Goal: Task Accomplishment & Management: Manage account settings

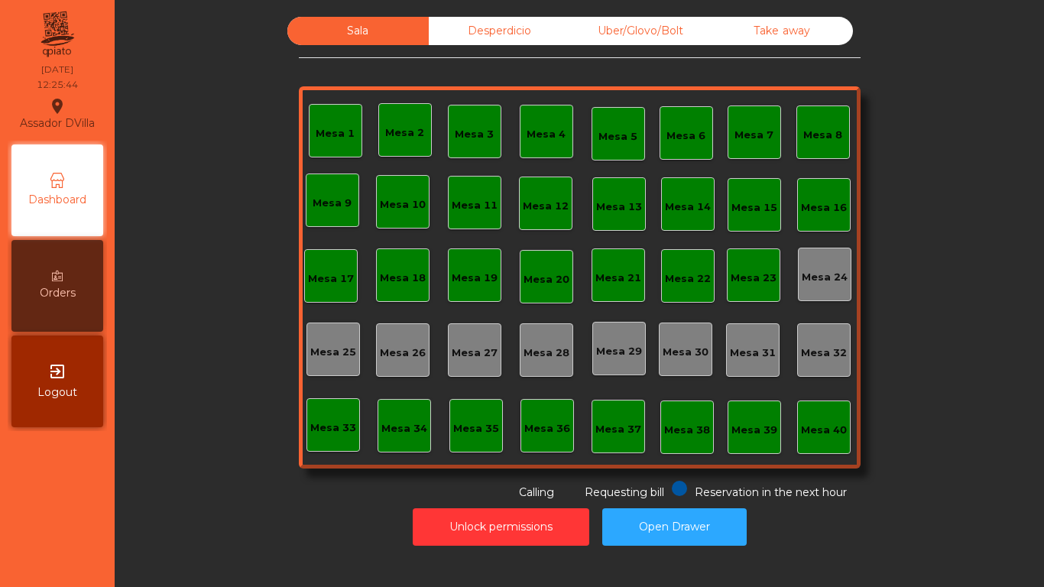
click at [391, 131] on div "Mesa 2" at bounding box center [404, 132] width 39 height 15
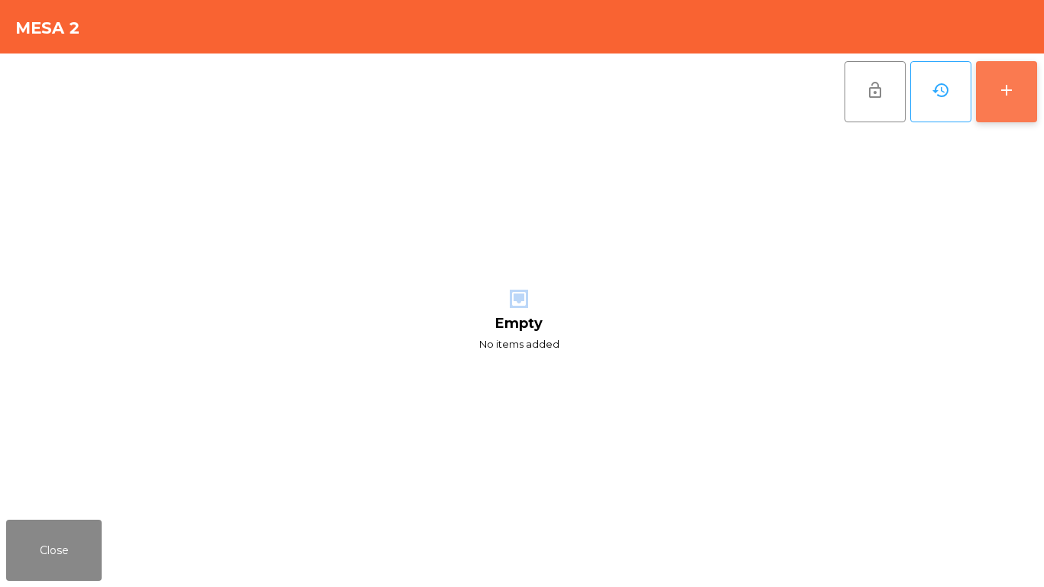
click at [1018, 102] on button "add" at bounding box center [1006, 91] width 61 height 61
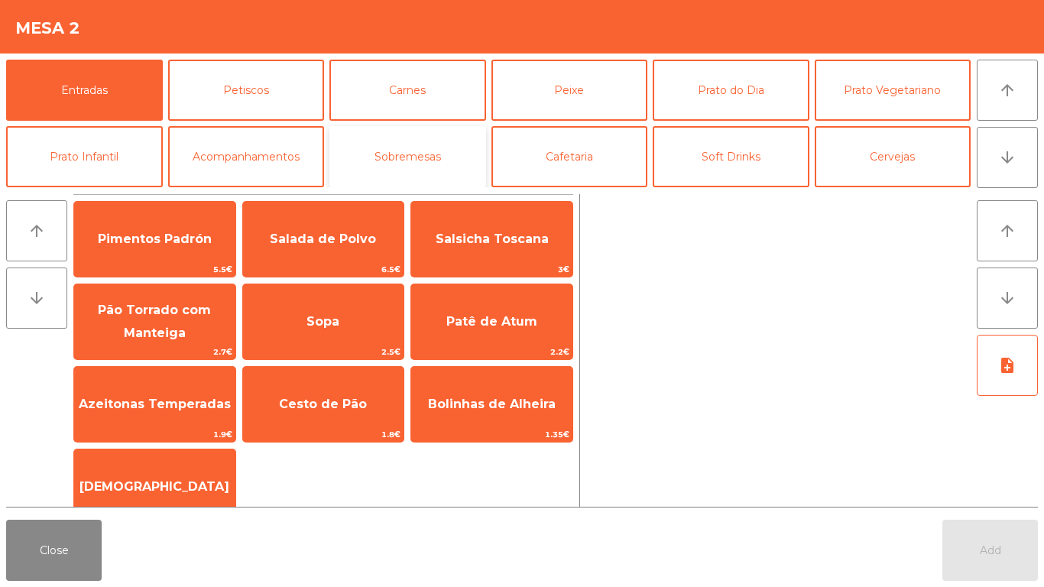
click at [471, 160] on button "Sobremesas" at bounding box center [407, 156] width 157 height 61
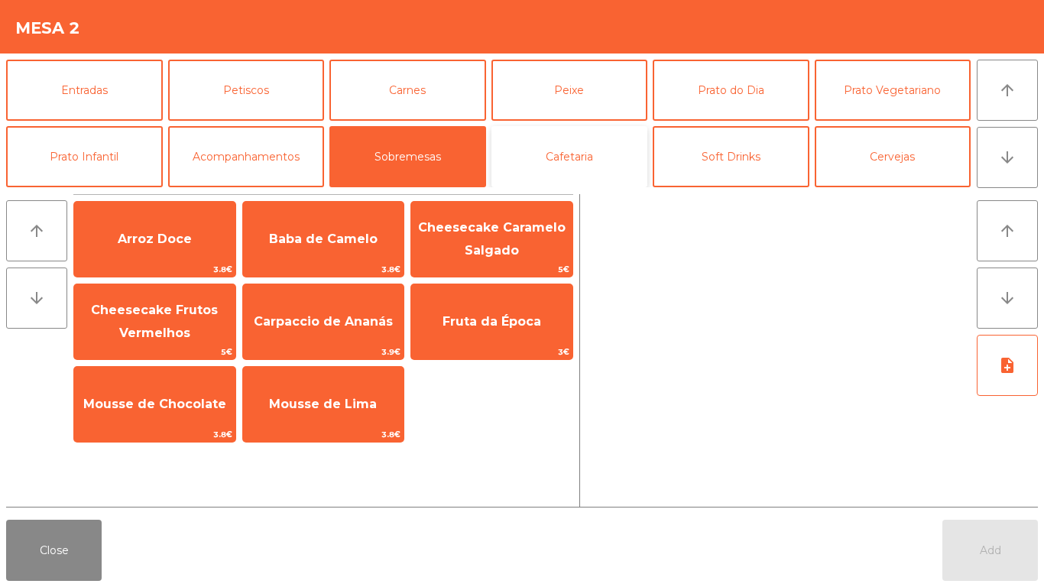
click at [573, 157] on button "Cafetaria" at bounding box center [569, 156] width 157 height 61
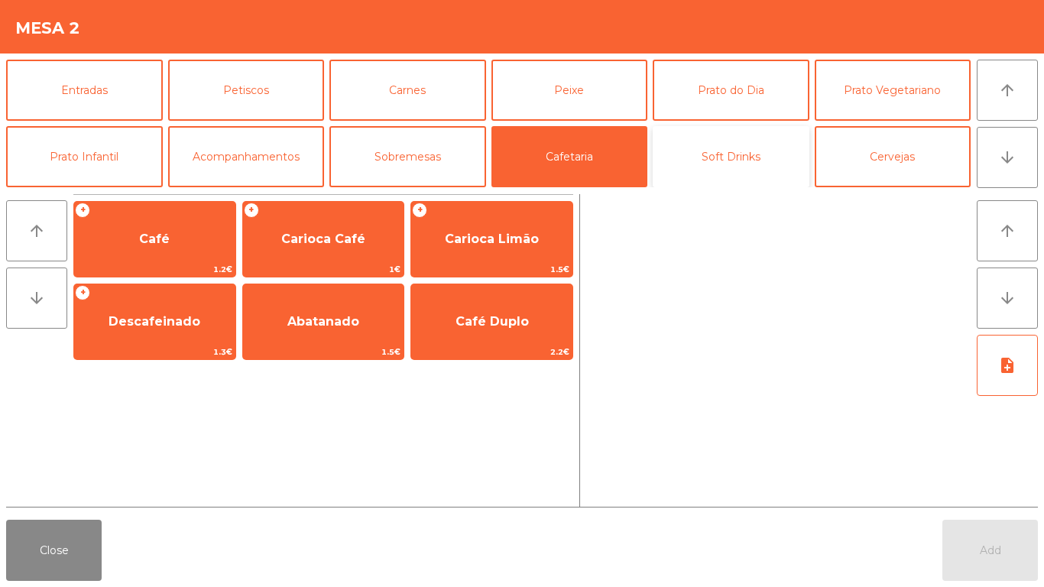
click at [730, 161] on button "Soft Drinks" at bounding box center [731, 156] width 157 height 61
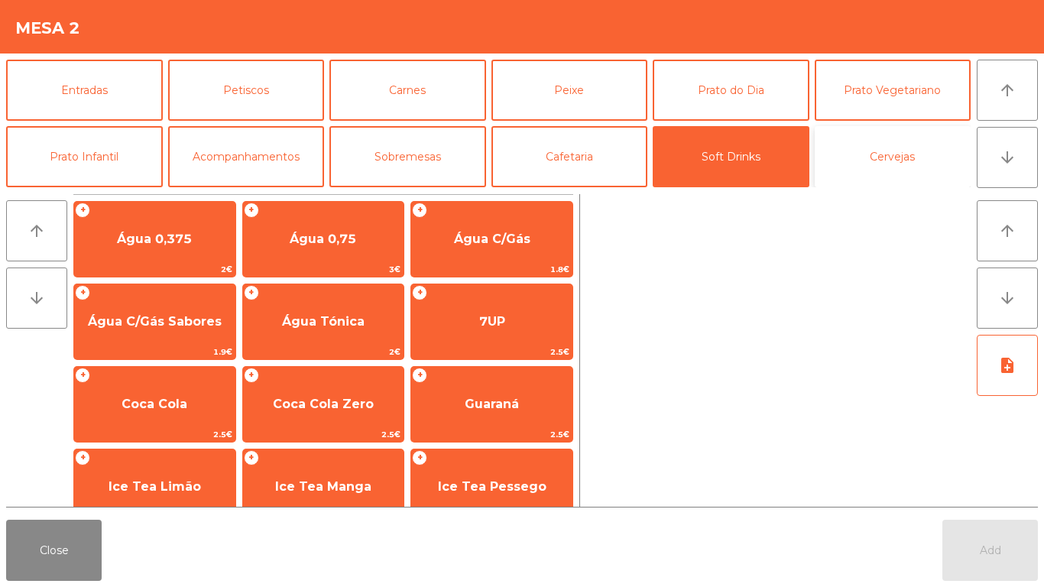
click at [852, 164] on button "Cervejas" at bounding box center [893, 156] width 157 height 61
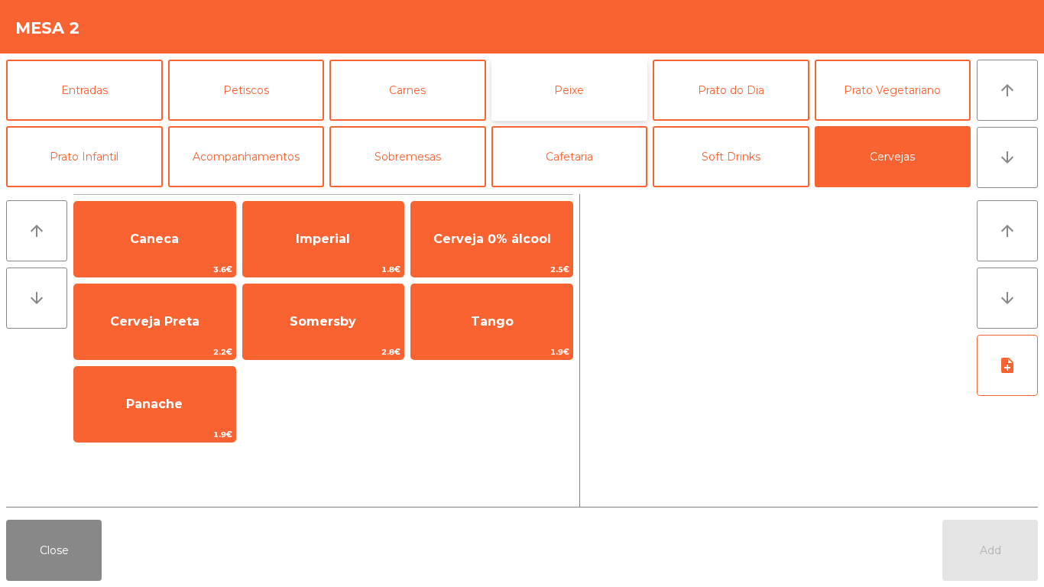
click at [599, 94] on button "Peixe" at bounding box center [569, 90] width 157 height 61
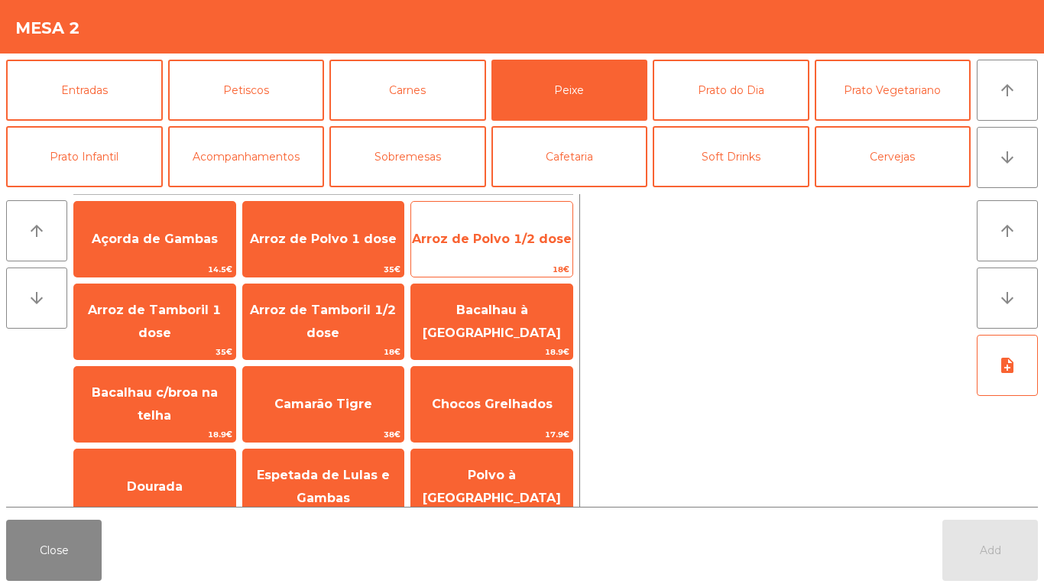
click at [518, 250] on span "Arroz de Polvo 1/2 dose" at bounding box center [491, 239] width 161 height 41
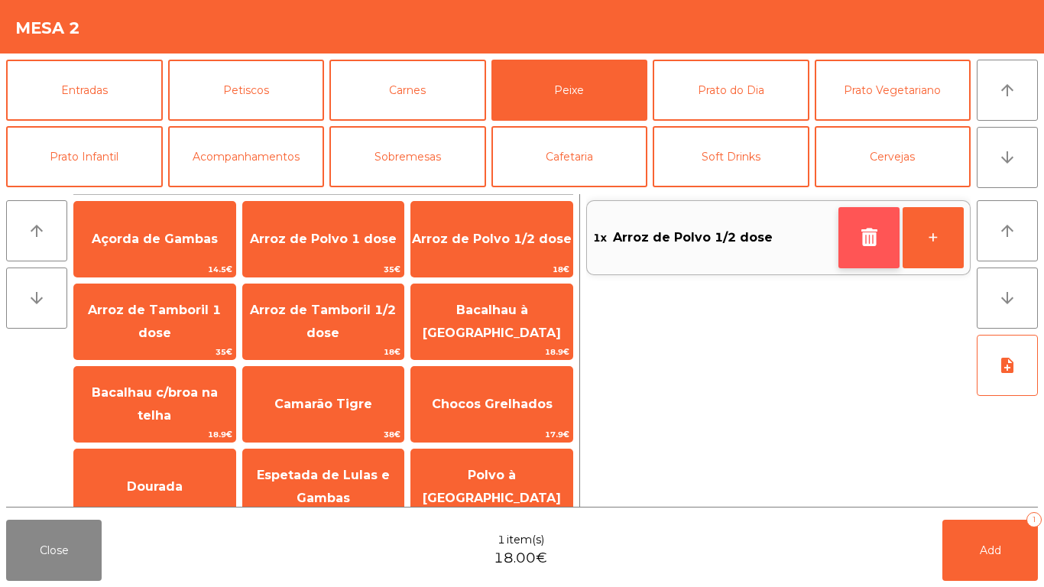
click at [858, 251] on button "button" at bounding box center [869, 237] width 61 height 61
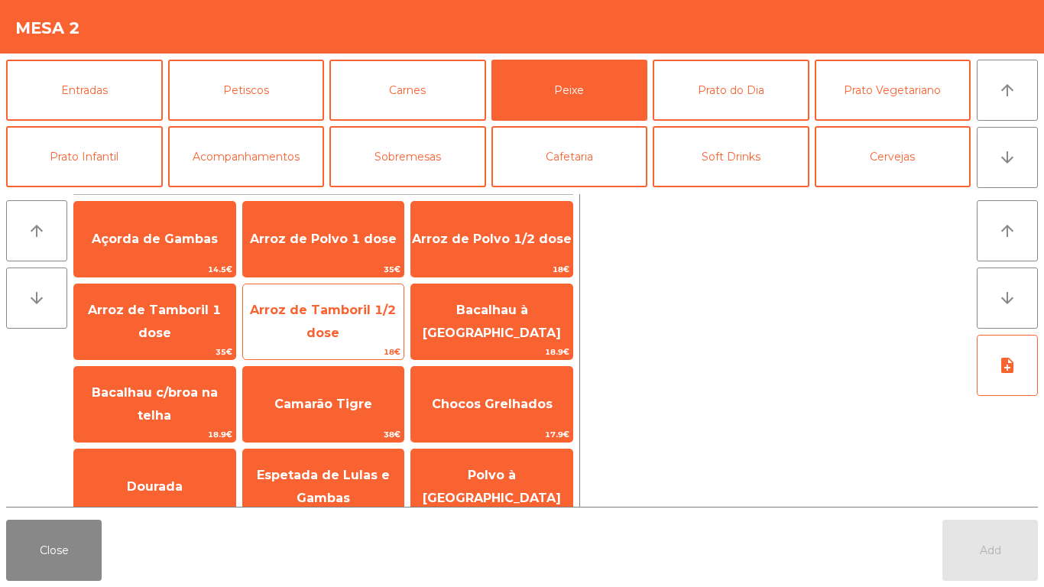
click at [313, 321] on span "Arroz de Tamboril 1/2 dose" at bounding box center [323, 322] width 161 height 65
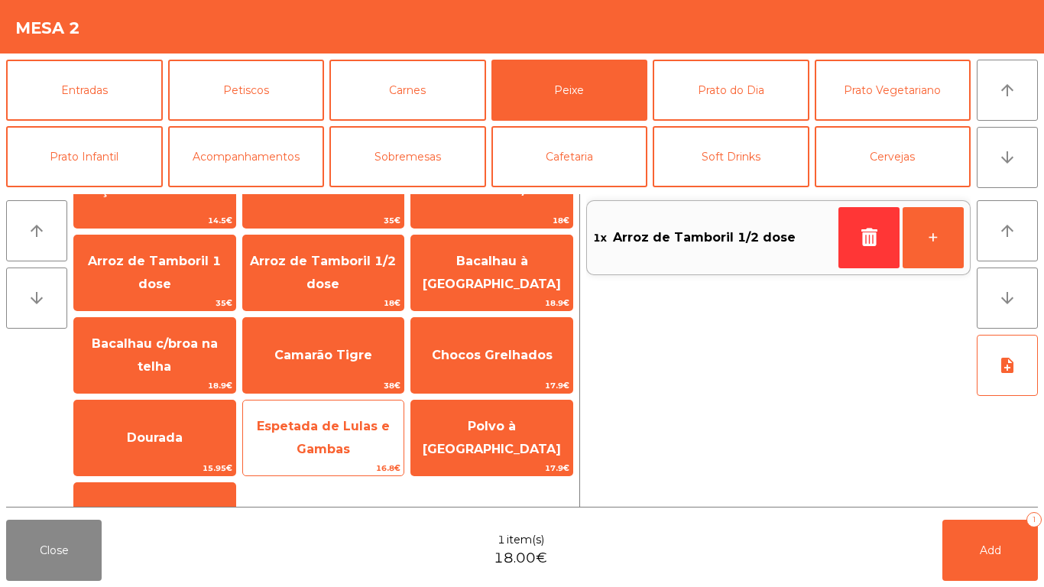
scroll to position [76, 0]
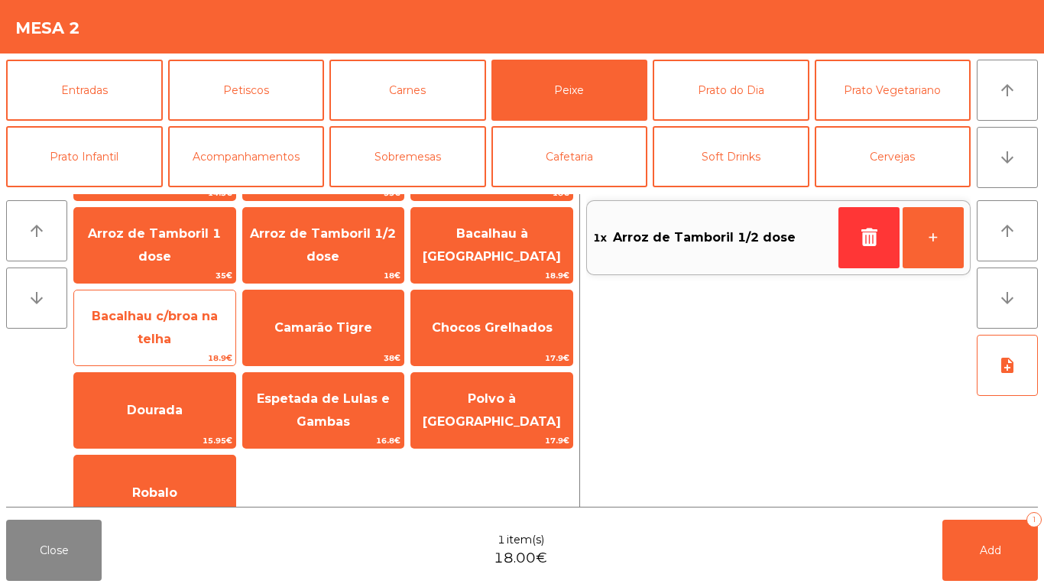
click at [110, 318] on span "Bacalhau c/broa na telha" at bounding box center [154, 328] width 161 height 65
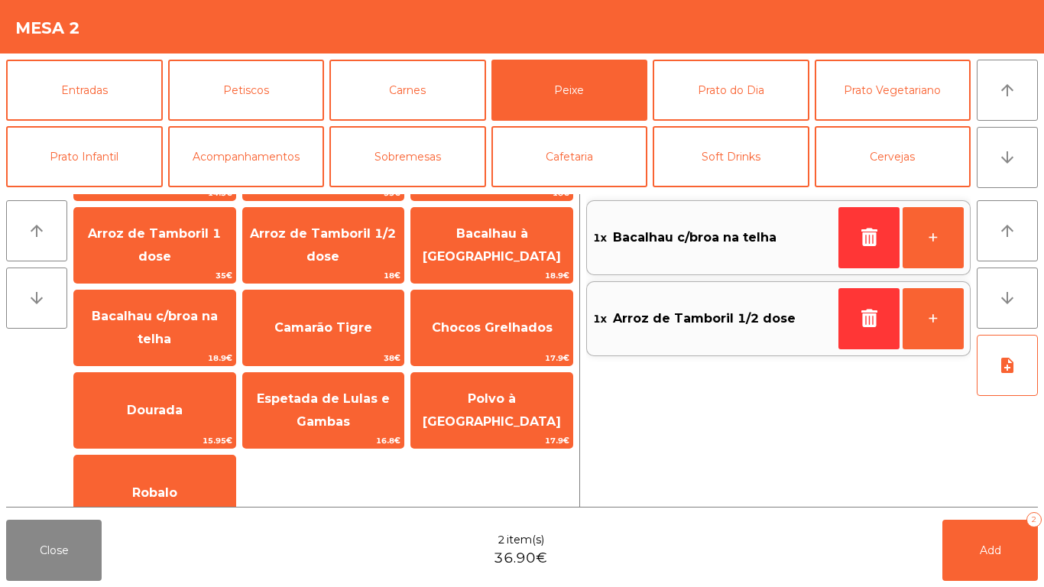
click at [164, 100] on div "Entradas Petiscos Carnes Peixe [GEOGRAPHIC_DATA] do Dia Prato Vegetariano Prato…" at bounding box center [488, 124] width 965 height 128
click at [147, 100] on button "Entradas" at bounding box center [84, 90] width 157 height 61
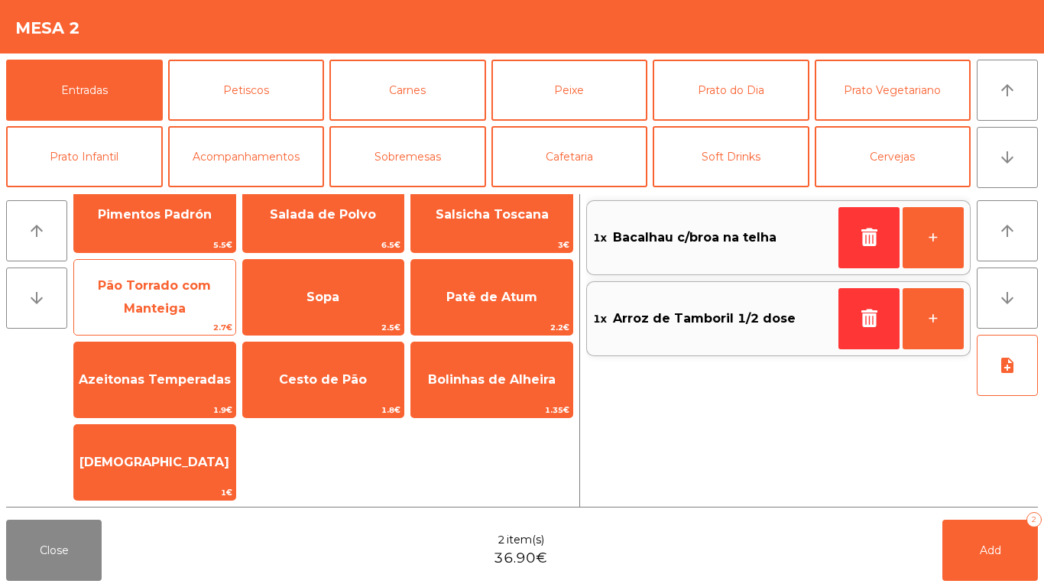
drag, startPoint x: 328, startPoint y: 385, endPoint x: 195, endPoint y: 331, distance: 143.6
click at [327, 385] on span "Cesto de Pão" at bounding box center [323, 379] width 88 height 15
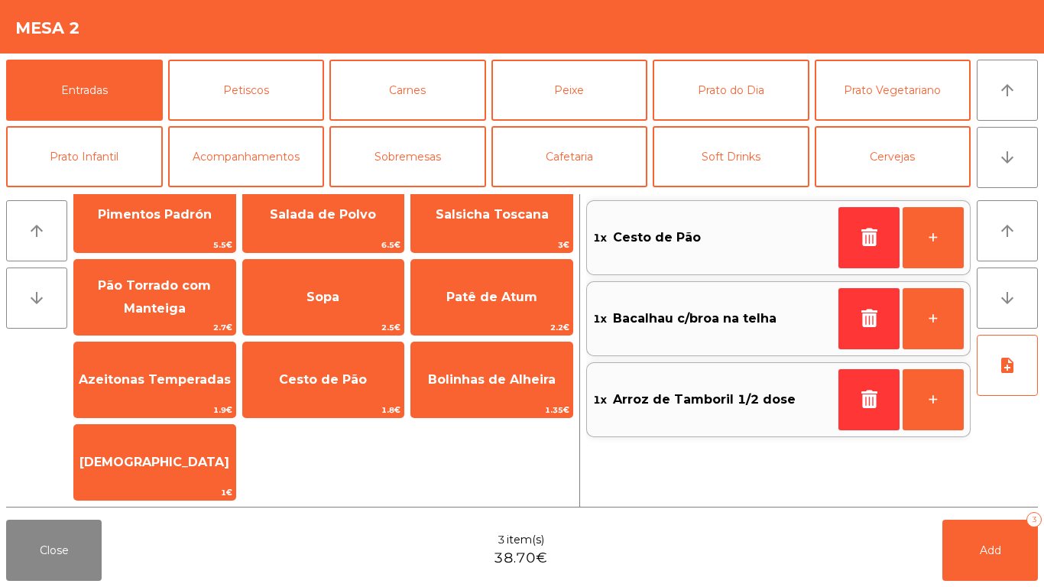
drag, startPoint x: 146, startPoint y: 370, endPoint x: 363, endPoint y: 446, distance: 230.1
click at [147, 370] on span "Azeitonas Temperadas" at bounding box center [154, 379] width 161 height 41
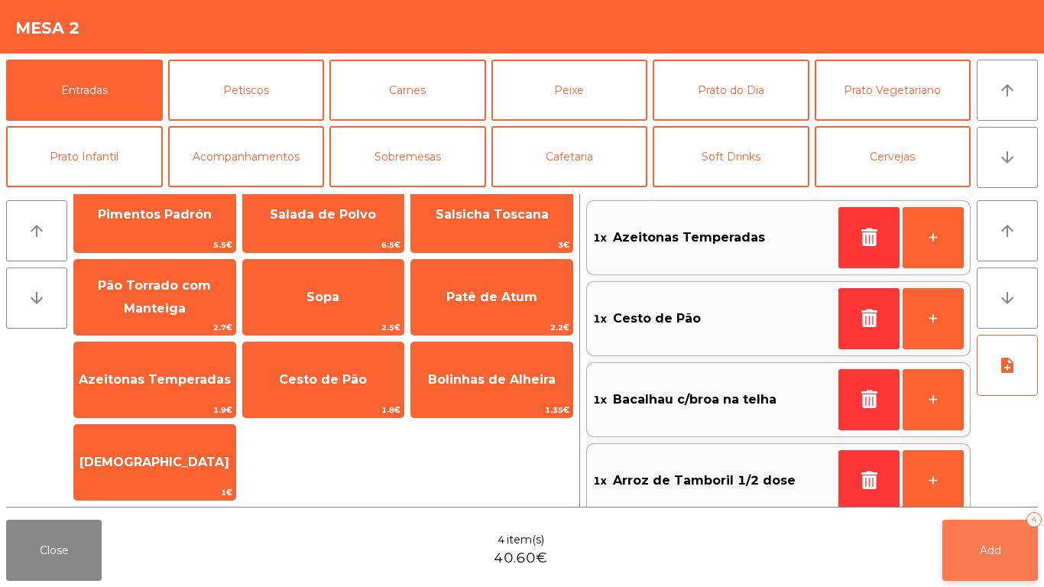
click at [1036, 563] on div "Close 4 item(s) 40.60€ Add 4" at bounding box center [522, 550] width 1044 height 73
click at [1004, 557] on button "Add 4" at bounding box center [990, 550] width 96 height 61
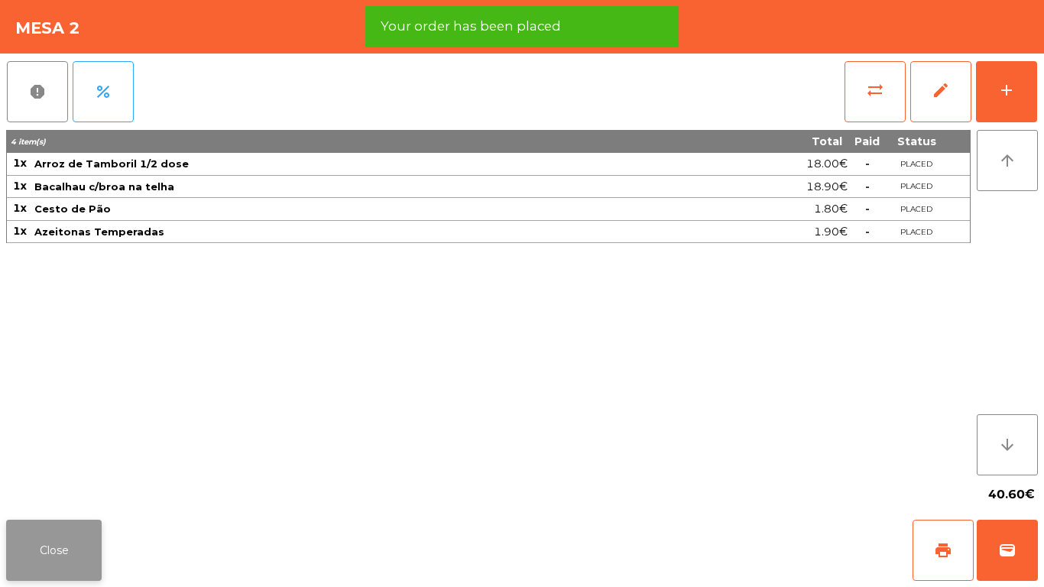
click at [32, 546] on button "Close" at bounding box center [54, 550] width 96 height 61
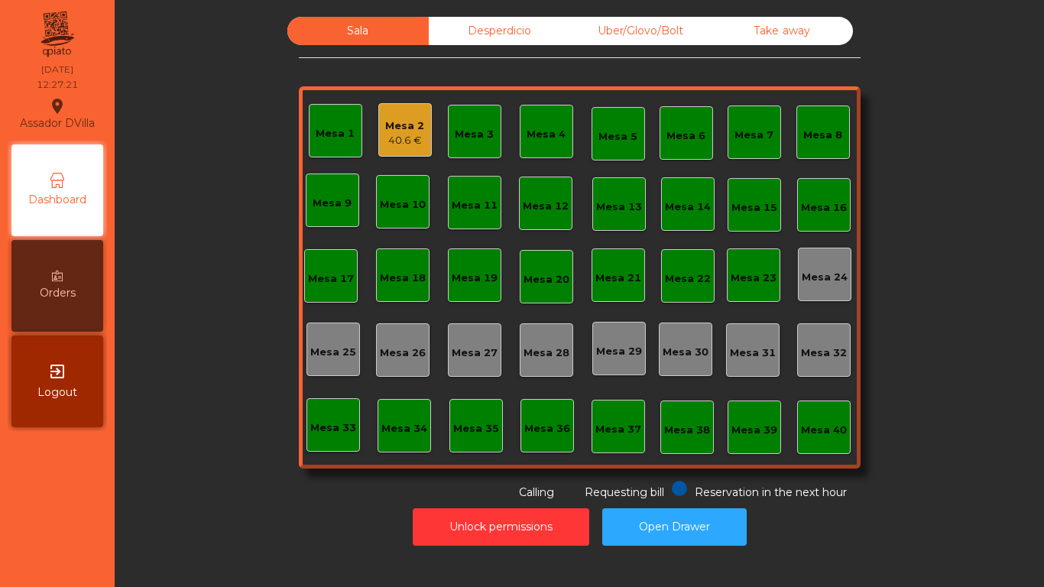
click at [420, 122] on div "Mesa 2 40.6 €" at bounding box center [405, 130] width 54 height 54
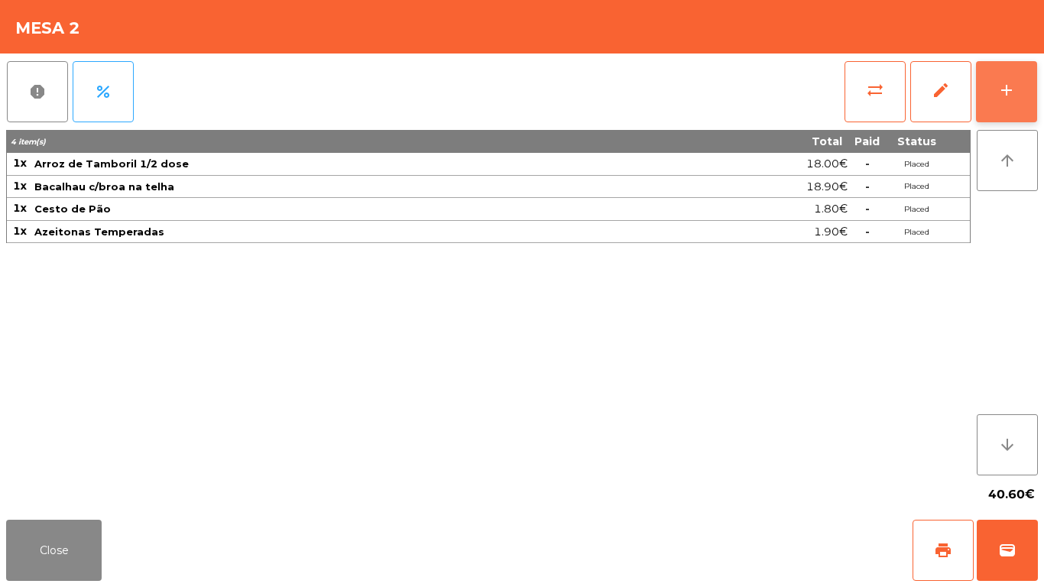
click at [982, 84] on button "add" at bounding box center [1006, 91] width 61 height 61
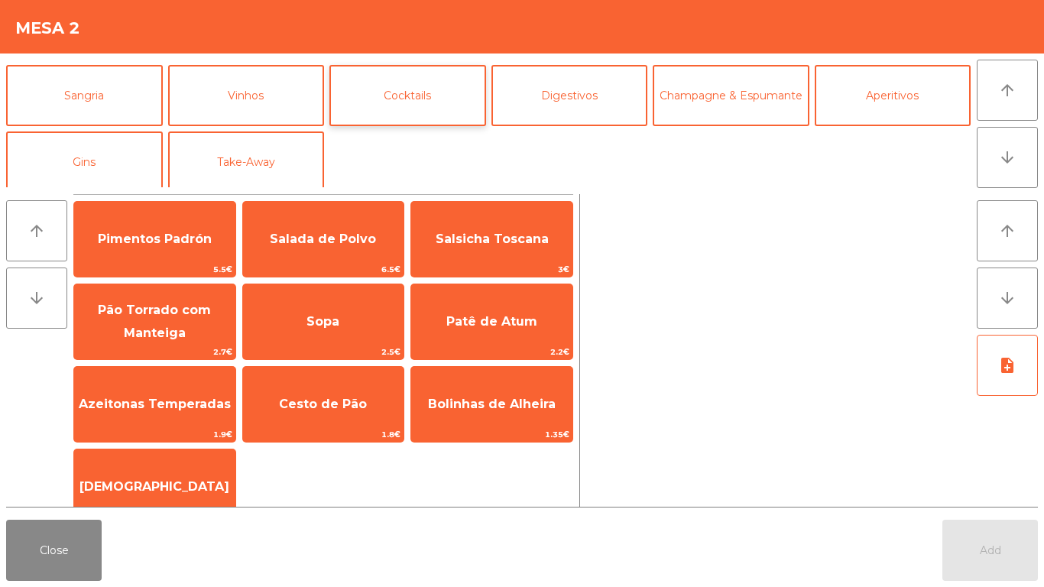
scroll to position [133, 0]
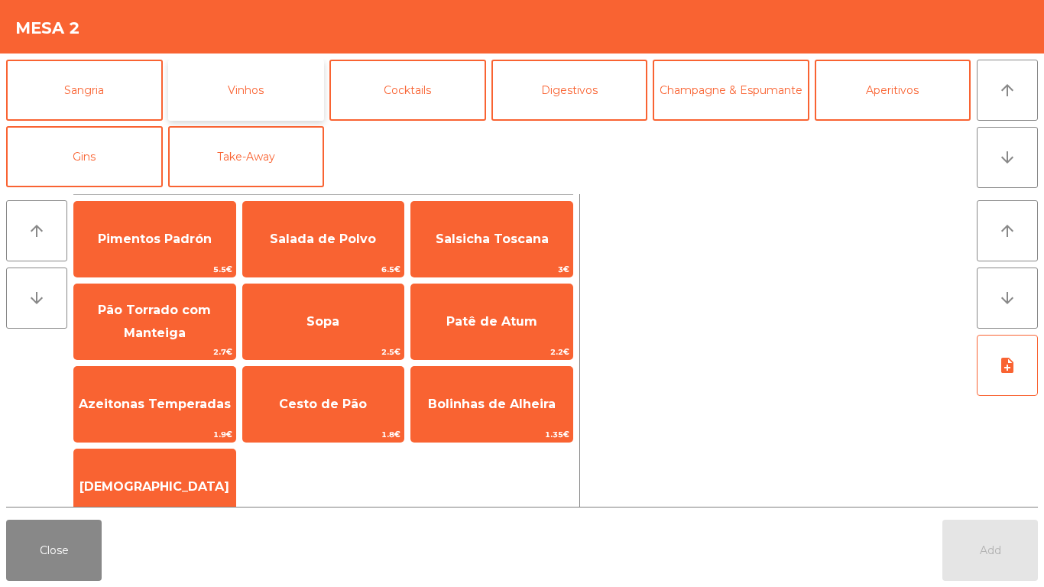
click at [271, 105] on button "Vinhos" at bounding box center [246, 90] width 157 height 61
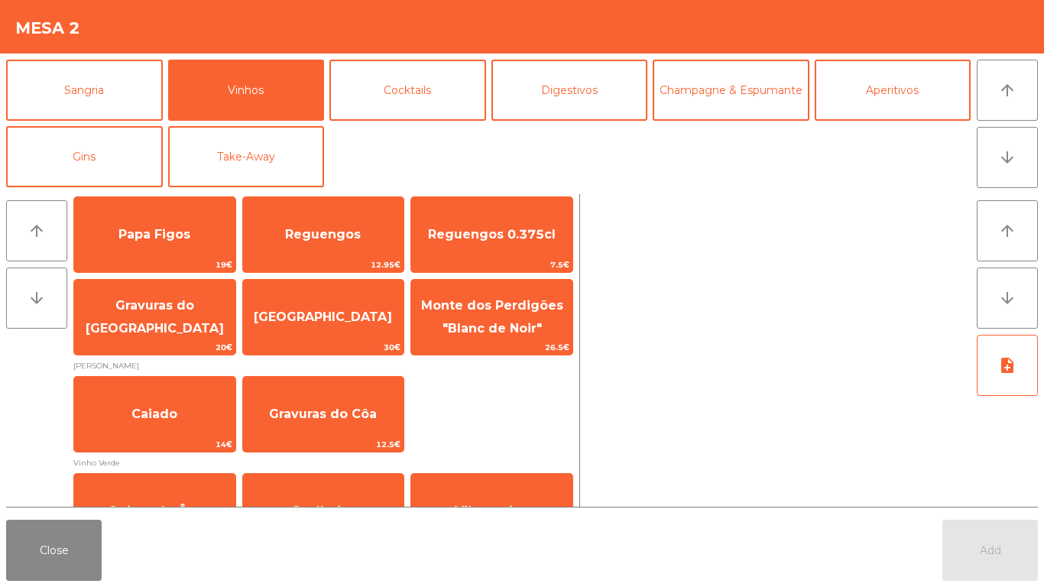
scroll to position [746, 0]
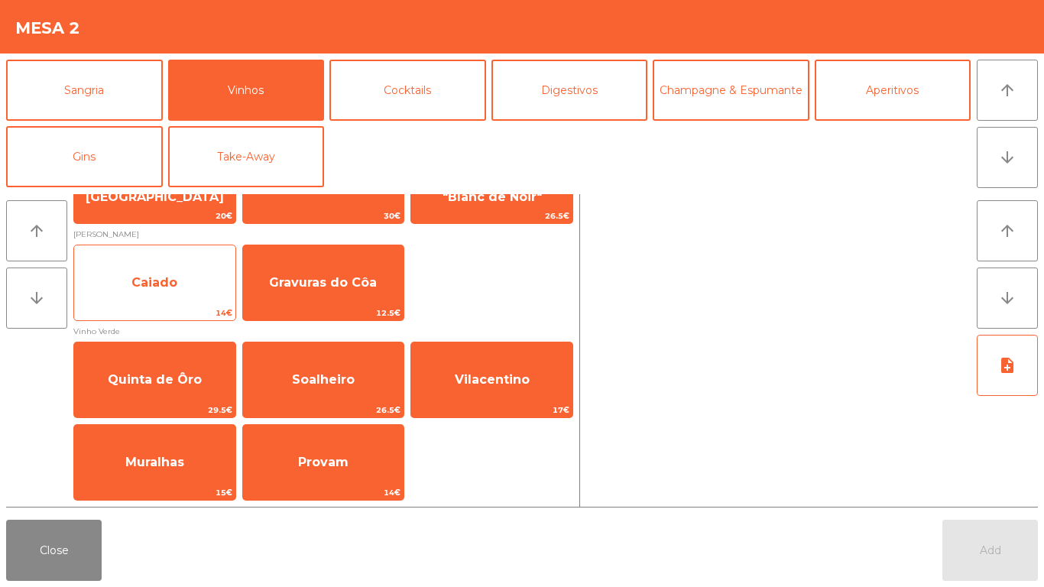
click at [178, 264] on span "Caiado" at bounding box center [154, 282] width 161 height 41
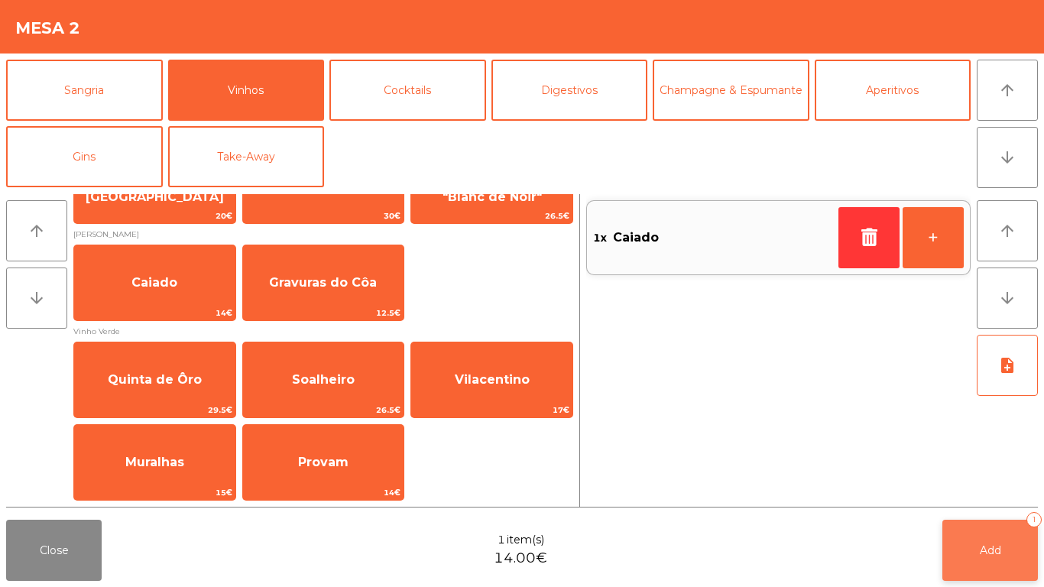
click at [988, 550] on span "Add" at bounding box center [990, 550] width 21 height 14
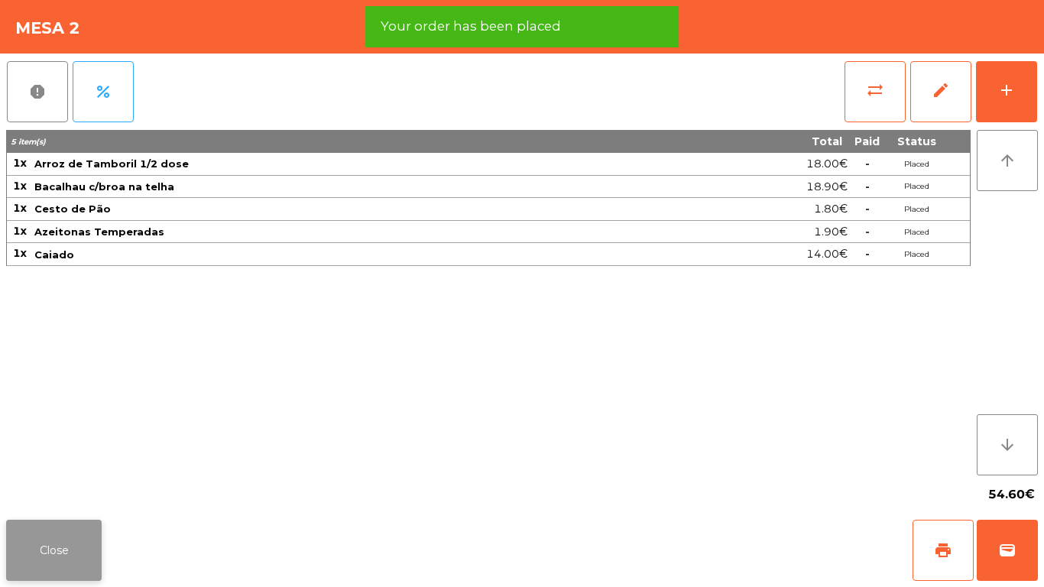
click at [43, 552] on button "Close" at bounding box center [54, 550] width 96 height 61
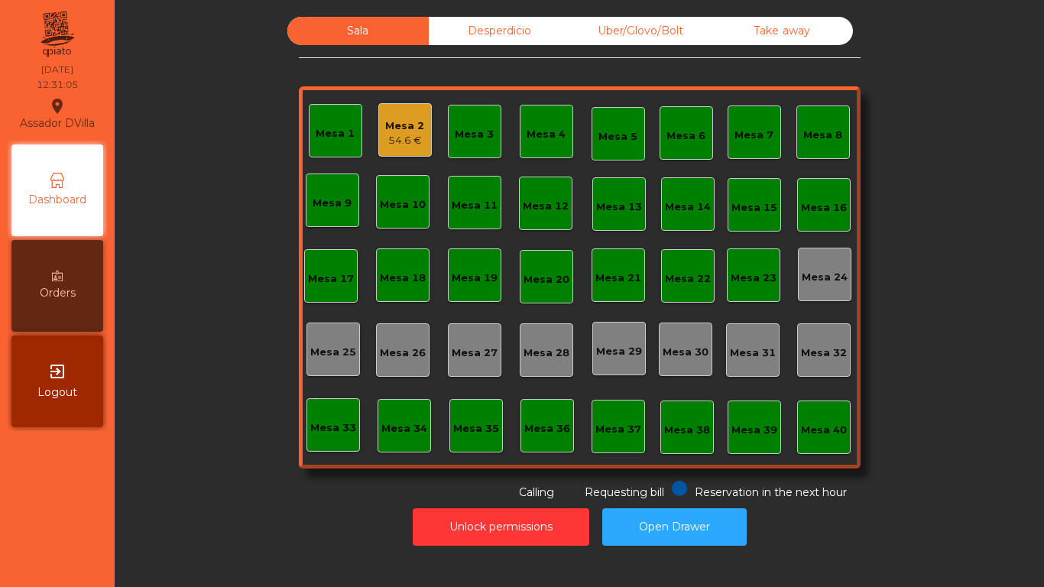
click at [396, 134] on div "54.6 €" at bounding box center [404, 140] width 39 height 15
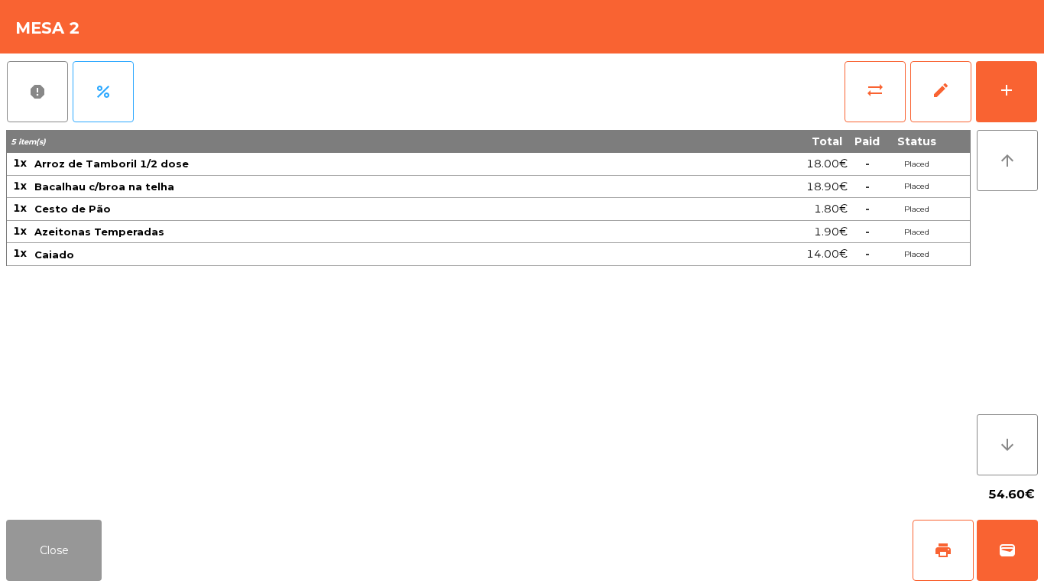
click at [88, 551] on button "Close" at bounding box center [54, 550] width 96 height 61
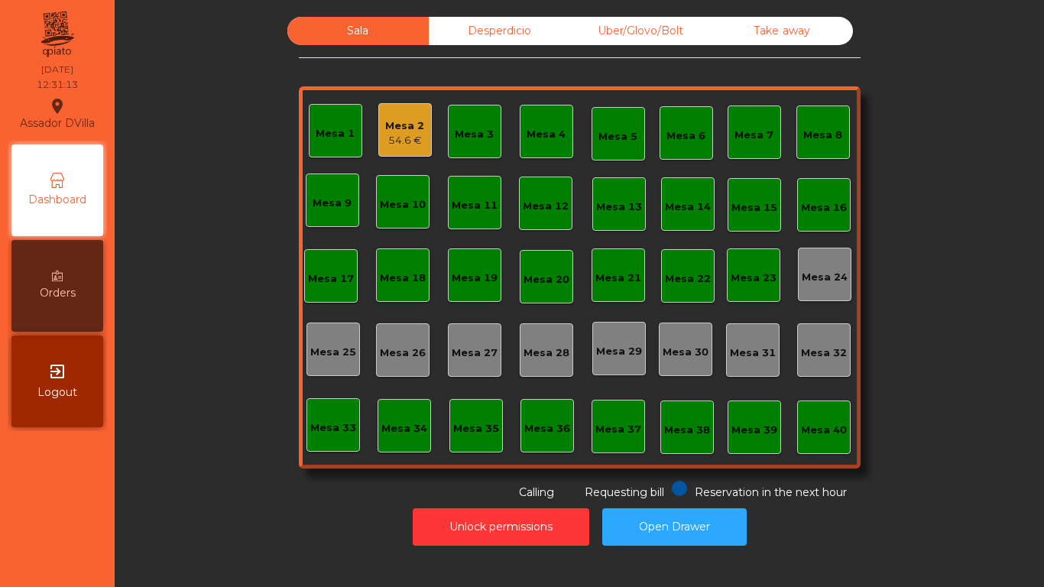
click at [473, 132] on div "Mesa 3" at bounding box center [474, 134] width 39 height 15
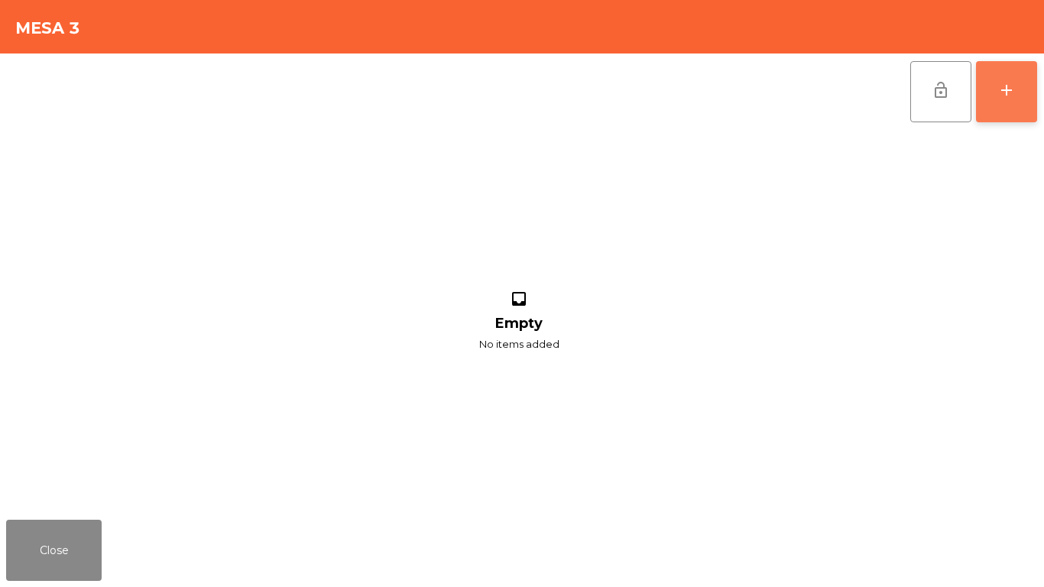
click at [1007, 89] on div "add" at bounding box center [1007, 90] width 18 height 18
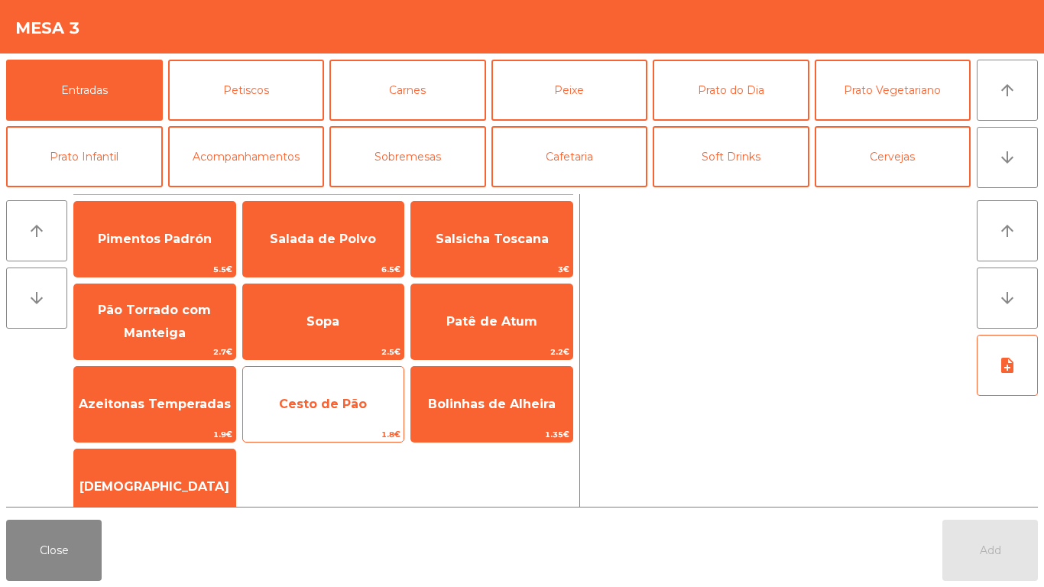
click at [329, 417] on span "Cesto de Pão" at bounding box center [323, 404] width 161 height 41
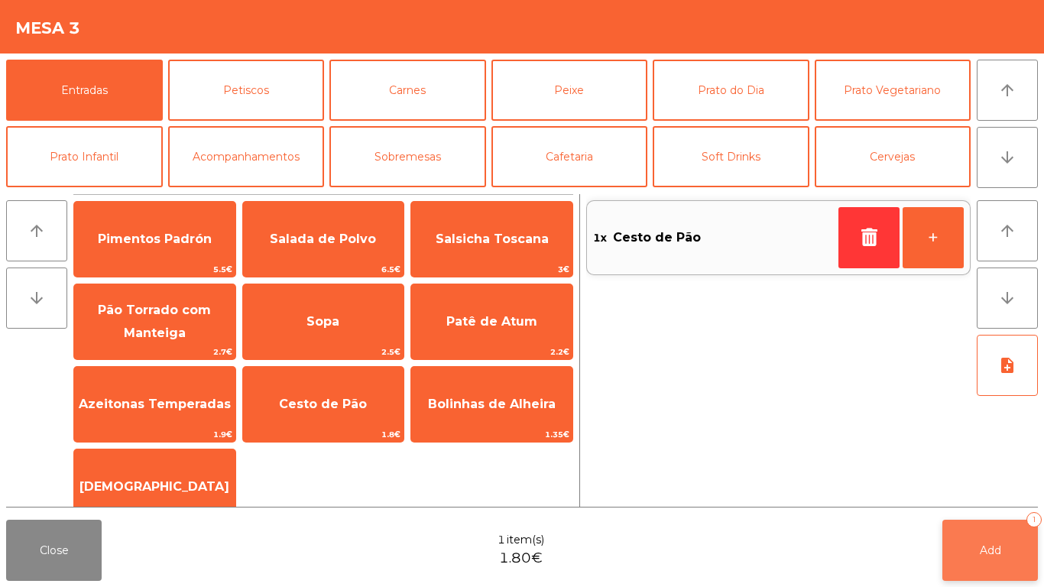
click at [1036, 552] on div "Close 1 item(s) 1.80€ Add 1" at bounding box center [522, 550] width 1044 height 73
click at [1005, 558] on button "Add 1" at bounding box center [990, 550] width 96 height 61
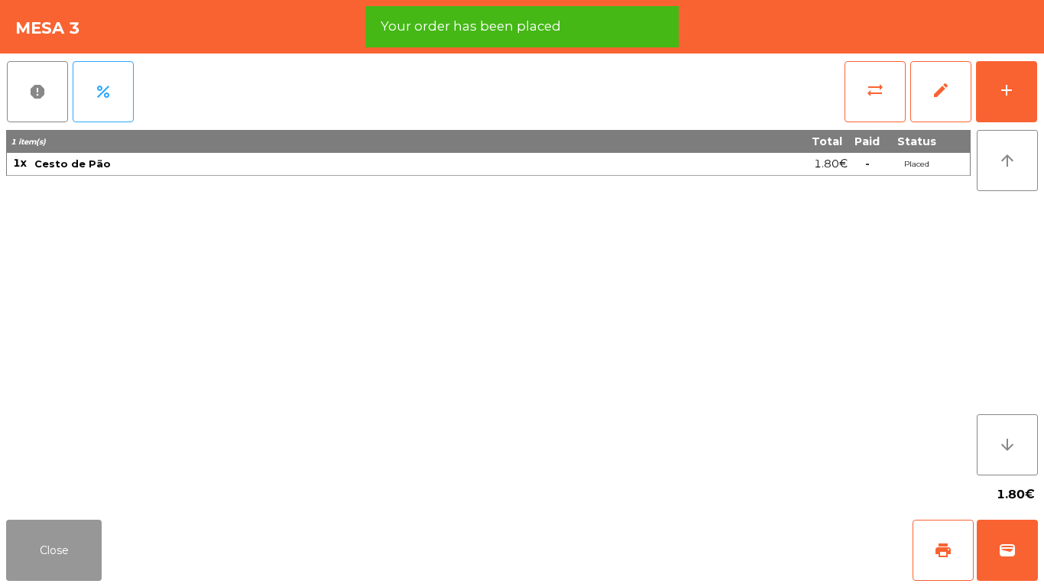
click at [29, 567] on button "Close" at bounding box center [54, 550] width 96 height 61
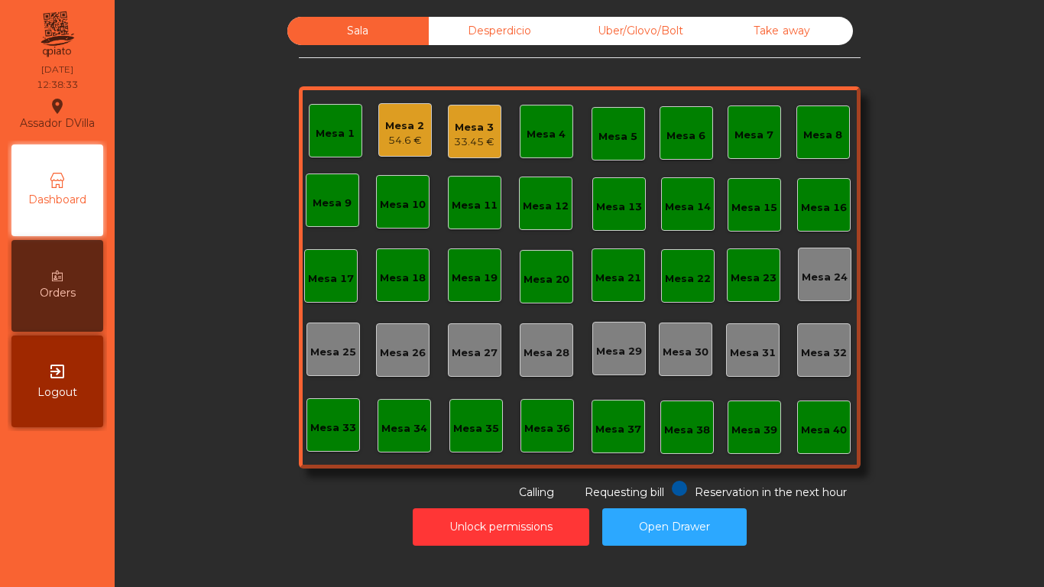
click at [459, 124] on div "Mesa 3" at bounding box center [474, 127] width 41 height 15
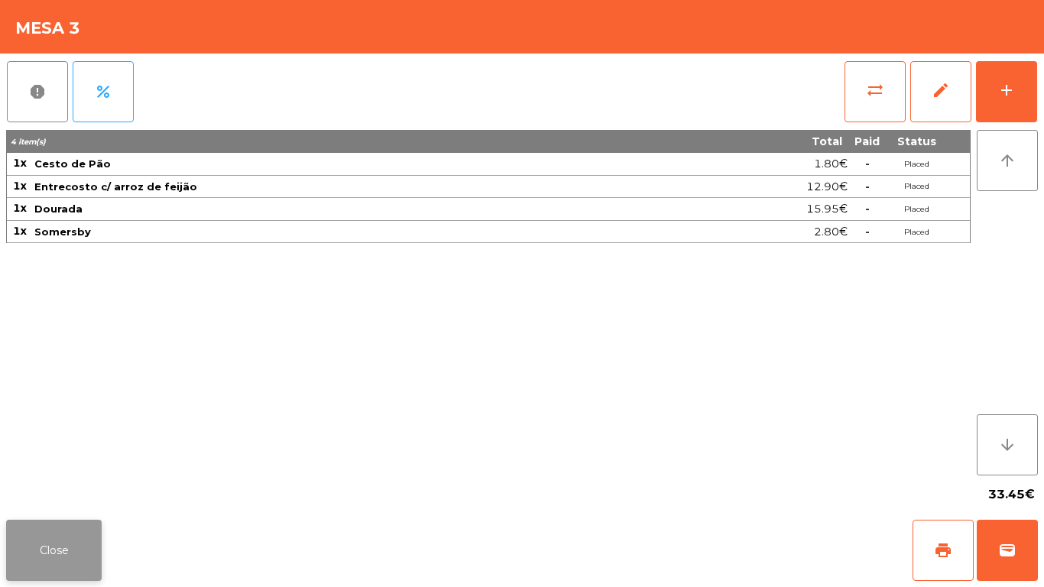
click at [46, 525] on button "Close" at bounding box center [54, 550] width 96 height 61
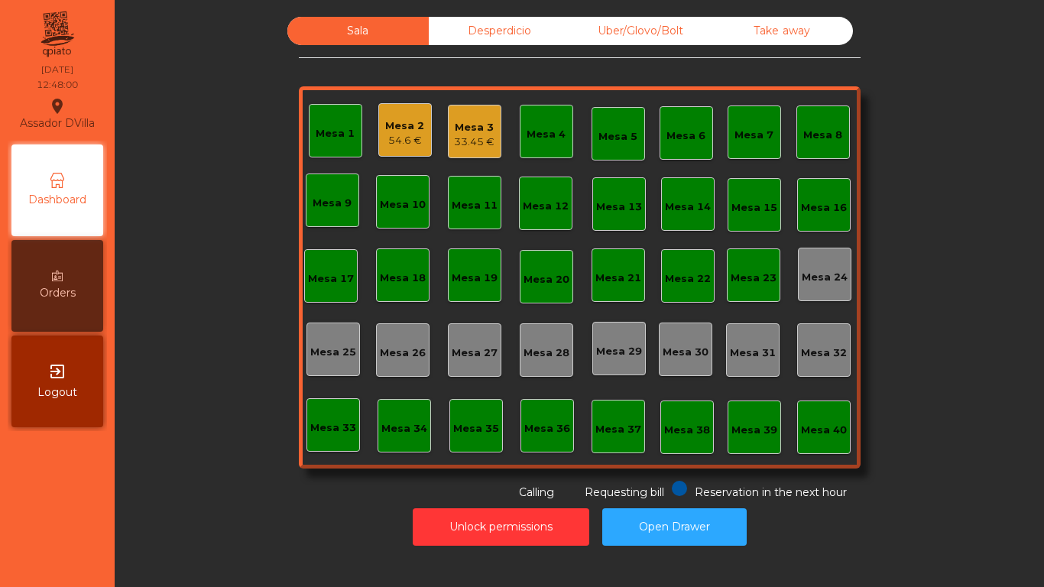
click at [394, 127] on div "Mesa 2" at bounding box center [404, 125] width 39 height 15
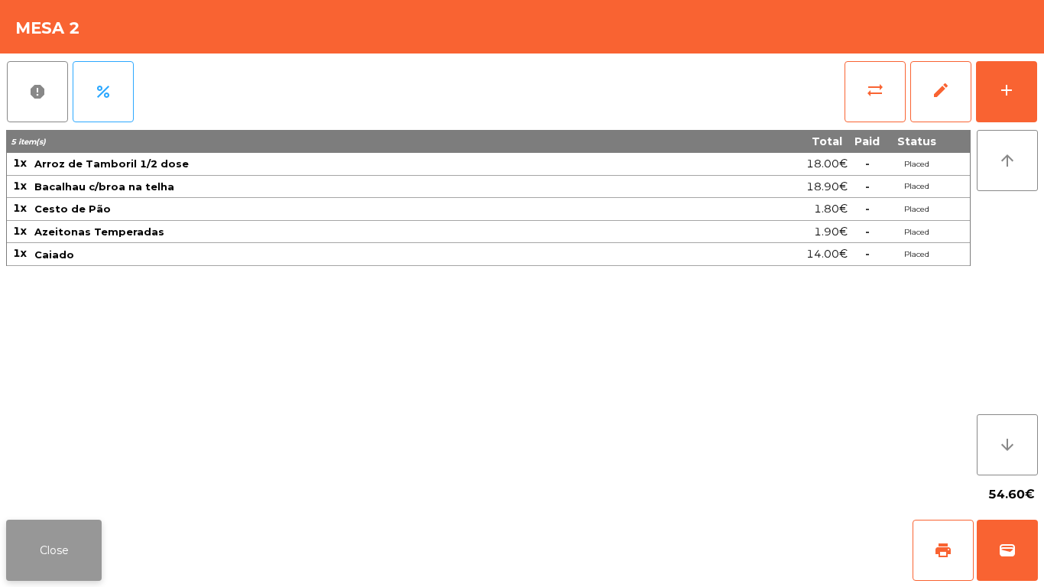
click at [52, 553] on button "Close" at bounding box center [54, 550] width 96 height 61
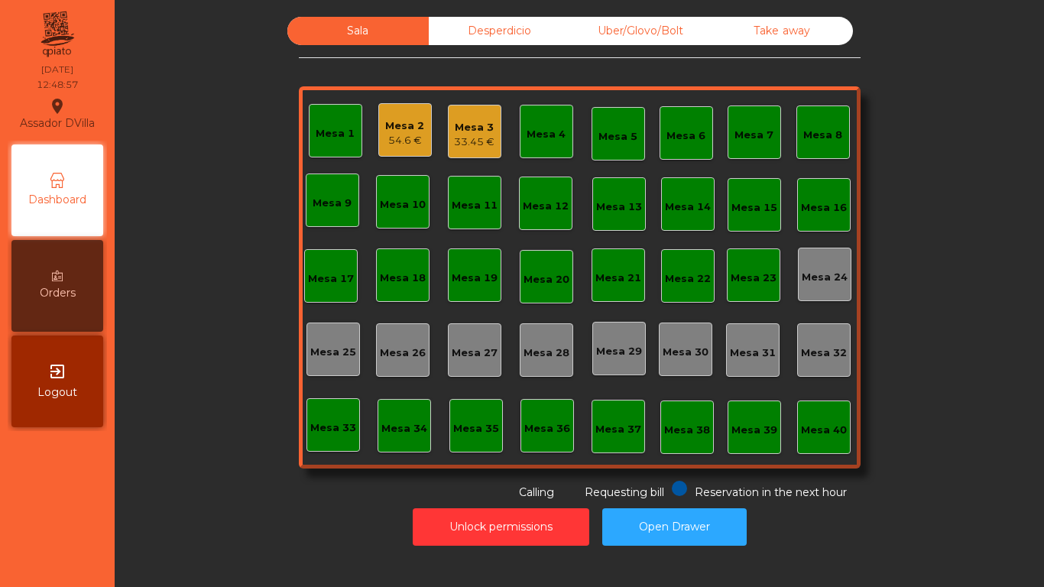
click at [491, 146] on div "Mesa 3 33.45 €" at bounding box center [475, 132] width 54 height 54
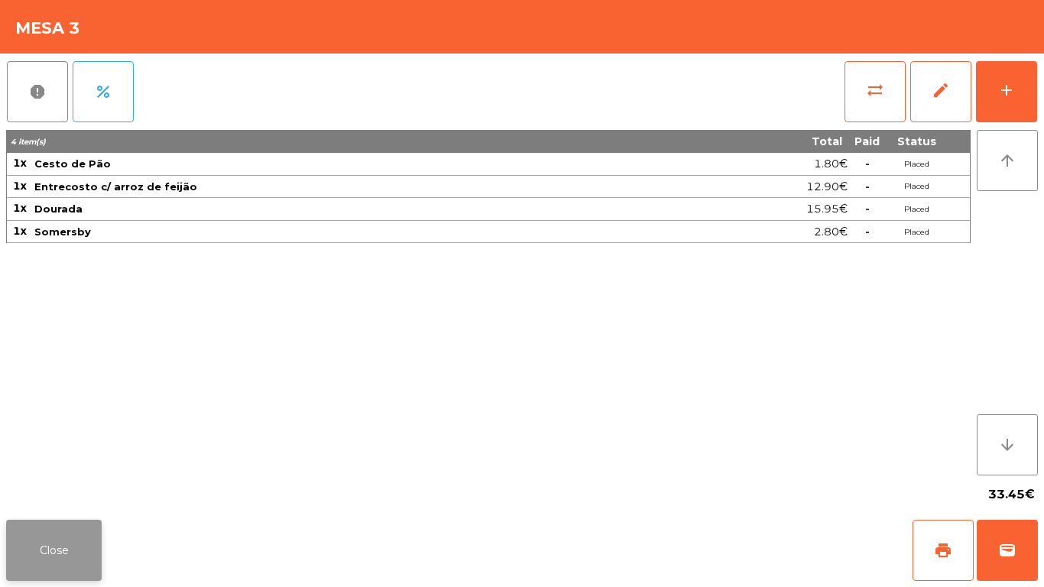
click at [51, 548] on button "Close" at bounding box center [54, 550] width 96 height 61
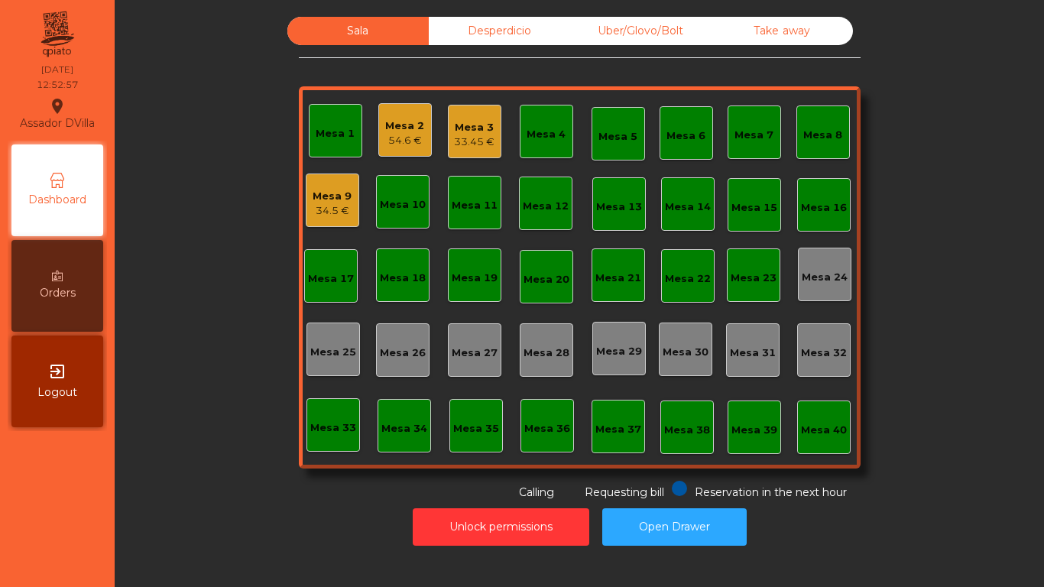
click at [306, 206] on div "Mesa 9 34.5 €" at bounding box center [333, 201] width 54 height 54
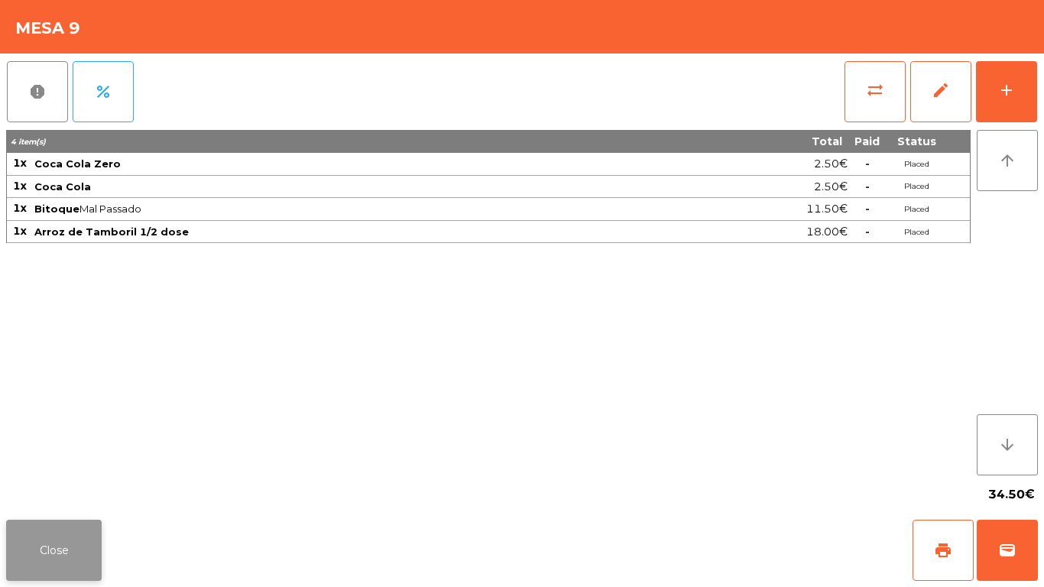
click at [79, 563] on button "Close" at bounding box center [54, 550] width 96 height 61
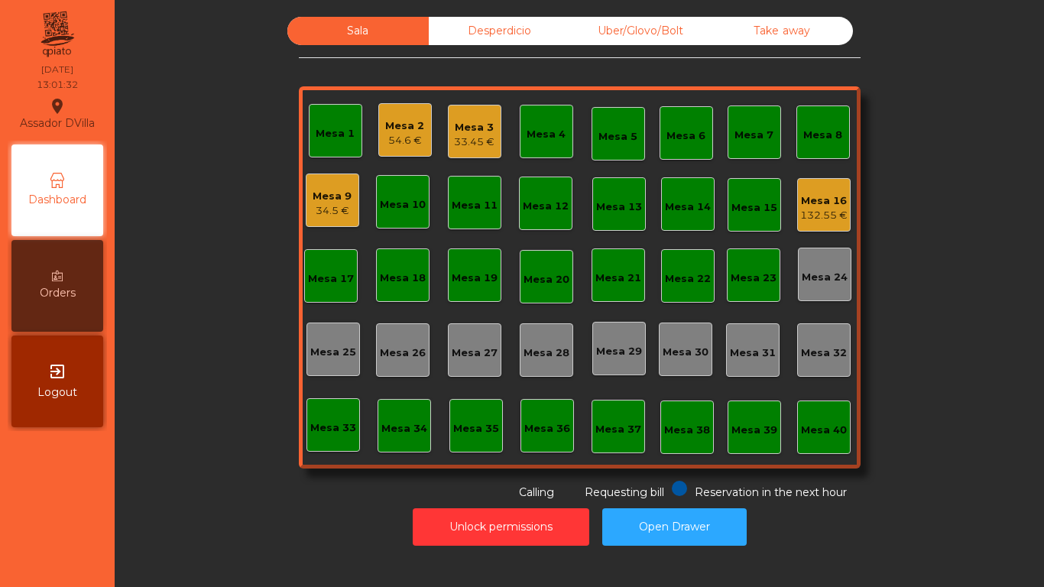
click at [465, 124] on div "Mesa 3" at bounding box center [474, 127] width 41 height 15
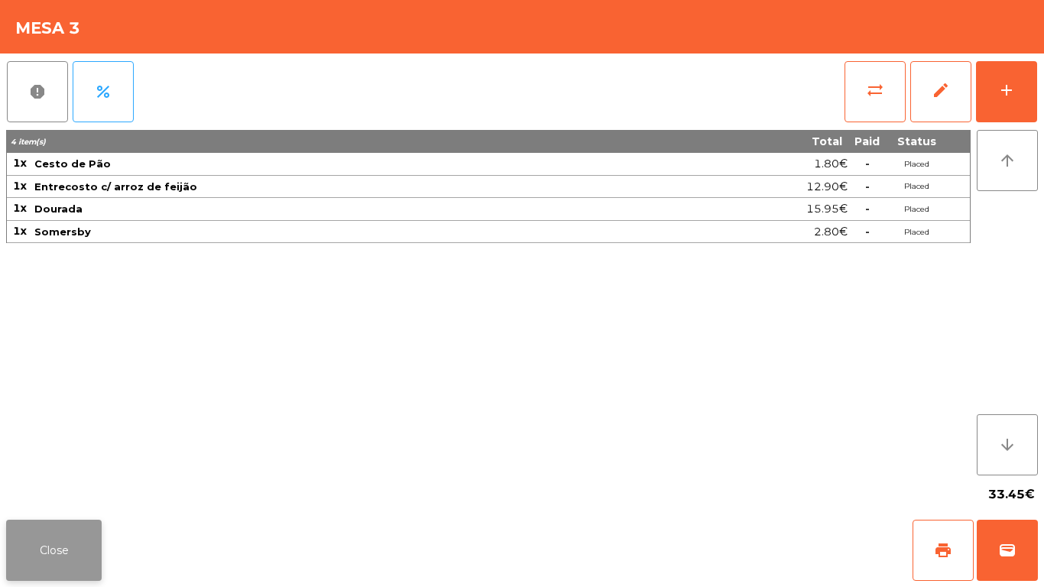
click at [74, 543] on button "Close" at bounding box center [54, 550] width 96 height 61
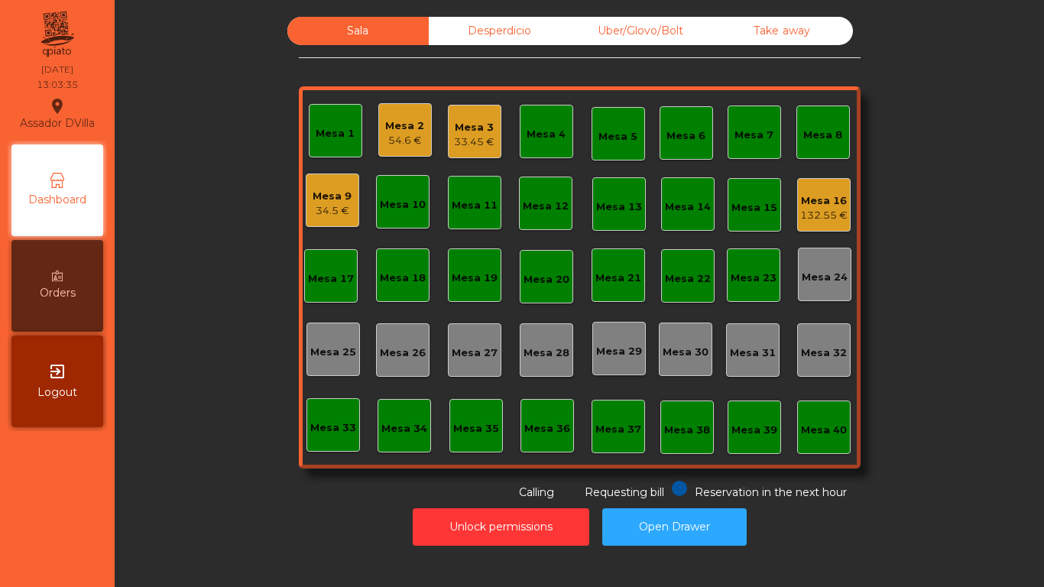
drag, startPoint x: 818, startPoint y: 198, endPoint x: 821, endPoint y: 185, distance: 13.3
click at [821, 185] on div "Mesa 16 132.55 €" at bounding box center [824, 205] width 54 height 54
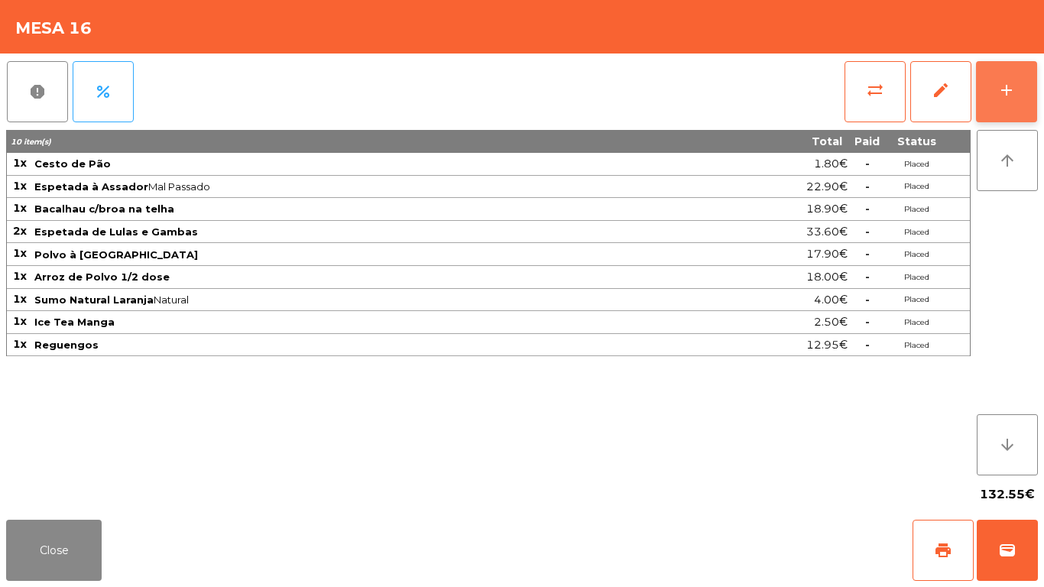
click at [983, 95] on button "add" at bounding box center [1006, 91] width 61 height 61
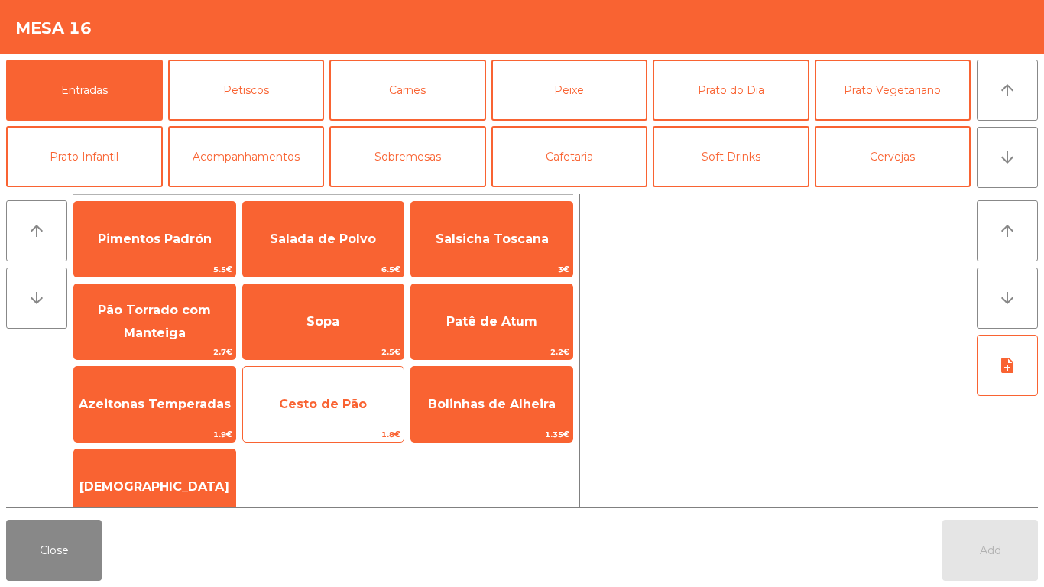
click at [345, 407] on span "Cesto de Pão" at bounding box center [323, 404] width 88 height 15
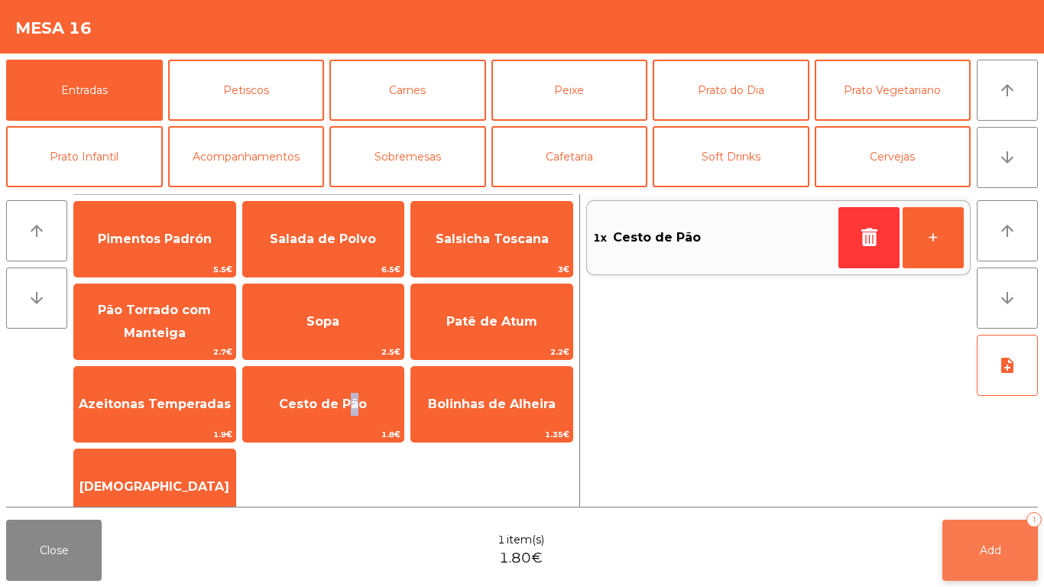
click at [1019, 564] on button "Add 1" at bounding box center [990, 550] width 96 height 61
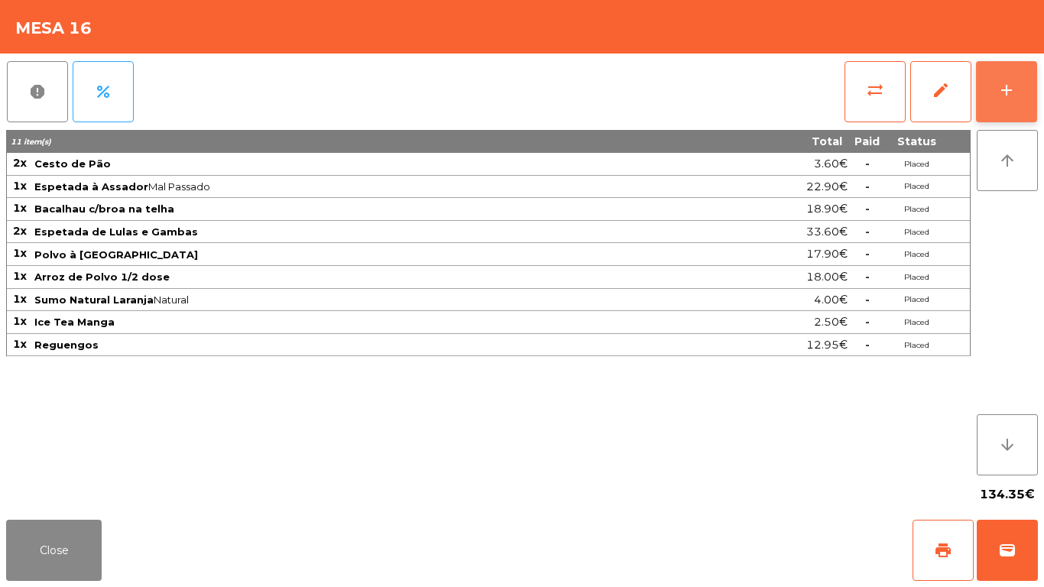
click at [1008, 90] on div "add" at bounding box center [1007, 90] width 18 height 18
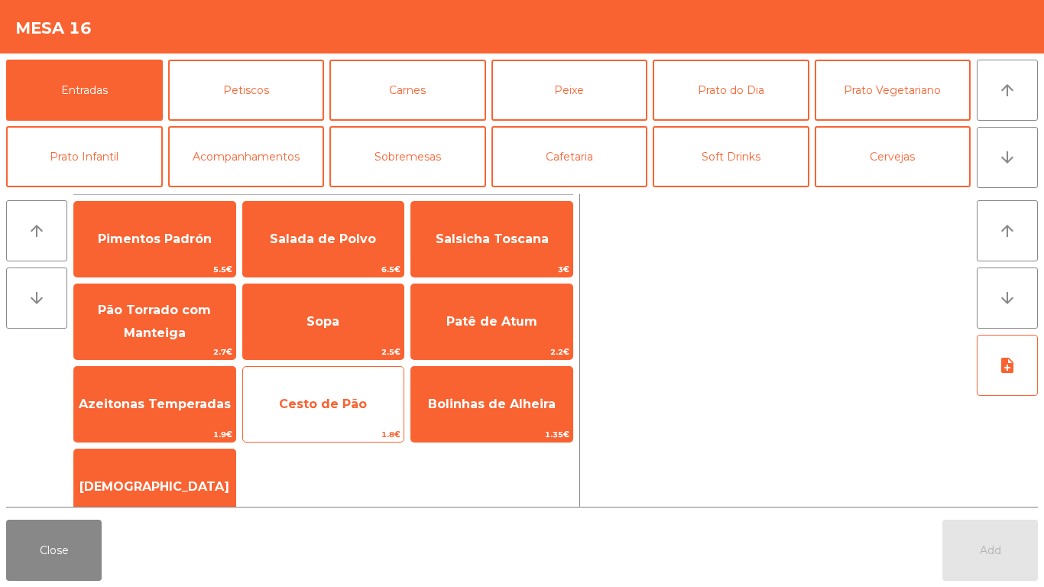
click at [333, 384] on span "Cesto de Pão" at bounding box center [323, 404] width 161 height 41
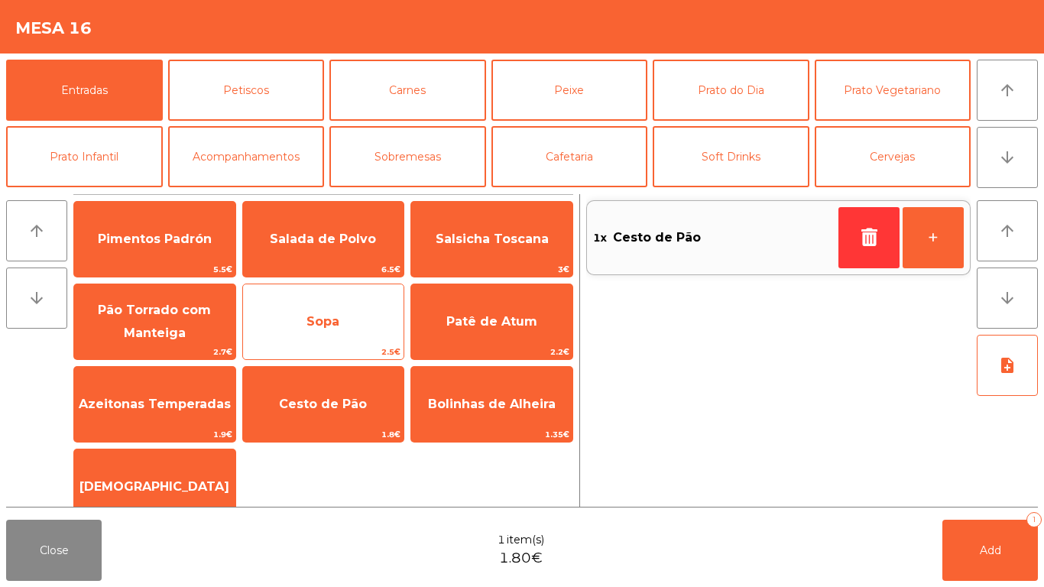
drag, startPoint x: 190, startPoint y: 407, endPoint x: 342, endPoint y: 345, distance: 163.5
click at [191, 406] on span "Azeitonas Temperadas" at bounding box center [155, 404] width 152 height 15
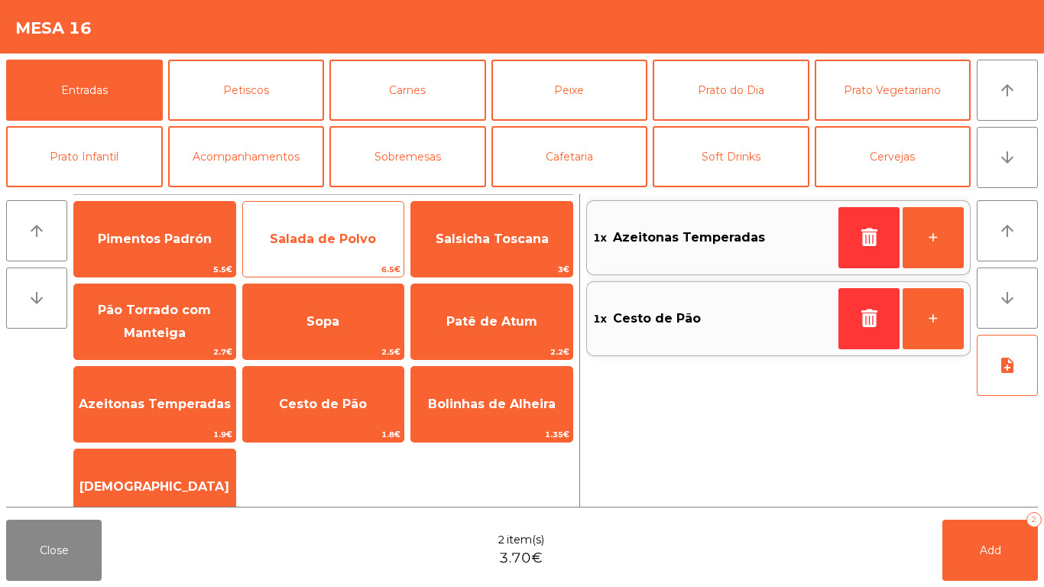
click at [332, 270] on span "6.5€" at bounding box center [323, 269] width 161 height 15
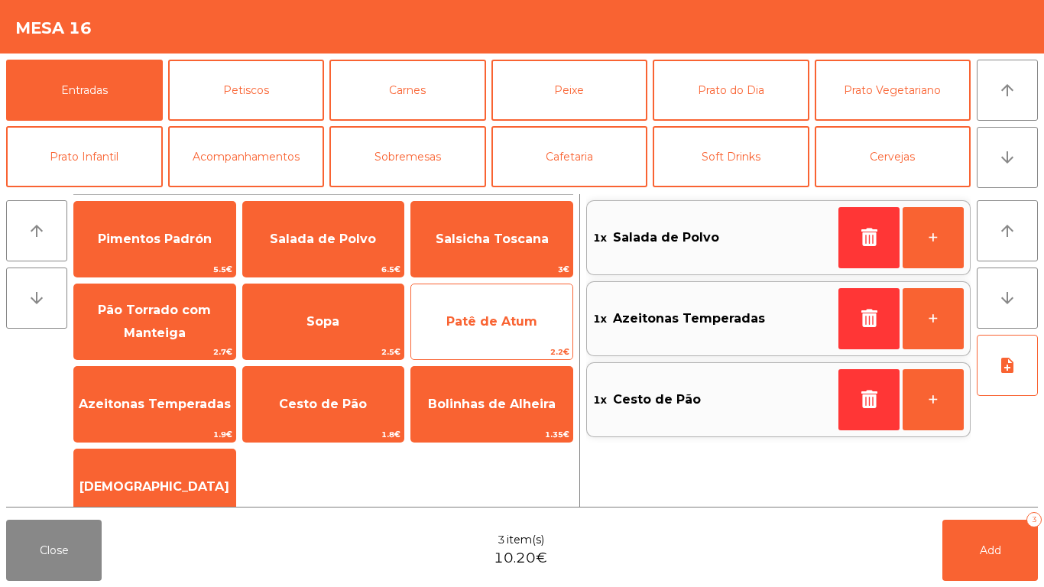
click at [524, 342] on span "Patê de Atum" at bounding box center [491, 321] width 161 height 41
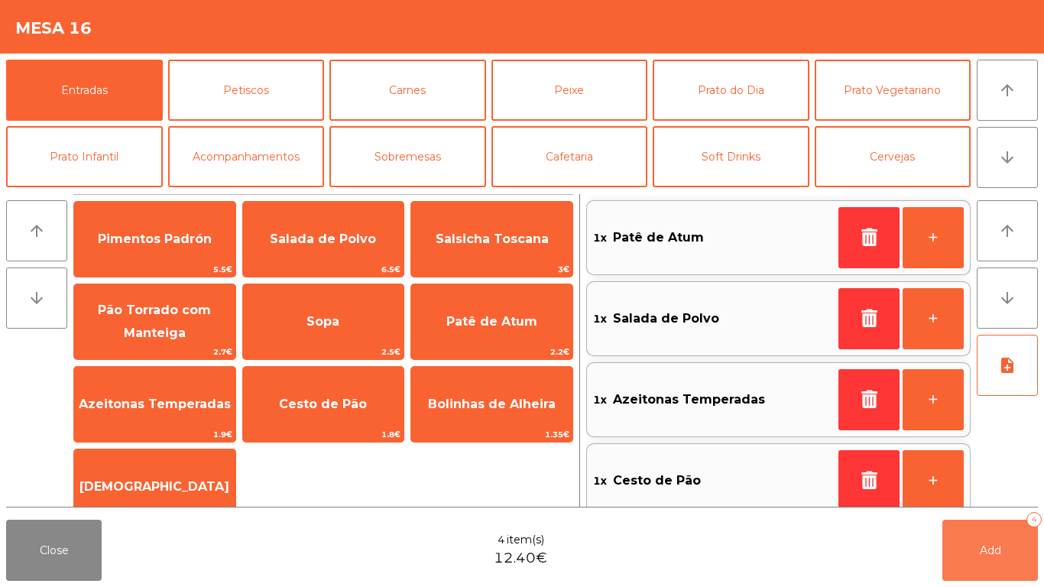
click at [984, 537] on button "Add 4" at bounding box center [990, 550] width 96 height 61
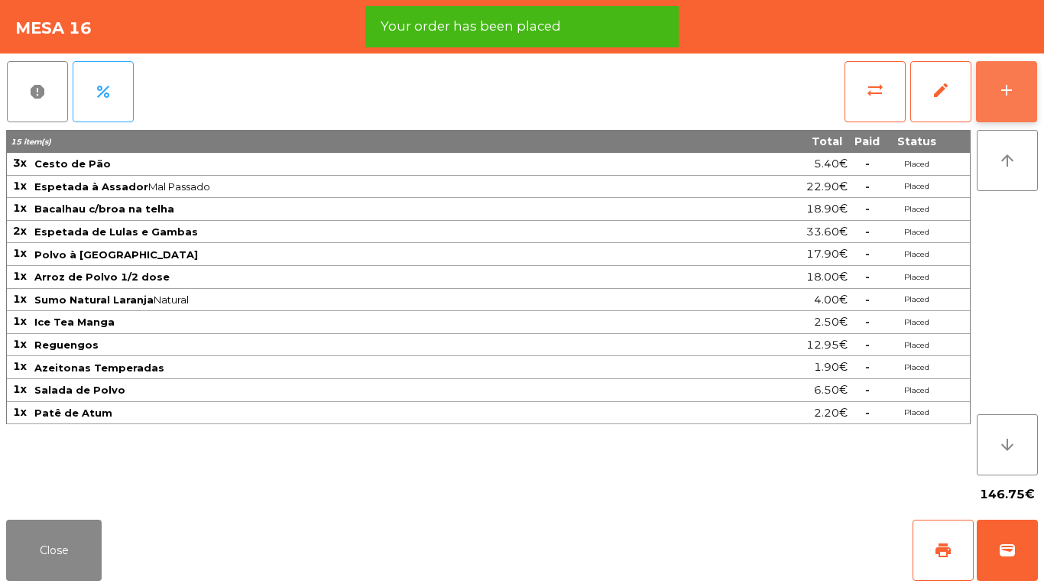
drag, startPoint x: 1040, startPoint y: 102, endPoint x: 988, endPoint y: 105, distance: 52.0
click at [1033, 103] on div "report percent sync_alt edit add 15 item(s) Total Paid Status 3x Cesto de Pão 5…" at bounding box center [522, 284] width 1044 height 460
click at [982, 104] on button "add" at bounding box center [1006, 91] width 61 height 61
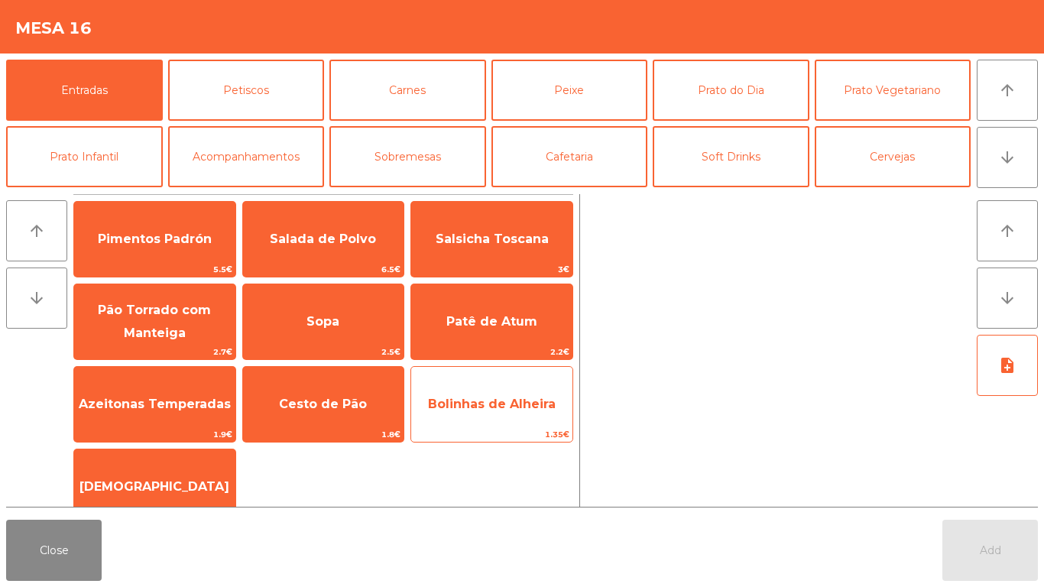
click at [467, 404] on span "Bolinhas de Alheira" at bounding box center [492, 404] width 128 height 15
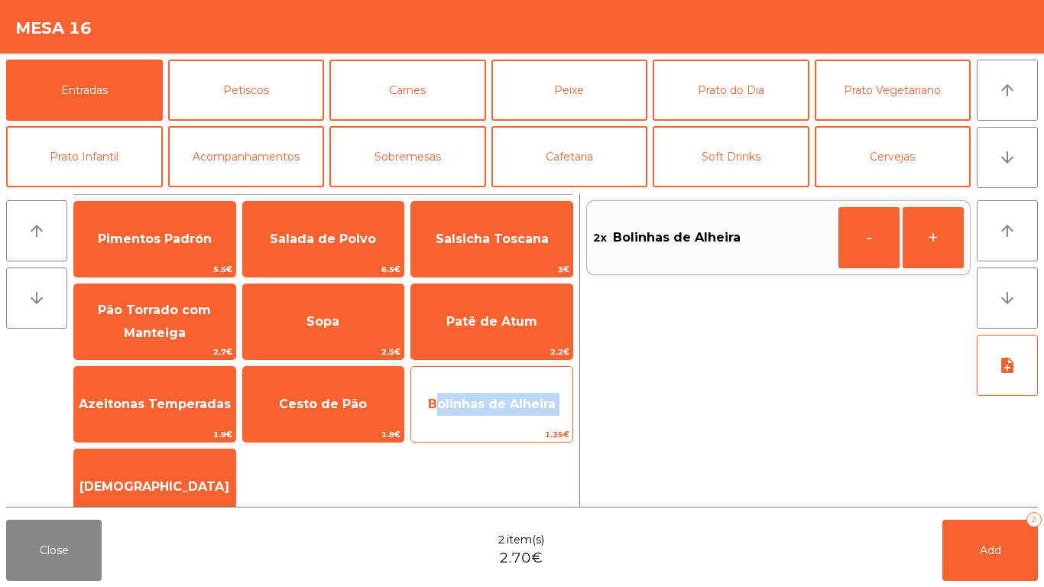
click at [467, 404] on span "Bolinhas de Alheira" at bounding box center [492, 404] width 128 height 15
click at [468, 404] on span "Bolinhas de Alheira" at bounding box center [492, 404] width 128 height 15
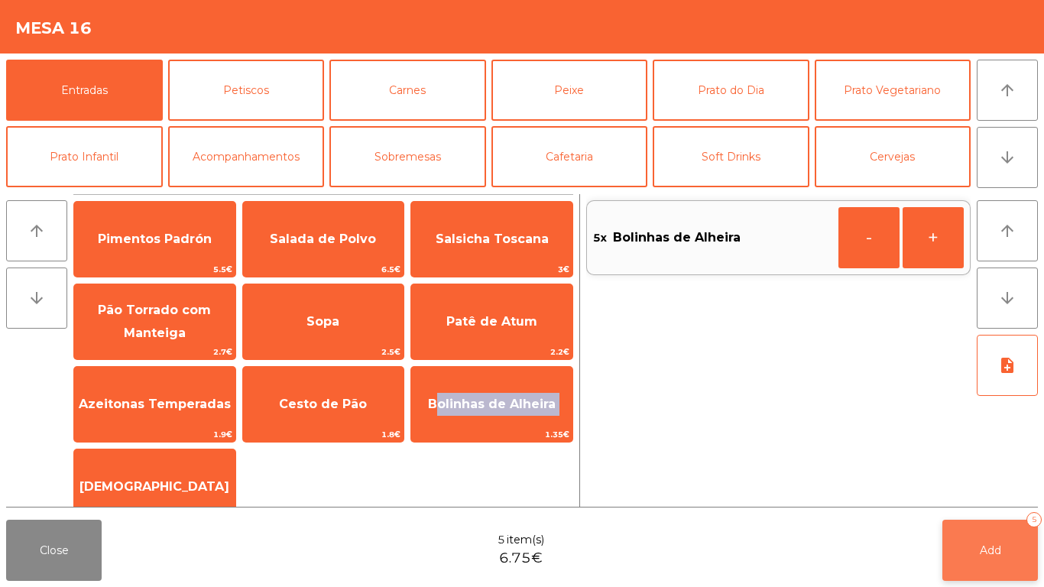
click at [1000, 563] on button "Add 5" at bounding box center [990, 550] width 96 height 61
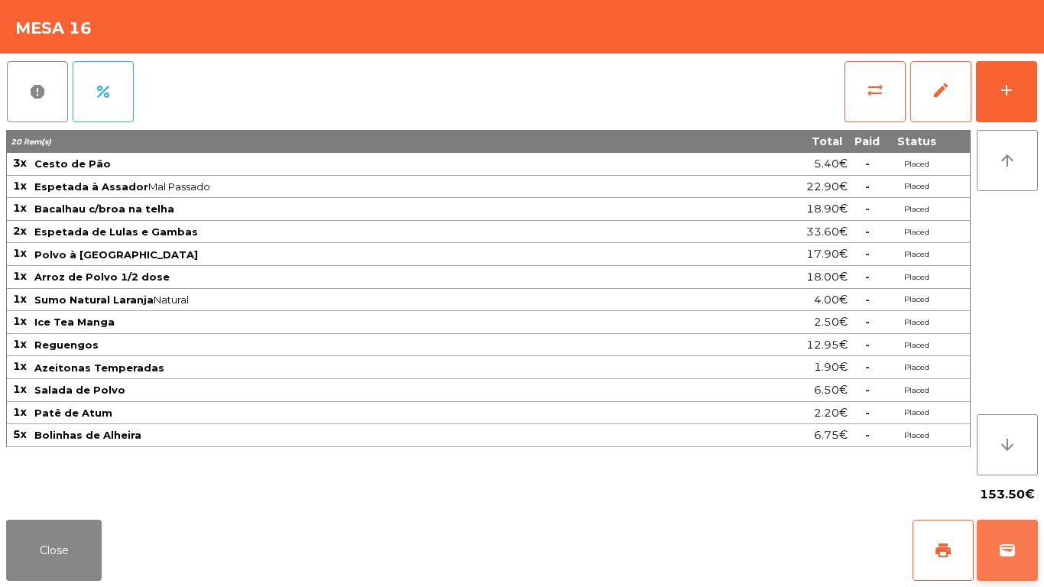
click at [997, 559] on button "wallet" at bounding box center [1007, 550] width 61 height 61
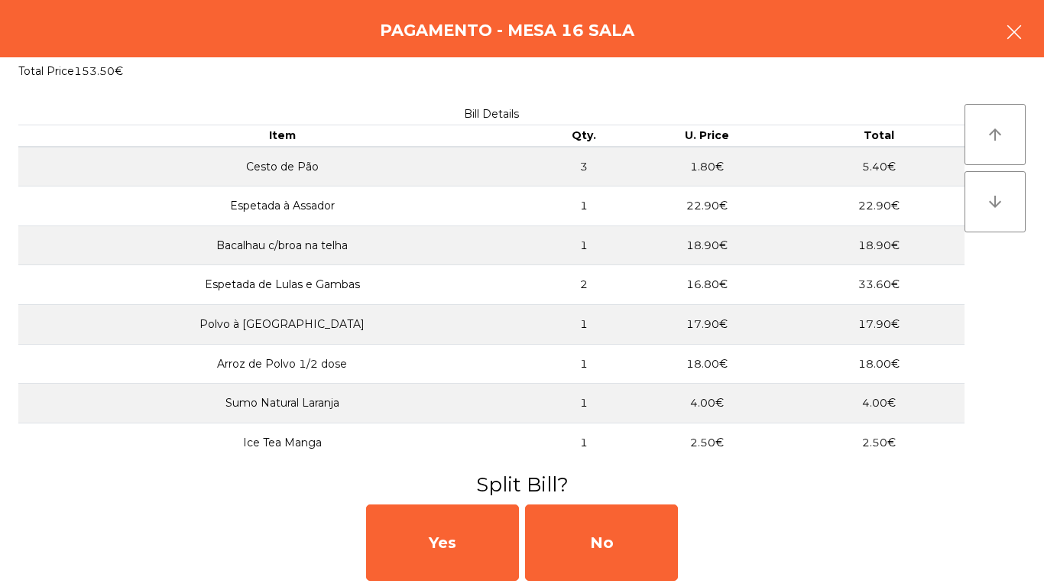
click at [1031, 27] on button "button" at bounding box center [1014, 34] width 43 height 46
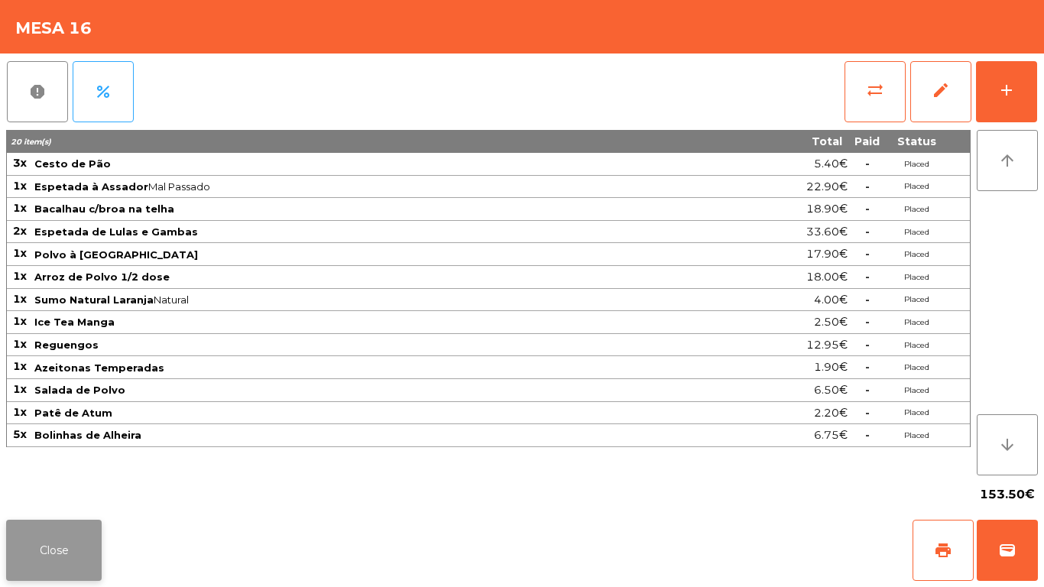
click at [63, 537] on button "Close" at bounding box center [54, 550] width 96 height 61
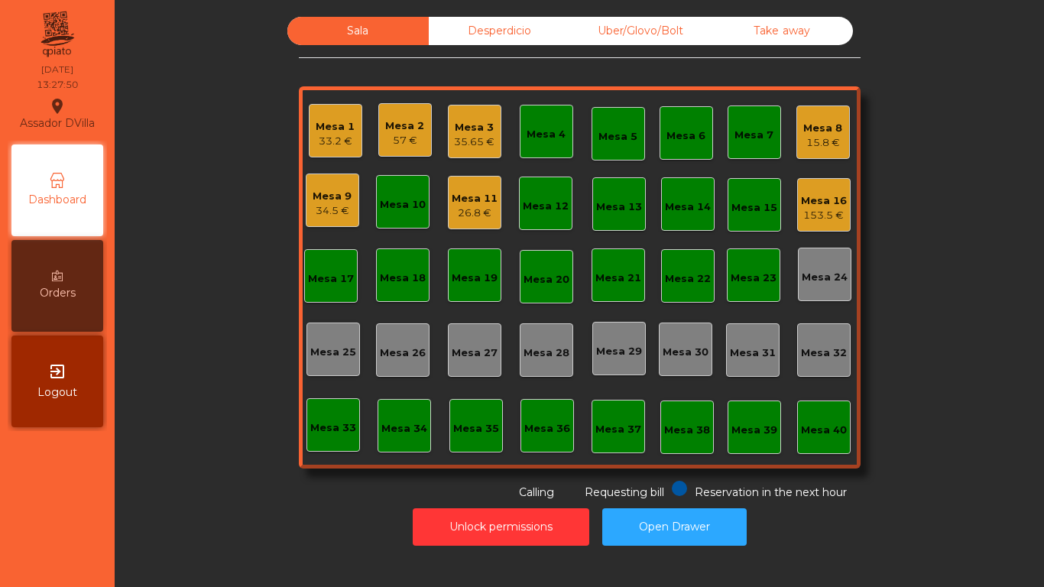
click at [455, 213] on div "26.8 €" at bounding box center [475, 213] width 46 height 15
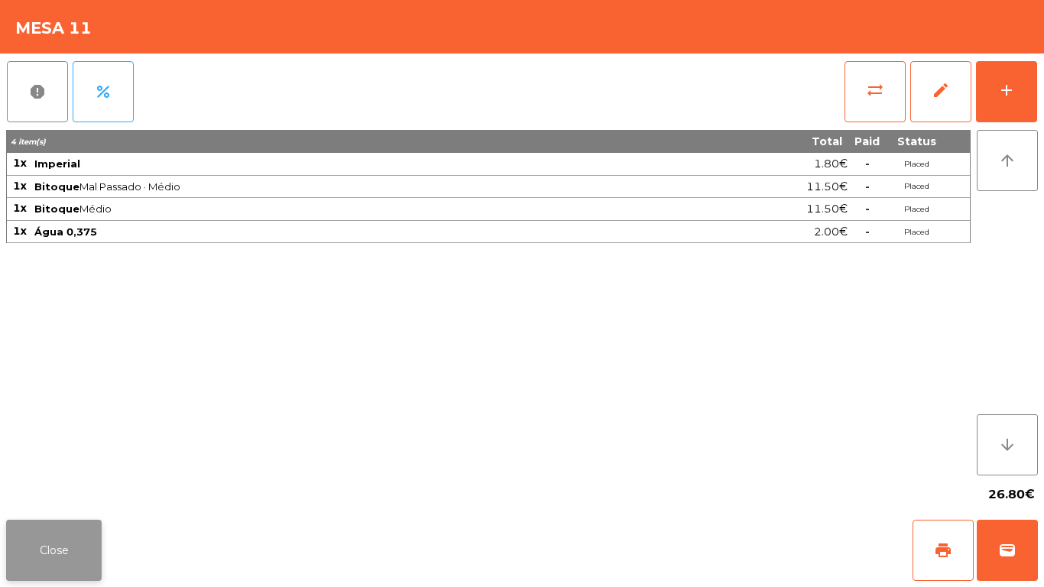
click at [72, 552] on button "Close" at bounding box center [54, 550] width 96 height 61
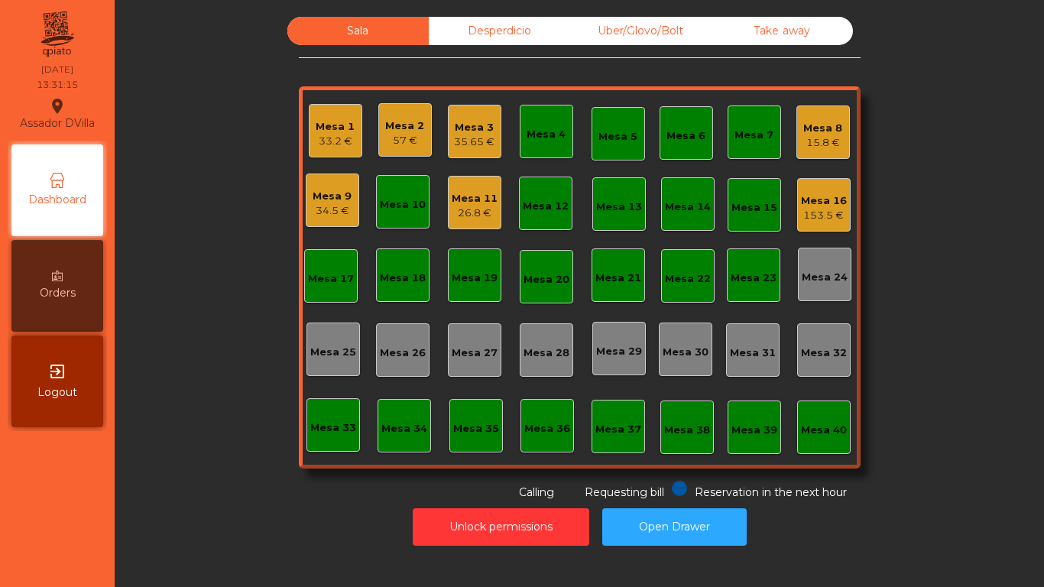
click at [820, 209] on div "153.5 €" at bounding box center [824, 215] width 46 height 15
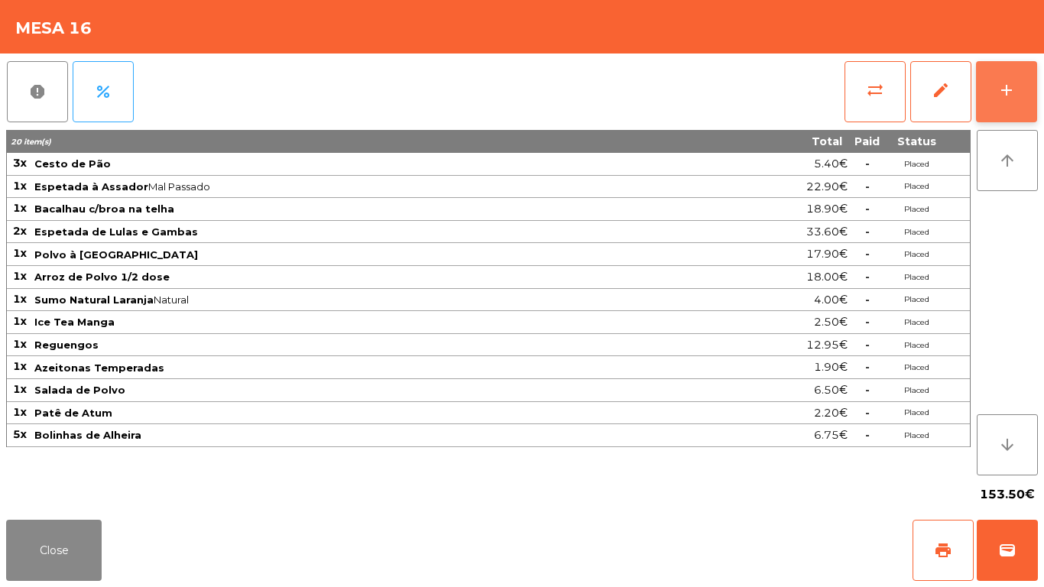
click at [1012, 74] on button "add" at bounding box center [1006, 91] width 61 height 61
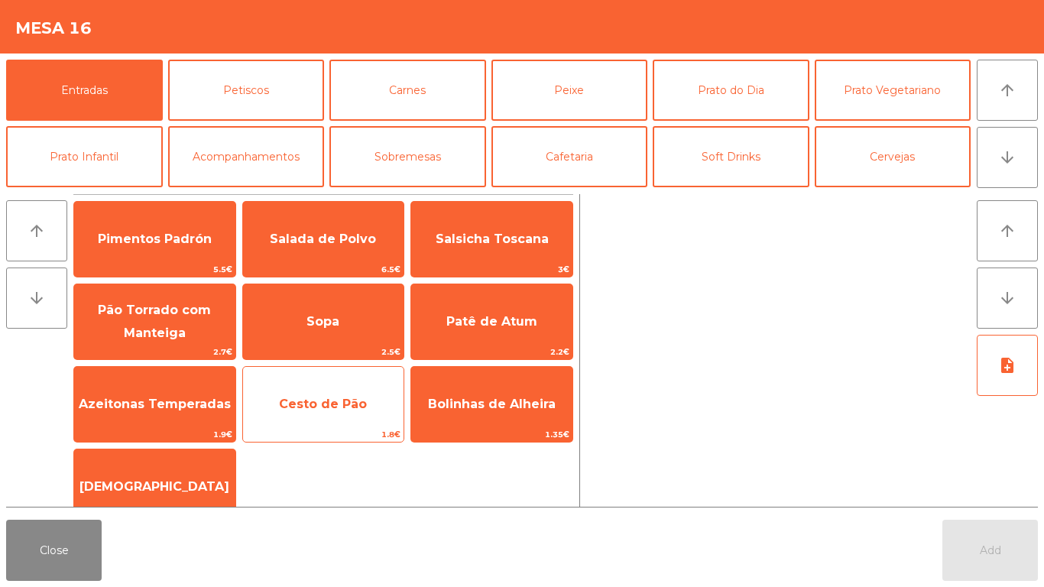
click at [349, 435] on span "1.8€" at bounding box center [323, 434] width 161 height 15
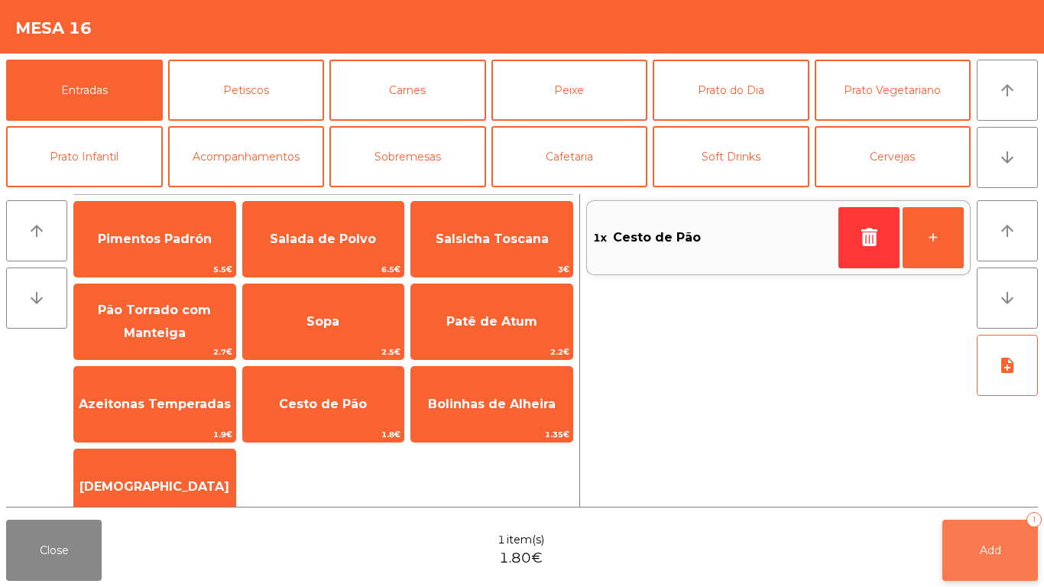
click at [1003, 537] on button "Add 1" at bounding box center [990, 550] width 96 height 61
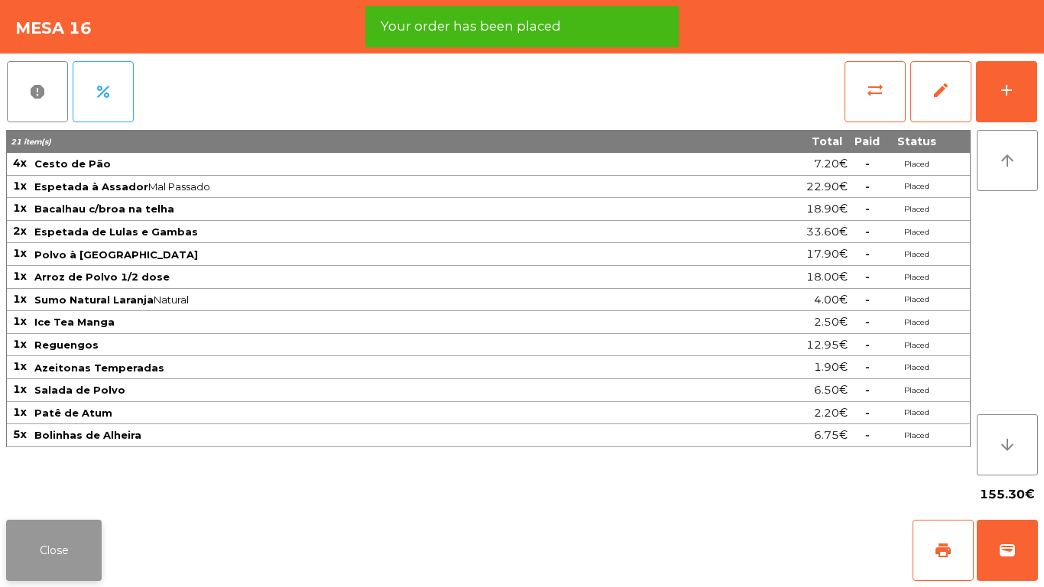
click at [73, 563] on button "Close" at bounding box center [54, 550] width 96 height 61
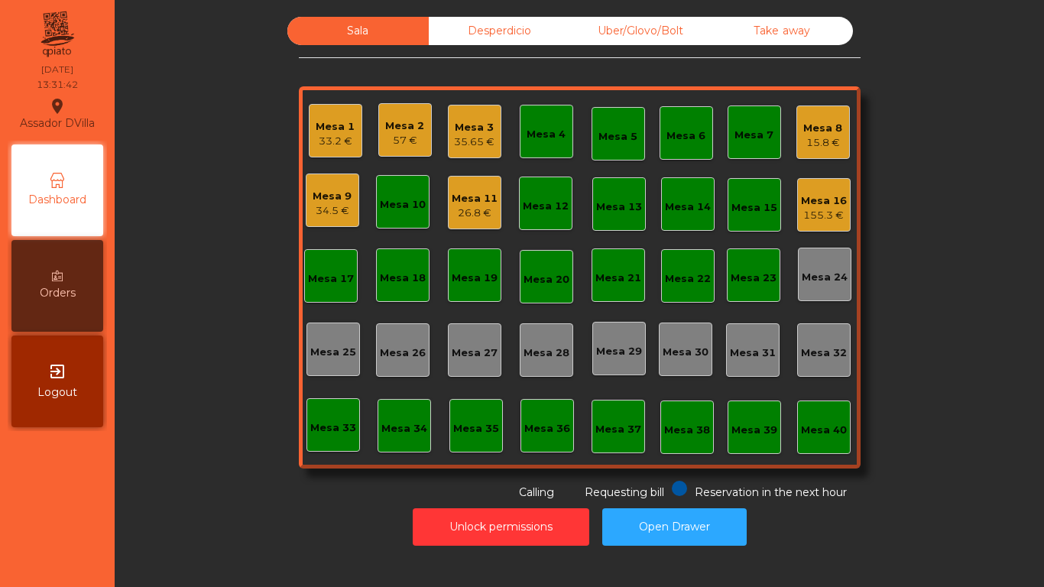
click at [822, 190] on div "Mesa 16 155.3 €" at bounding box center [824, 205] width 46 height 36
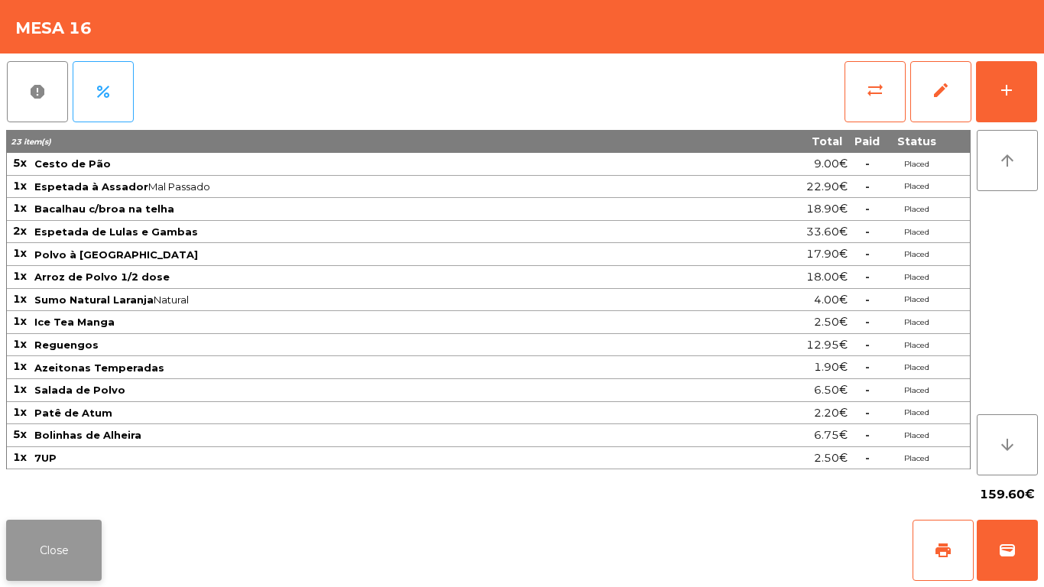
click at [60, 556] on button "Close" at bounding box center [54, 550] width 96 height 61
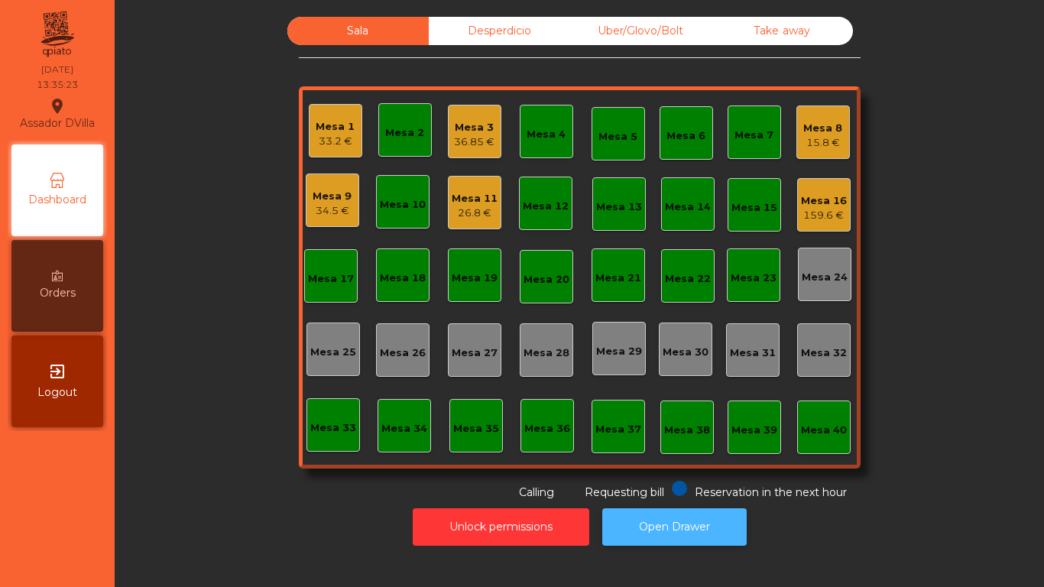
click at [655, 510] on button "Open Drawer" at bounding box center [674, 526] width 144 height 37
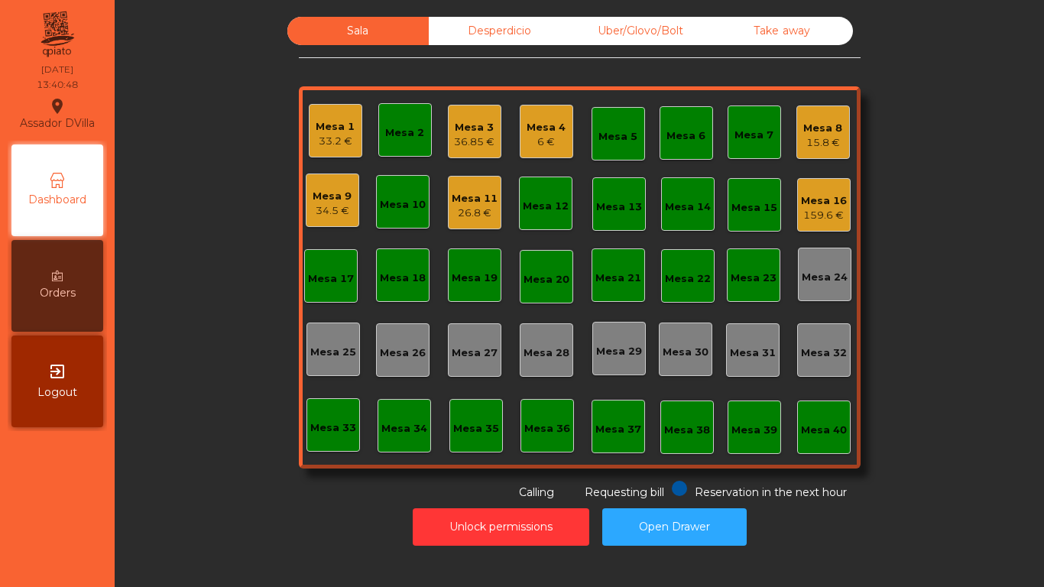
click at [828, 213] on div "159.6 €" at bounding box center [824, 215] width 46 height 15
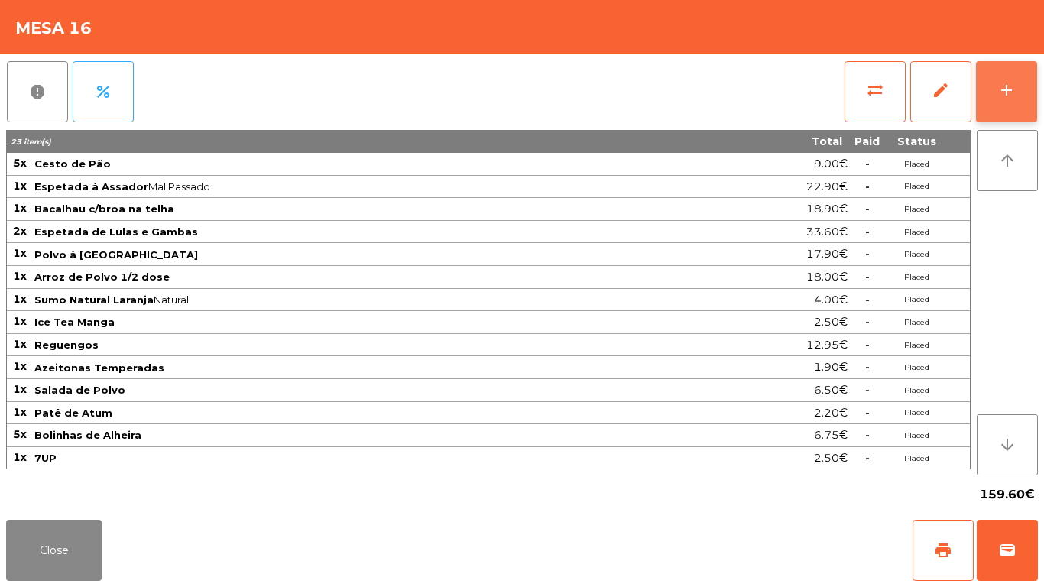
click at [1023, 81] on button "add" at bounding box center [1006, 91] width 61 height 61
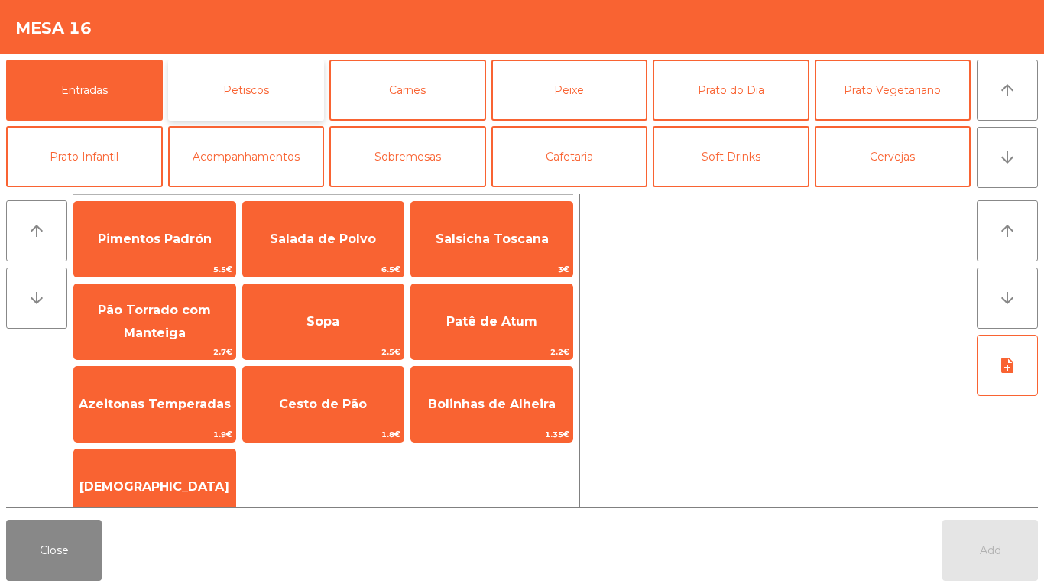
click at [323, 103] on button "Petiscos" at bounding box center [246, 90] width 157 height 61
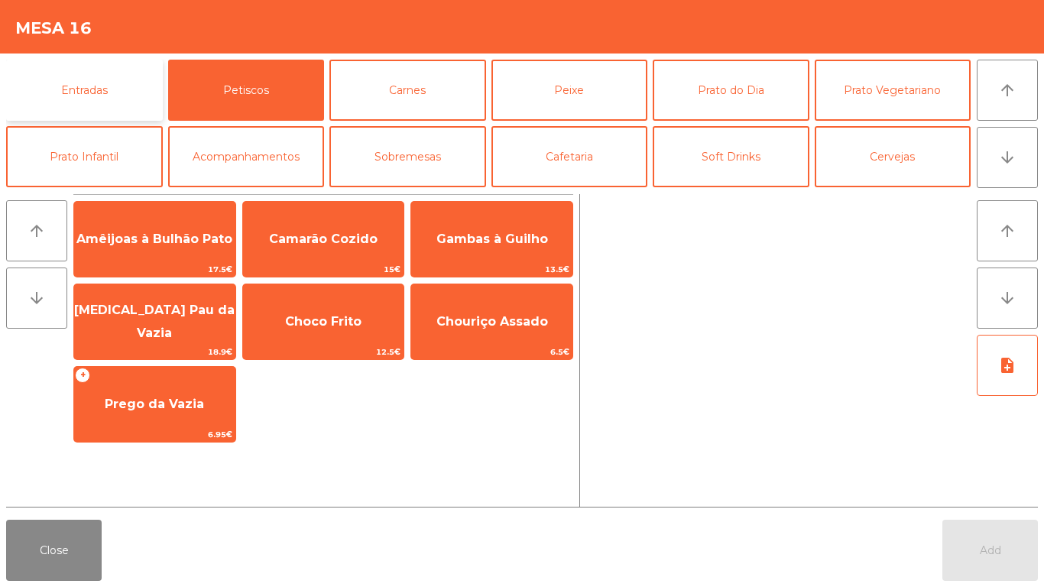
click at [96, 97] on button "Entradas" at bounding box center [84, 90] width 157 height 61
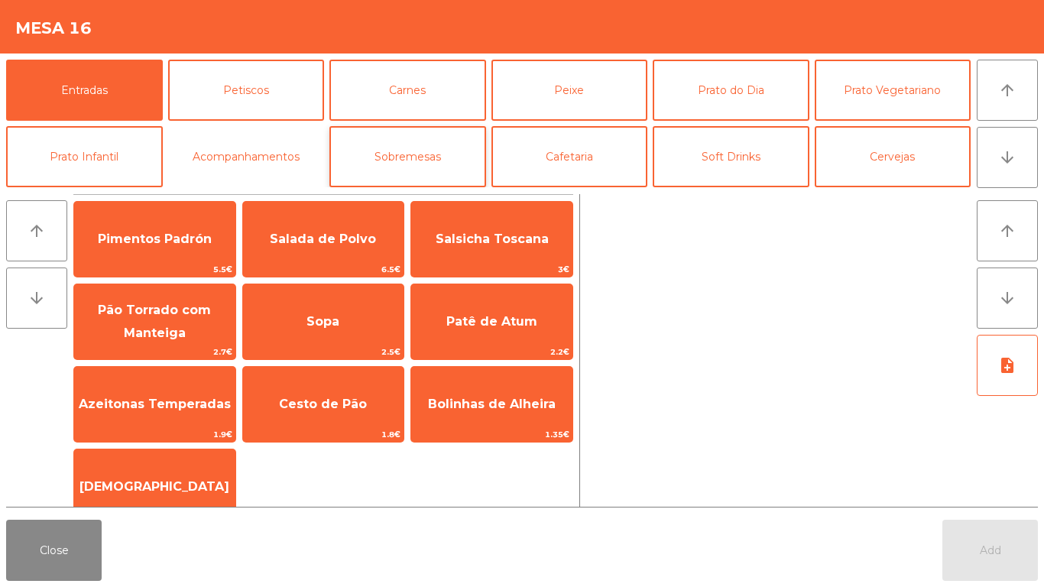
drag, startPoint x: 233, startPoint y: 148, endPoint x: 456, endPoint y: 148, distance: 222.4
click at [235, 148] on button "Acompanhamentos" at bounding box center [246, 156] width 157 height 61
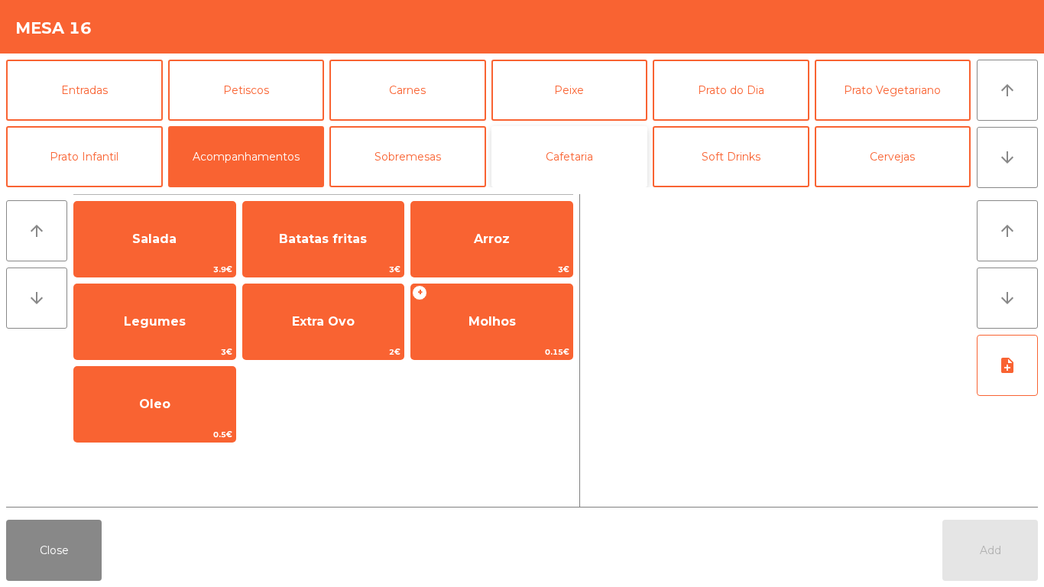
click at [623, 148] on button "Cafetaria" at bounding box center [569, 156] width 157 height 61
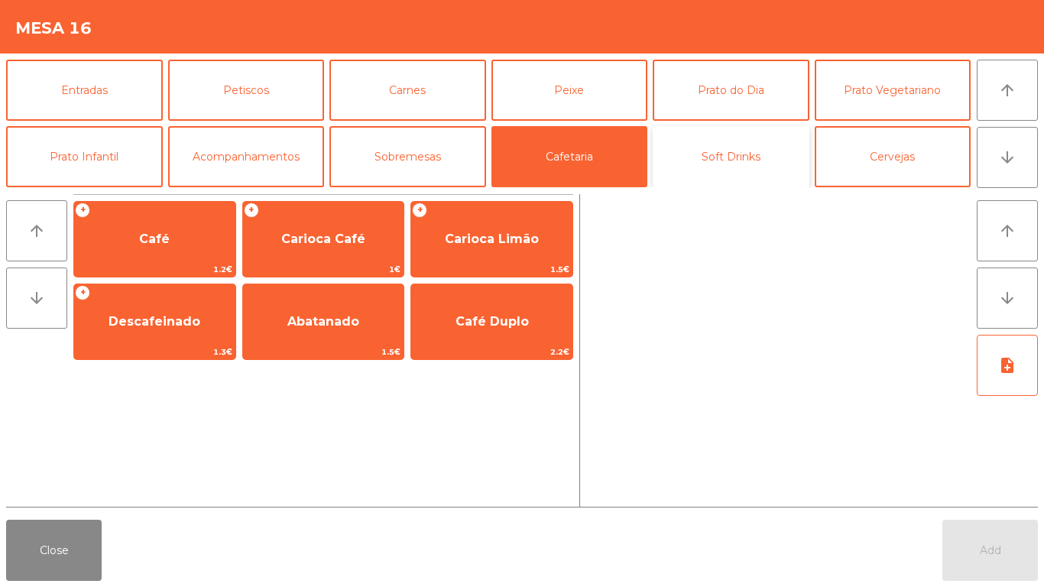
click at [745, 148] on button "Soft Drinks" at bounding box center [731, 156] width 157 height 61
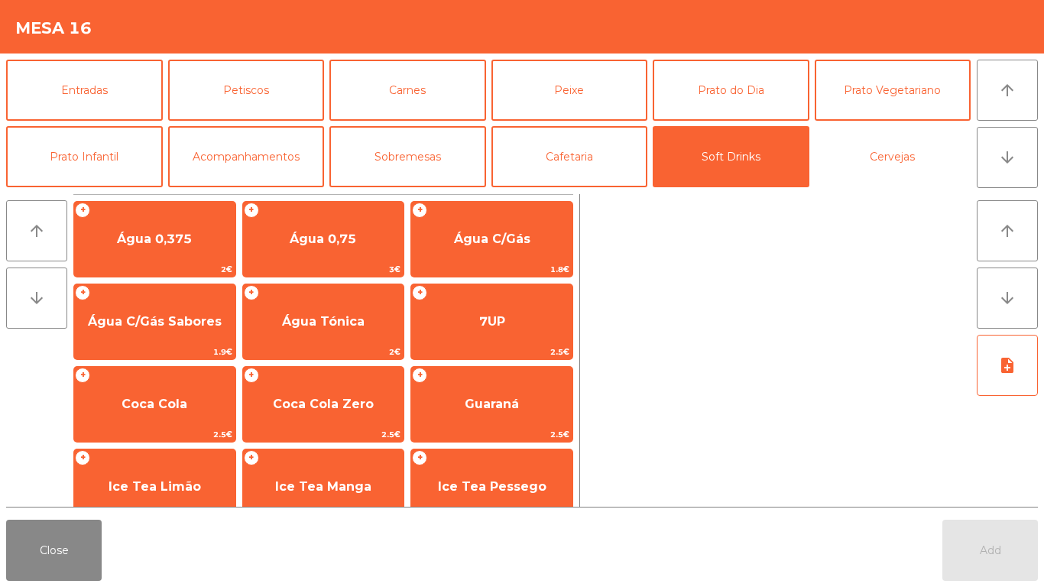
drag, startPoint x: 920, startPoint y: 150, endPoint x: 135, endPoint y: 196, distance: 787.2
click at [915, 150] on button "Cervejas" at bounding box center [893, 156] width 157 height 61
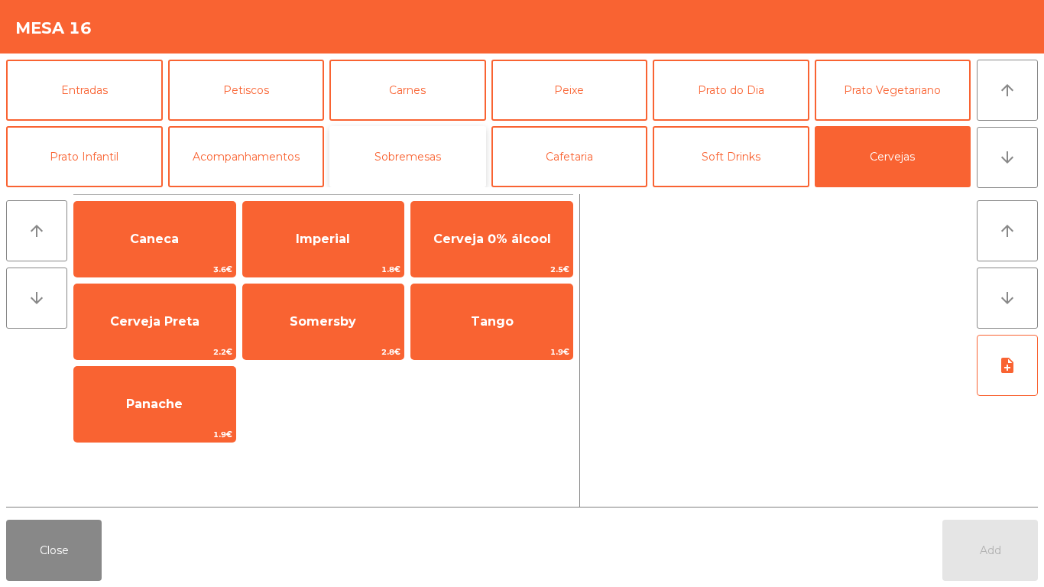
click at [436, 150] on button "Sobremesas" at bounding box center [407, 156] width 157 height 61
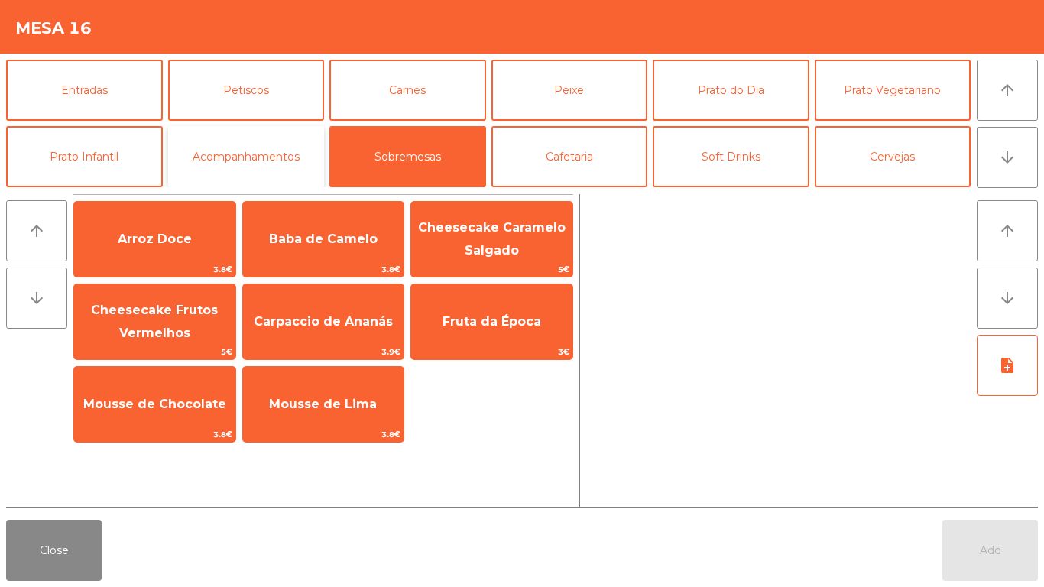
click at [266, 148] on button "Acompanhamentos" at bounding box center [246, 156] width 157 height 61
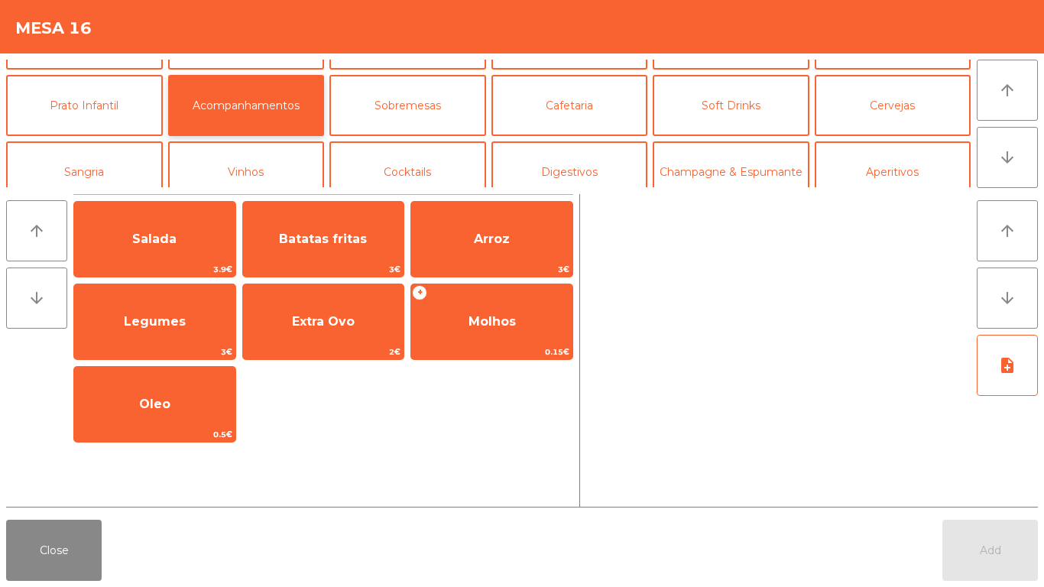
scroll to position [76, 0]
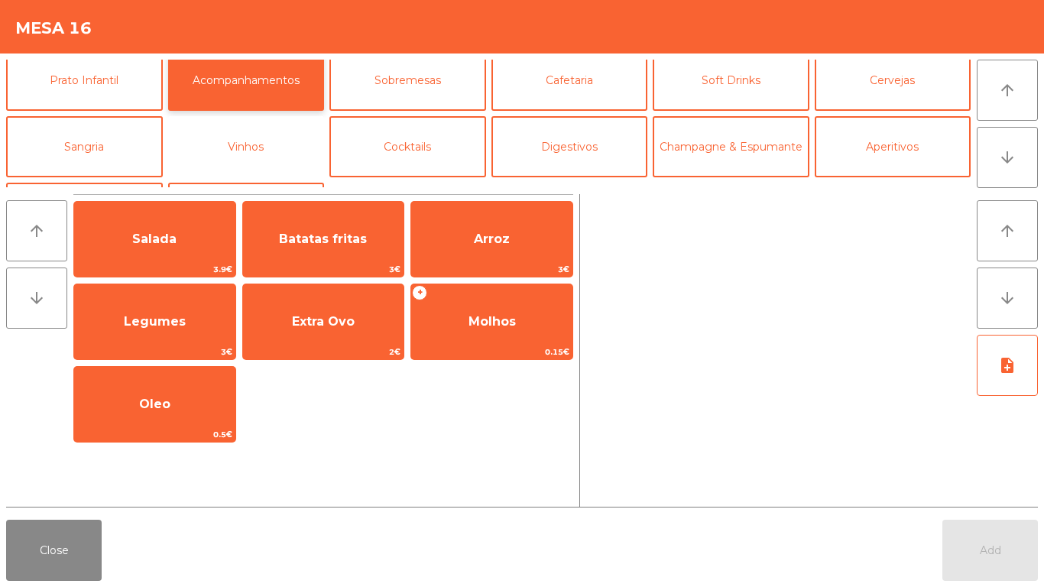
click at [277, 126] on button "Vinhos" at bounding box center [246, 146] width 157 height 61
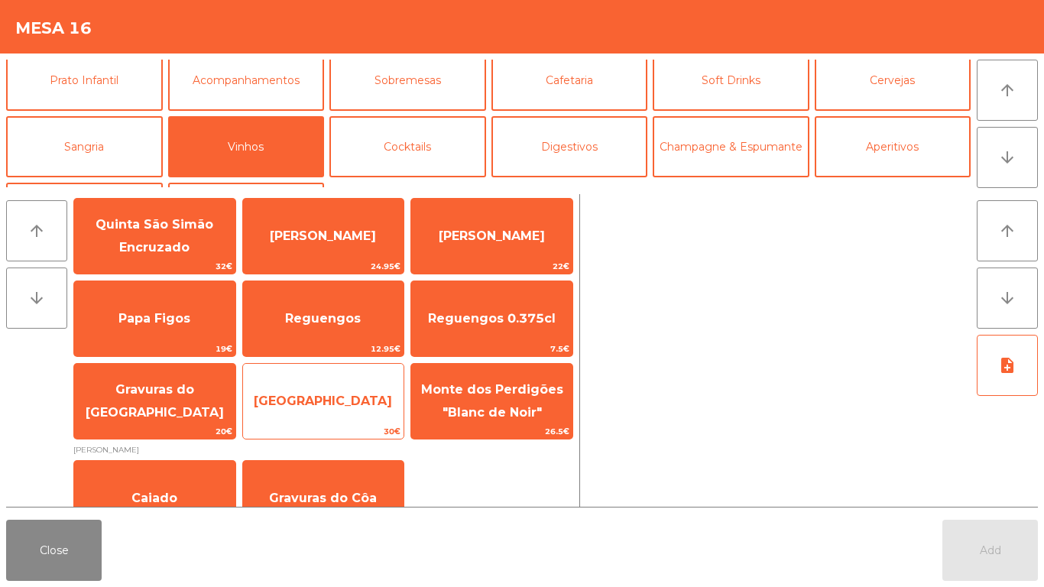
scroll to position [535, 0]
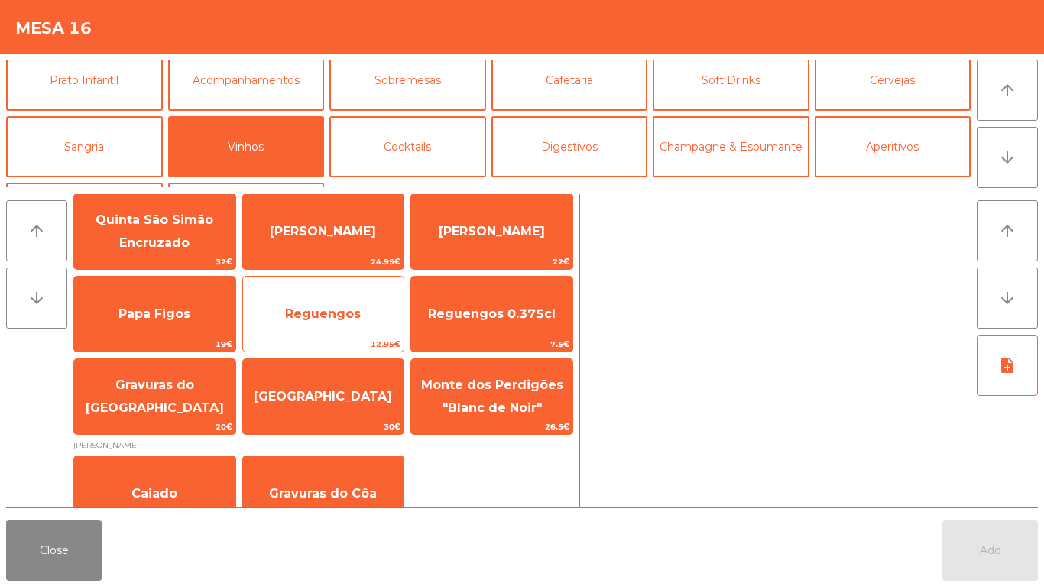
click at [336, 318] on span "Reguengos" at bounding box center [323, 314] width 76 height 15
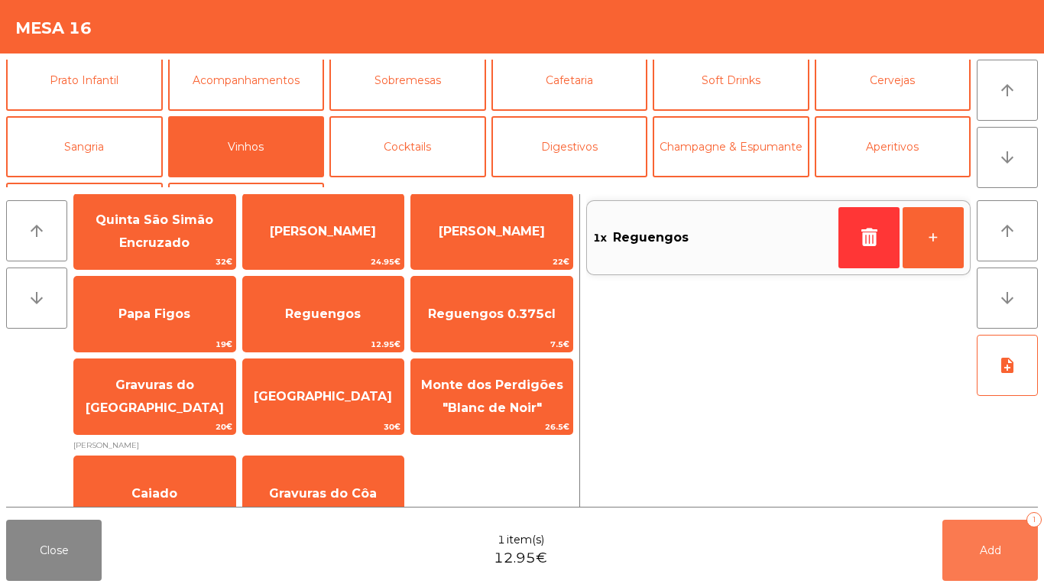
click at [980, 556] on span "Add" at bounding box center [990, 550] width 21 height 14
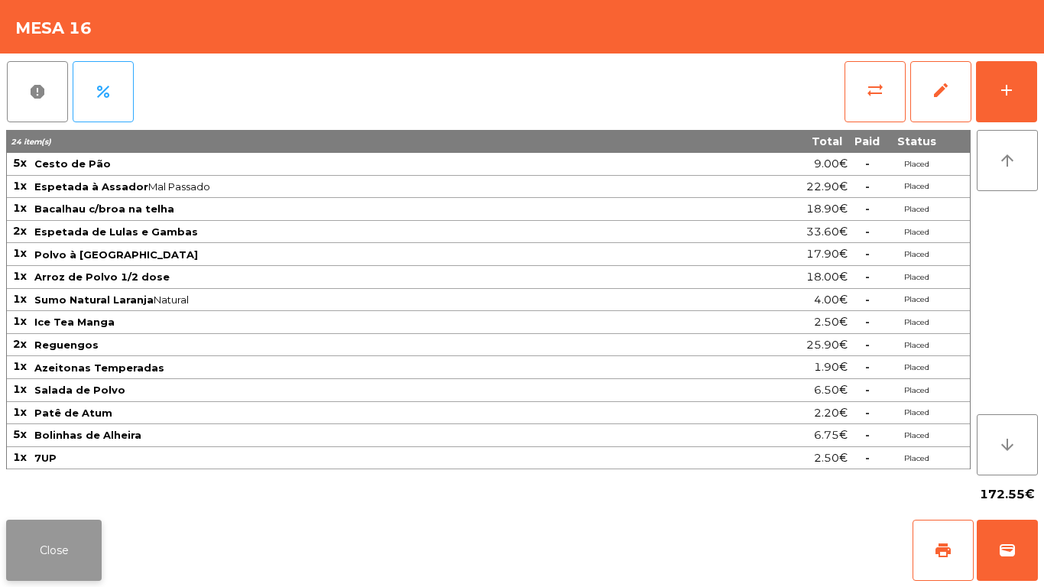
click at [42, 554] on button "Close" at bounding box center [54, 550] width 96 height 61
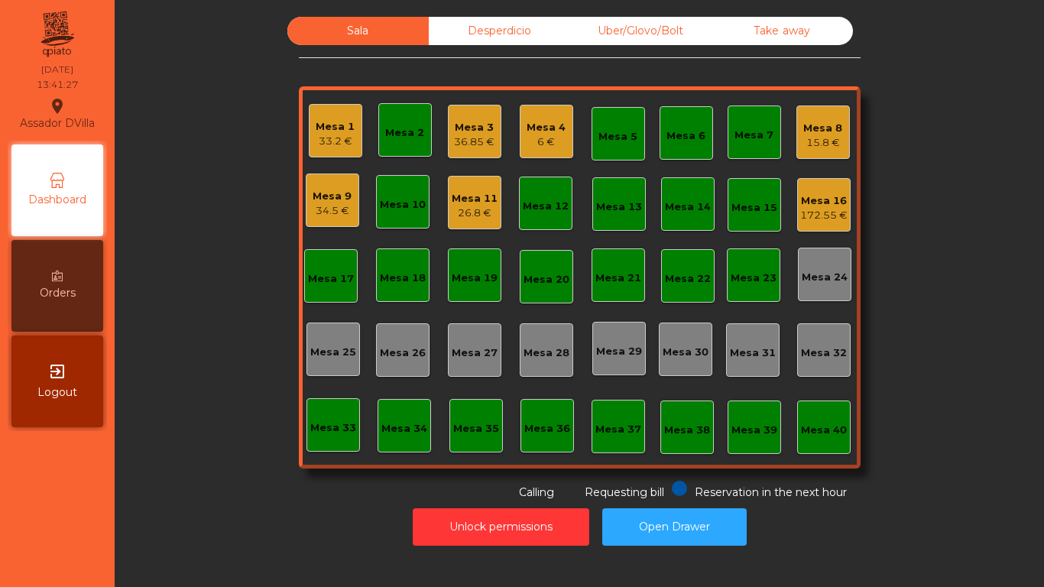
click at [619, 131] on div "Mesa 5" at bounding box center [618, 136] width 39 height 15
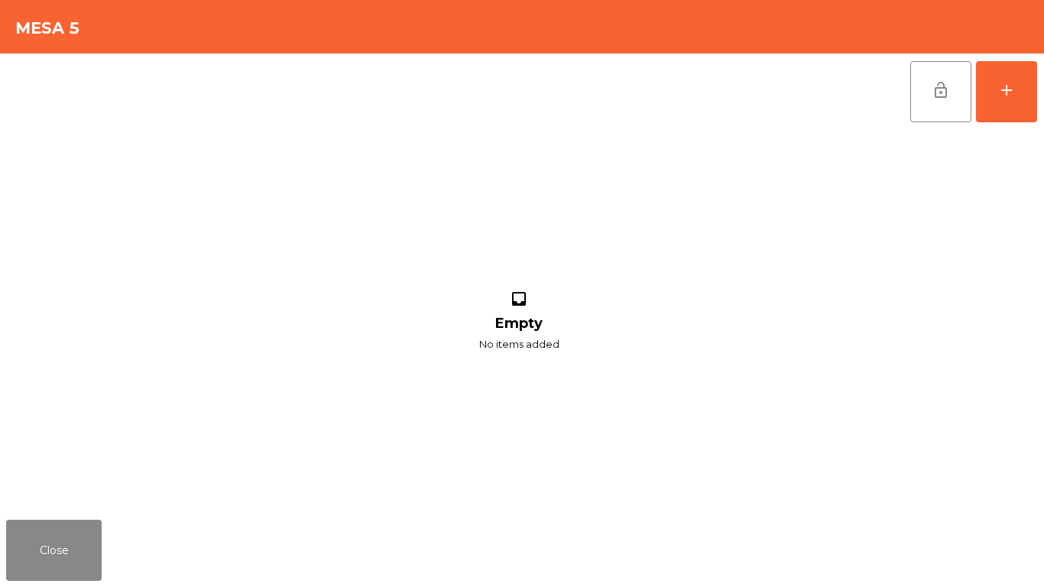
click at [1043, 81] on div "lock_open add inbox Empty No items added" at bounding box center [522, 284] width 1044 height 460
click at [1016, 76] on button "add" at bounding box center [1006, 91] width 61 height 61
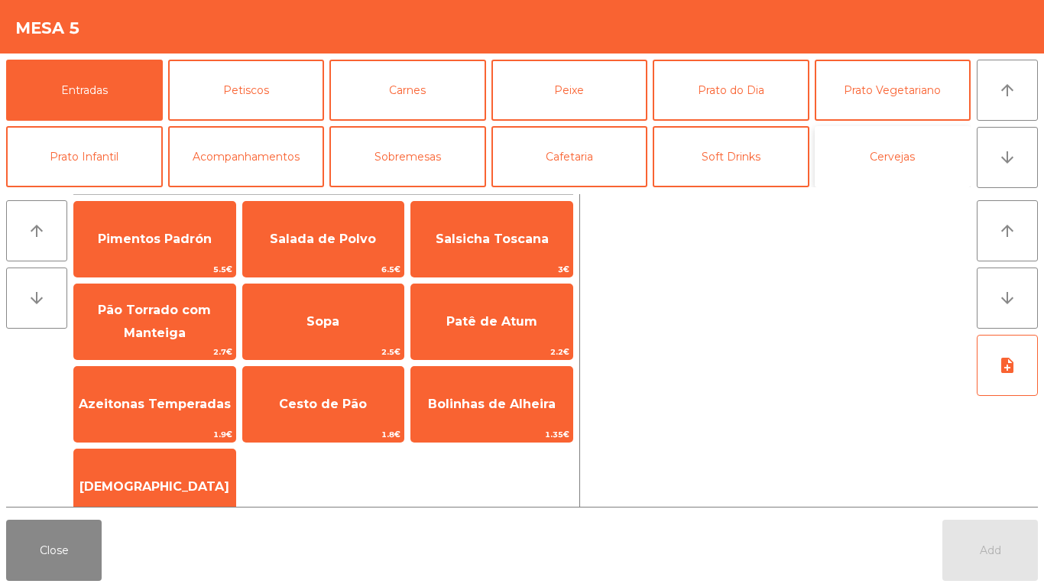
click at [909, 172] on button "Cervejas" at bounding box center [893, 156] width 157 height 61
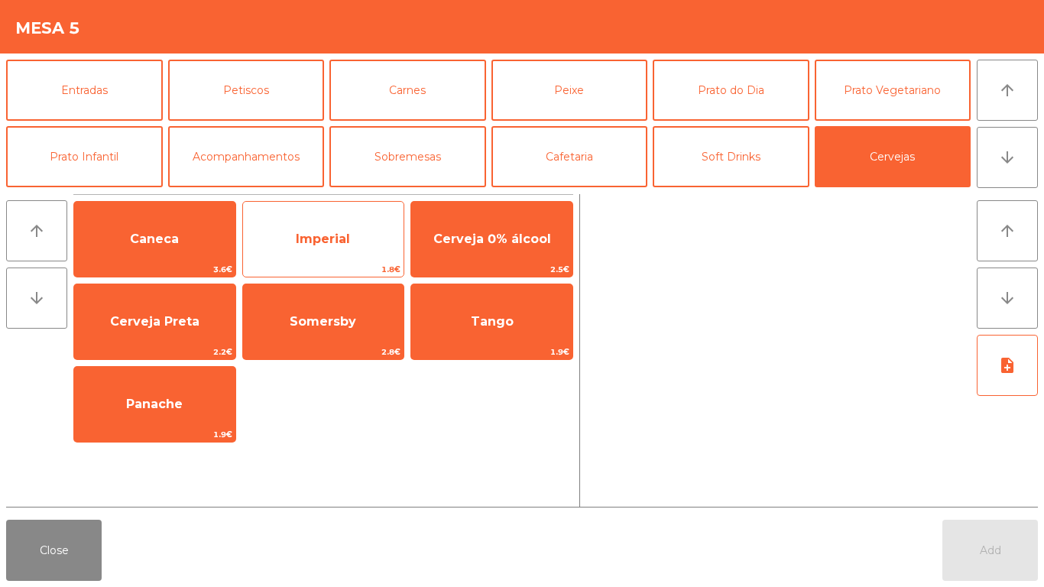
click at [318, 242] on span "Imperial" at bounding box center [323, 239] width 54 height 15
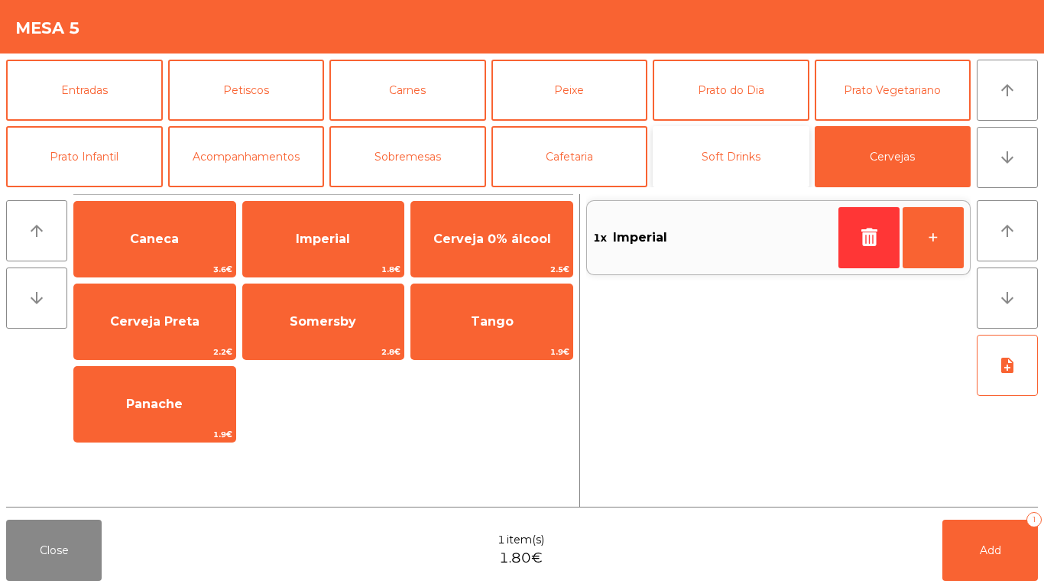
click at [727, 155] on button "Soft Drinks" at bounding box center [731, 156] width 157 height 61
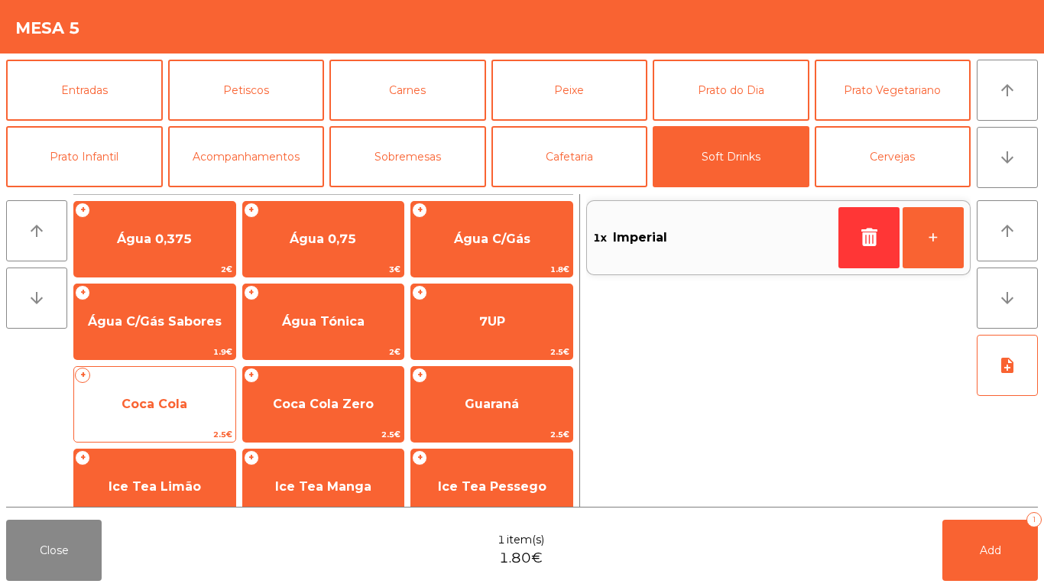
click at [155, 397] on span "Coca Cola" at bounding box center [155, 404] width 66 height 15
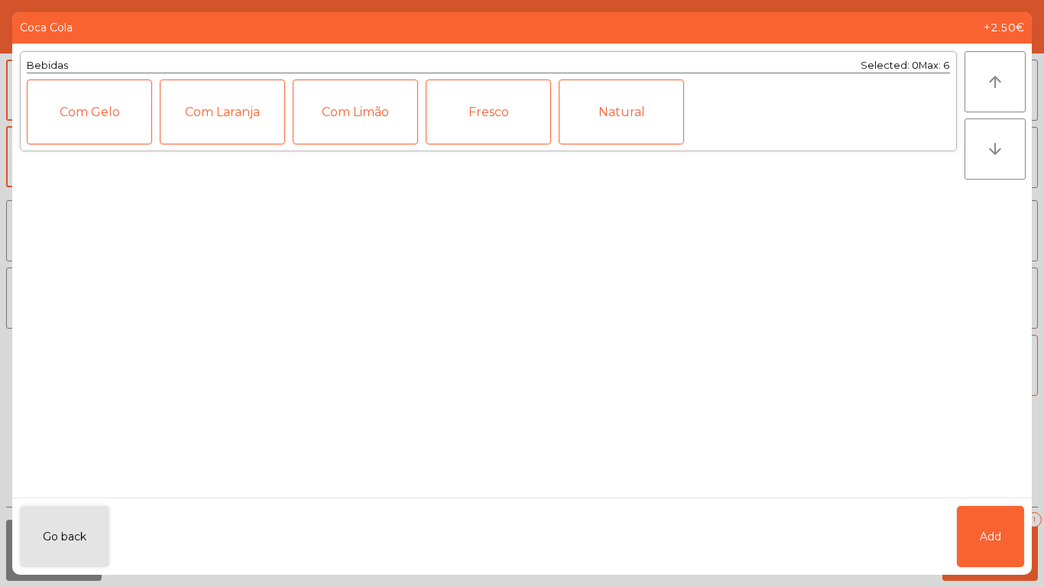
click at [365, 118] on div "Com Limão" at bounding box center [355, 111] width 125 height 65
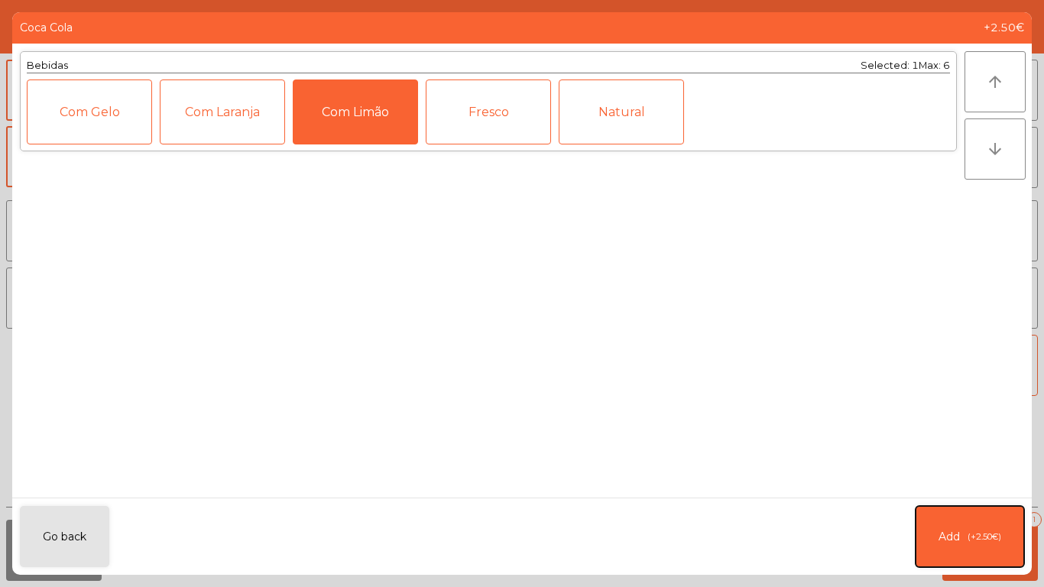
click at [988, 533] on span "(+2.50€)" at bounding box center [985, 536] width 34 height 13
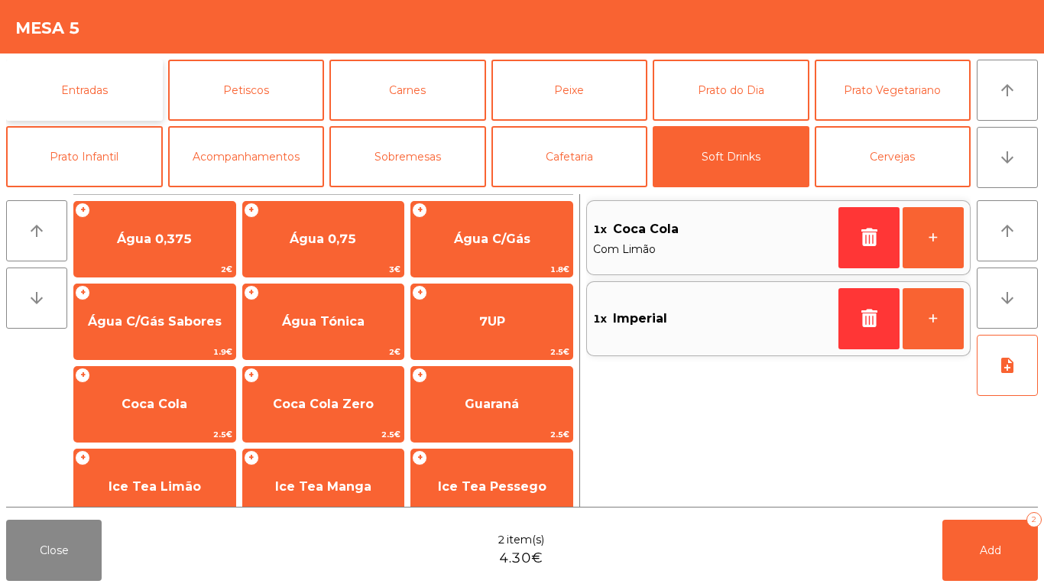
click at [100, 86] on button "Entradas" at bounding box center [84, 90] width 157 height 61
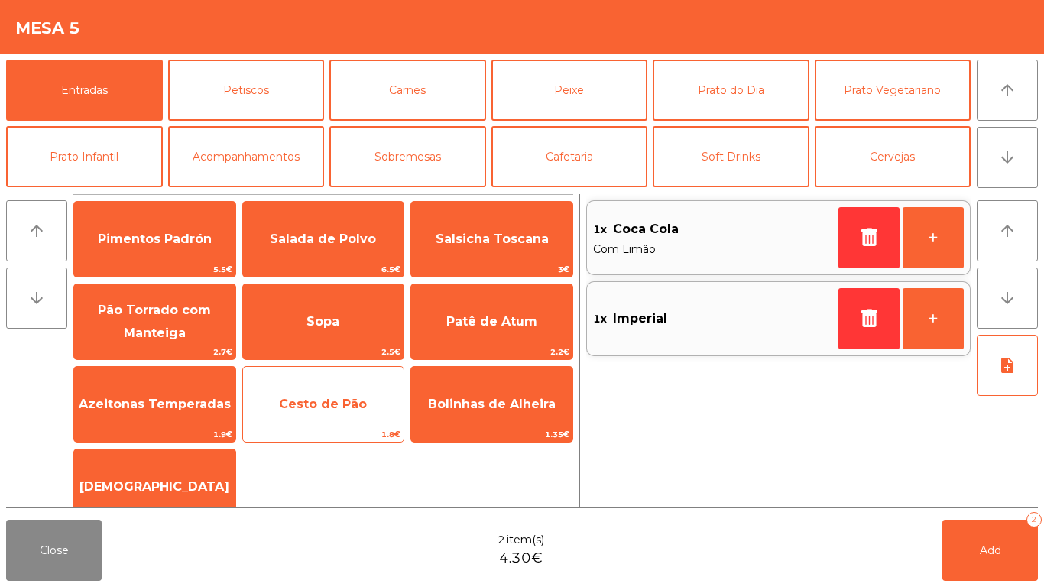
click at [330, 401] on span "Cesto de Pão" at bounding box center [323, 404] width 88 height 15
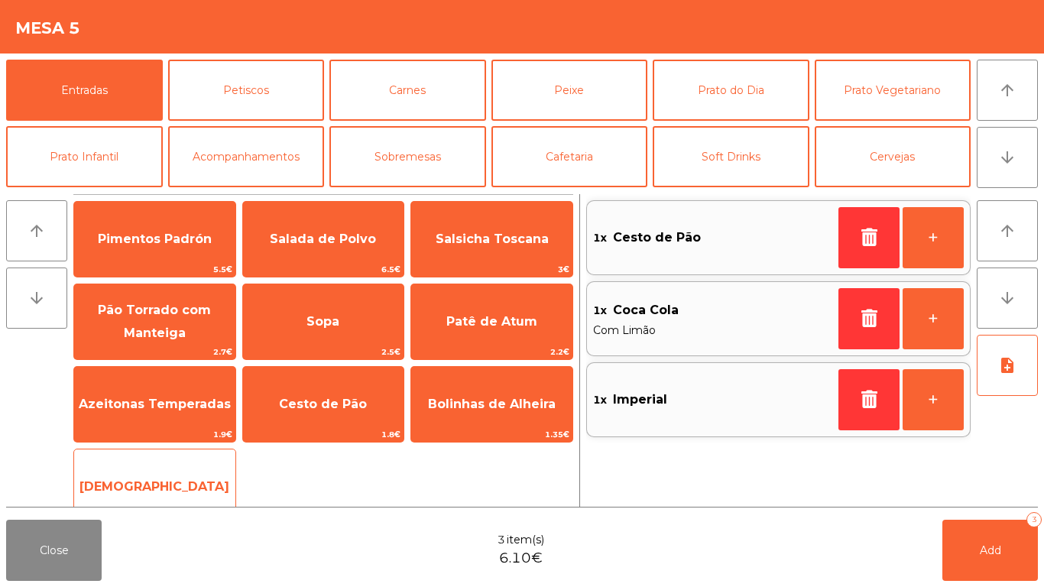
click at [170, 464] on div "Manteiga 1€" at bounding box center [154, 487] width 163 height 76
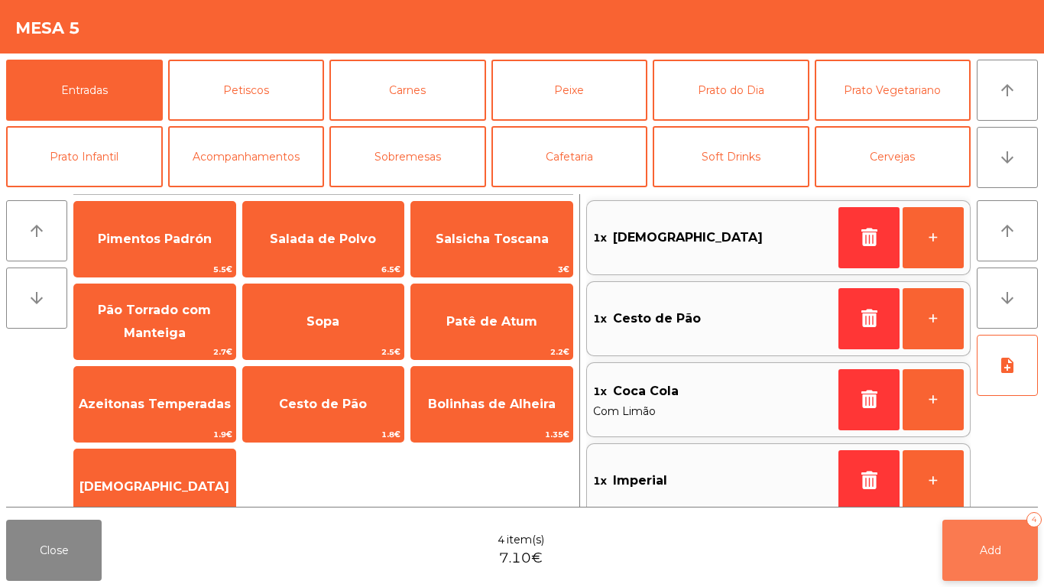
click at [988, 552] on span "Add" at bounding box center [990, 550] width 21 height 14
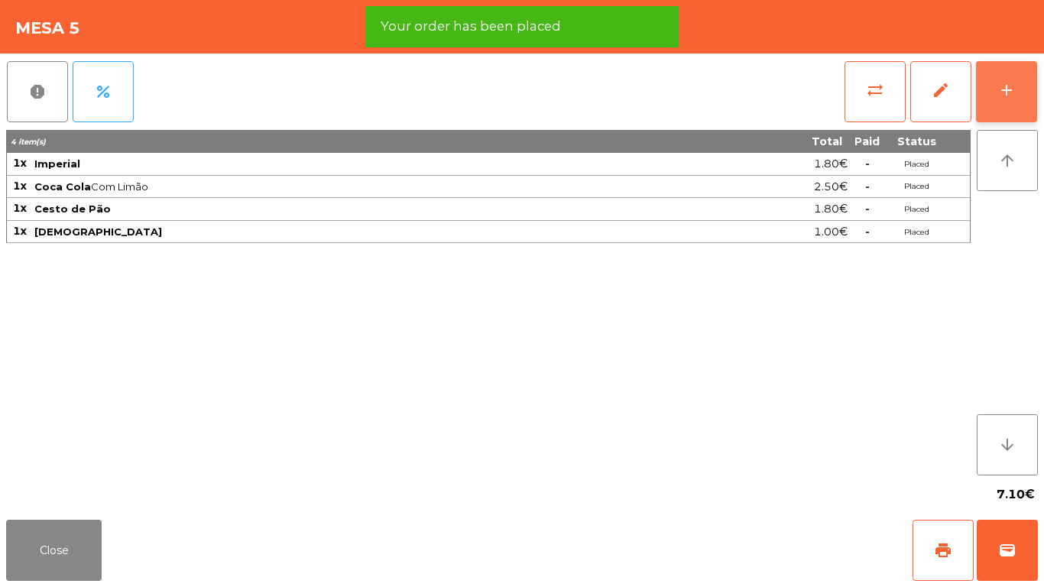
click at [1029, 80] on button "add" at bounding box center [1006, 91] width 61 height 61
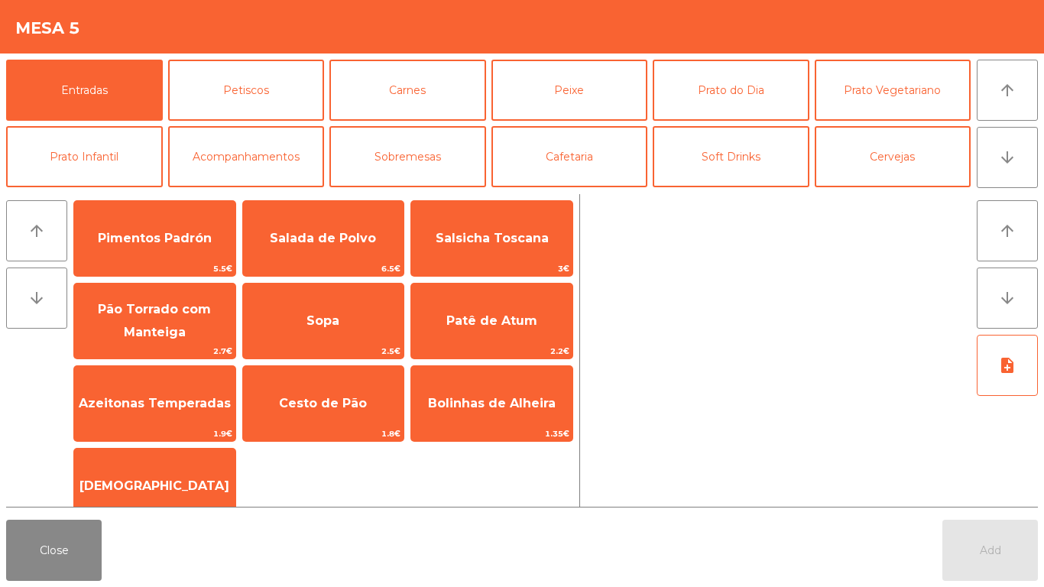
scroll to position [3, 0]
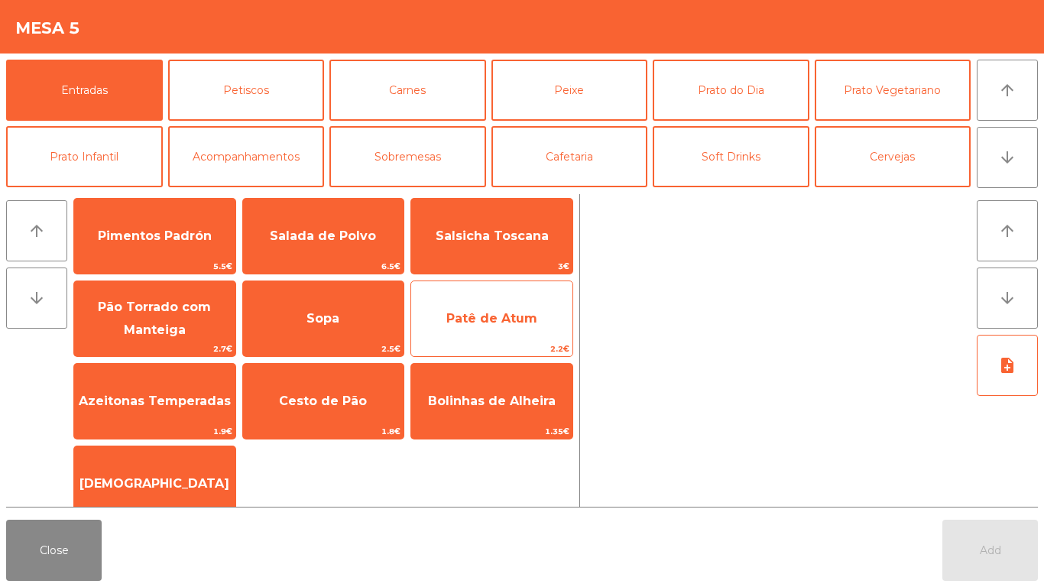
click at [500, 316] on span "Patê de Atum" at bounding box center [491, 318] width 91 height 15
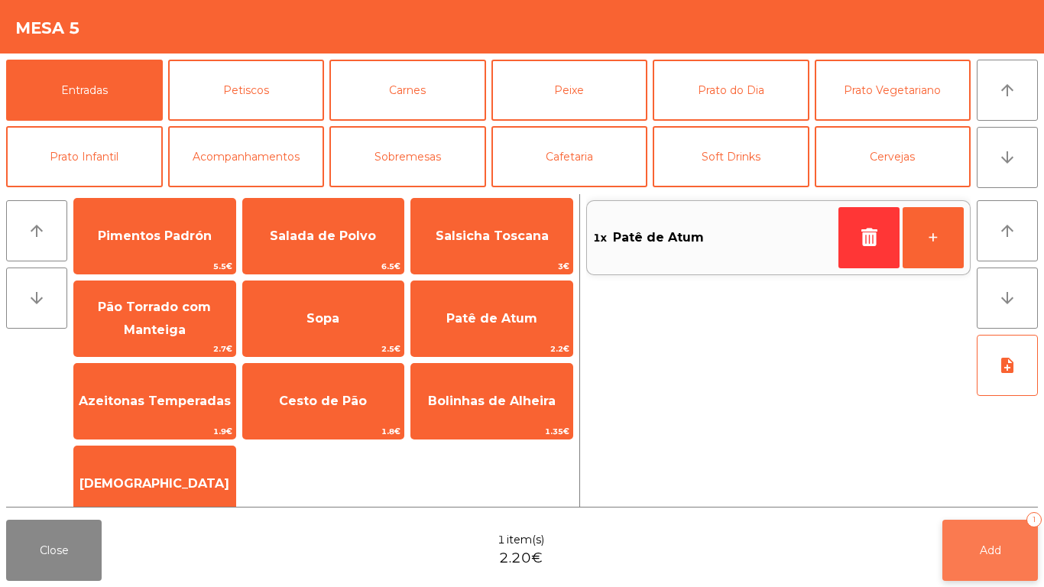
click at [983, 543] on span "Add" at bounding box center [990, 550] width 21 height 14
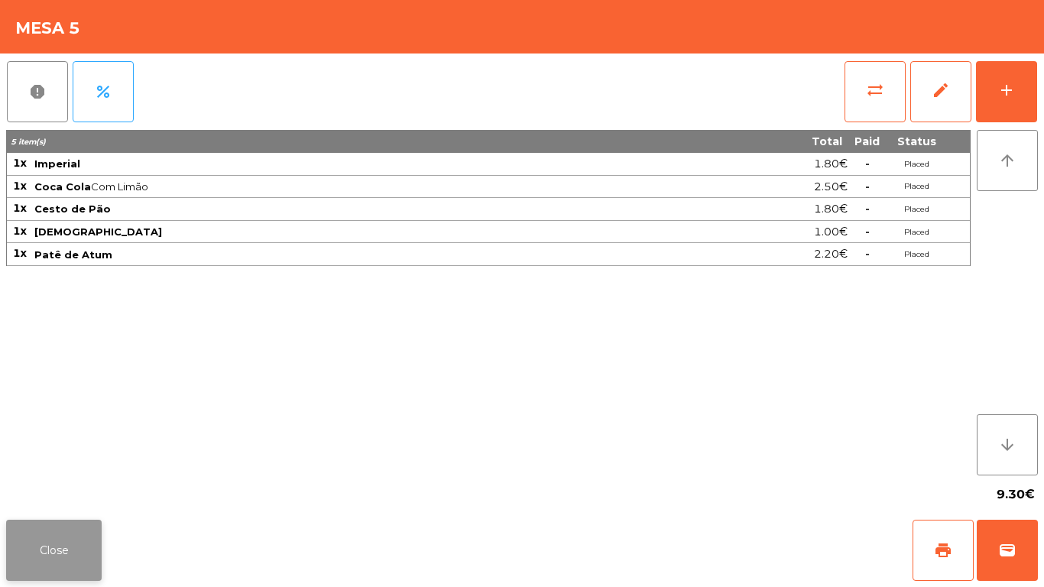
click at [81, 536] on button "Close" at bounding box center [54, 550] width 96 height 61
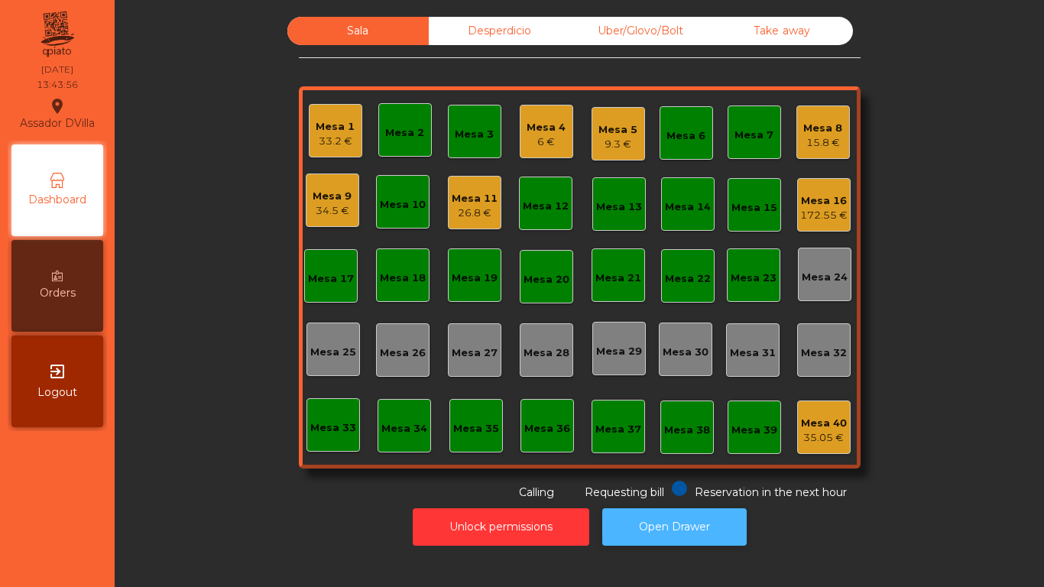
click at [674, 536] on button "Open Drawer" at bounding box center [674, 526] width 144 height 37
click at [460, 201] on div "Mesa 11" at bounding box center [475, 198] width 46 height 15
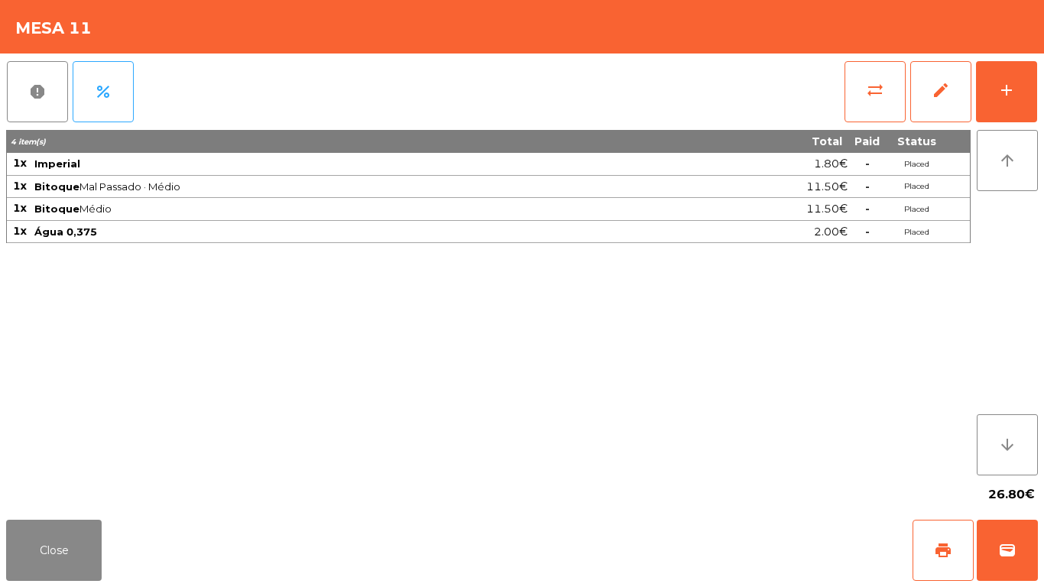
click at [1037, 84] on div "sync_alt edit add" at bounding box center [941, 92] width 194 height 76
click at [1026, 79] on button "add" at bounding box center [1006, 91] width 61 height 61
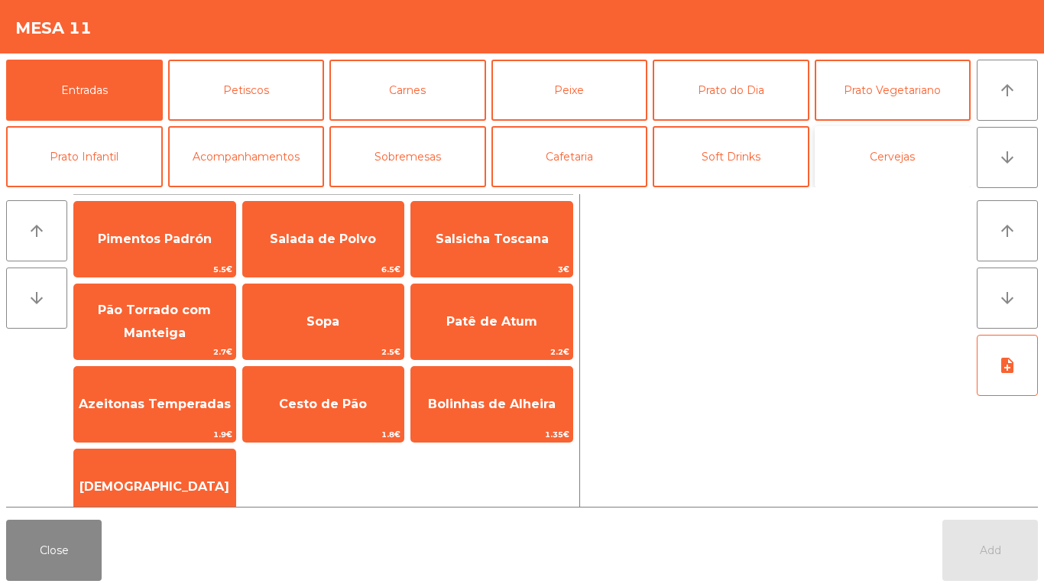
click at [912, 162] on button "Cervejas" at bounding box center [893, 156] width 157 height 61
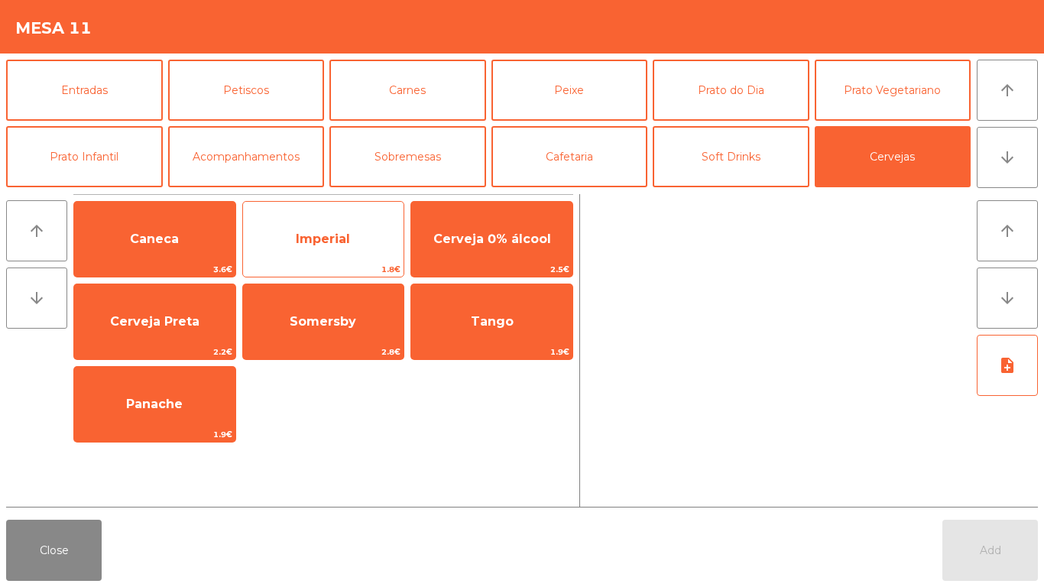
click at [336, 227] on span "Imperial" at bounding box center [323, 239] width 161 height 41
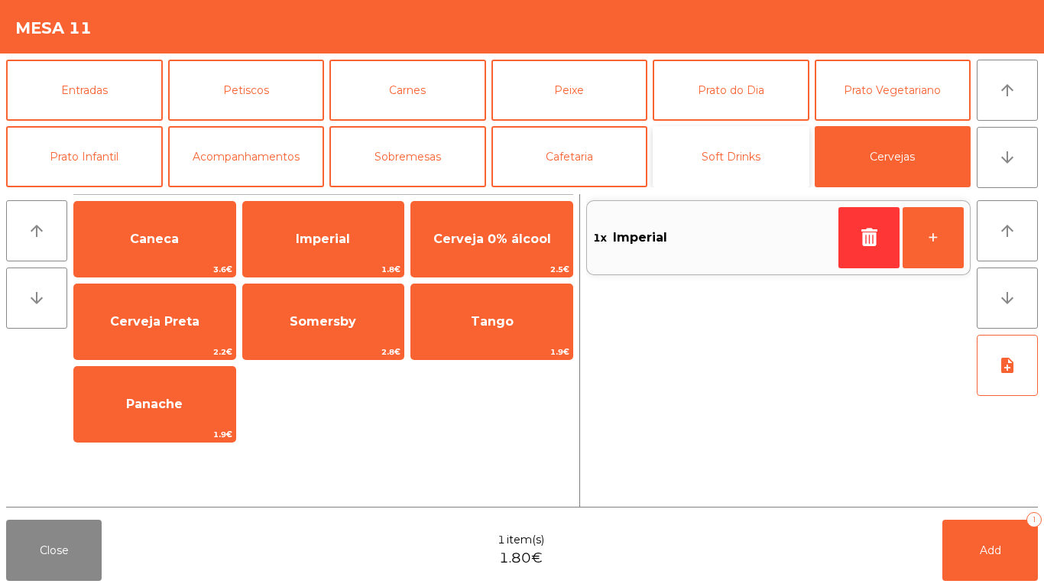
click at [753, 157] on button "Soft Drinks" at bounding box center [731, 156] width 157 height 61
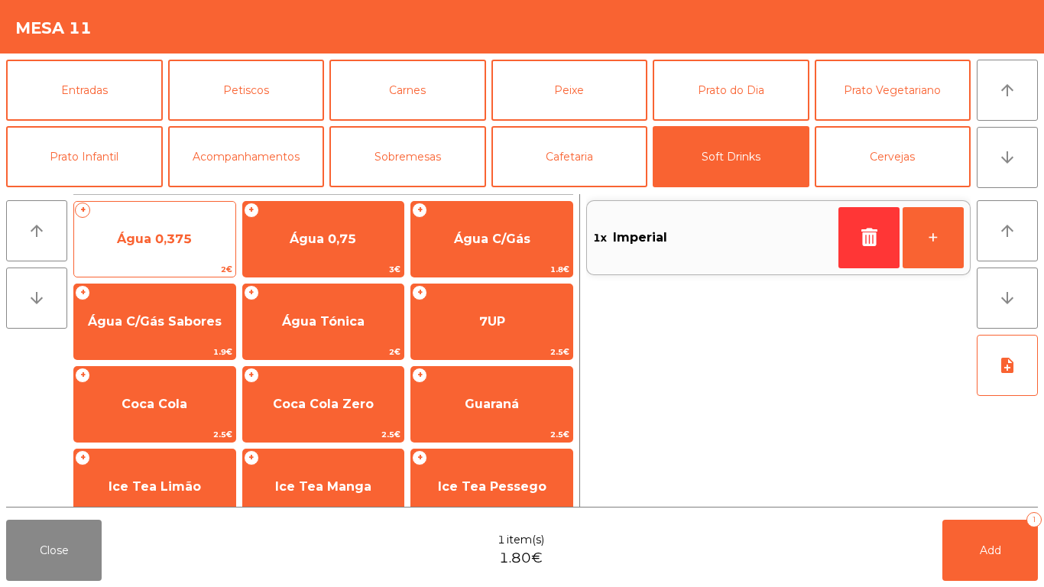
click at [152, 214] on div "+ Água 0,375 2€" at bounding box center [154, 239] width 163 height 76
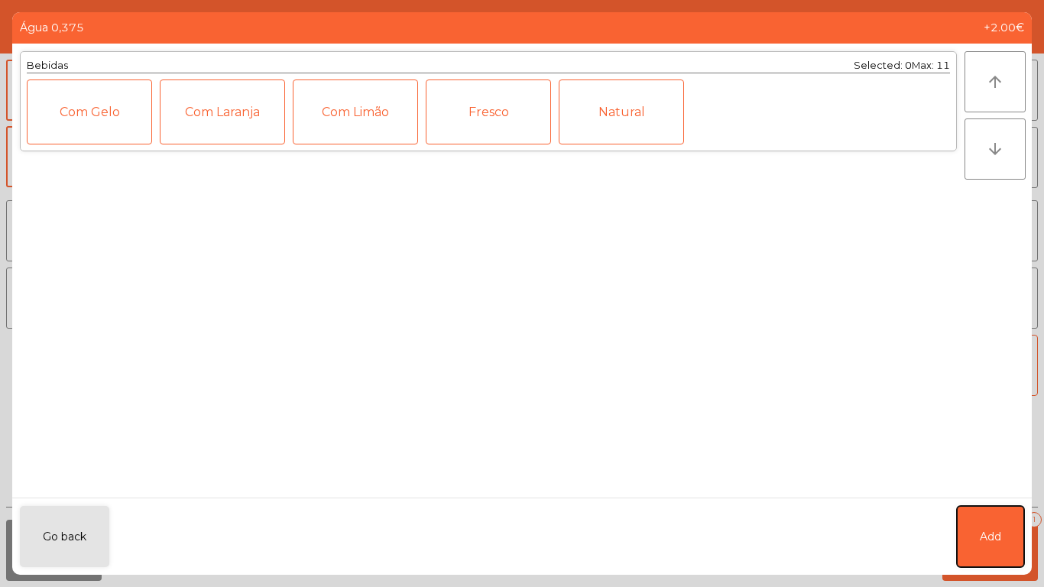
click at [1003, 517] on button "Add" at bounding box center [990, 536] width 67 height 61
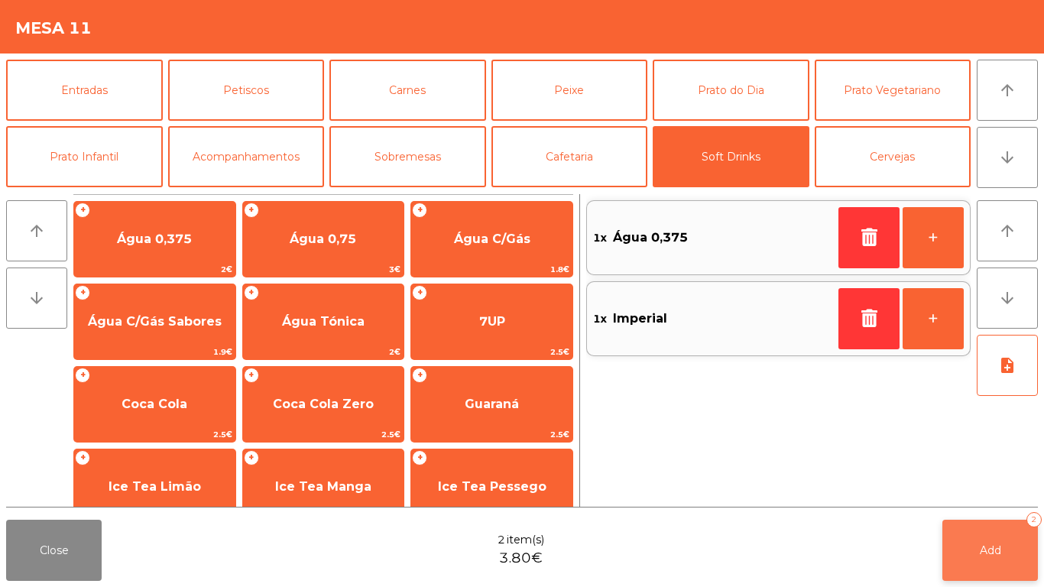
click at [990, 528] on button "Add 2" at bounding box center [990, 550] width 96 height 61
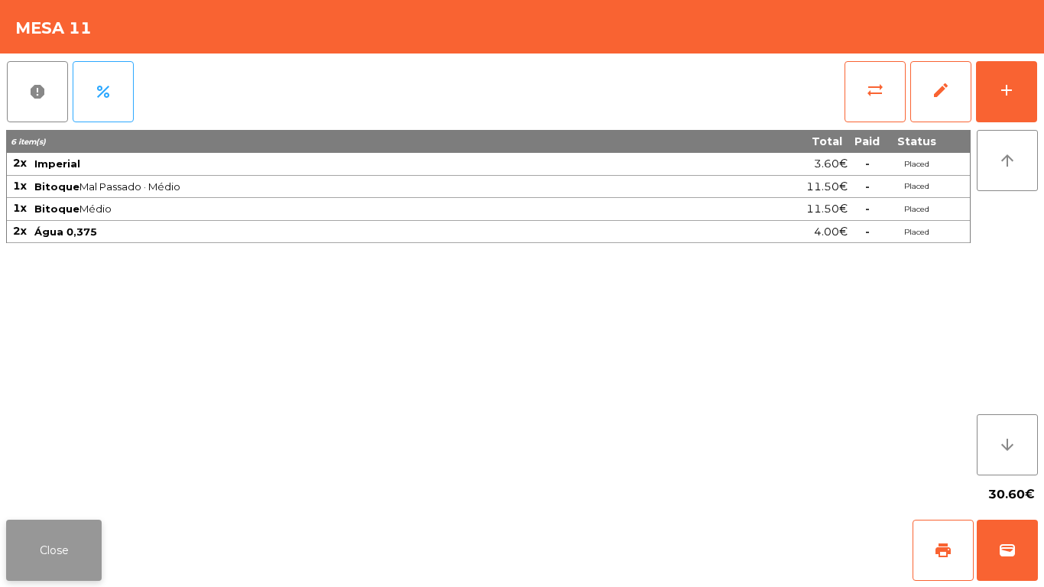
click at [32, 548] on button "Close" at bounding box center [54, 550] width 96 height 61
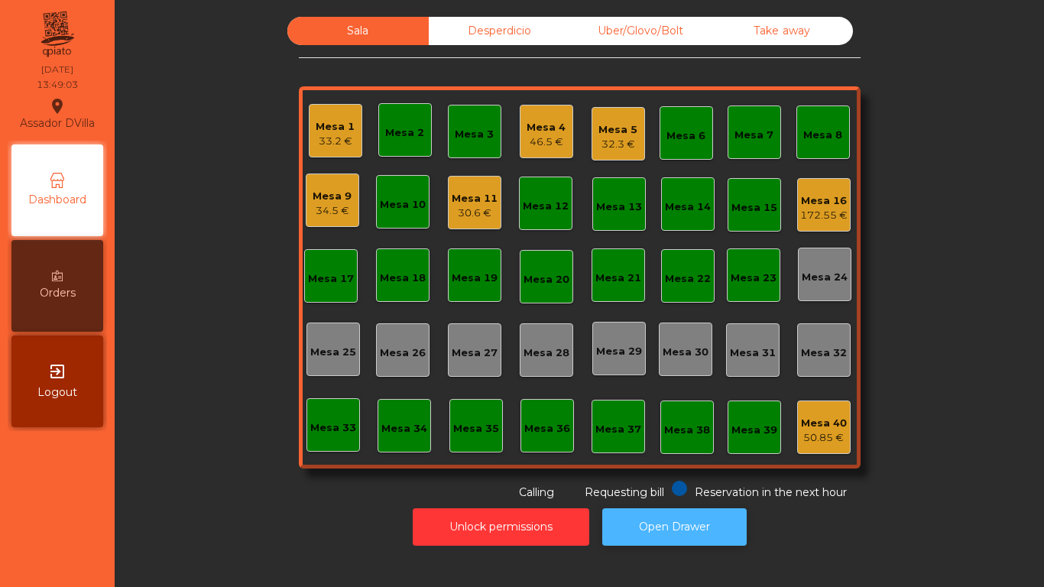
click at [699, 513] on button "Open Drawer" at bounding box center [674, 526] width 144 height 37
click at [865, 268] on div "Sala Desperdicio Uber/Glovo/Bolt Take away Mesa 1 33.2 € Mesa 2 Mesa 3 Mesa 4 4…" at bounding box center [579, 259] width 888 height 484
click at [660, 150] on div "Mesa 6" at bounding box center [687, 133] width 54 height 54
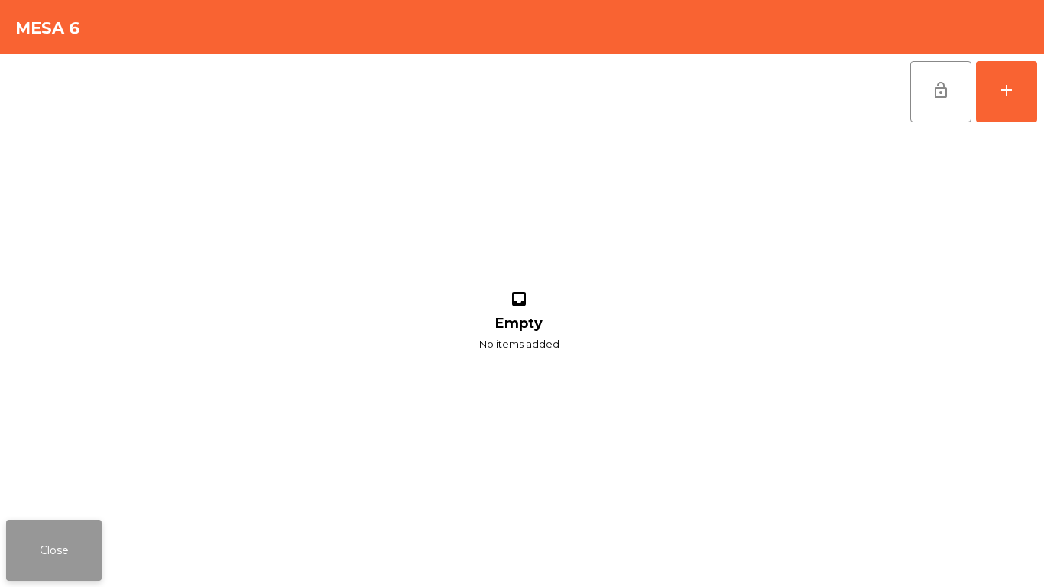
click at [59, 529] on button "Close" at bounding box center [54, 550] width 96 height 61
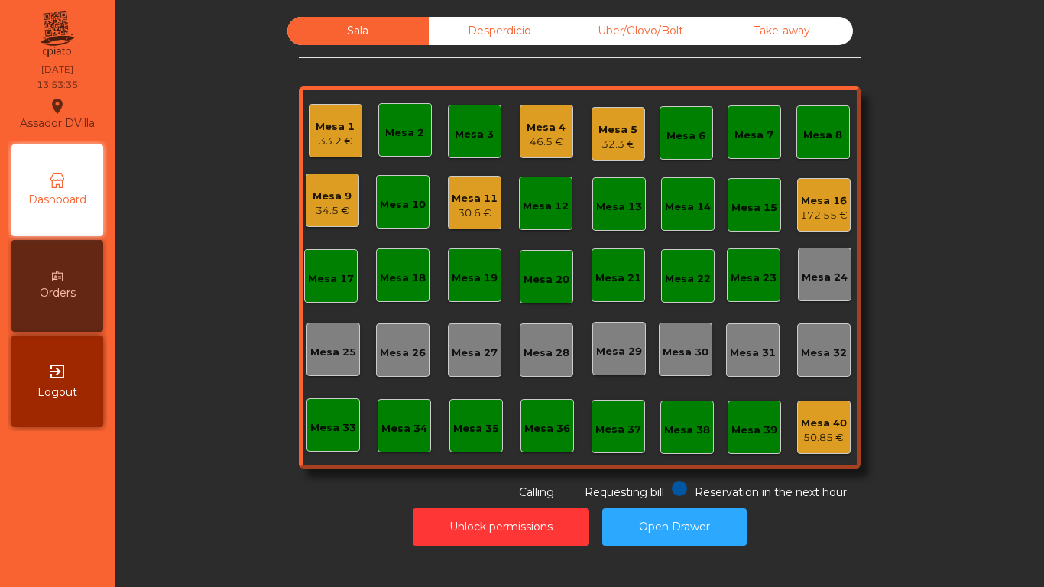
click at [592, 138] on div "Mesa 5 32.3 €" at bounding box center [619, 134] width 54 height 54
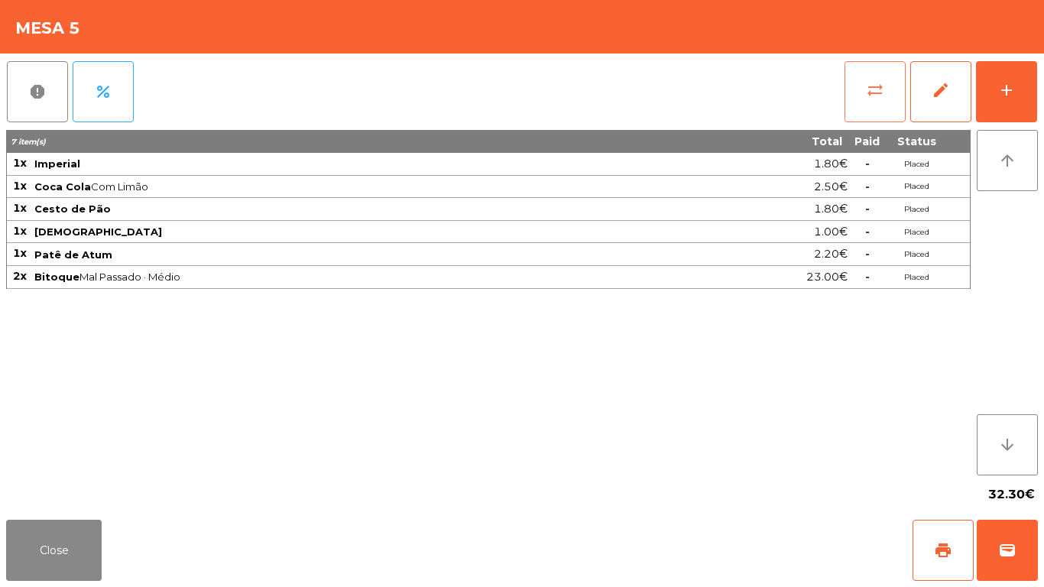
click at [891, 77] on button "sync_alt" at bounding box center [875, 91] width 61 height 61
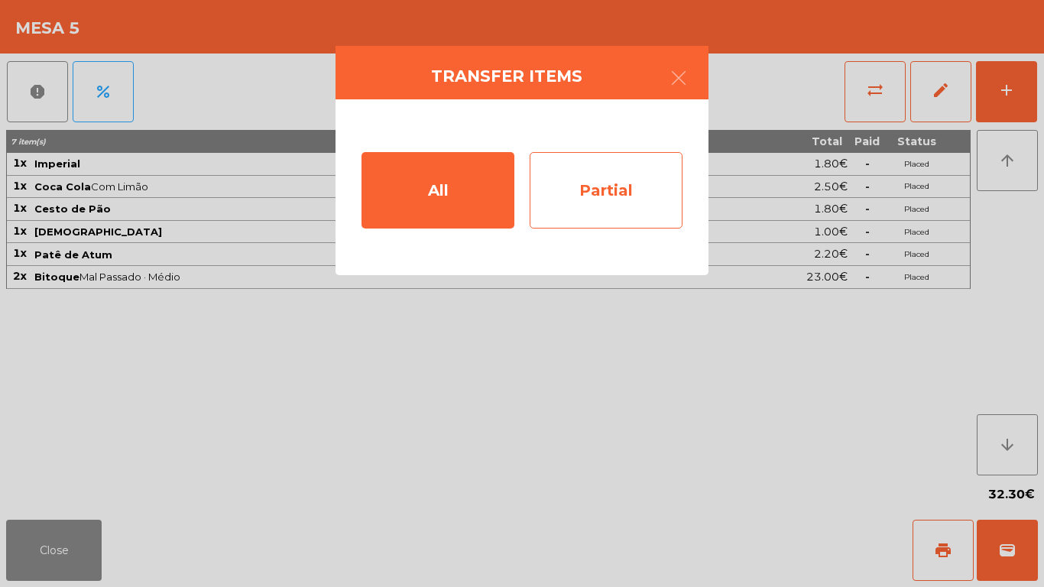
click at [631, 193] on div "Partial" at bounding box center [606, 190] width 153 height 76
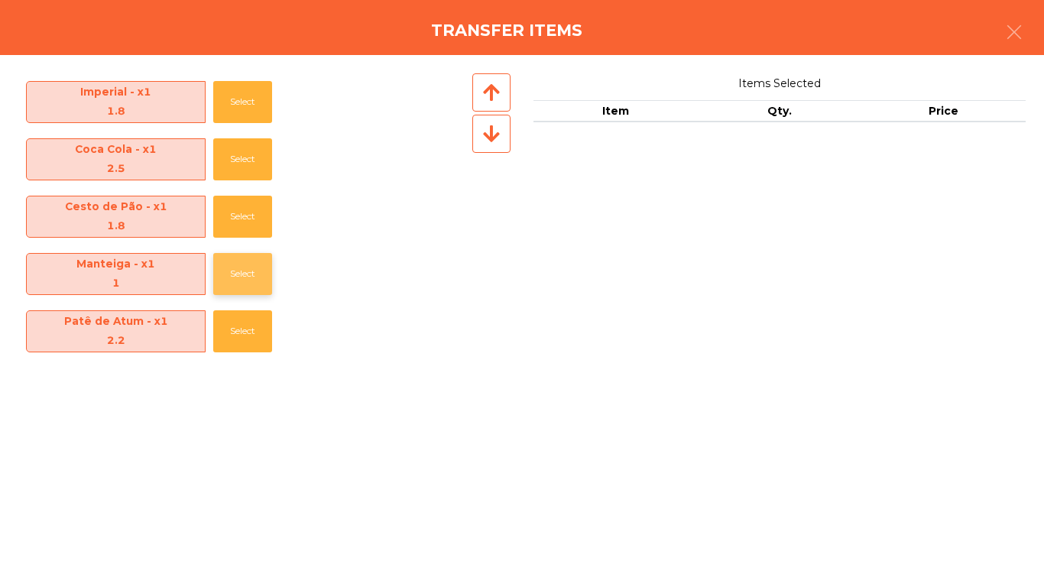
click at [242, 275] on button "Select" at bounding box center [242, 274] width 59 height 42
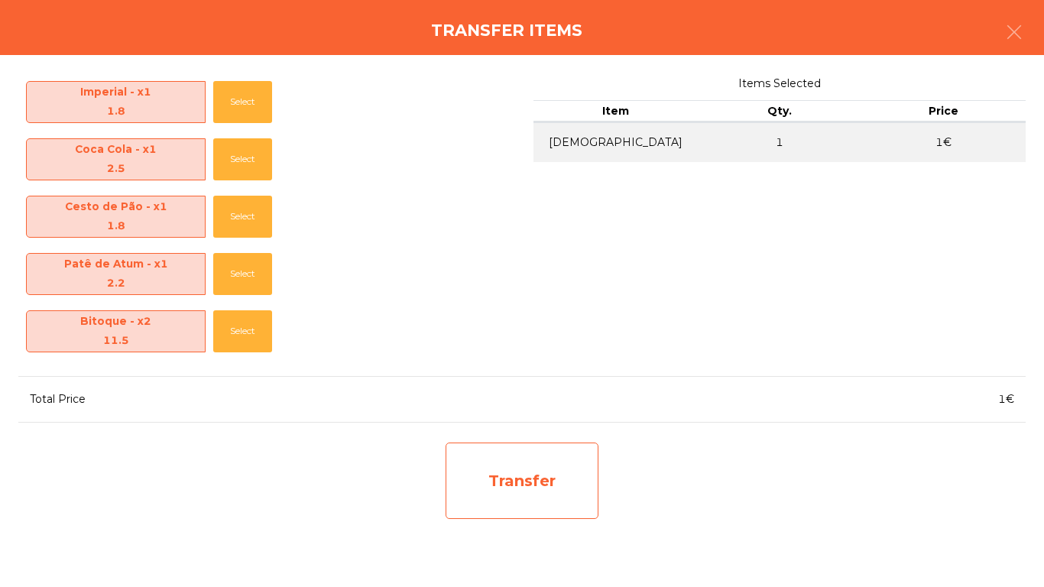
click at [535, 462] on div "Transfer" at bounding box center [522, 481] width 153 height 76
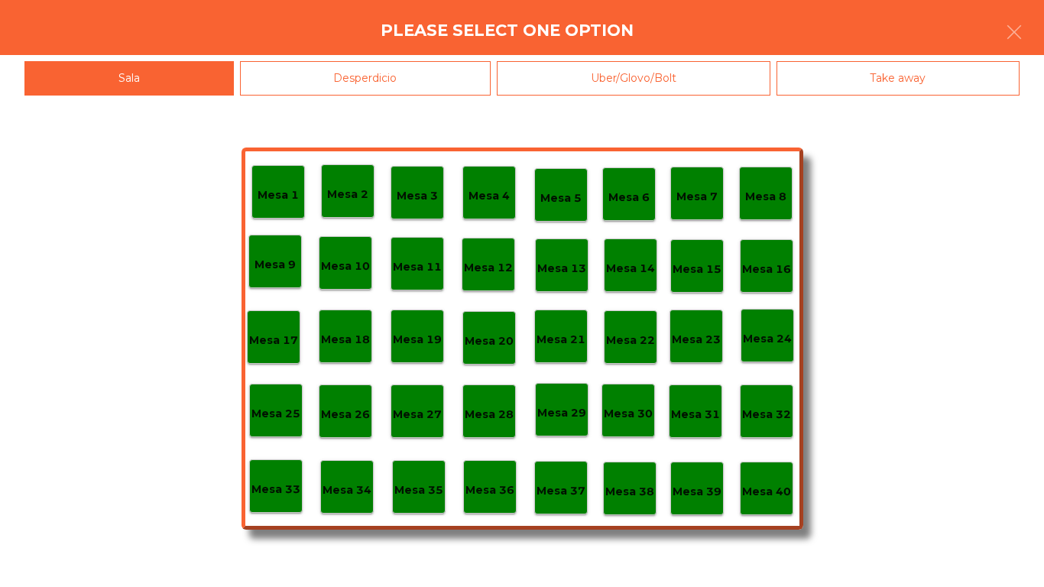
click at [406, 63] on div "Desperdicio" at bounding box center [365, 78] width 251 height 34
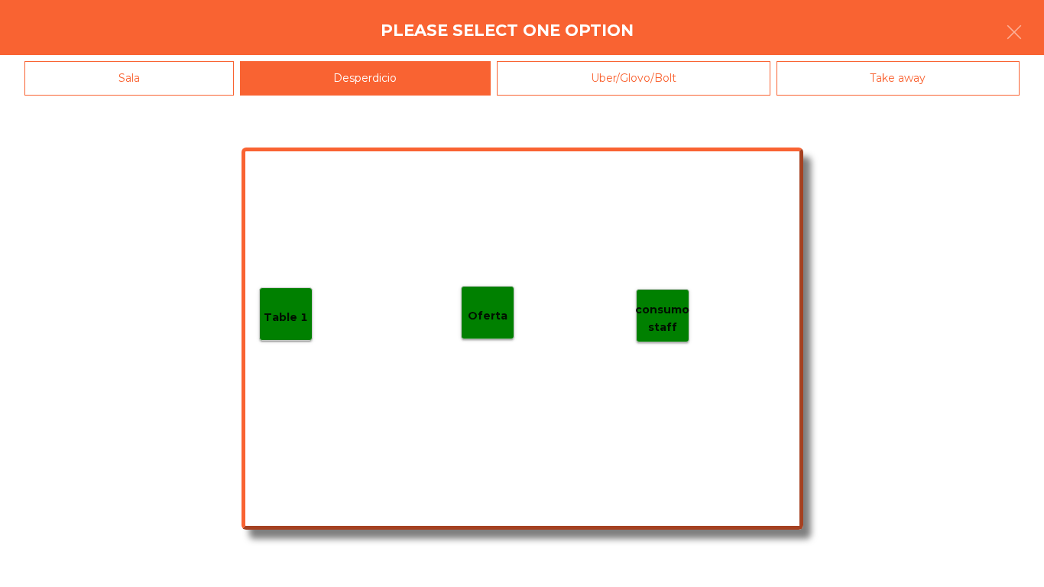
click at [281, 322] on p "Table 1" at bounding box center [286, 318] width 44 height 18
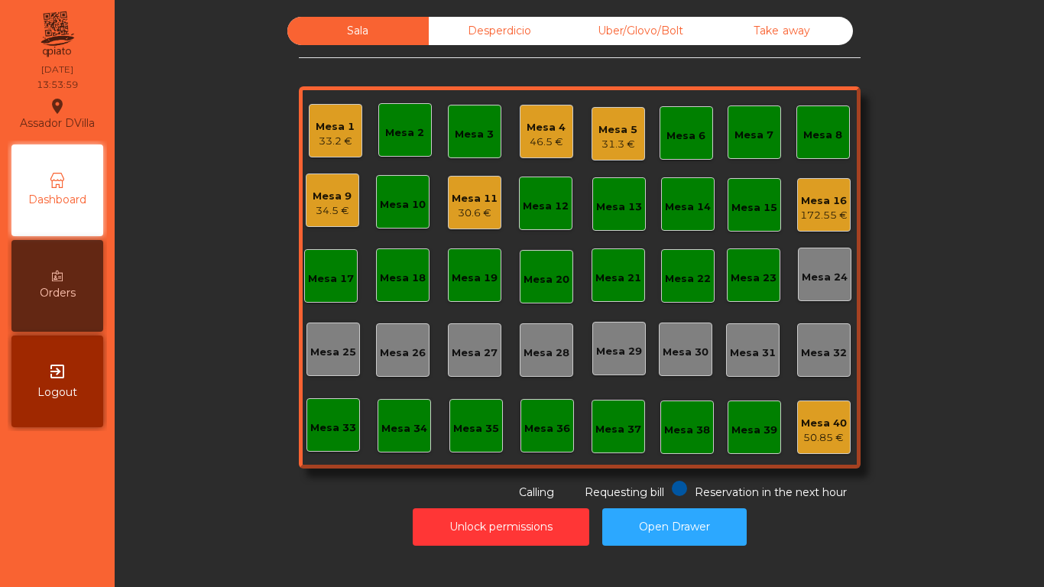
click at [488, 57] on hr at bounding box center [580, 57] width 562 height 1
click at [489, 31] on div "Desperdicio" at bounding box center [499, 31] width 141 height 28
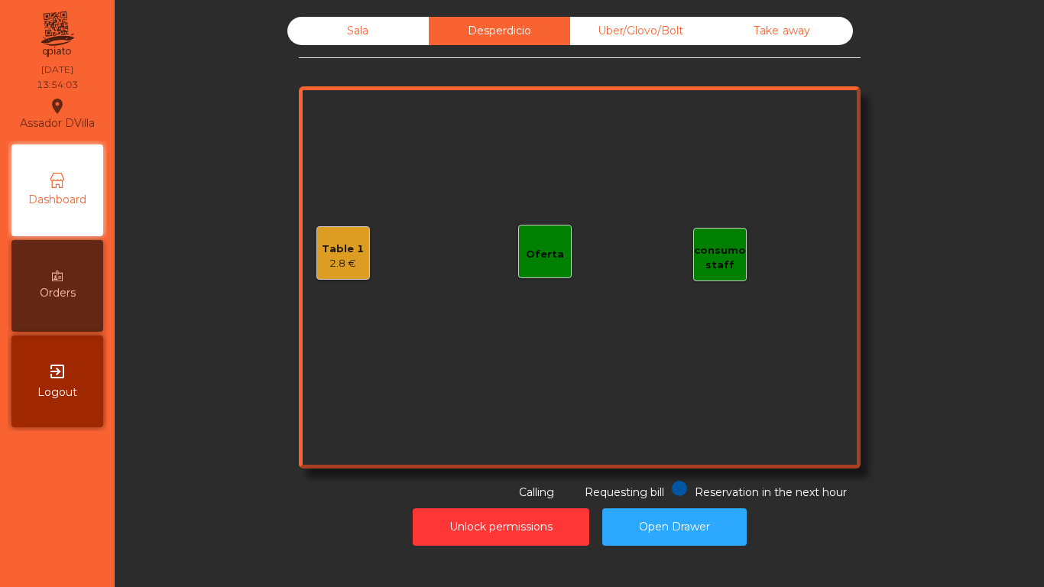
click at [333, 21] on div "Sala" at bounding box center [357, 31] width 141 height 28
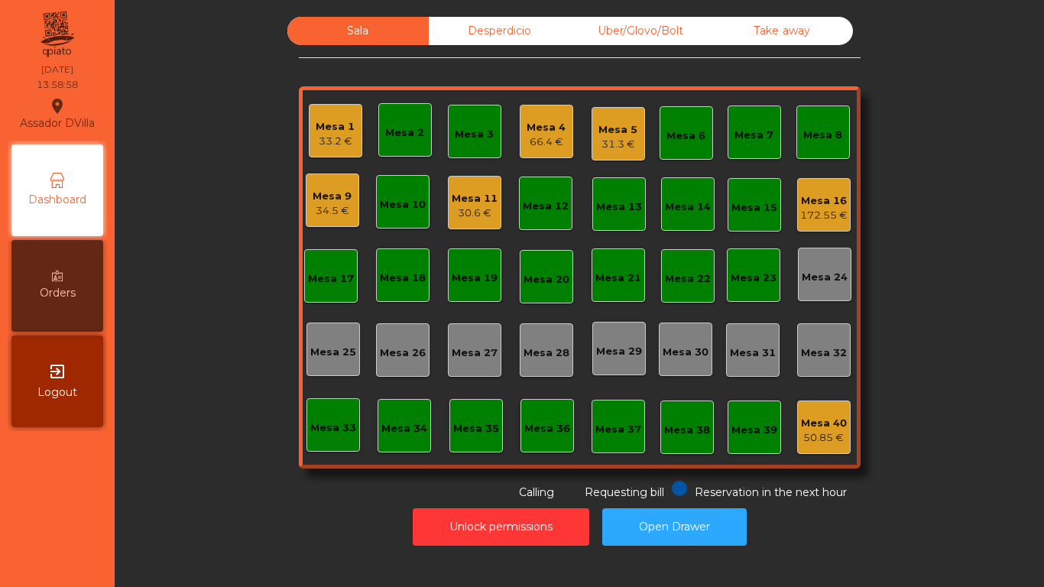
click at [618, 145] on div "31.3 €" at bounding box center [618, 144] width 39 height 15
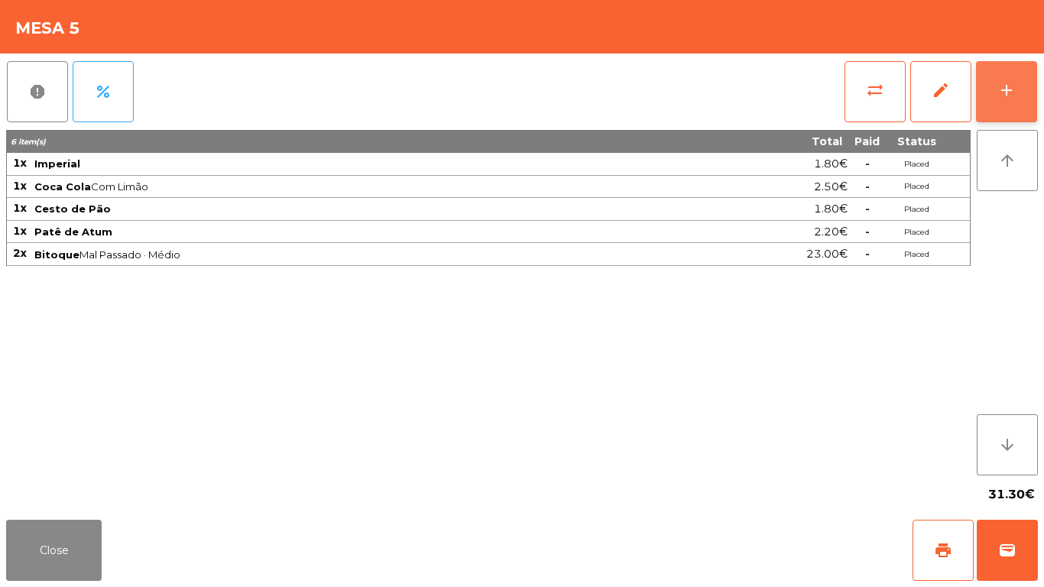
click at [1029, 118] on button "add" at bounding box center [1006, 91] width 61 height 61
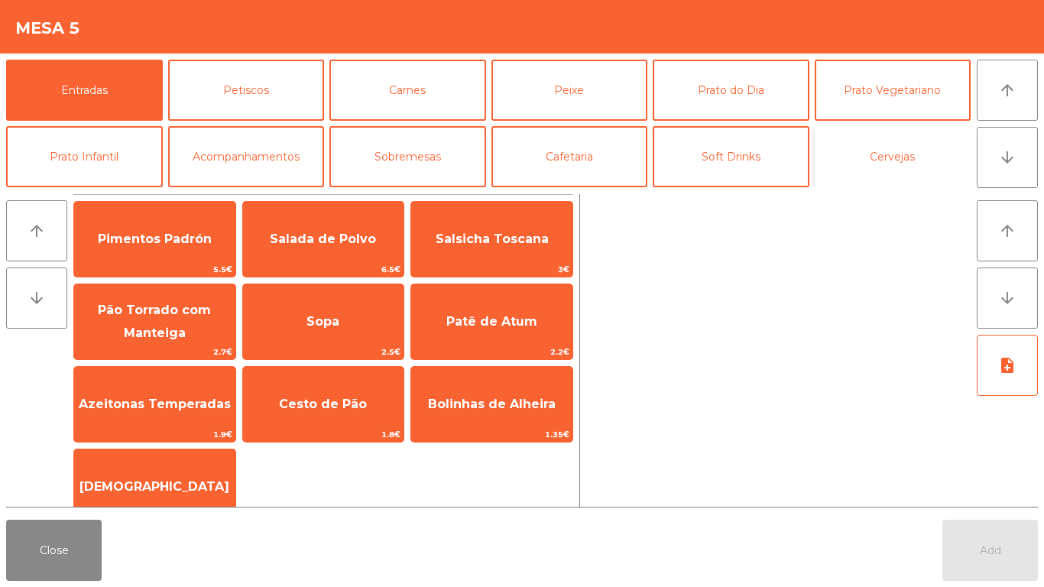
drag, startPoint x: 867, startPoint y: 163, endPoint x: 853, endPoint y: 174, distance: 17.9
click at [868, 163] on button "Cervejas" at bounding box center [893, 156] width 157 height 61
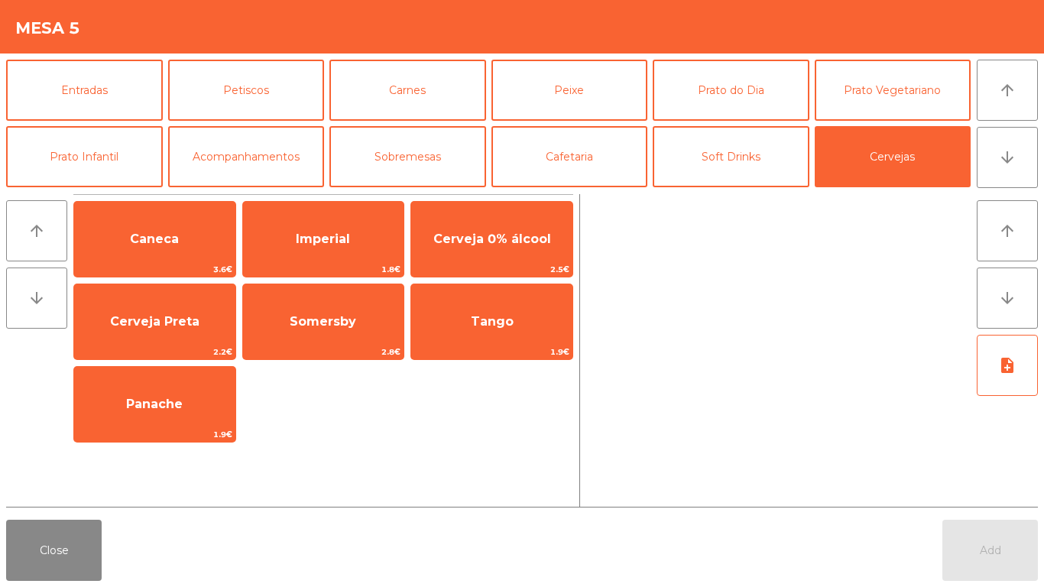
drag, startPoint x: 345, startPoint y: 251, endPoint x: 757, endPoint y: 586, distance: 530.9
click at [345, 251] on span "Imperial" at bounding box center [323, 239] width 161 height 41
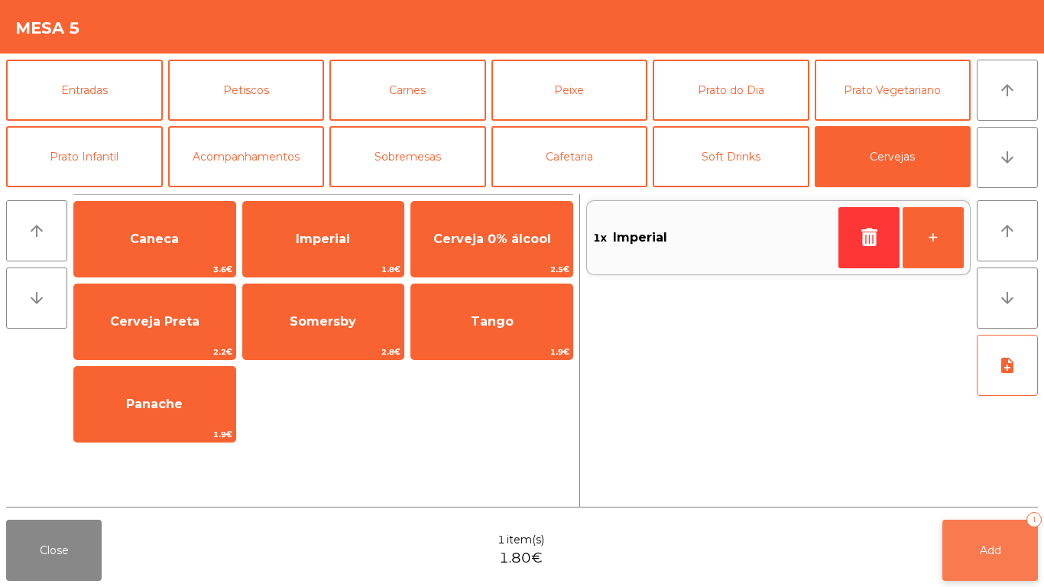
click at [981, 538] on button "Add 1" at bounding box center [990, 550] width 96 height 61
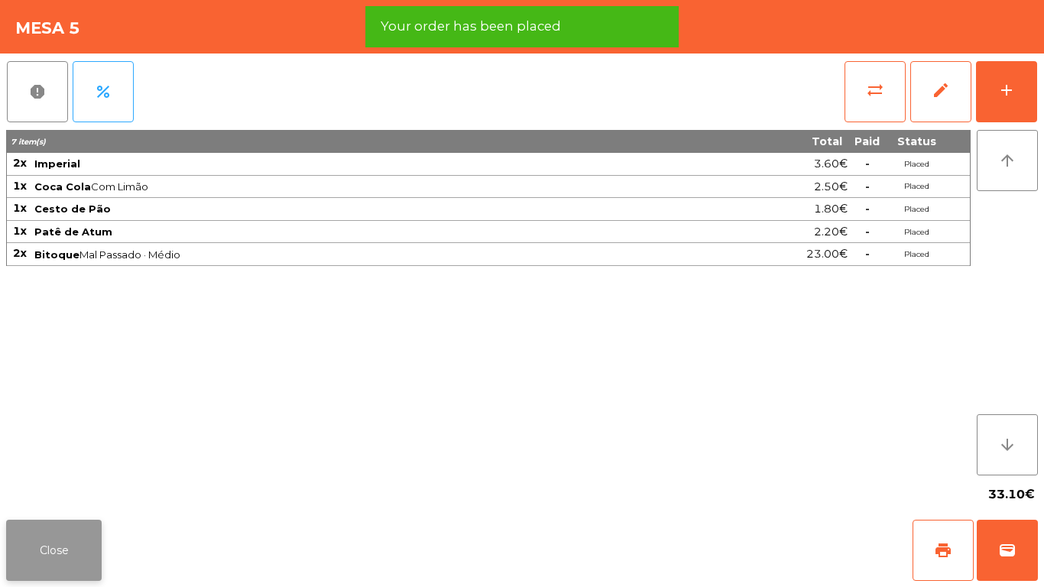
click at [41, 550] on button "Close" at bounding box center [54, 550] width 96 height 61
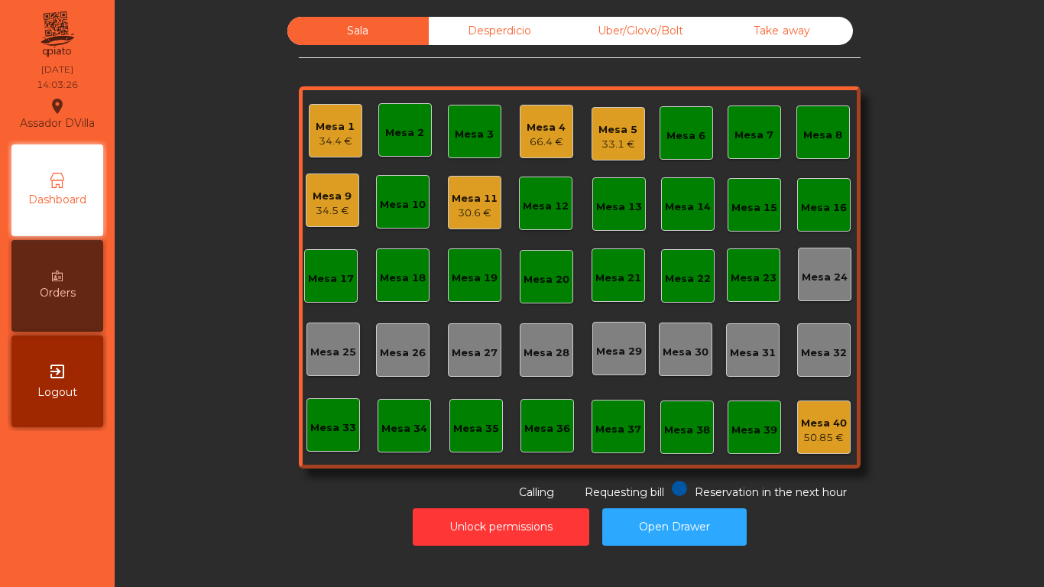
click at [541, 136] on div "66.4 €" at bounding box center [546, 142] width 39 height 15
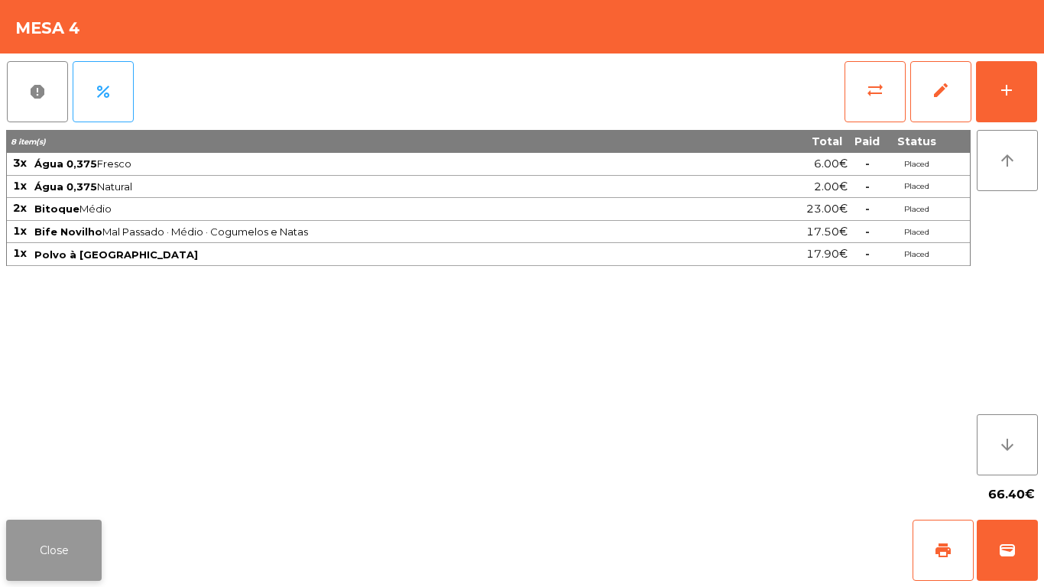
click at [74, 580] on button "Close" at bounding box center [54, 550] width 96 height 61
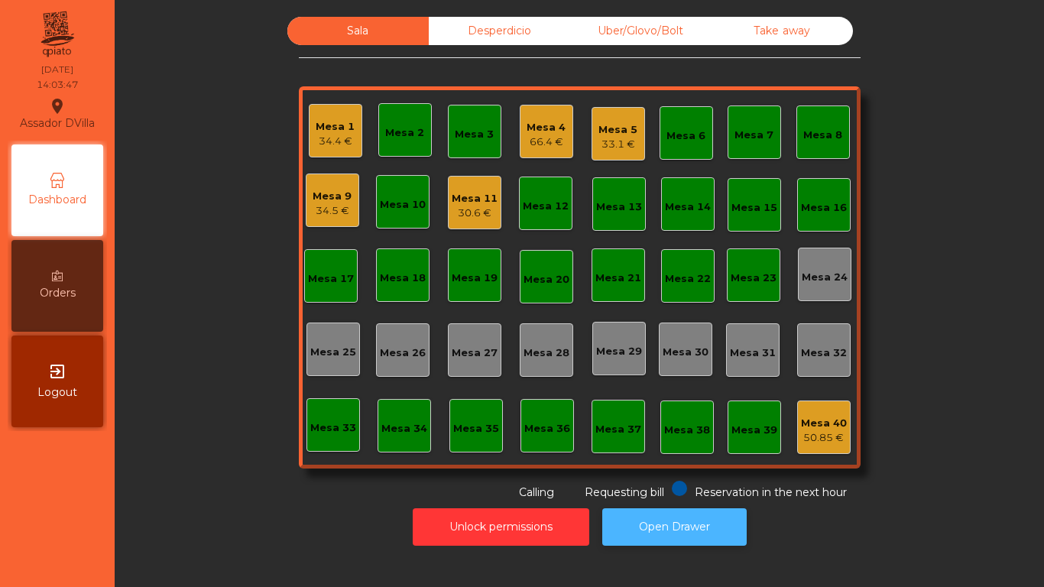
click at [653, 522] on button "Open Drawer" at bounding box center [674, 526] width 144 height 37
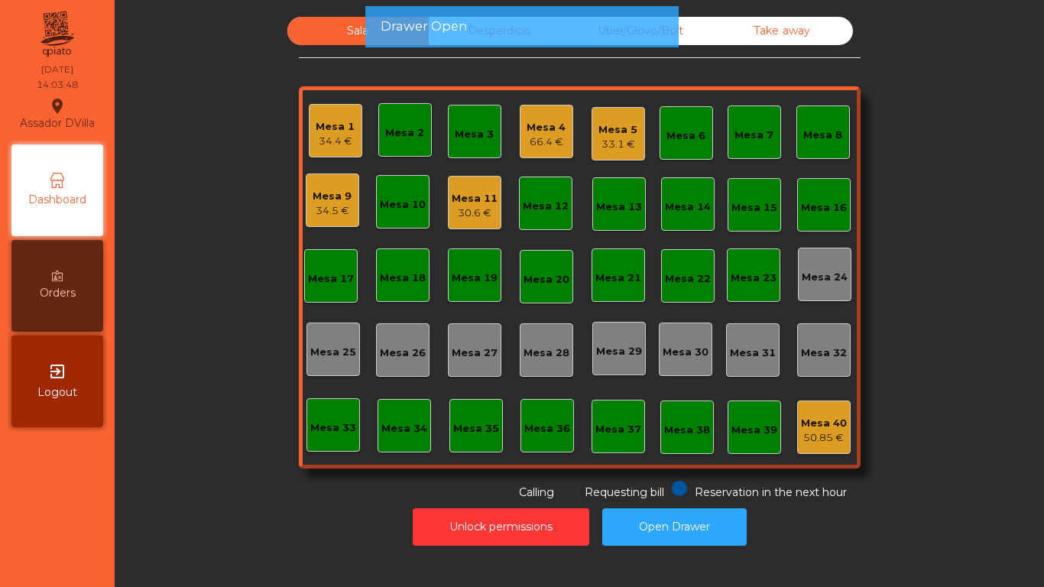
click at [634, 206] on div "Mesa 13" at bounding box center [619, 207] width 46 height 15
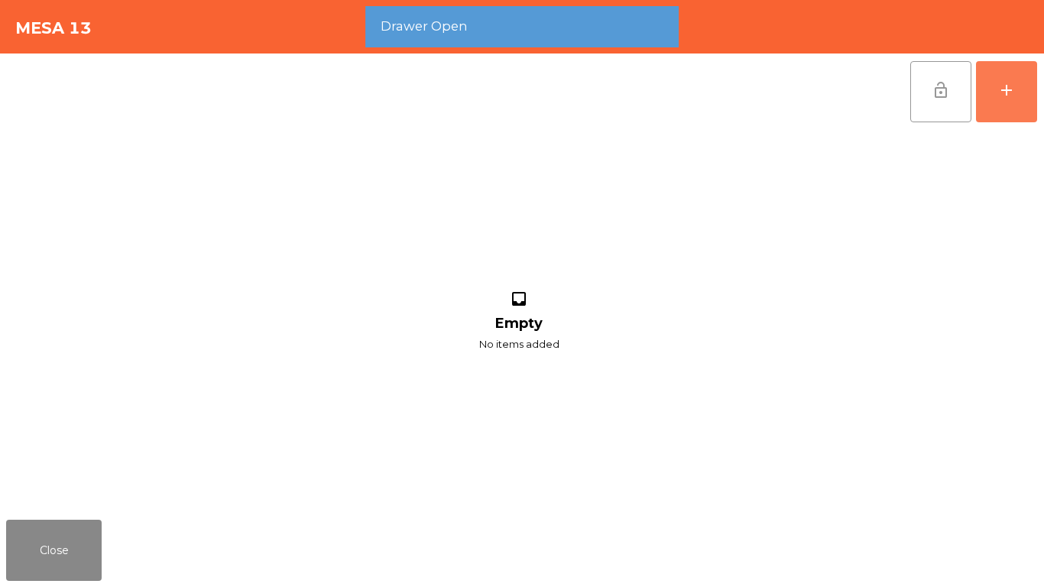
drag, startPoint x: 996, startPoint y: 103, endPoint x: 933, endPoint y: 107, distance: 63.6
click at [997, 103] on button "add" at bounding box center [1006, 91] width 61 height 61
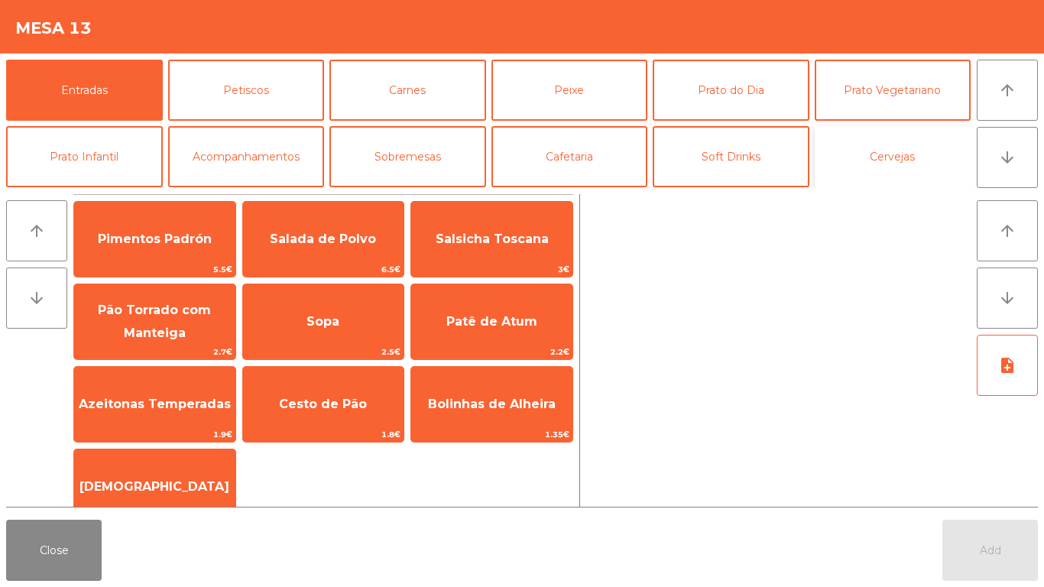
click at [898, 171] on button "Cervejas" at bounding box center [893, 156] width 157 height 61
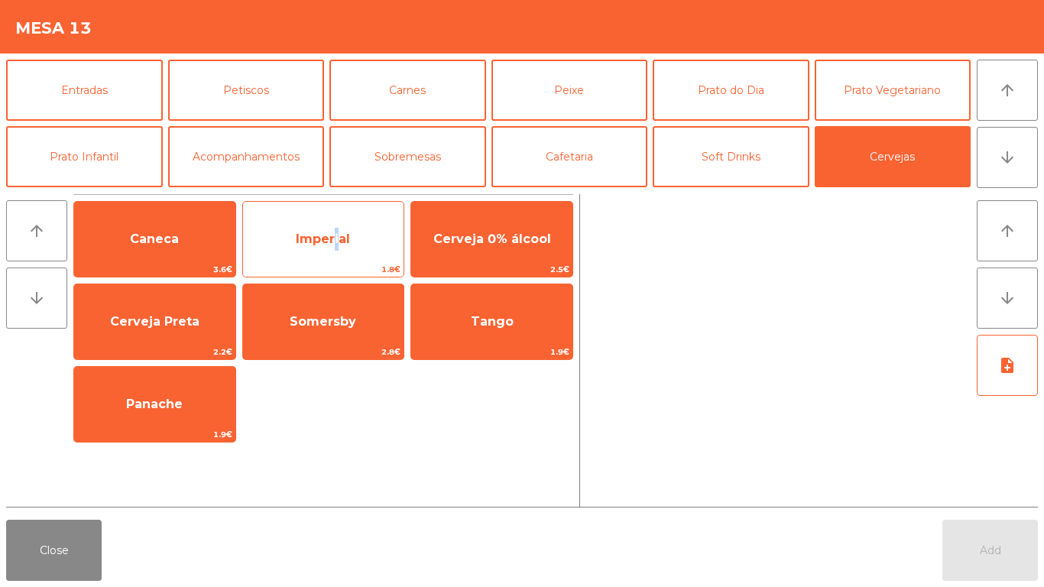
click at [331, 217] on div "Imperial 1.8€" at bounding box center [323, 239] width 163 height 76
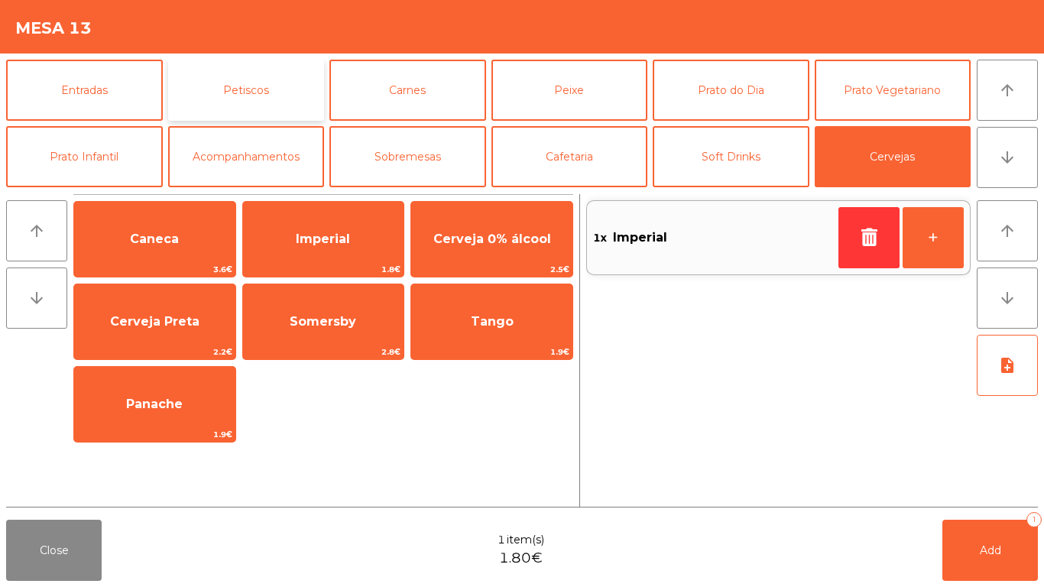
click at [187, 88] on button "Petiscos" at bounding box center [246, 90] width 157 height 61
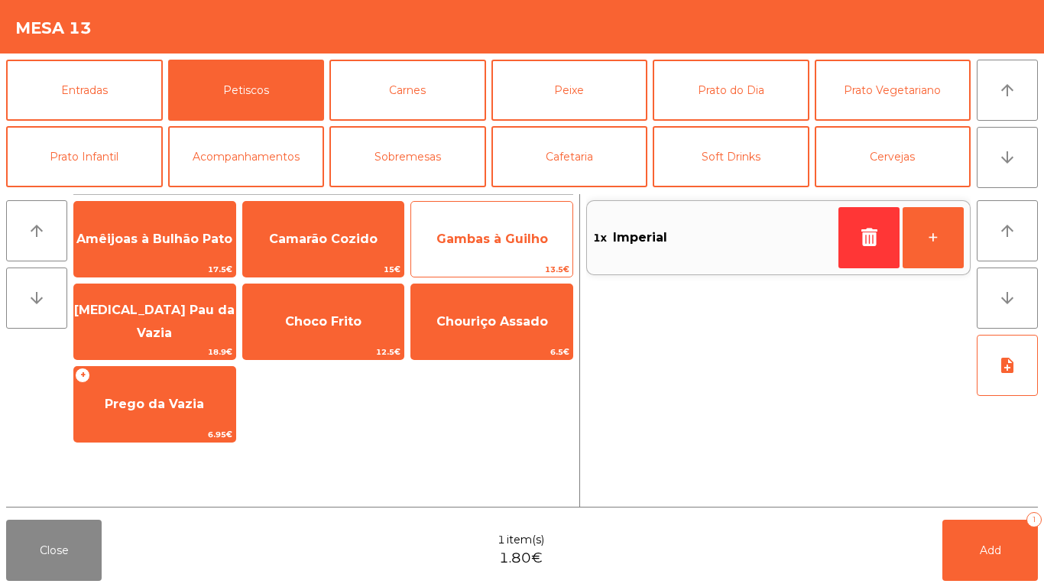
click at [482, 233] on span "Gambas à Guilho" at bounding box center [492, 239] width 112 height 15
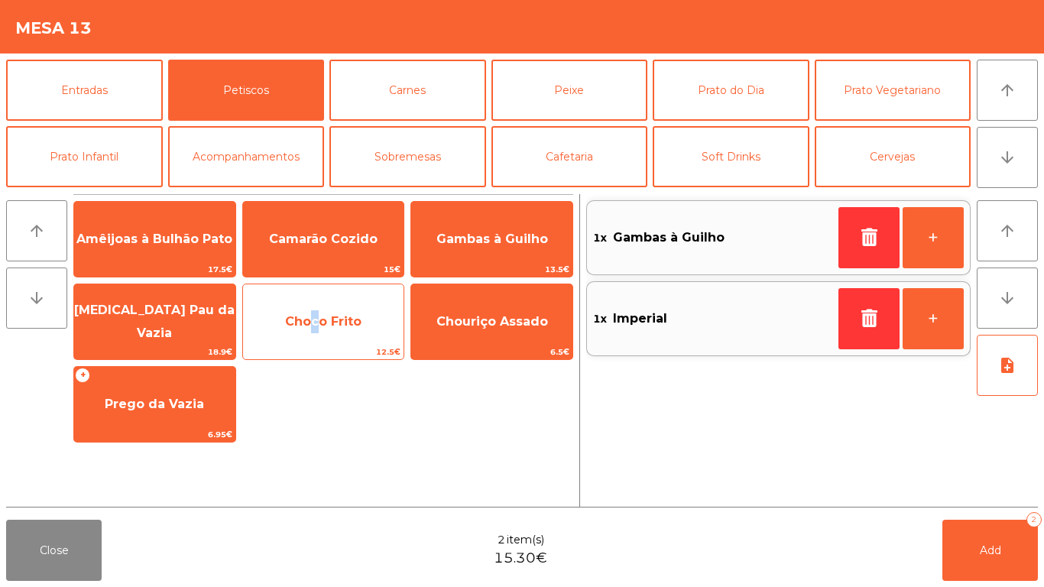
click at [315, 329] on span "Choco Frito" at bounding box center [323, 321] width 161 height 41
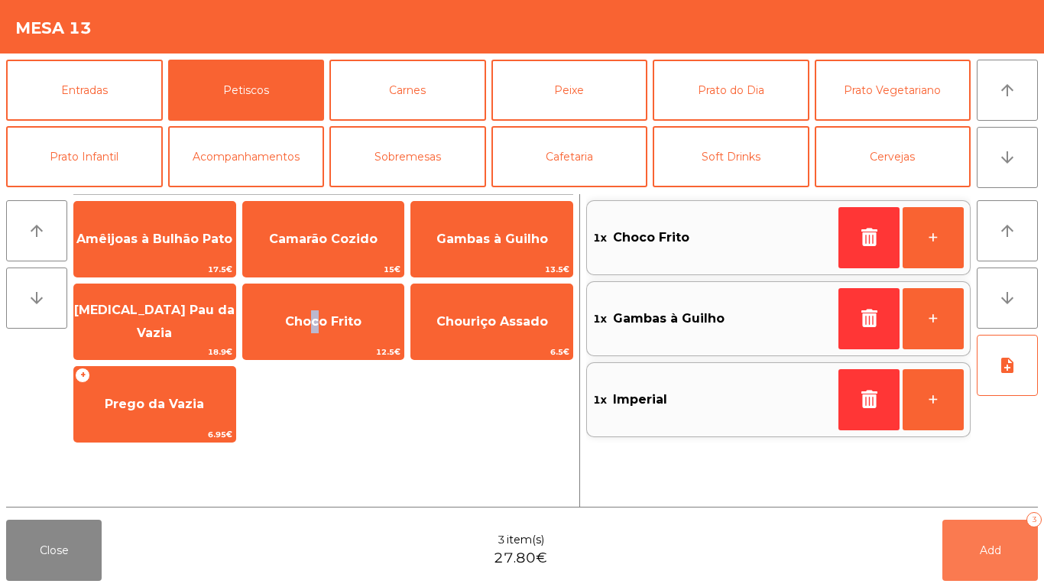
click at [972, 573] on button "Add 3" at bounding box center [990, 550] width 96 height 61
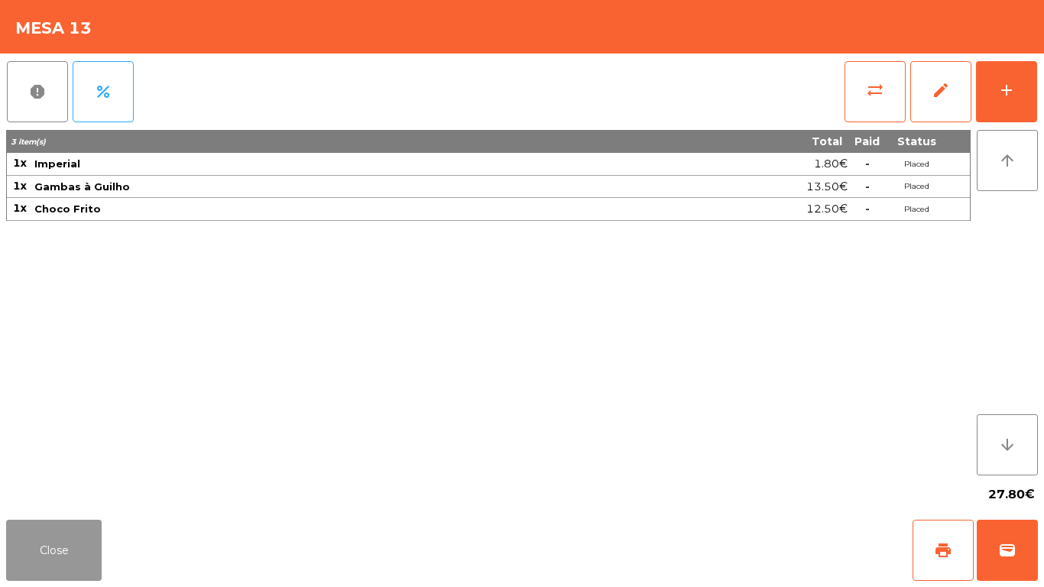
click at [18, 555] on button "Close" at bounding box center [54, 550] width 96 height 61
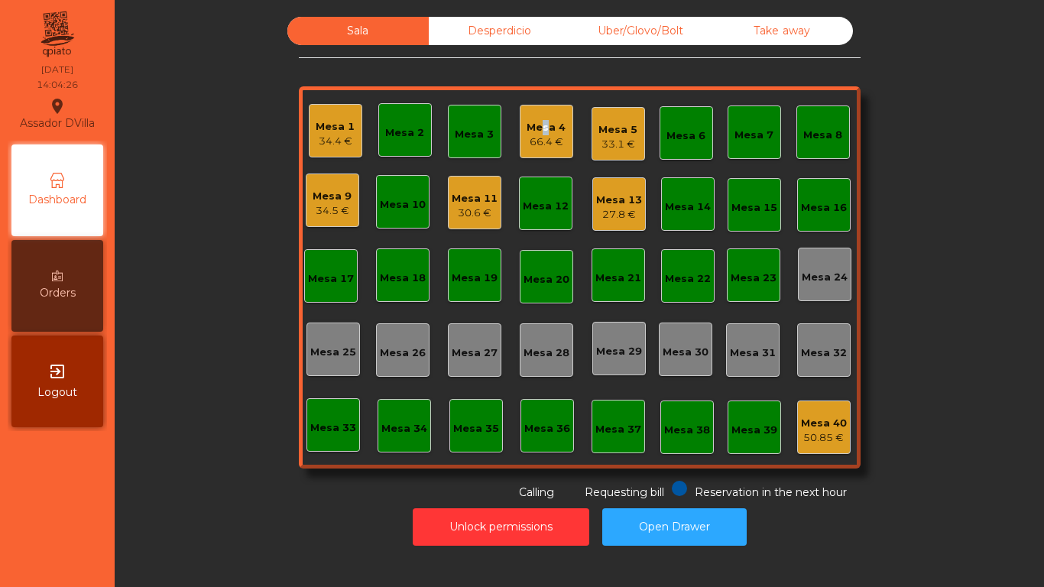
click at [534, 129] on div "Mesa 4" at bounding box center [546, 127] width 39 height 15
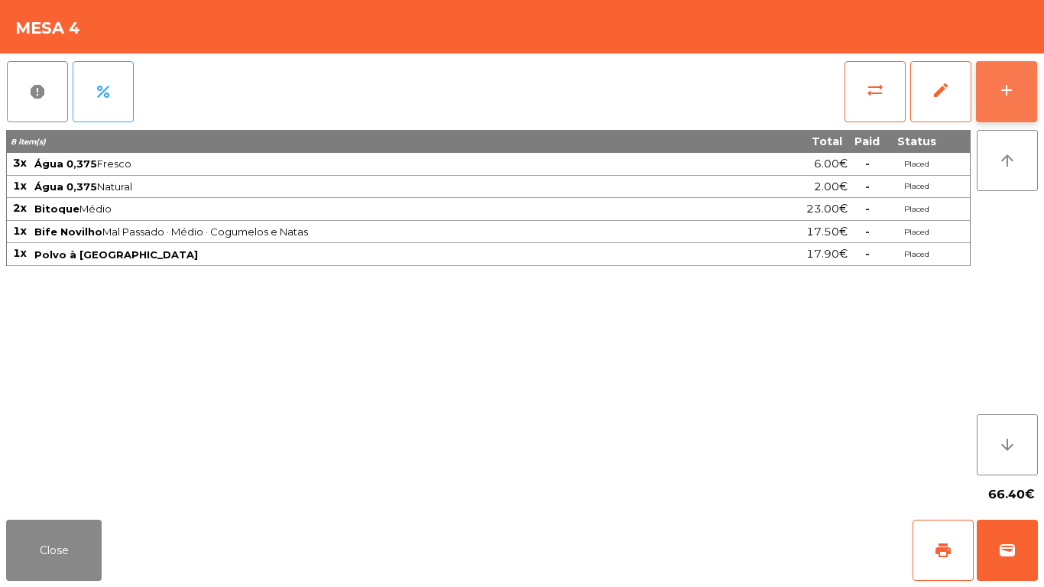
click at [1027, 76] on button "add" at bounding box center [1006, 91] width 61 height 61
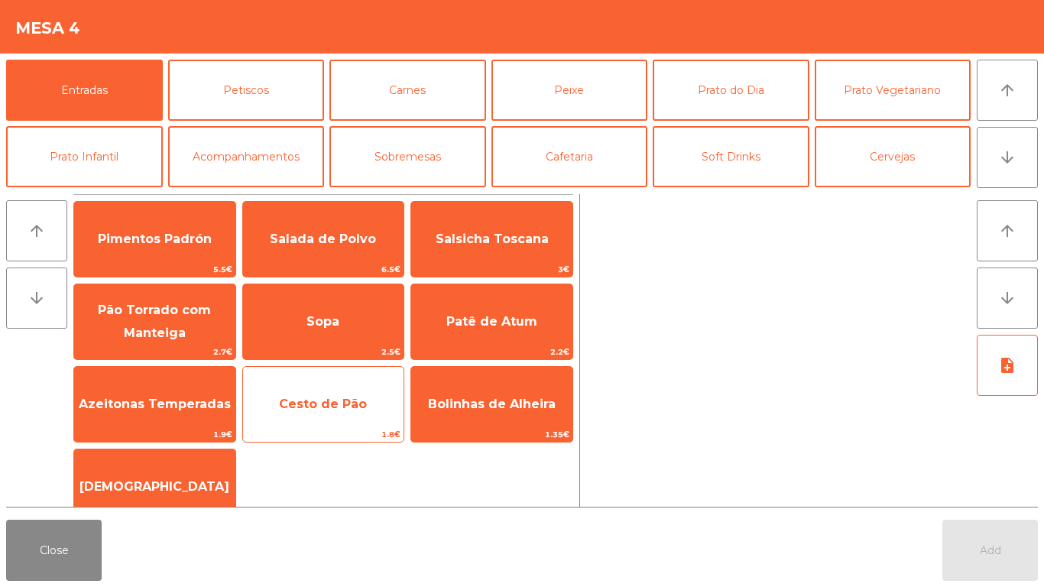
click at [375, 410] on span "Cesto de Pão" at bounding box center [323, 404] width 161 height 41
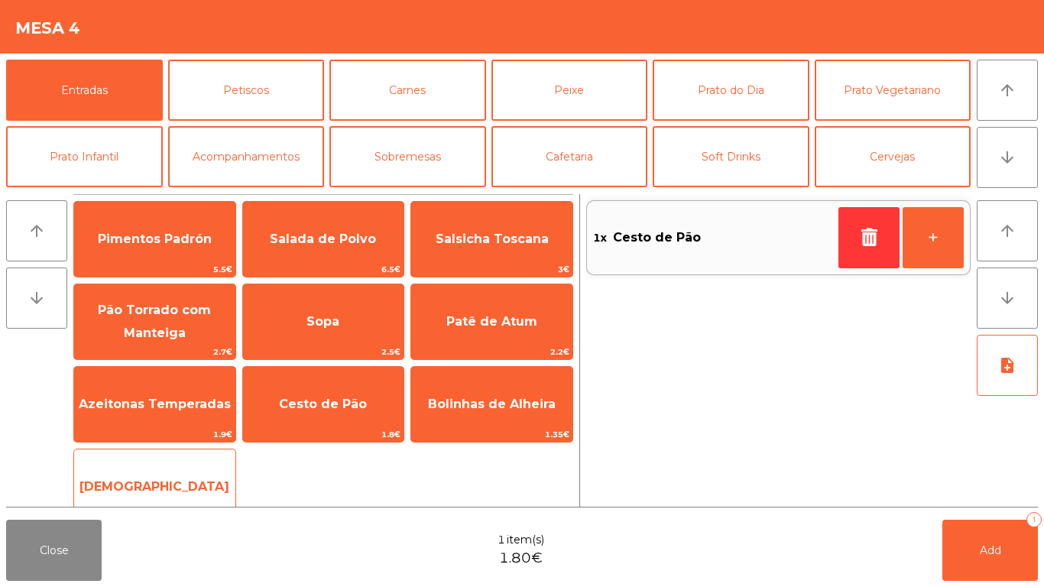
drag, startPoint x: 176, startPoint y: 484, endPoint x: 196, endPoint y: 475, distance: 22.6
click at [177, 483] on span "[DEMOGRAPHIC_DATA]" at bounding box center [154, 486] width 150 height 15
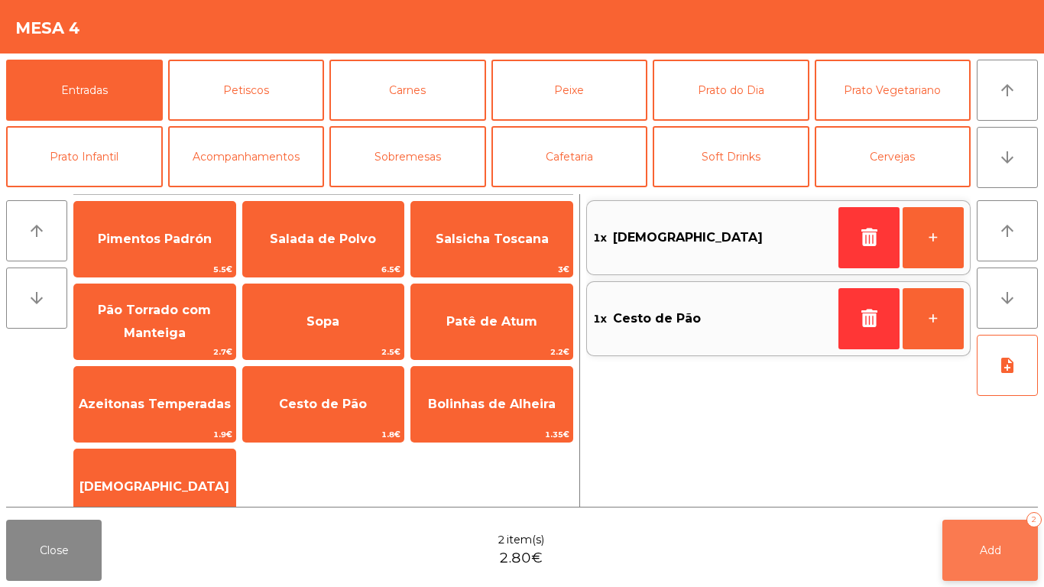
click at [961, 549] on button "Add 2" at bounding box center [990, 550] width 96 height 61
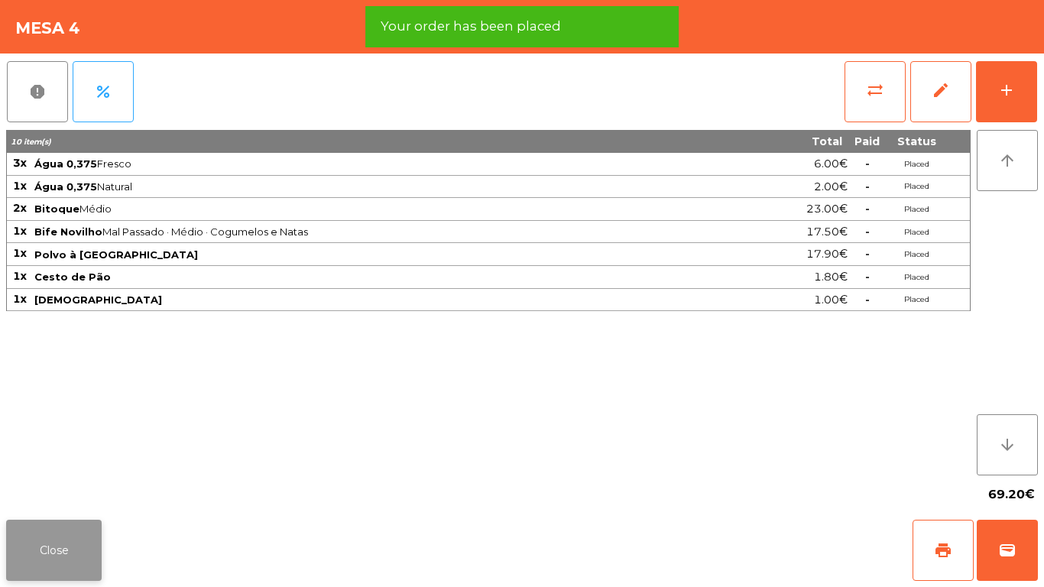
click at [50, 530] on button "Close" at bounding box center [54, 550] width 96 height 61
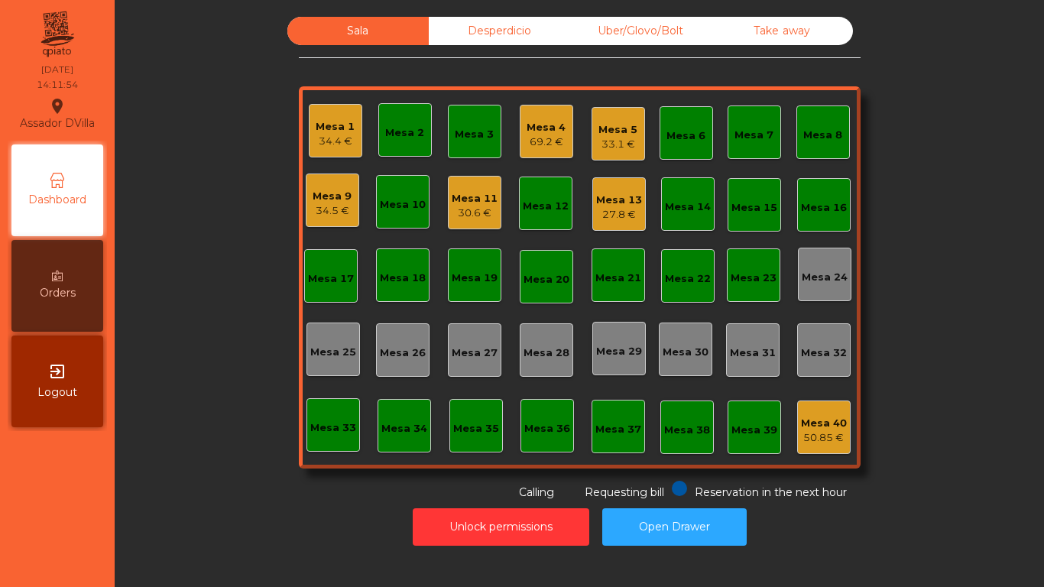
click at [527, 135] on div "69.2 €" at bounding box center [546, 142] width 39 height 15
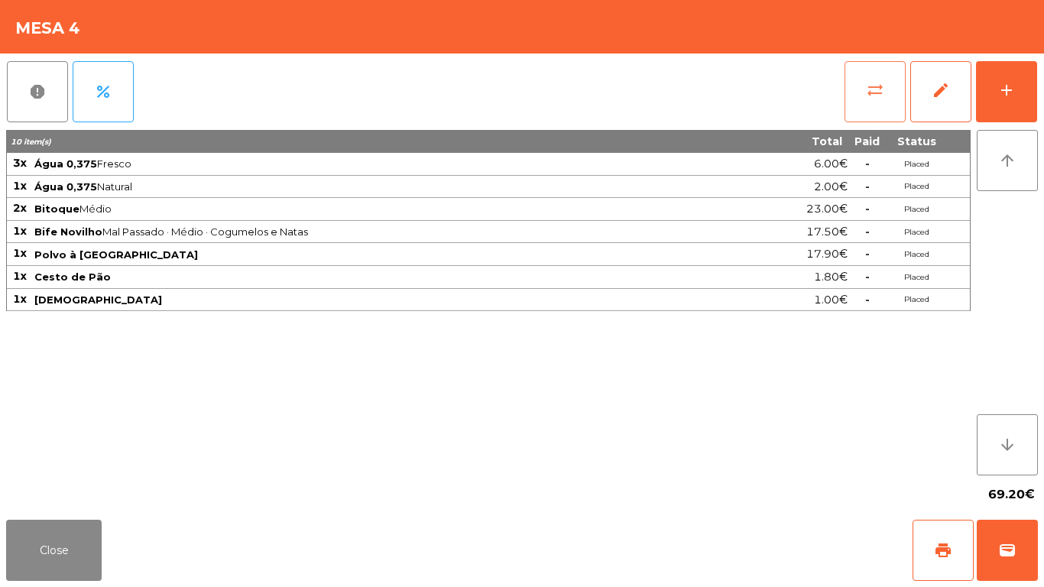
click at [904, 92] on button "sync_alt" at bounding box center [875, 91] width 61 height 61
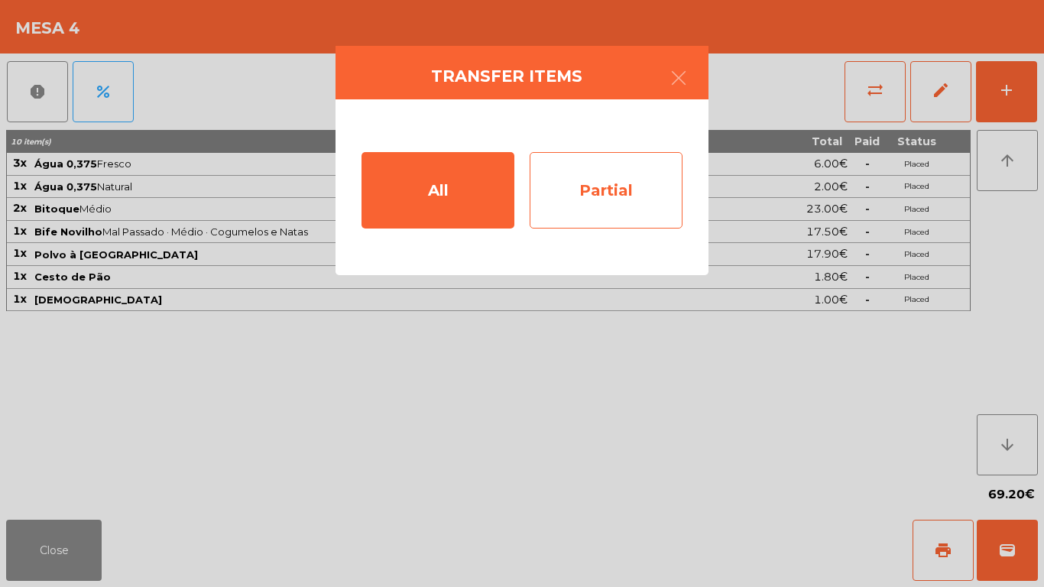
click at [646, 199] on div "Partial" at bounding box center [606, 190] width 153 height 76
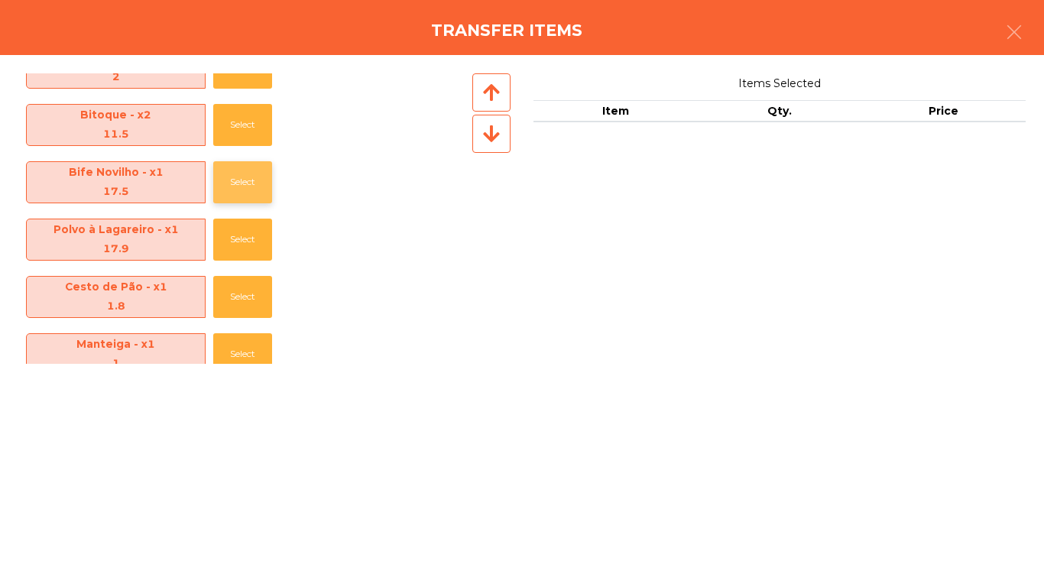
scroll to position [54, 0]
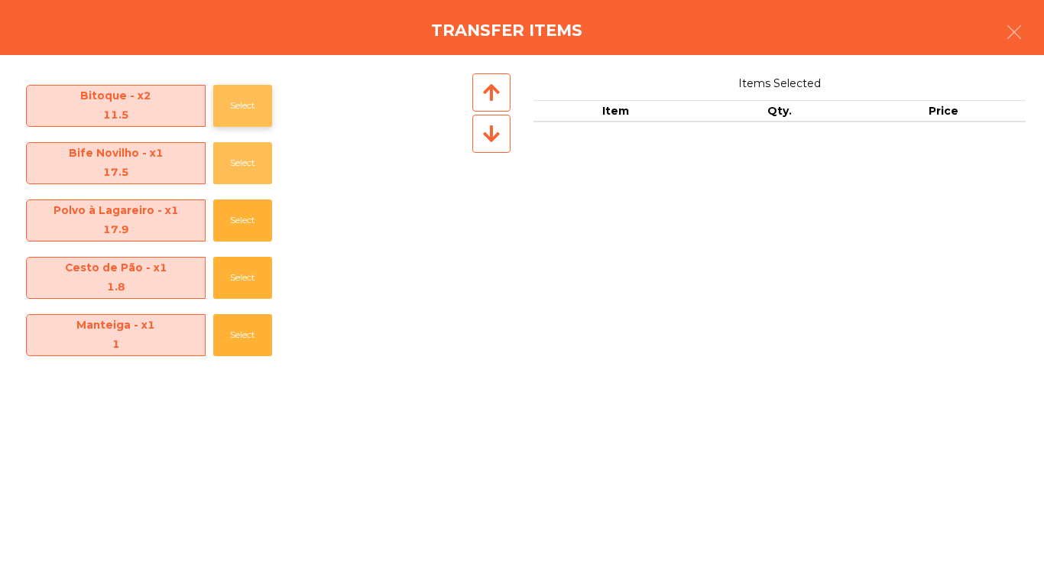
click at [221, 142] on button "Select" at bounding box center [242, 163] width 59 height 42
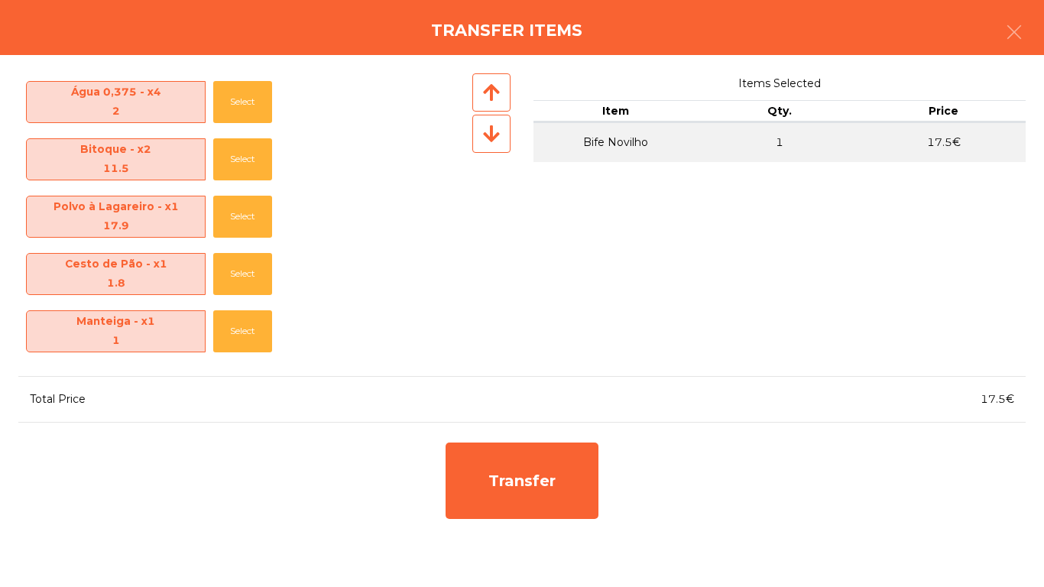
scroll to position [0, 0]
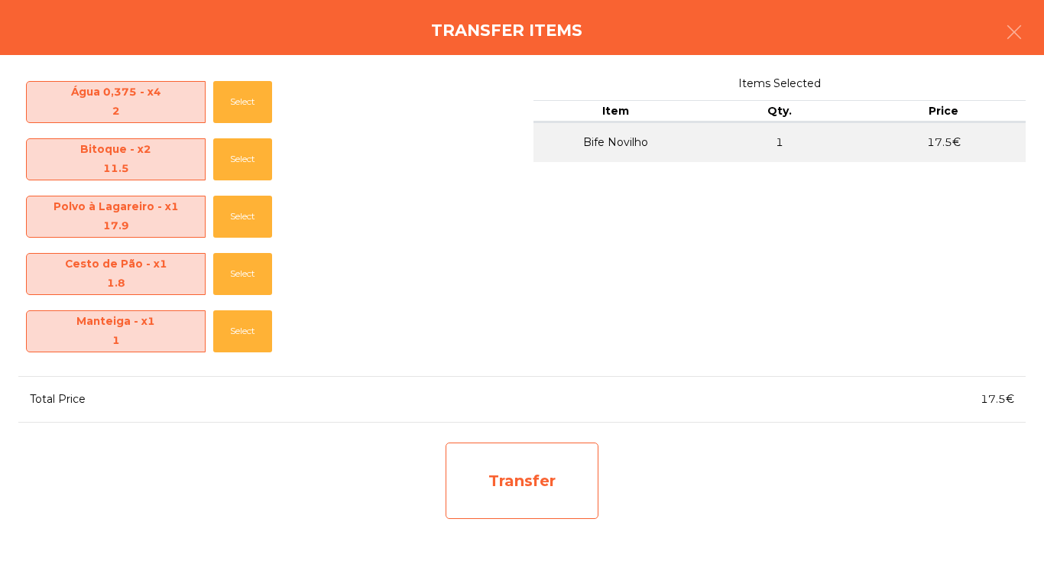
click at [481, 456] on div "Transfer" at bounding box center [522, 481] width 153 height 76
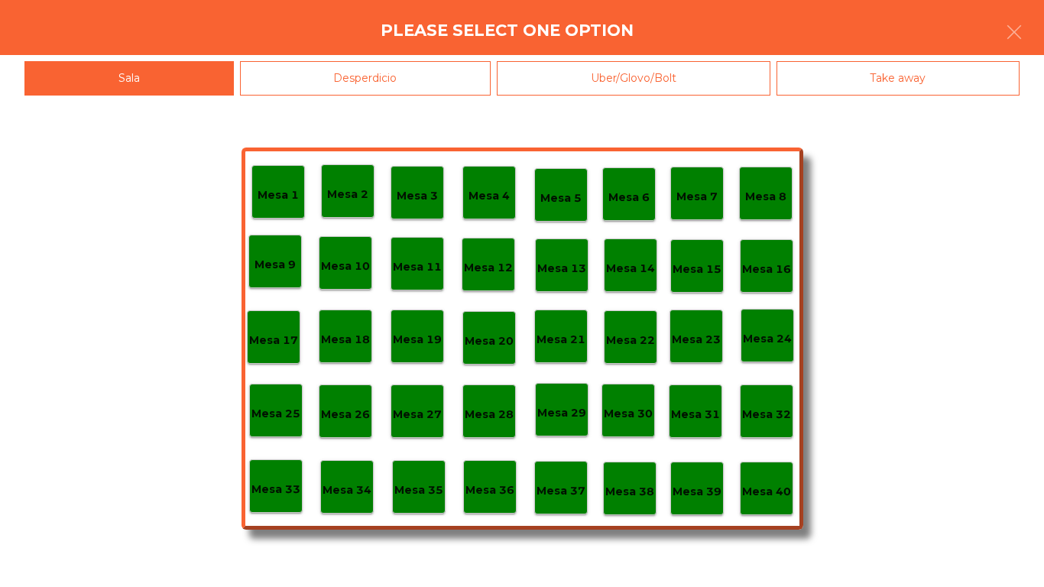
drag, startPoint x: 317, startPoint y: 89, endPoint x: 246, endPoint y: 142, distance: 89.0
click at [316, 89] on div "Desperdicio" at bounding box center [365, 78] width 251 height 34
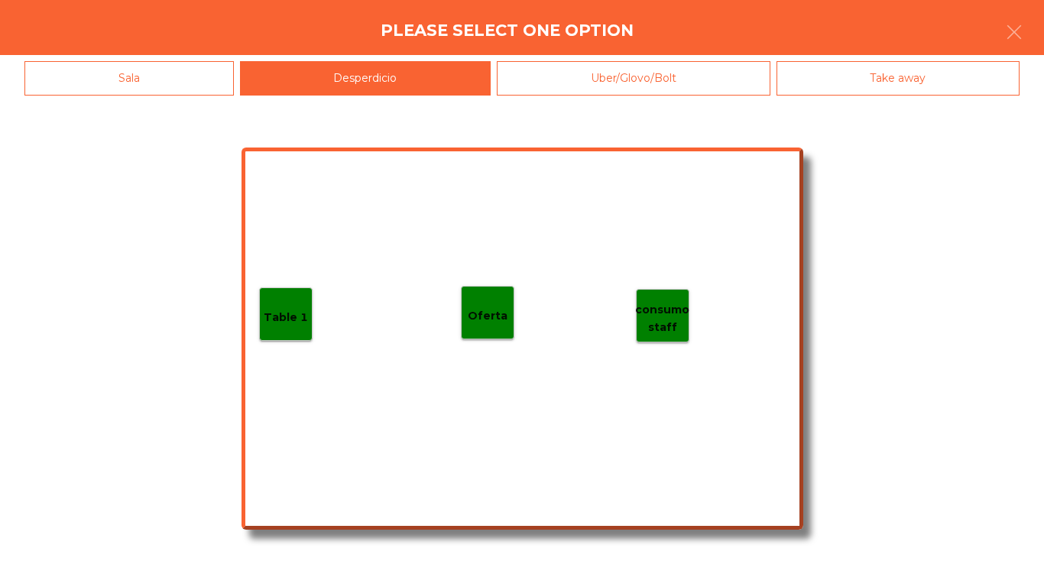
click at [302, 303] on div "Table 1" at bounding box center [286, 315] width 44 height 24
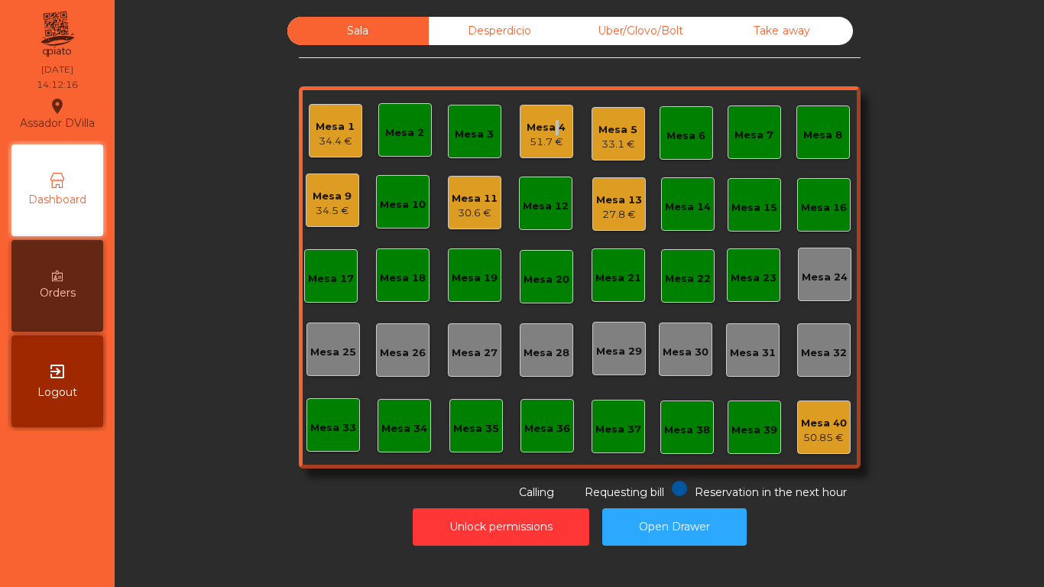
click at [548, 125] on div "Mesa 4" at bounding box center [546, 127] width 39 height 15
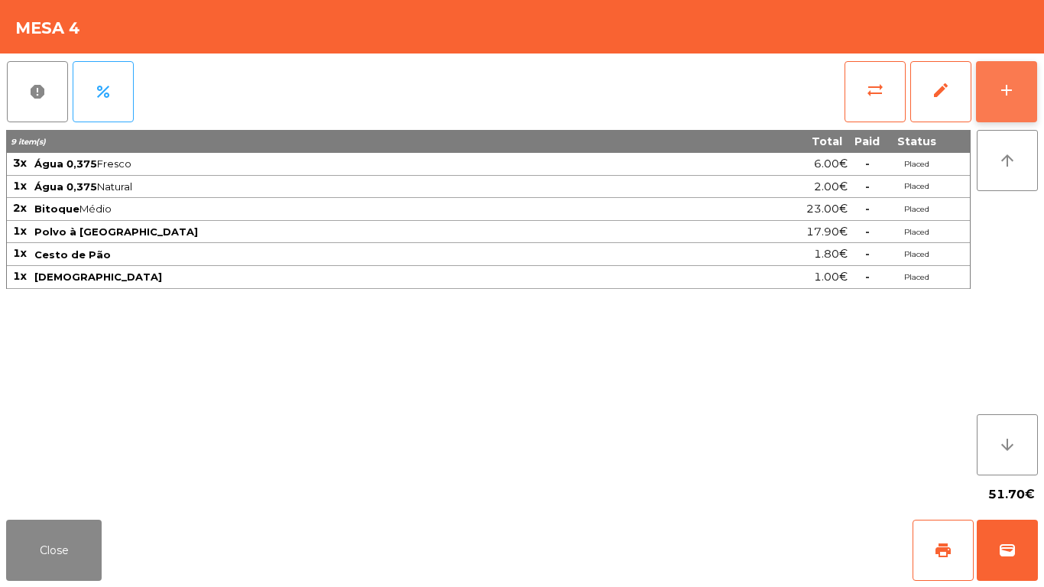
click at [1031, 99] on button "add" at bounding box center [1006, 91] width 61 height 61
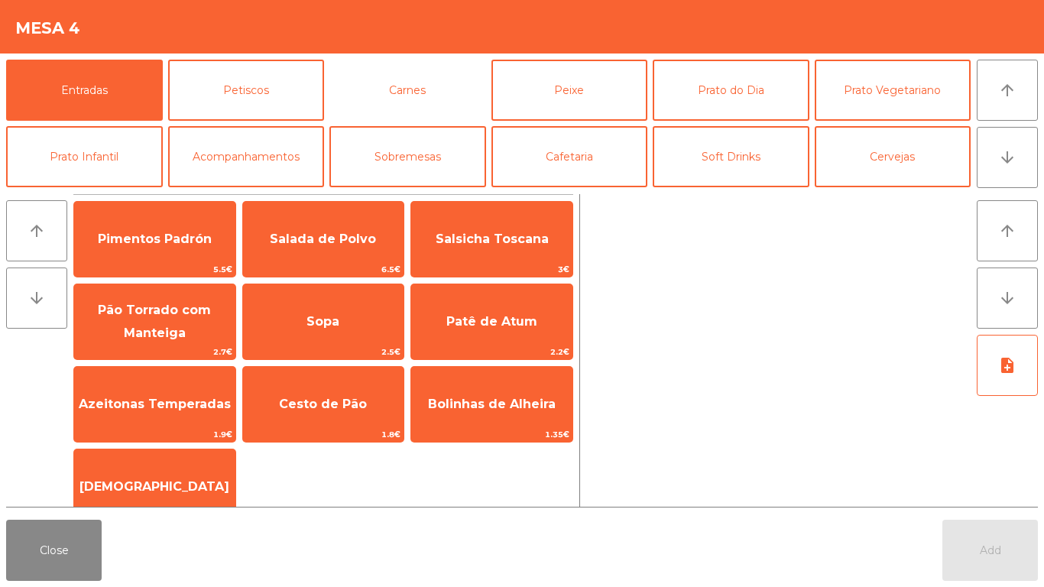
drag, startPoint x: 397, startPoint y: 105, endPoint x: 389, endPoint y: 122, distance: 18.8
click at [409, 111] on button "Carnes" at bounding box center [407, 90] width 157 height 61
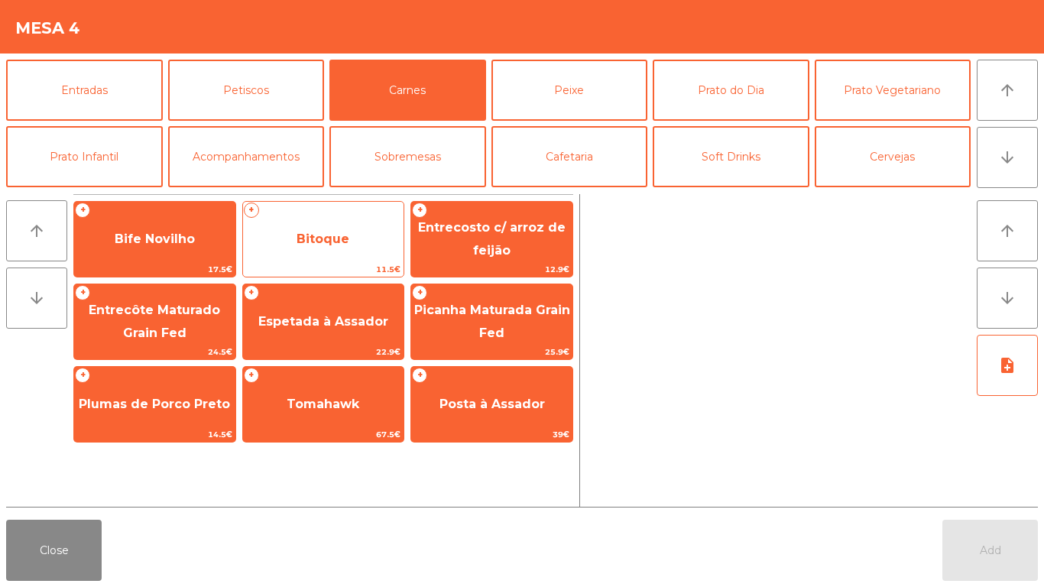
click at [336, 249] on span "Bitoque" at bounding box center [323, 239] width 161 height 41
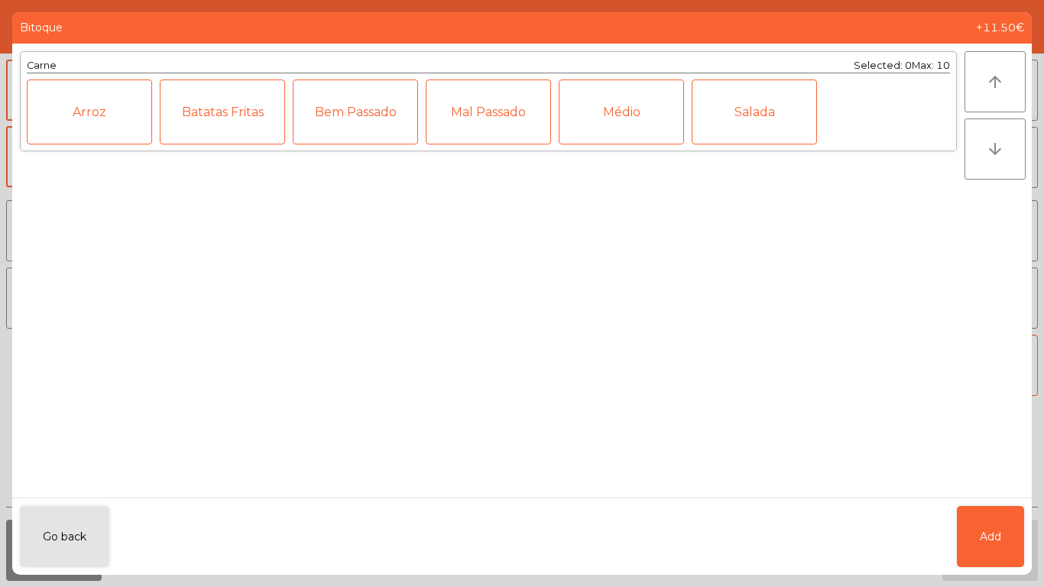
click at [640, 115] on div "Médio" at bounding box center [621, 111] width 125 height 65
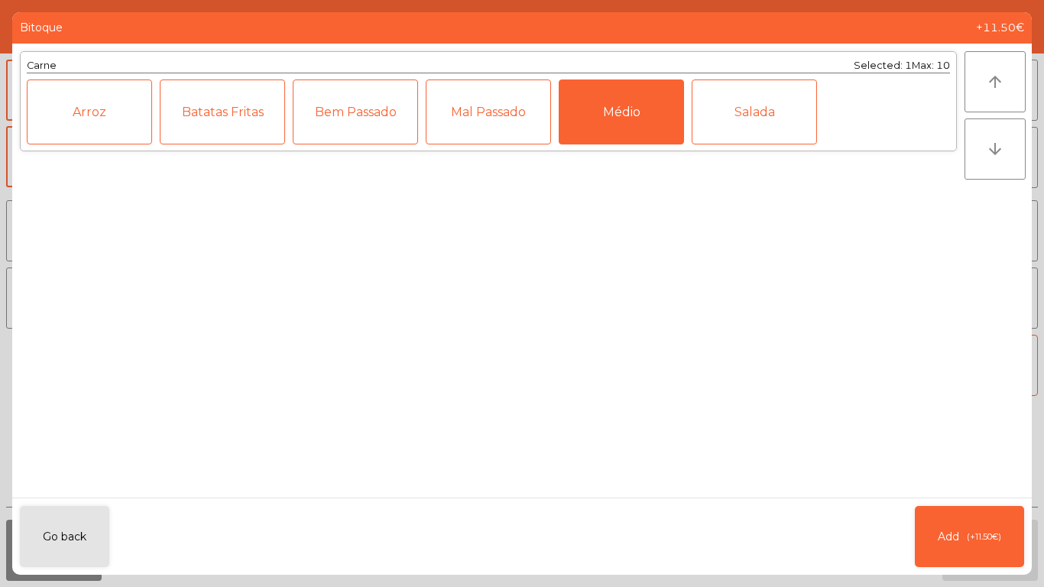
click at [521, 122] on div "Mal Passado" at bounding box center [488, 111] width 125 height 65
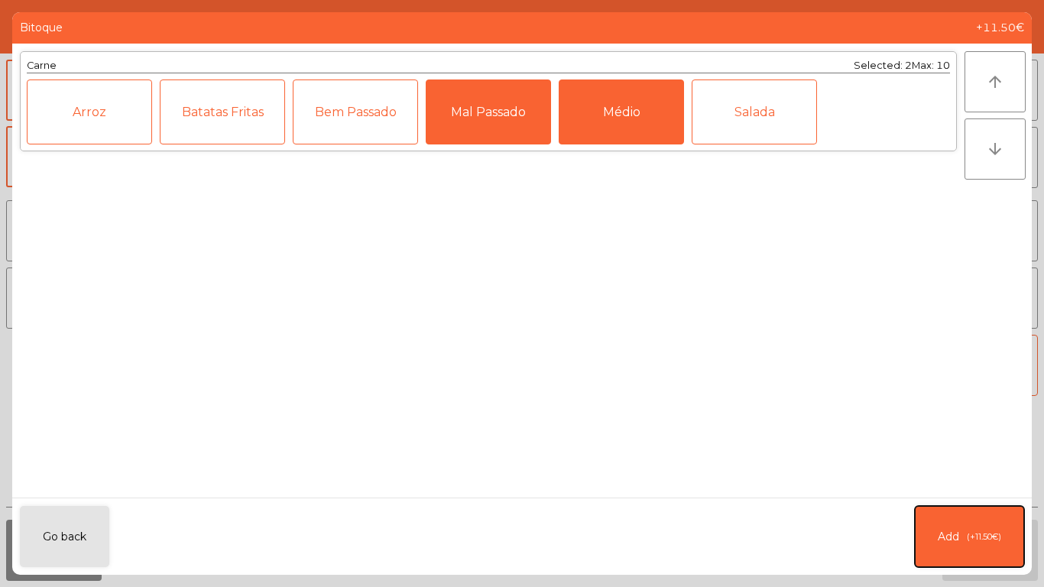
click at [1018, 524] on button "Add (+11.50€)" at bounding box center [969, 536] width 109 height 61
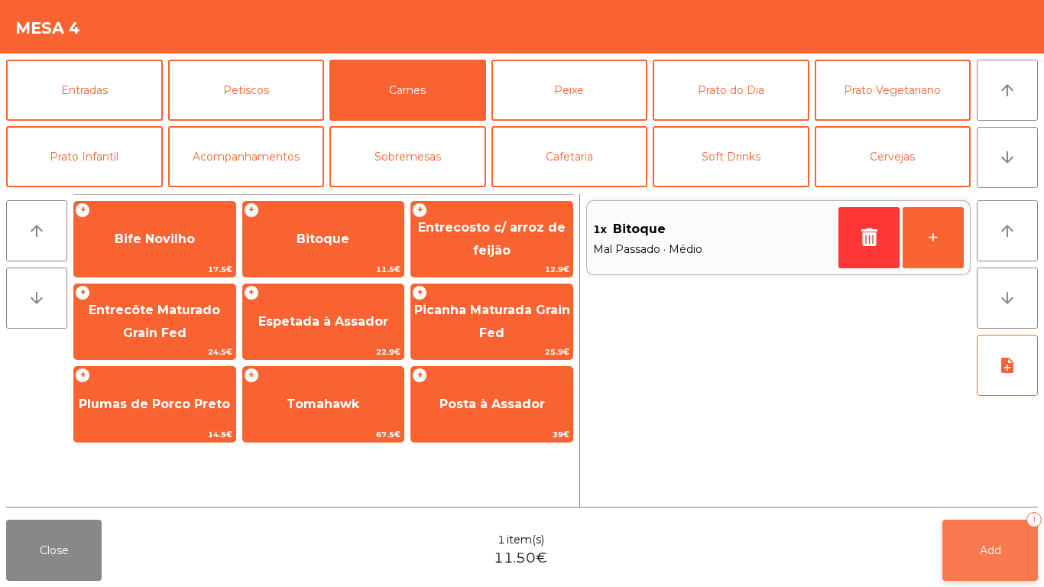
click at [1007, 549] on button "Add 1" at bounding box center [990, 550] width 96 height 61
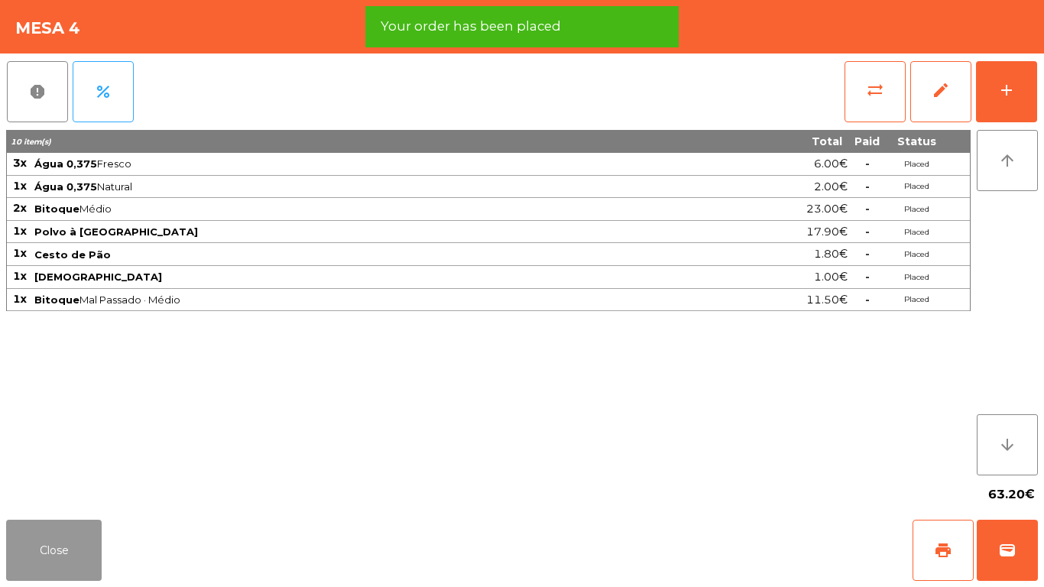
click at [60, 538] on button "Close" at bounding box center [54, 550] width 96 height 61
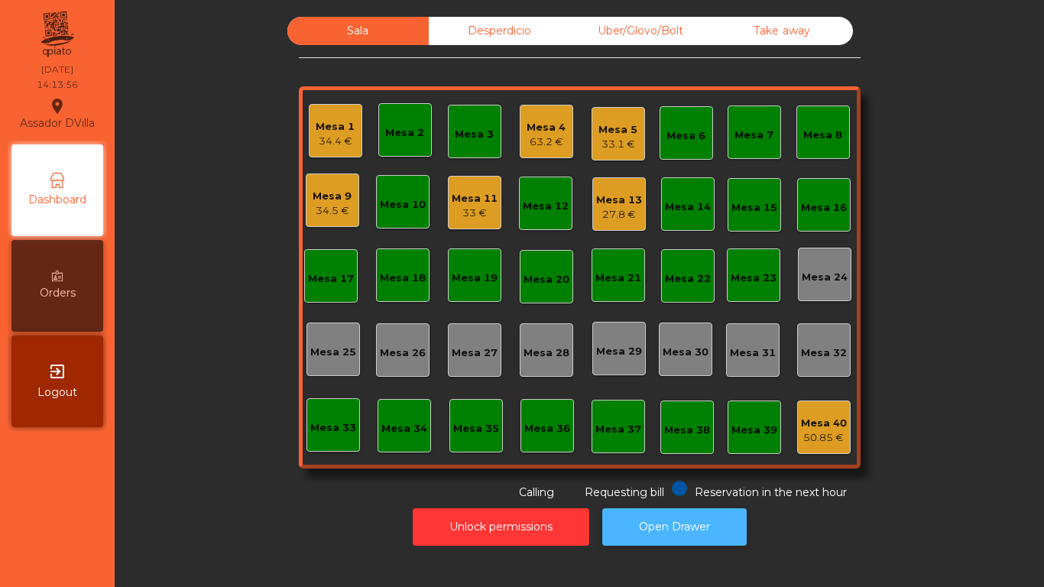
click at [693, 509] on button "Open Drawer" at bounding box center [674, 526] width 144 height 37
click at [310, 134] on div "Mesa 1 34.4 €" at bounding box center [336, 131] width 54 height 54
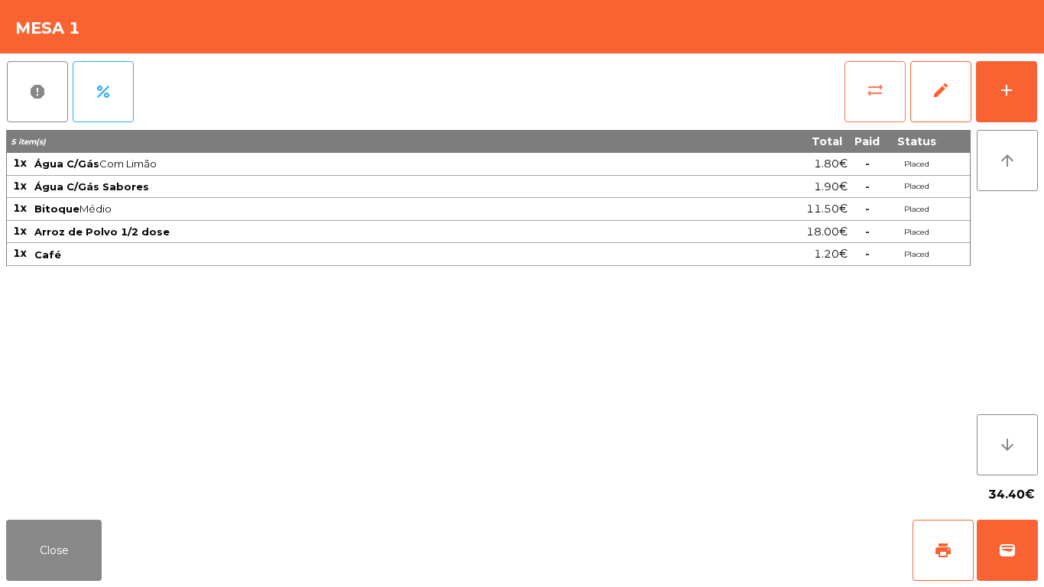
click at [873, 92] on span "sync_alt" at bounding box center [875, 90] width 18 height 18
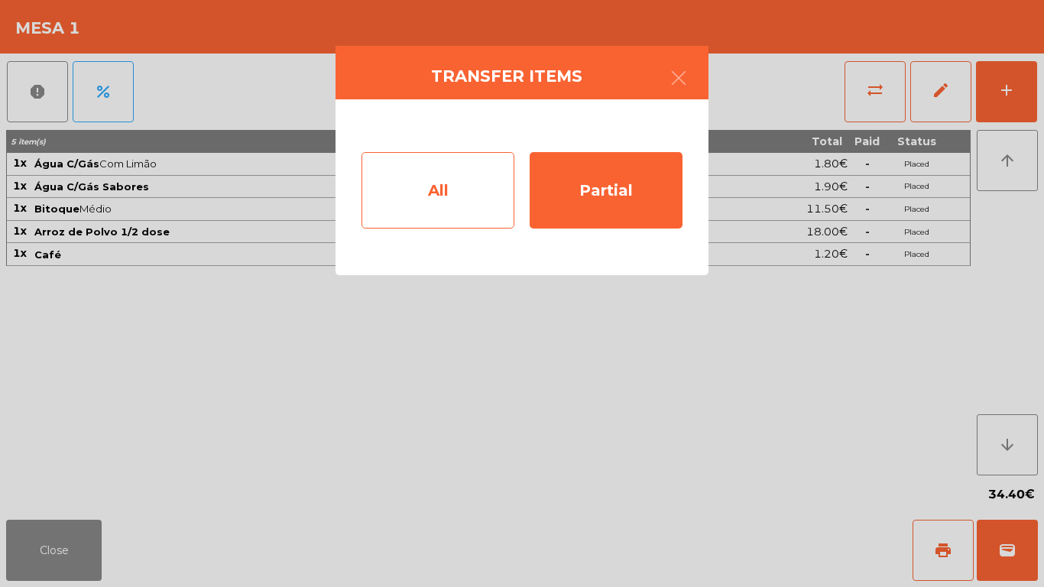
click at [404, 182] on div "All" at bounding box center [438, 190] width 153 height 76
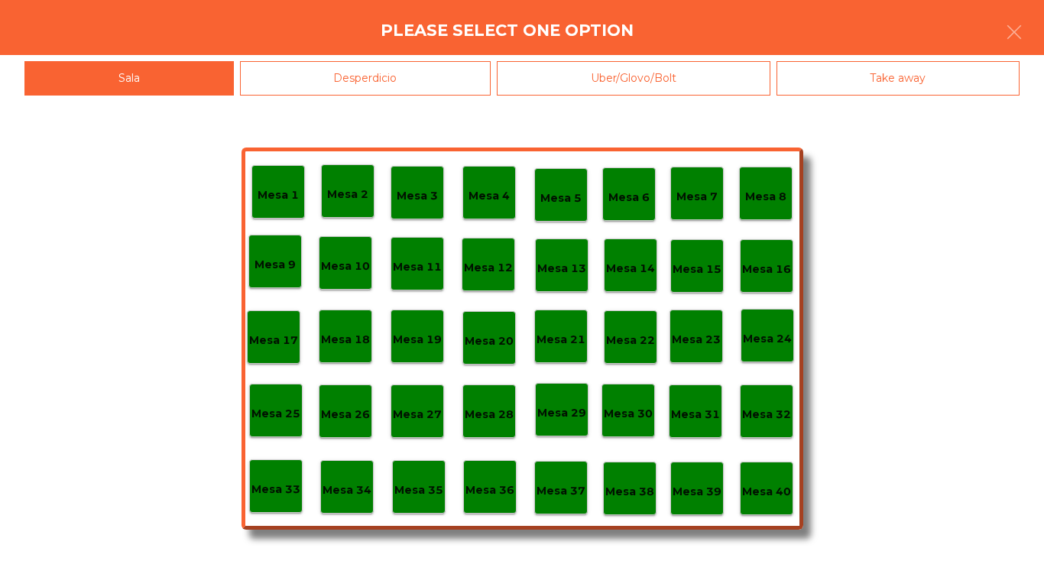
click at [297, 482] on p "Mesa 33" at bounding box center [275, 490] width 49 height 18
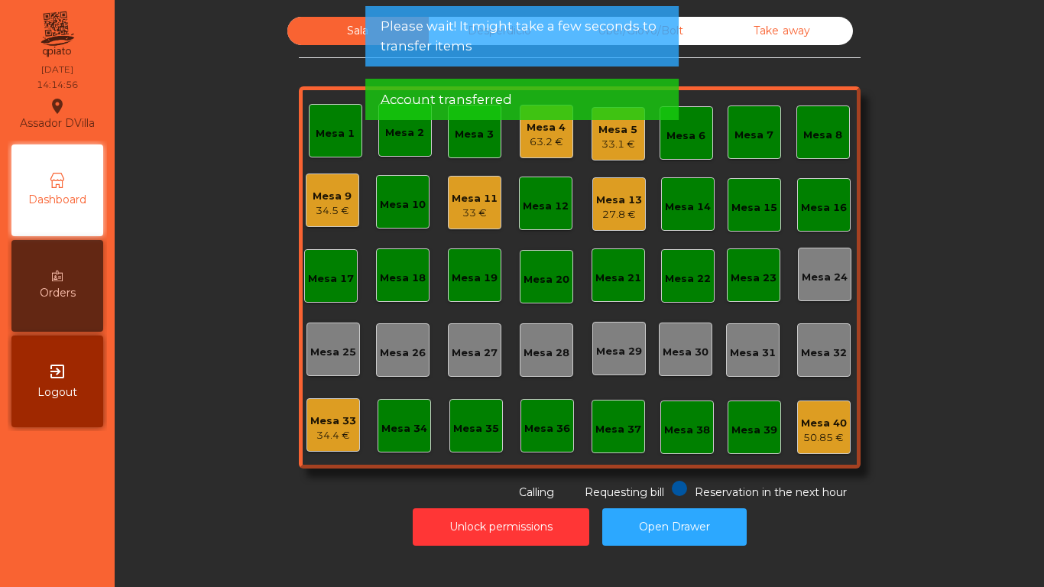
drag, startPoint x: 1029, startPoint y: 472, endPoint x: 1020, endPoint y: 463, distance: 11.9
click at [1027, 469] on div "Sala Desperdicio Uber/Glovo/Bolt Take away Mesa 1 Mesa 2 Mesa 3 Mesa 4 63.2 € M…" at bounding box center [579, 293] width 929 height 587
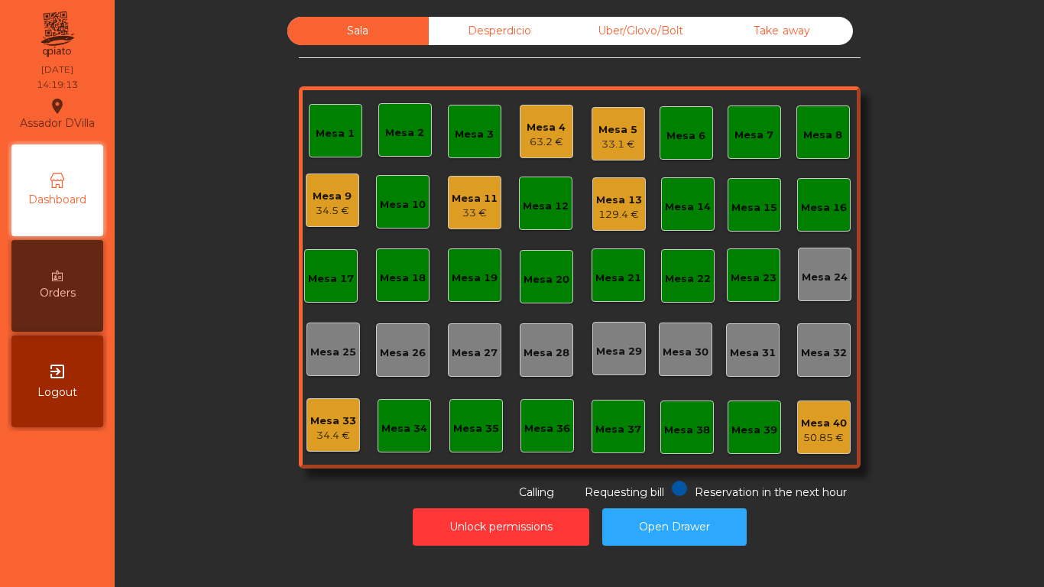
click at [610, 215] on div "129.4 €" at bounding box center [619, 214] width 46 height 15
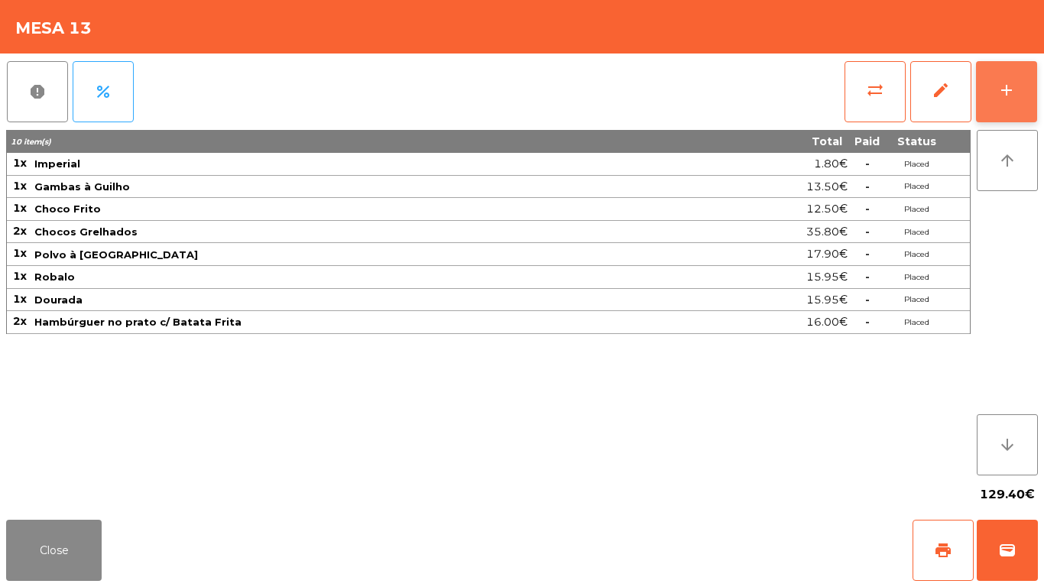
click at [1024, 100] on button "add" at bounding box center [1006, 91] width 61 height 61
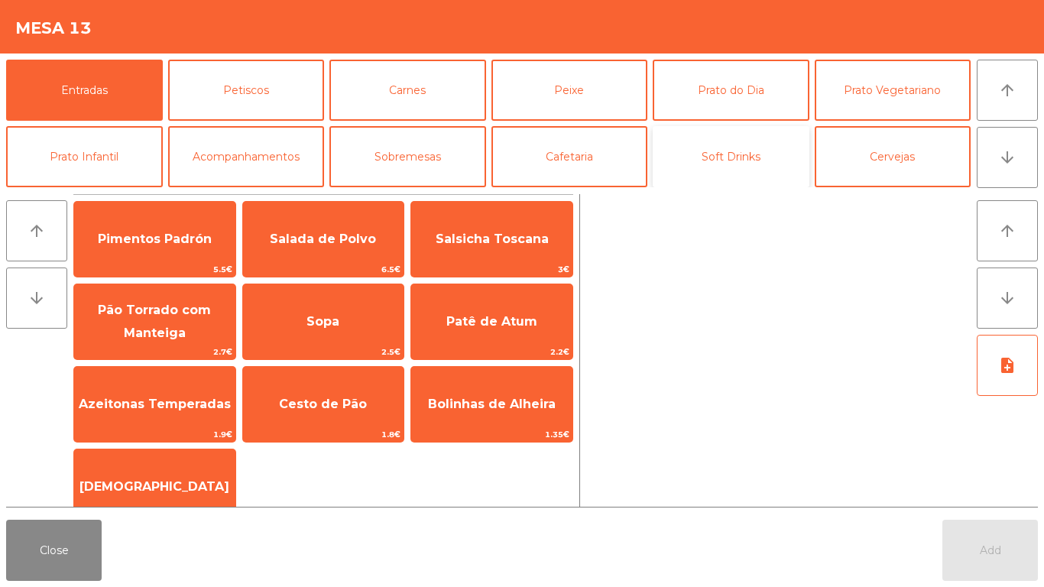
click at [749, 169] on button "Soft Drinks" at bounding box center [731, 156] width 157 height 61
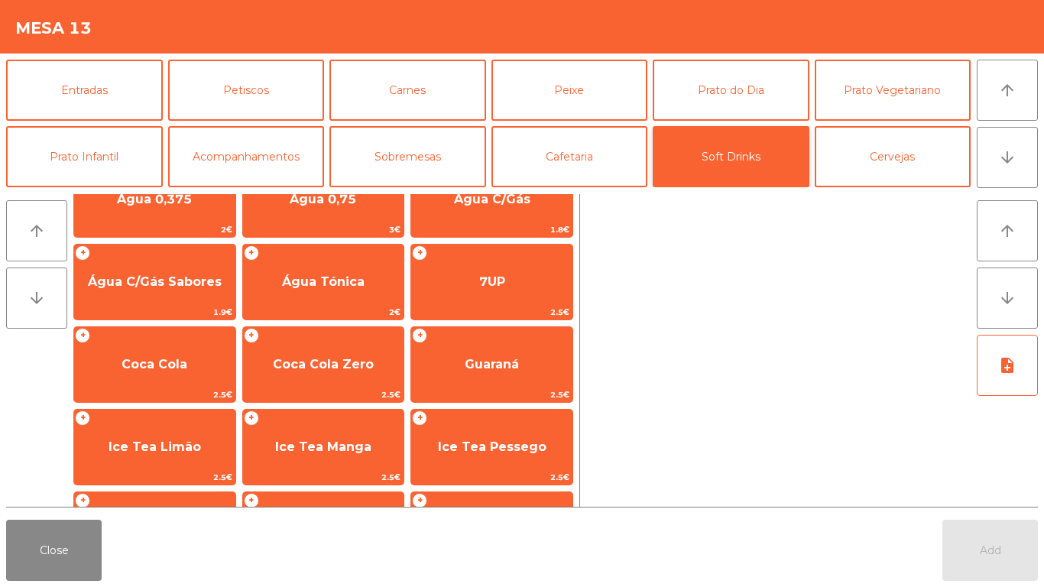
scroll to position [64, 0]
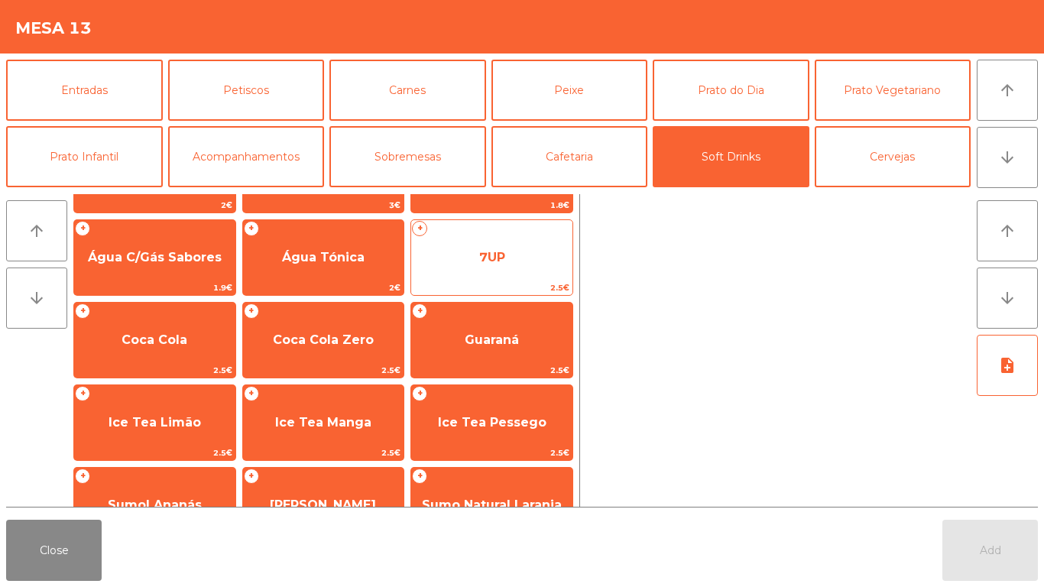
click at [480, 267] on span "7UP" at bounding box center [491, 257] width 161 height 41
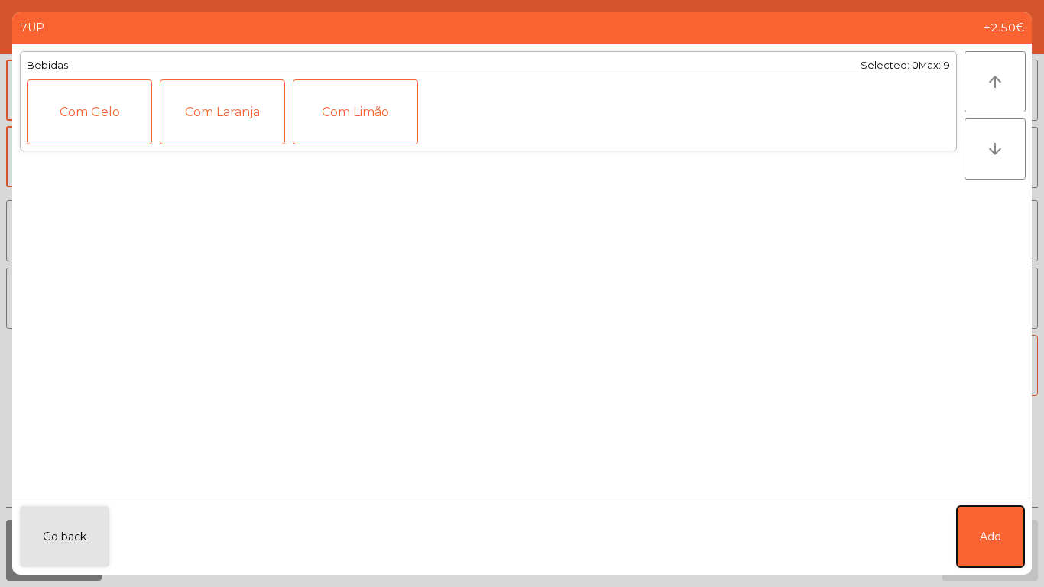
click at [1003, 557] on button "Add" at bounding box center [990, 536] width 67 height 61
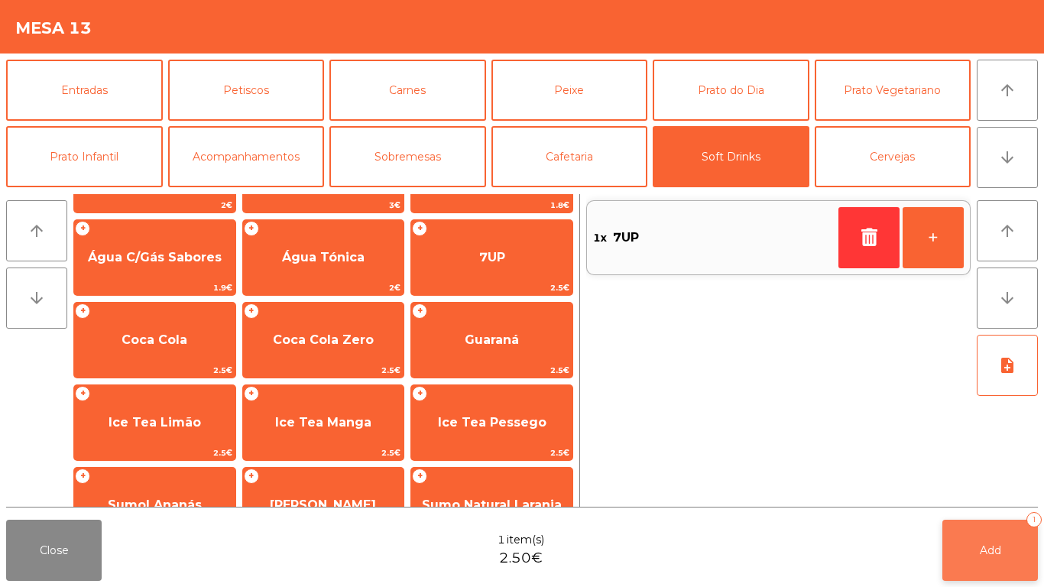
click at [972, 559] on button "Add 1" at bounding box center [990, 550] width 96 height 61
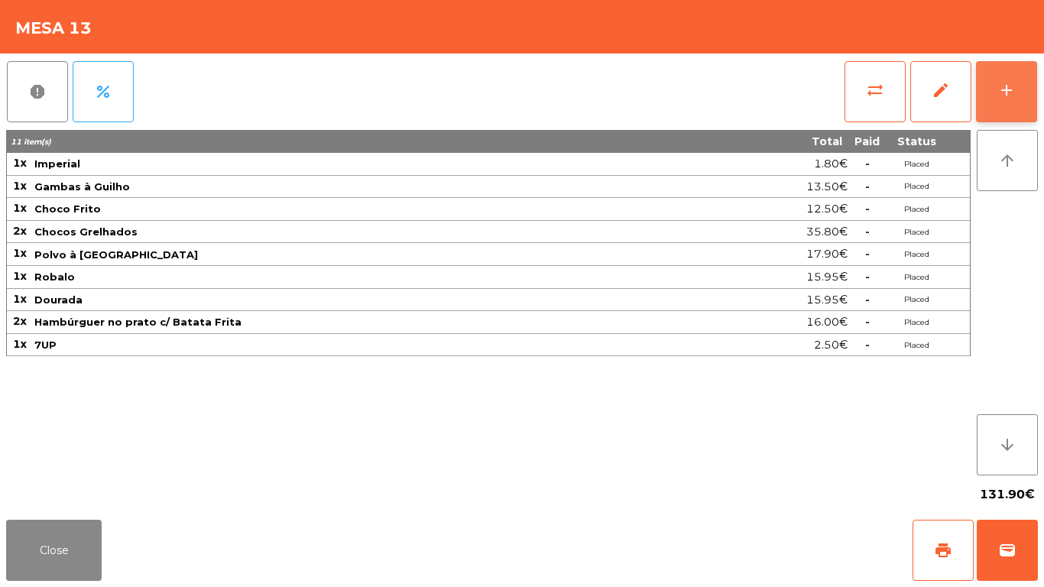
click at [1033, 109] on button "add" at bounding box center [1006, 91] width 61 height 61
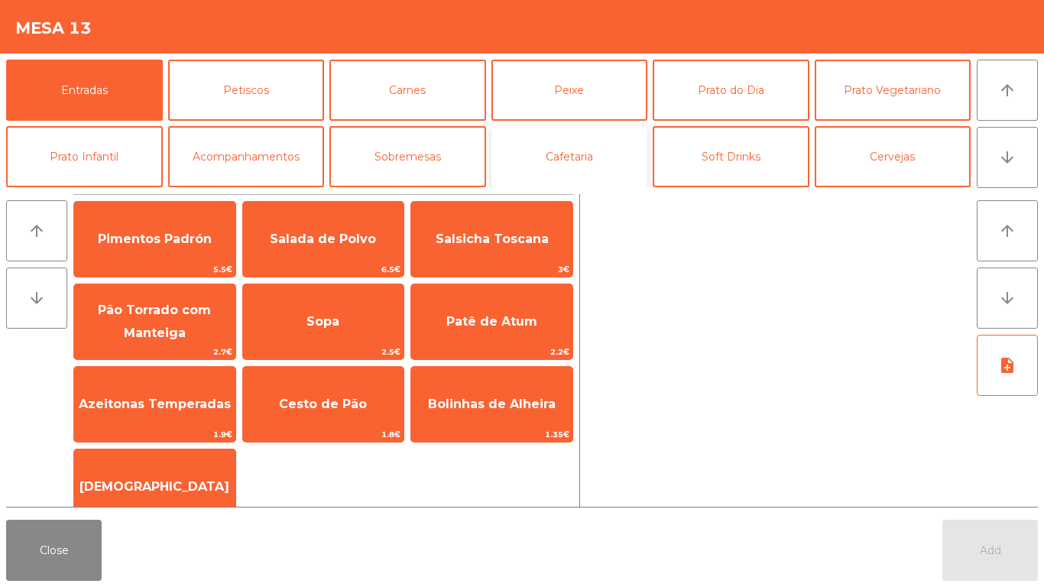
click at [570, 165] on button "Cafetaria" at bounding box center [569, 156] width 157 height 61
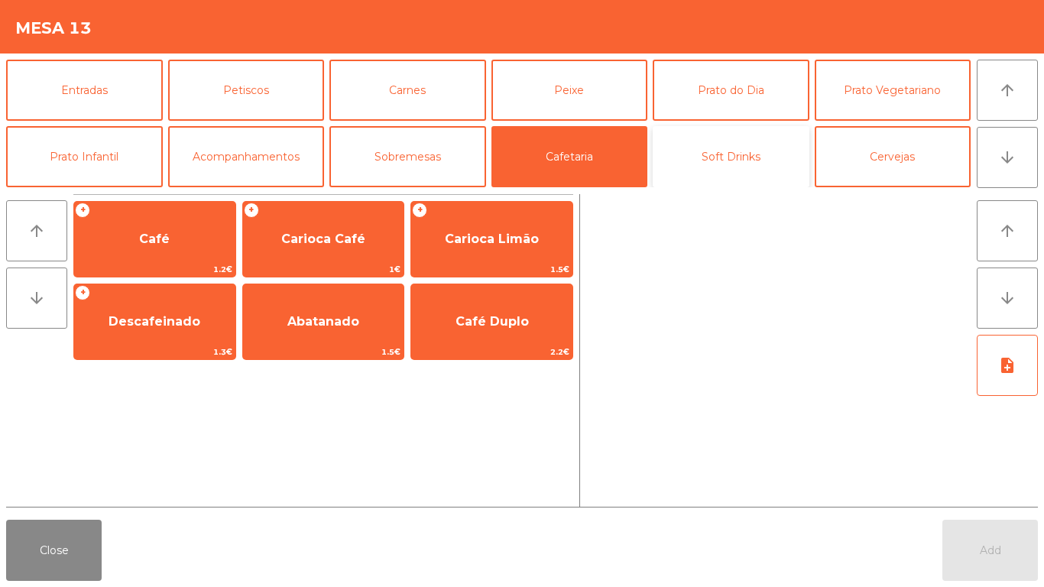
click at [737, 138] on button "Soft Drinks" at bounding box center [731, 156] width 157 height 61
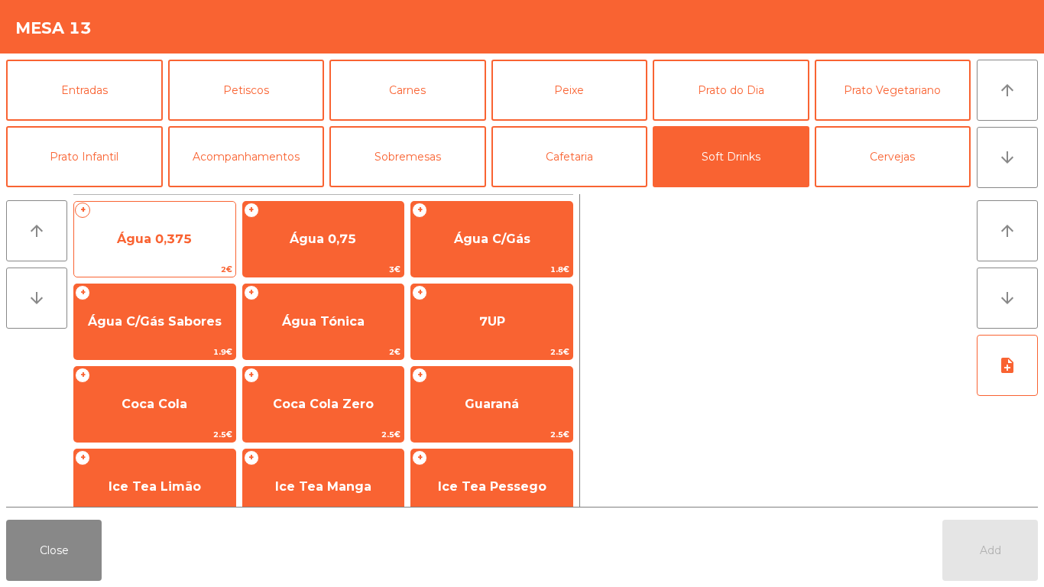
click at [169, 234] on span "Água 0,375" at bounding box center [154, 239] width 75 height 15
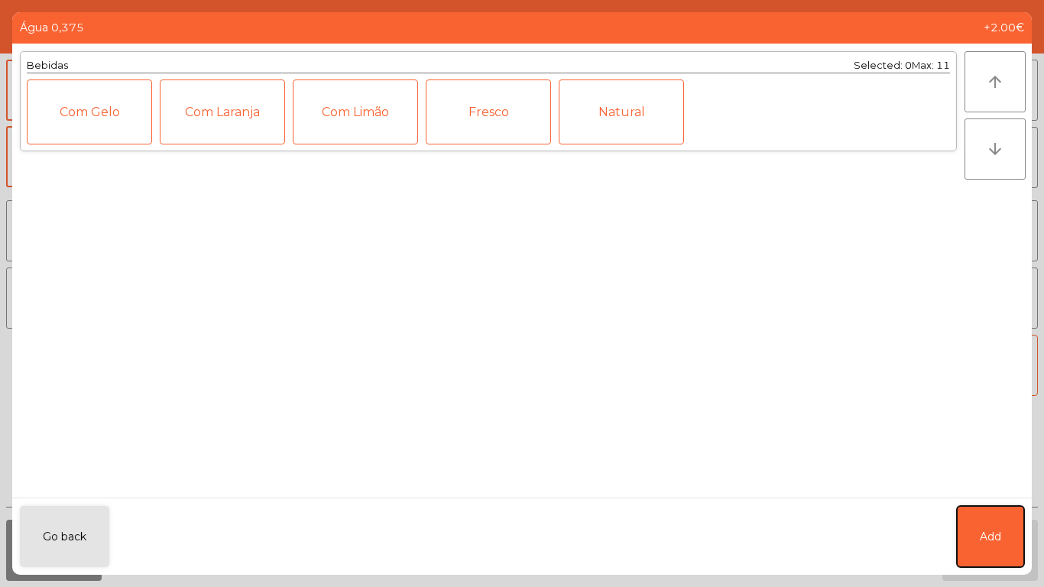
click at [997, 553] on button "Add" at bounding box center [990, 536] width 67 height 61
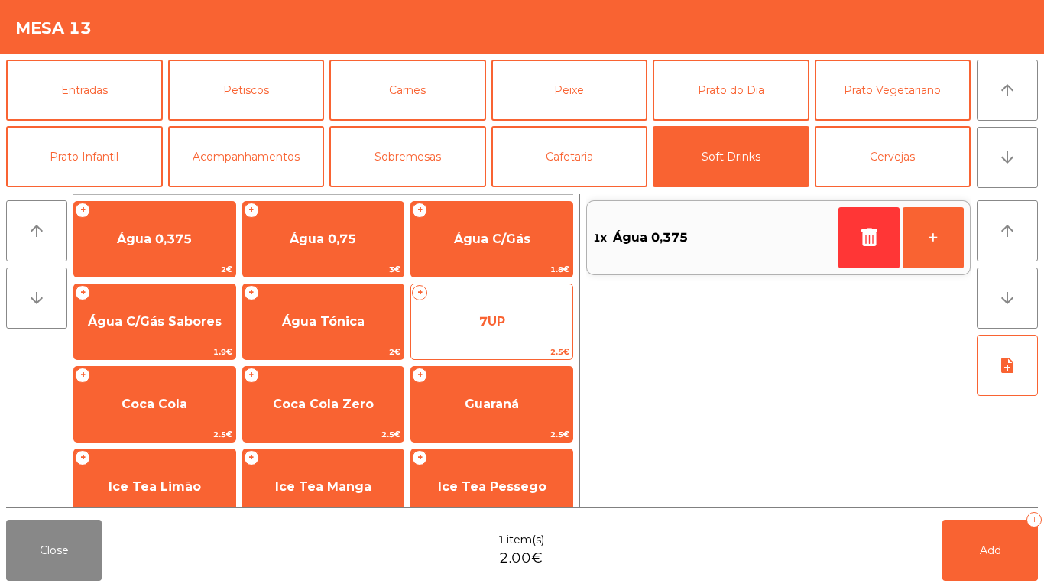
click at [496, 334] on span "7UP" at bounding box center [491, 321] width 161 height 41
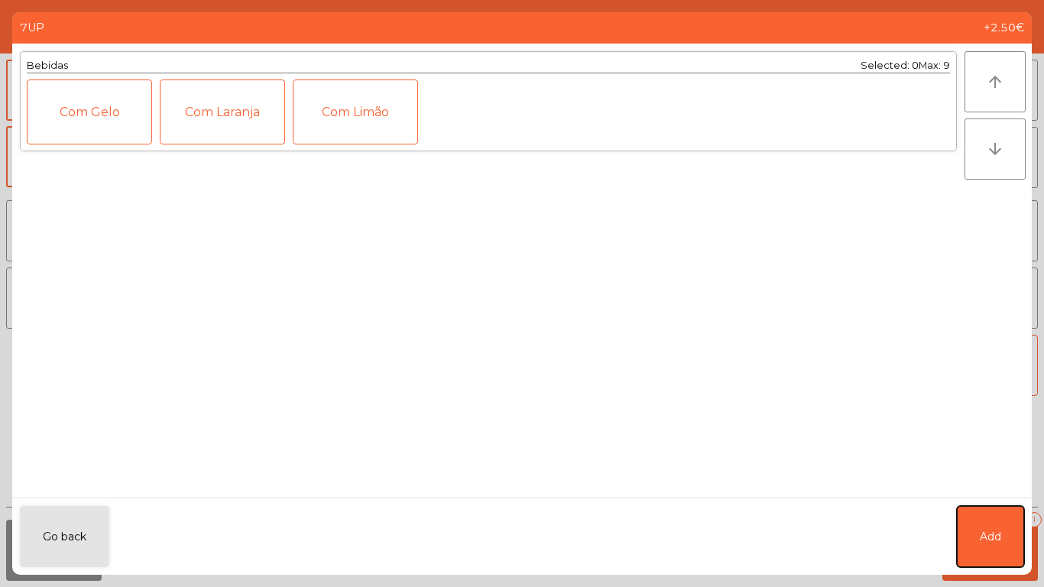
click at [1003, 536] on button "Add" at bounding box center [990, 536] width 67 height 61
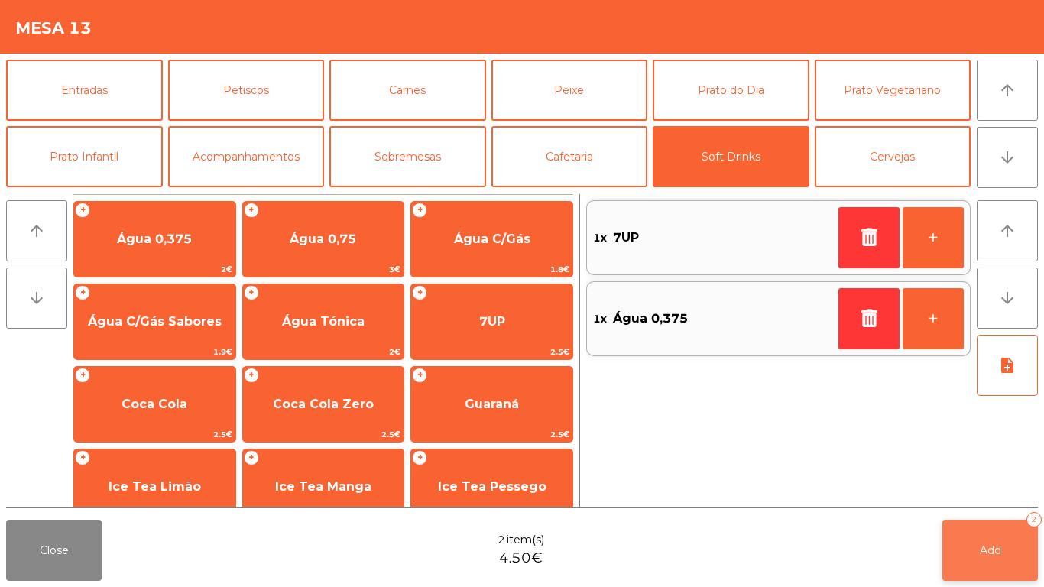
click at [984, 553] on span "Add" at bounding box center [990, 550] width 21 height 14
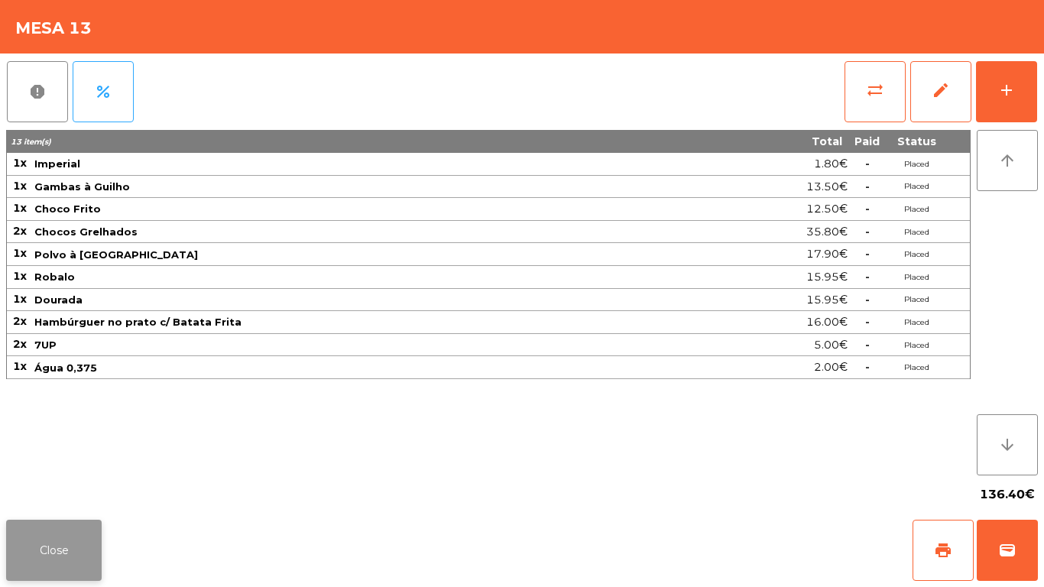
click at [45, 541] on button "Close" at bounding box center [54, 550] width 96 height 61
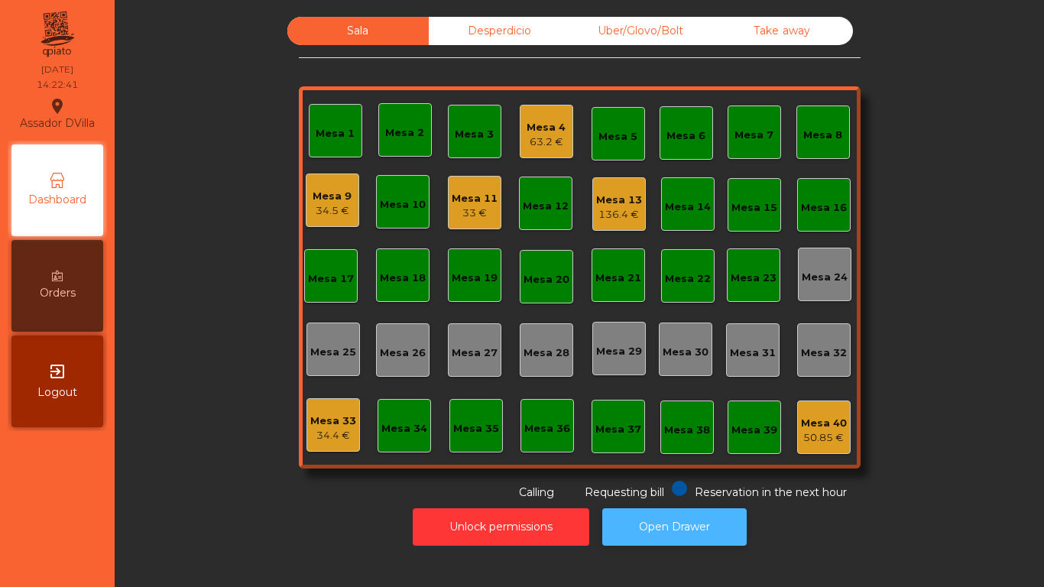
click at [667, 513] on button "Open Drawer" at bounding box center [674, 526] width 144 height 37
click at [328, 200] on div "Mesa 9" at bounding box center [332, 196] width 39 height 15
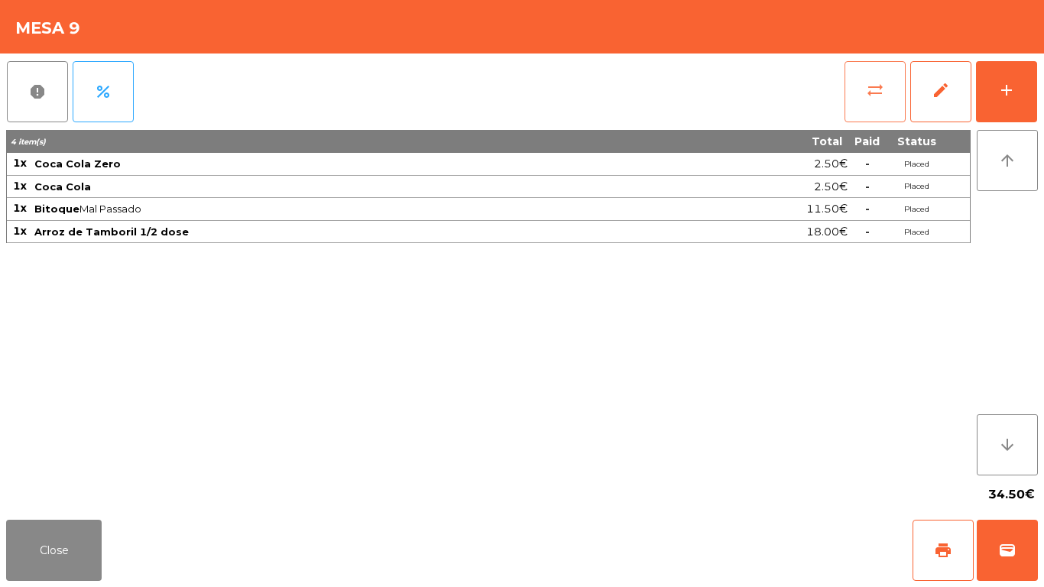
click at [891, 94] on button "sync_alt" at bounding box center [875, 91] width 61 height 61
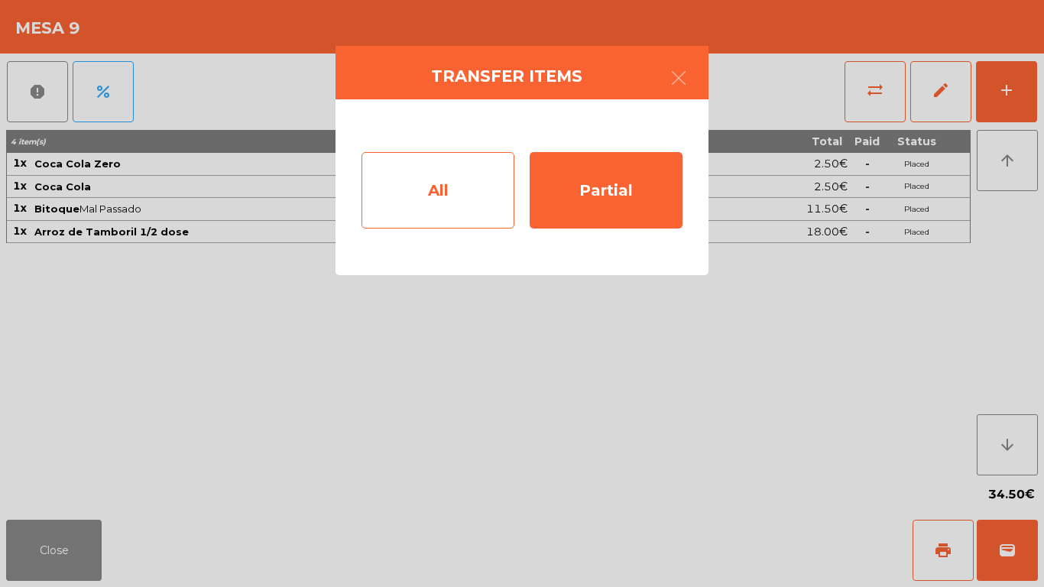
click at [463, 192] on div "All" at bounding box center [438, 190] width 153 height 76
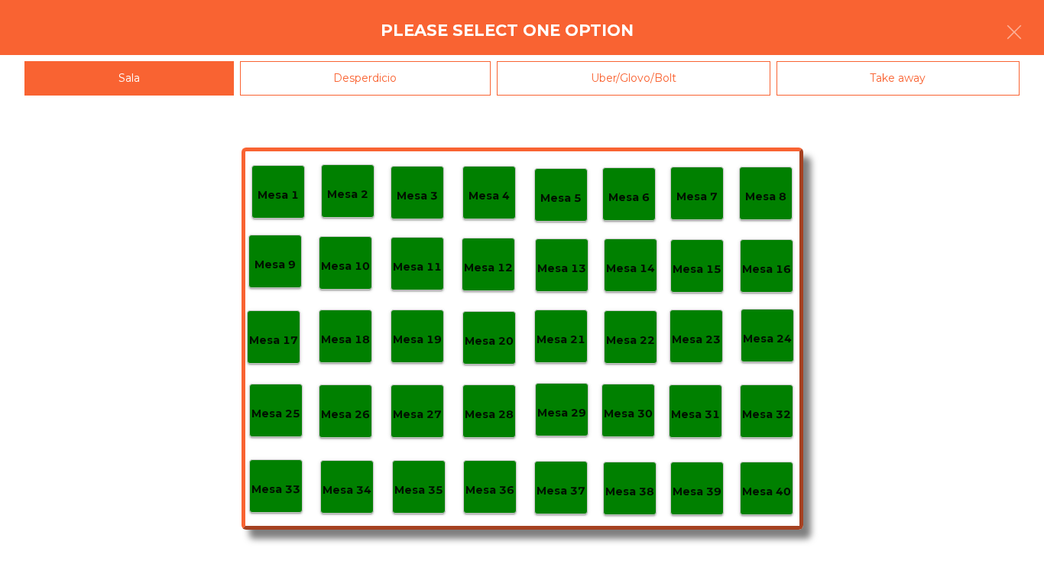
click at [757, 495] on p "Mesa 40" at bounding box center [766, 492] width 49 height 18
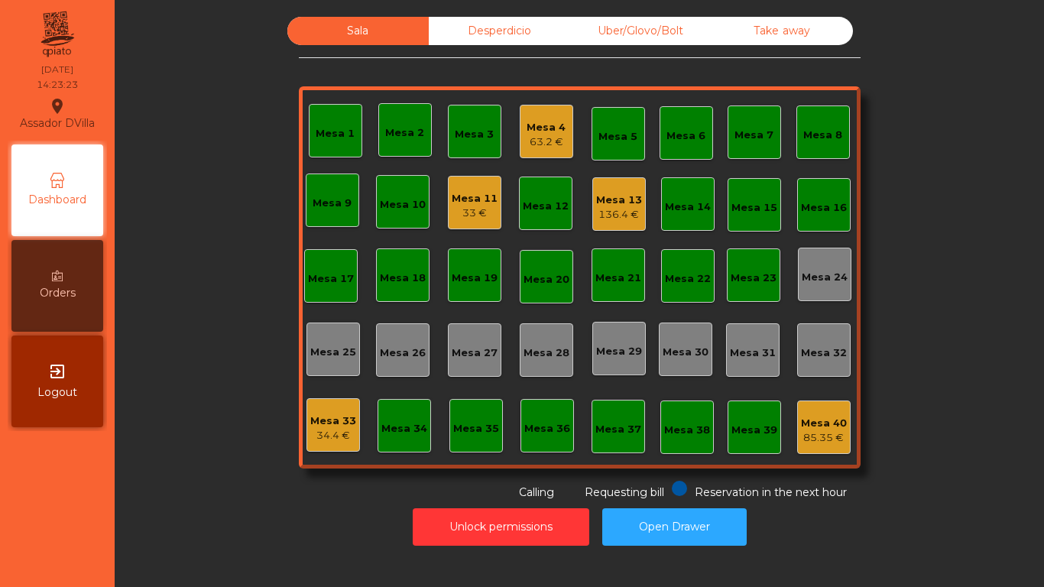
click at [947, 167] on div "Sala Desperdicio Uber/Glovo/Bolt Take away Mesa 1 Mesa 2 Mesa 3 Mesa 4 63.2 € M…" at bounding box center [579, 259] width 888 height 484
click at [627, 214] on div "136.4 €" at bounding box center [619, 214] width 46 height 15
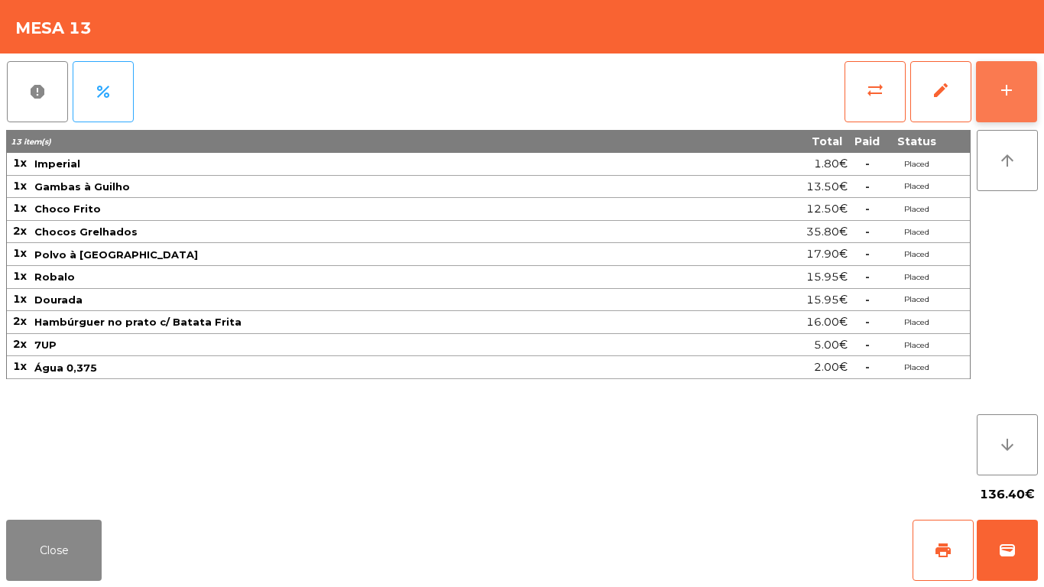
click at [1011, 92] on div "add" at bounding box center [1007, 90] width 18 height 18
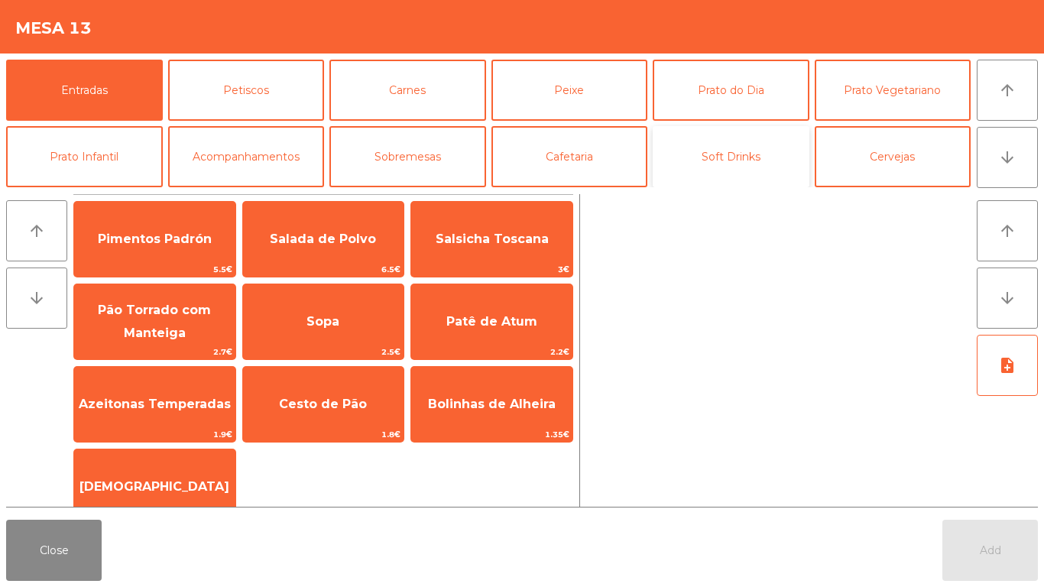
click at [747, 151] on button "Soft Drinks" at bounding box center [731, 156] width 157 height 61
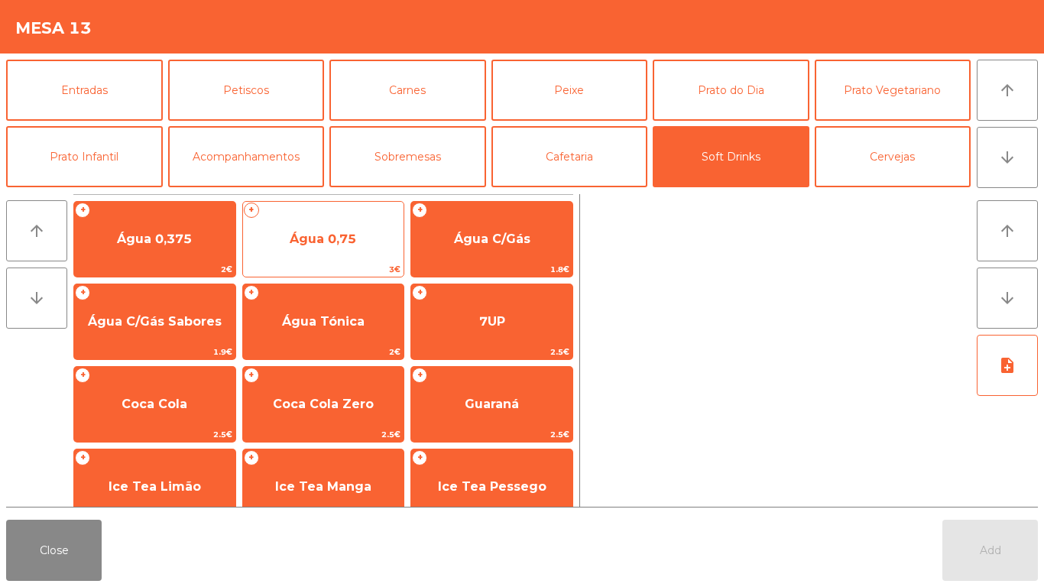
click at [328, 217] on div "+ Água 0,75 3€" at bounding box center [323, 239] width 163 height 76
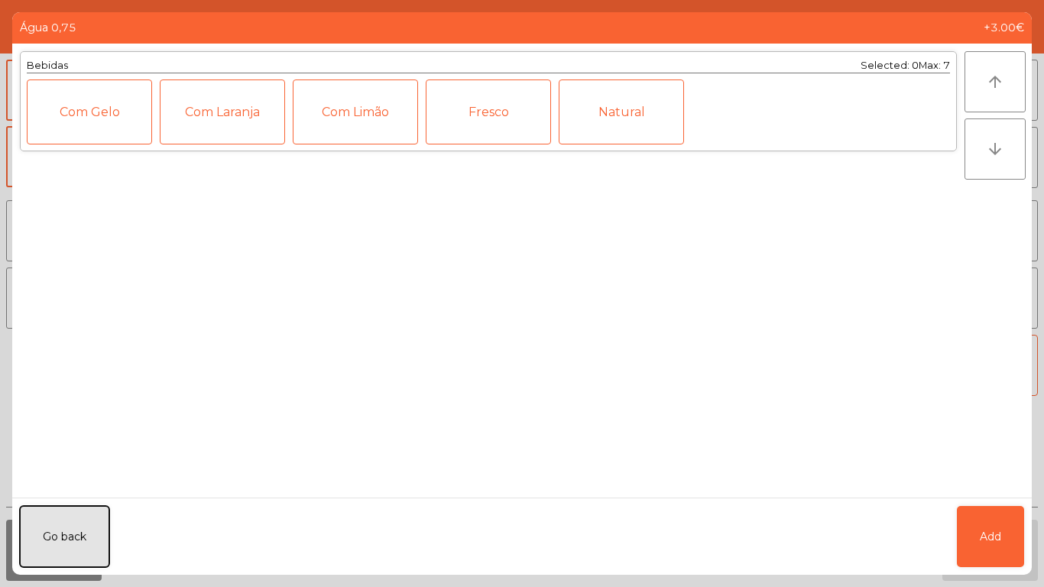
click at [65, 521] on button "Go back" at bounding box center [64, 536] width 89 height 61
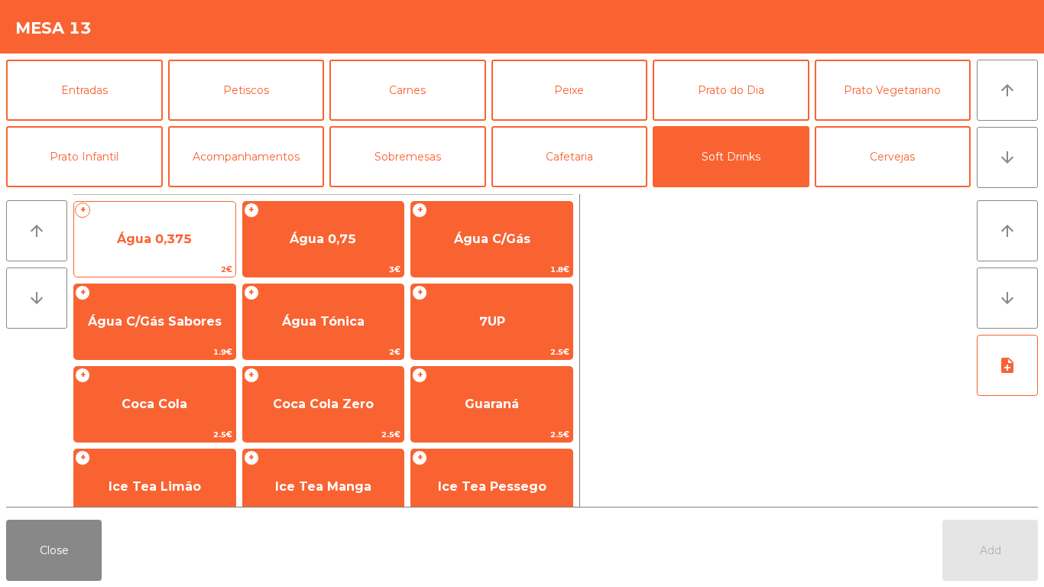
click at [144, 224] on span "Água 0,375" at bounding box center [154, 239] width 161 height 41
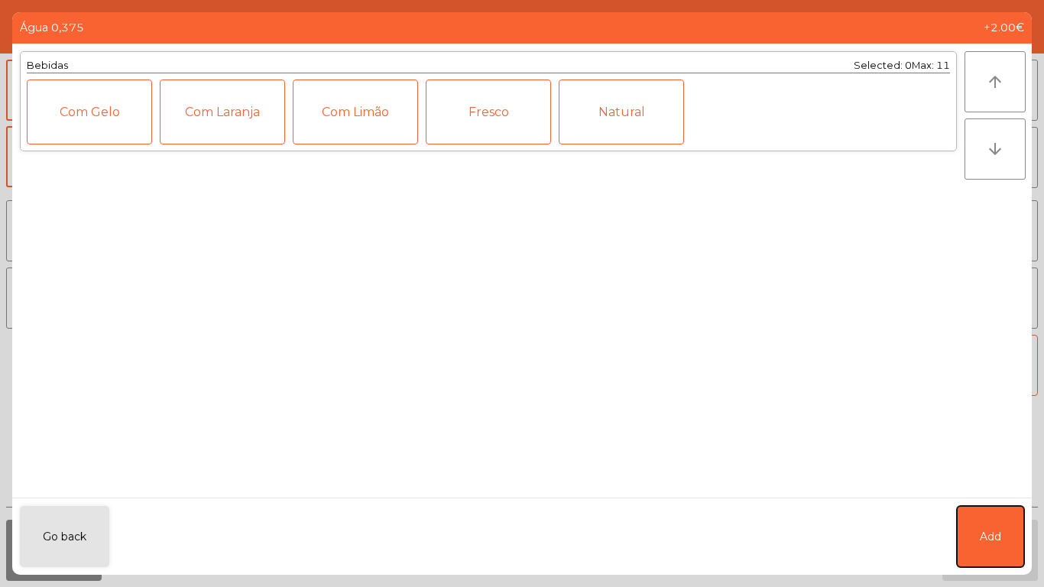
click at [1004, 524] on button "Add" at bounding box center [990, 536] width 67 height 61
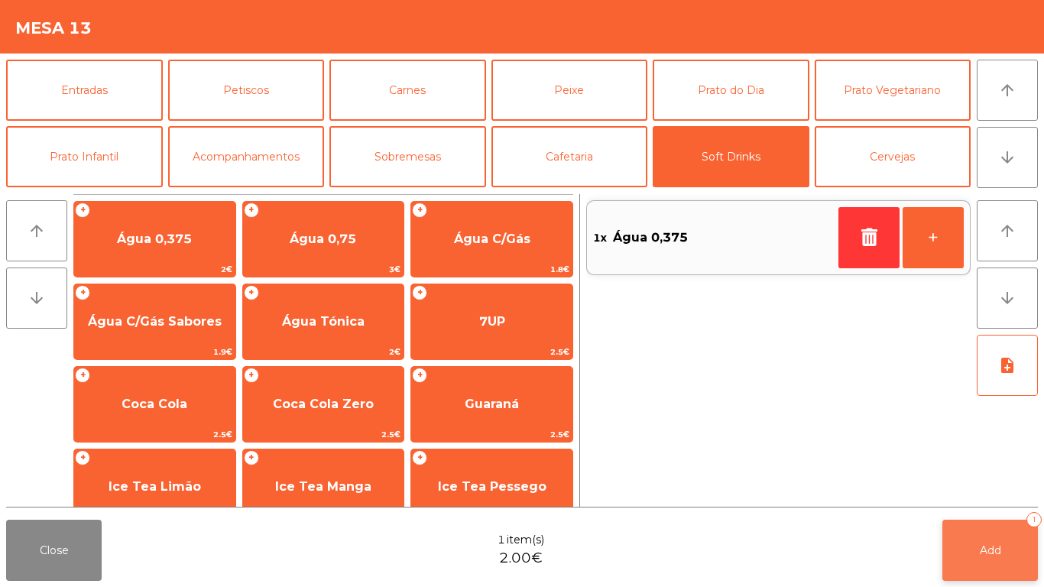
click at [993, 536] on button "Add 1" at bounding box center [990, 550] width 96 height 61
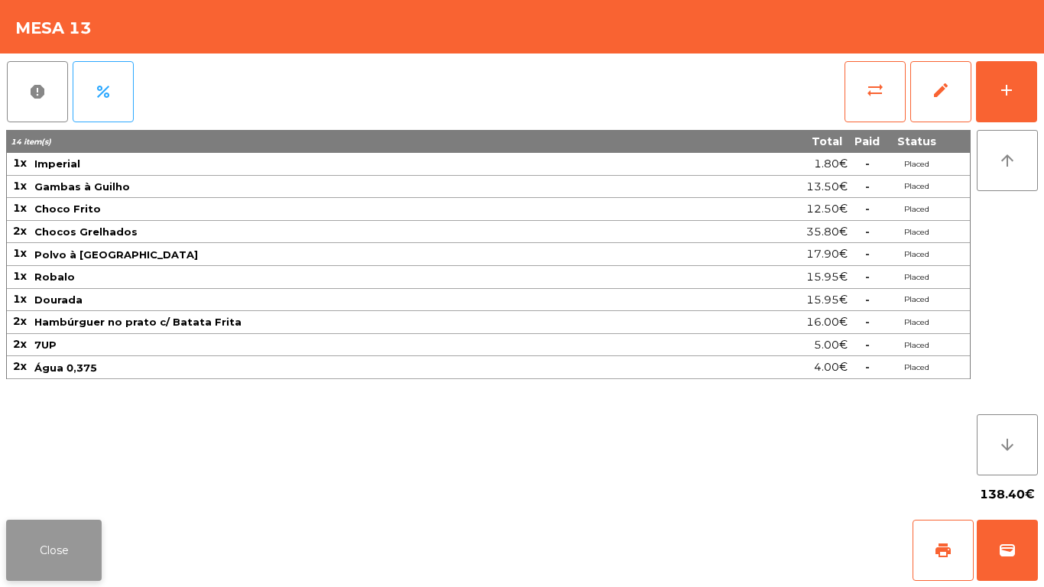
click at [62, 531] on button "Close" at bounding box center [54, 550] width 96 height 61
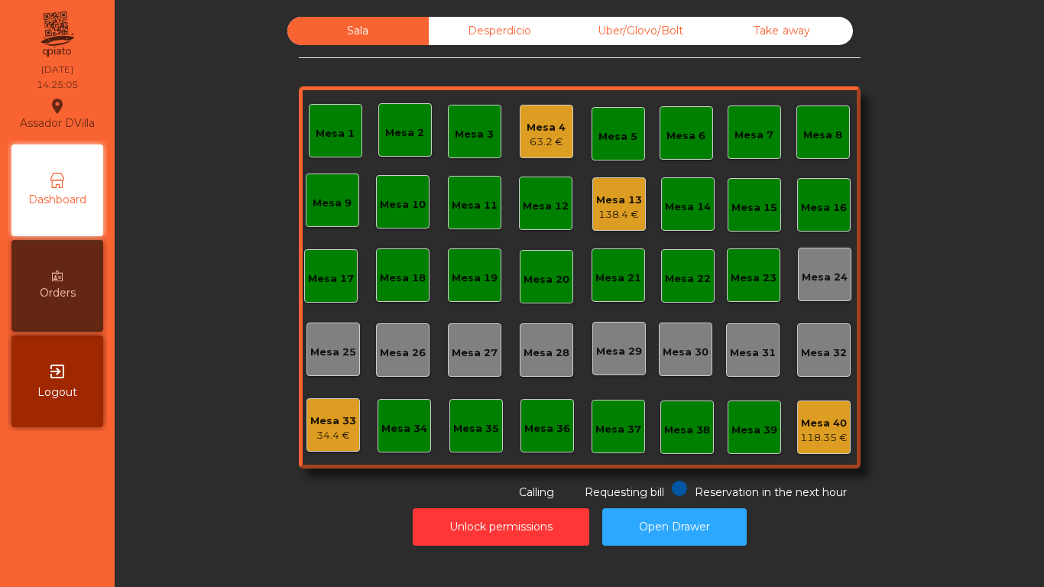
click at [816, 433] on div "118.35 €" at bounding box center [823, 437] width 47 height 15
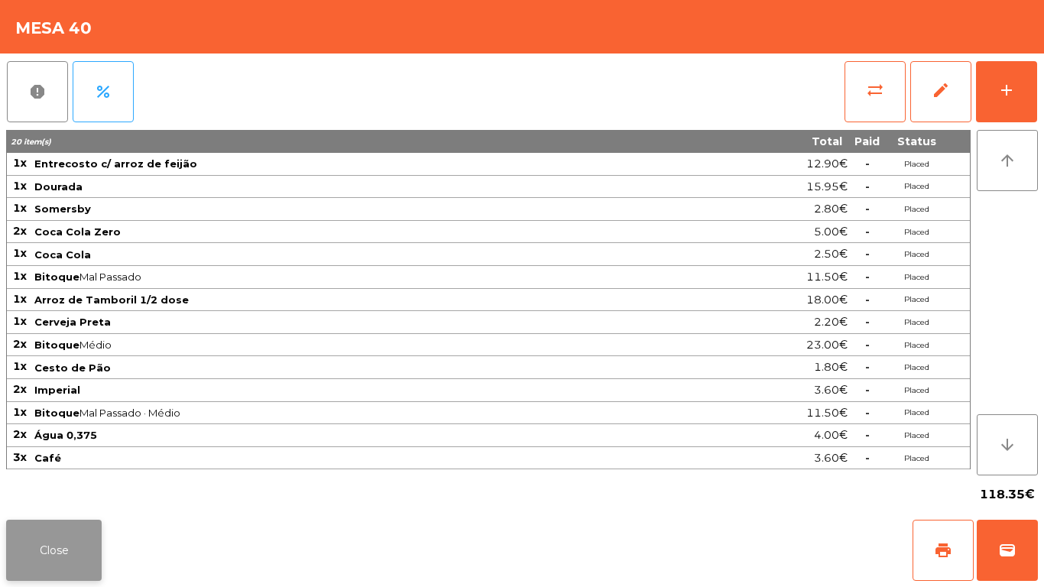
click at [65, 554] on button "Close" at bounding box center [54, 550] width 96 height 61
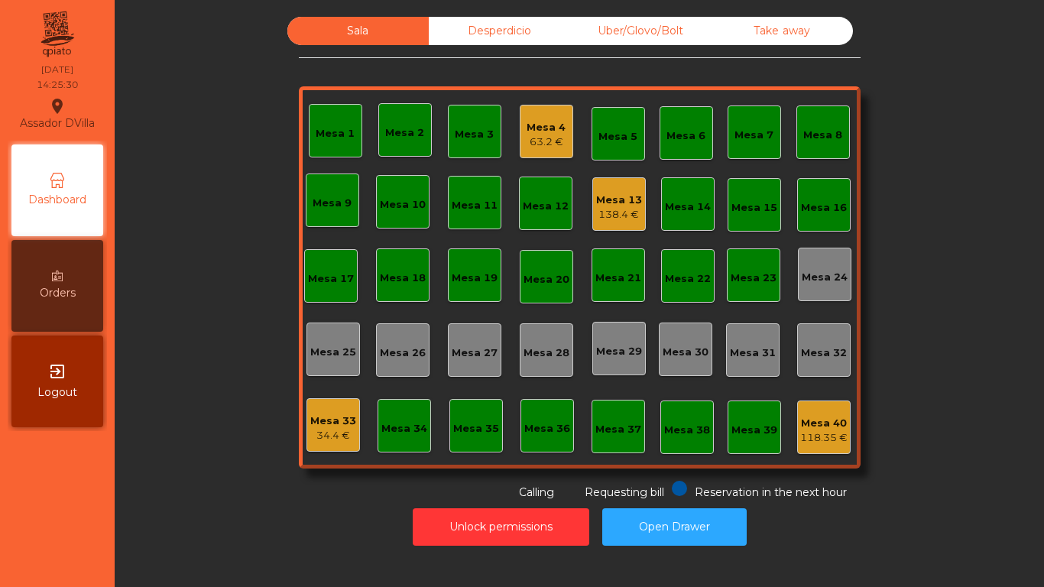
click at [631, 203] on div "Mesa 13" at bounding box center [619, 200] width 46 height 15
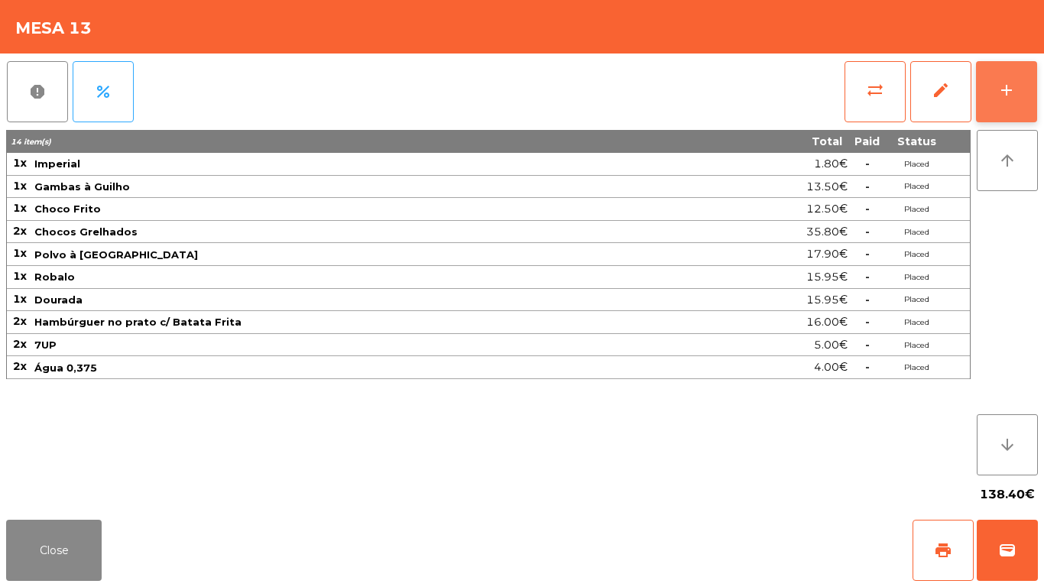
click at [1000, 112] on button "add" at bounding box center [1006, 91] width 61 height 61
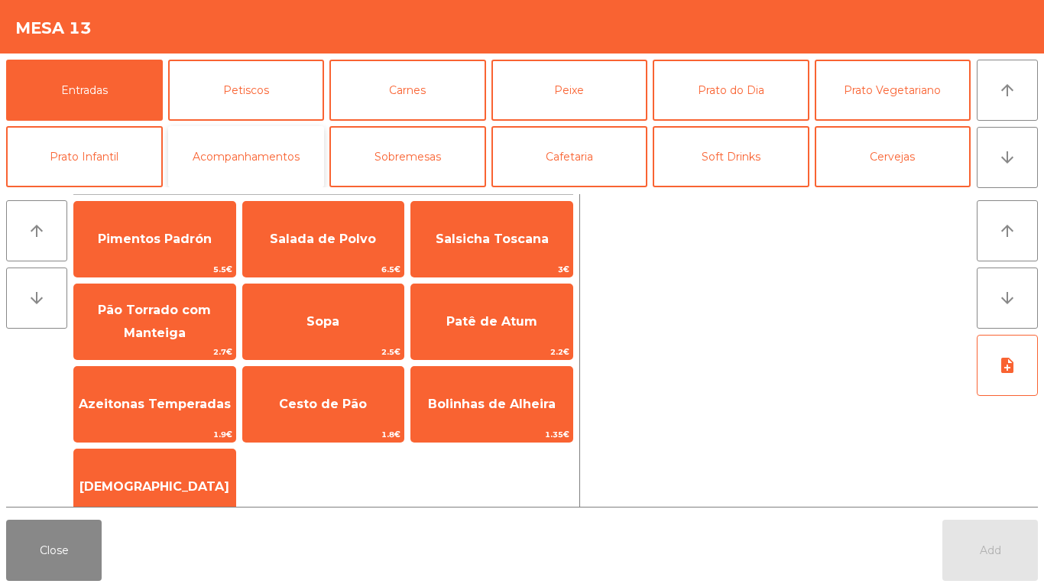
click at [248, 153] on button "Acompanhamentos" at bounding box center [246, 156] width 157 height 61
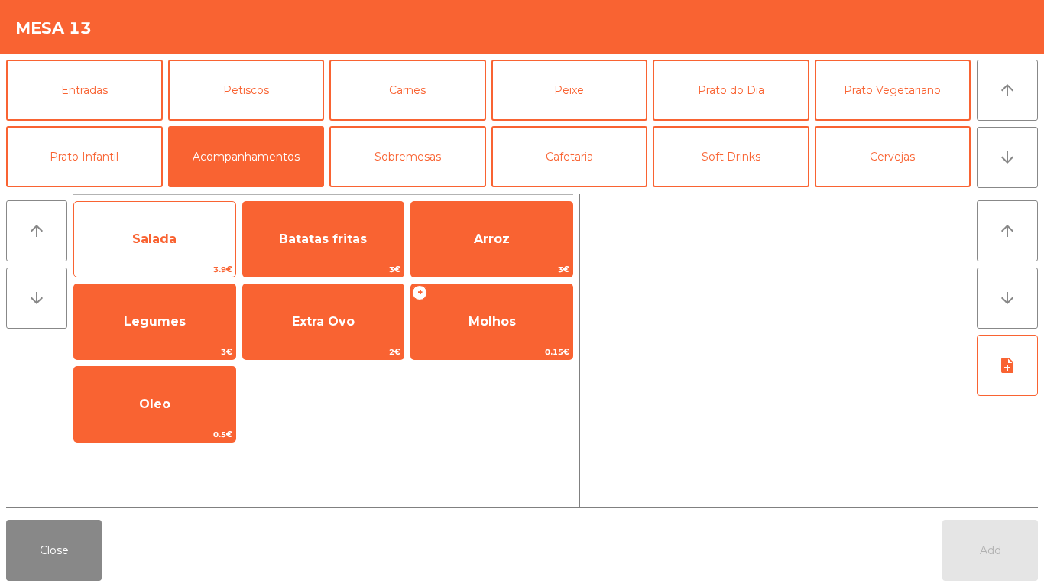
click at [194, 243] on span "Salada" at bounding box center [154, 239] width 161 height 41
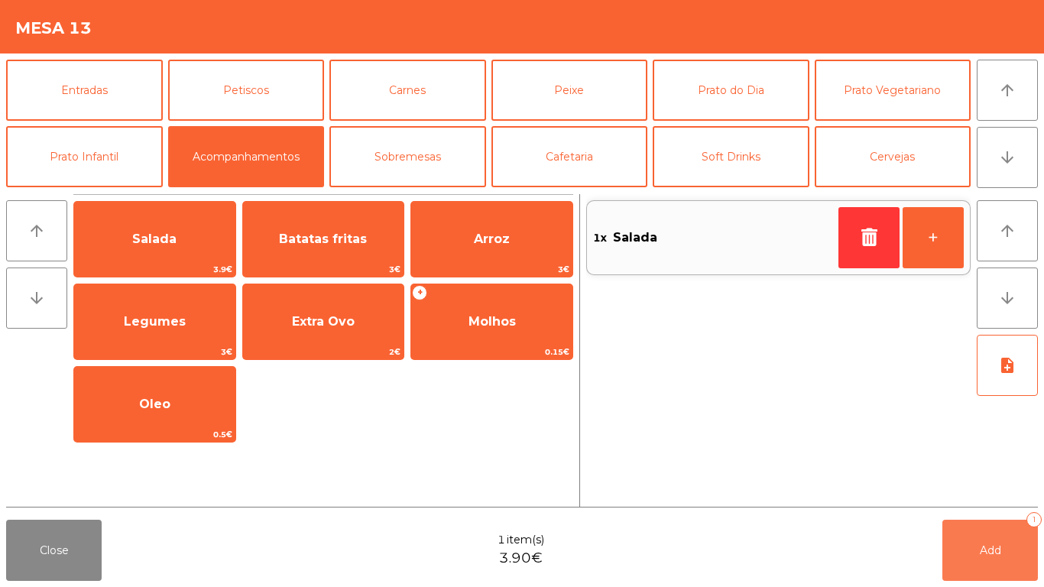
click at [984, 560] on button "Add 1" at bounding box center [990, 550] width 96 height 61
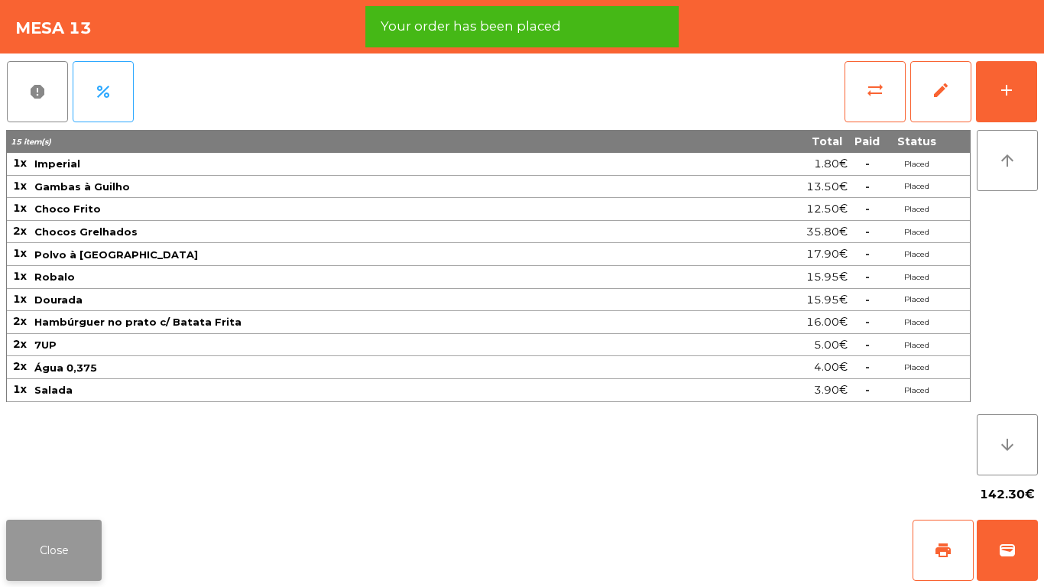
click at [18, 551] on button "Close" at bounding box center [54, 550] width 96 height 61
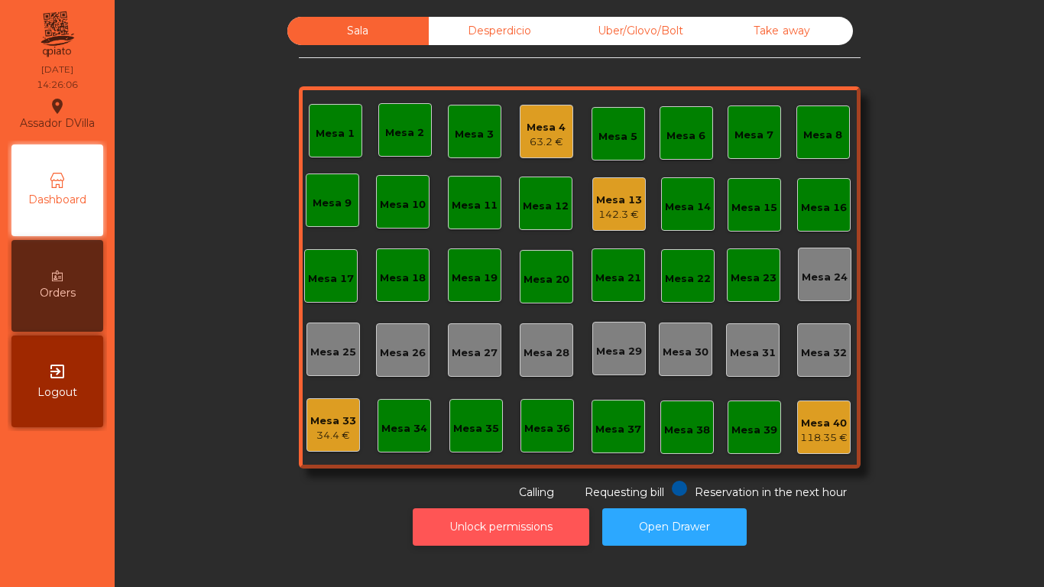
click at [501, 512] on button "Unlock permissions" at bounding box center [501, 526] width 177 height 37
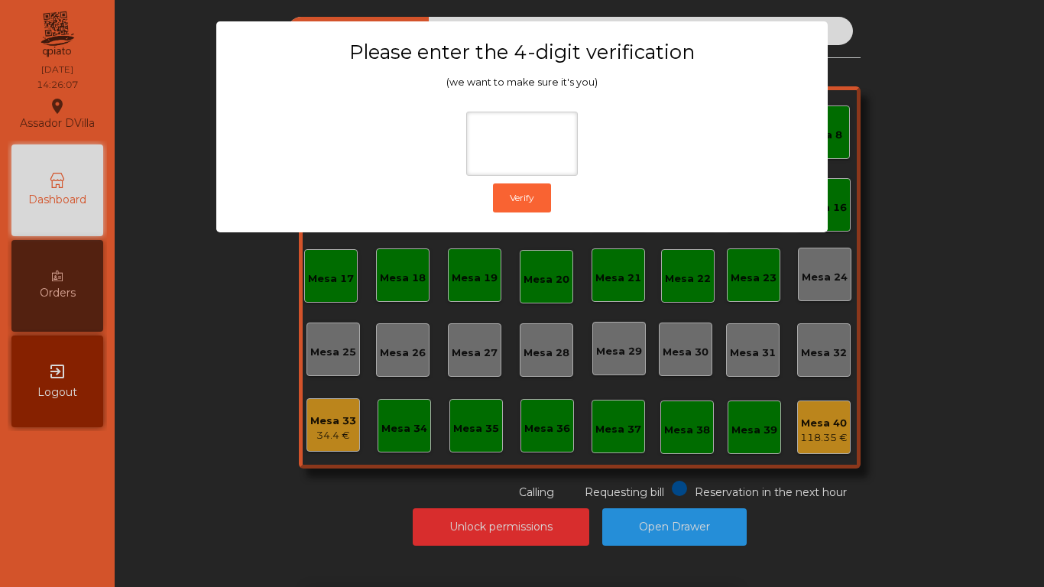
click at [934, 491] on div "1 2 3 keyboard_backspace 4 5 6 . - 7 8 9 keyboard_return 0" at bounding box center [522, 509] width 1044 height 156
click at [739, 502] on ngb-modal-window "Please enter the 4-digit verification (we want to make sure it's you) Verify" at bounding box center [522, 293] width 992 height 587
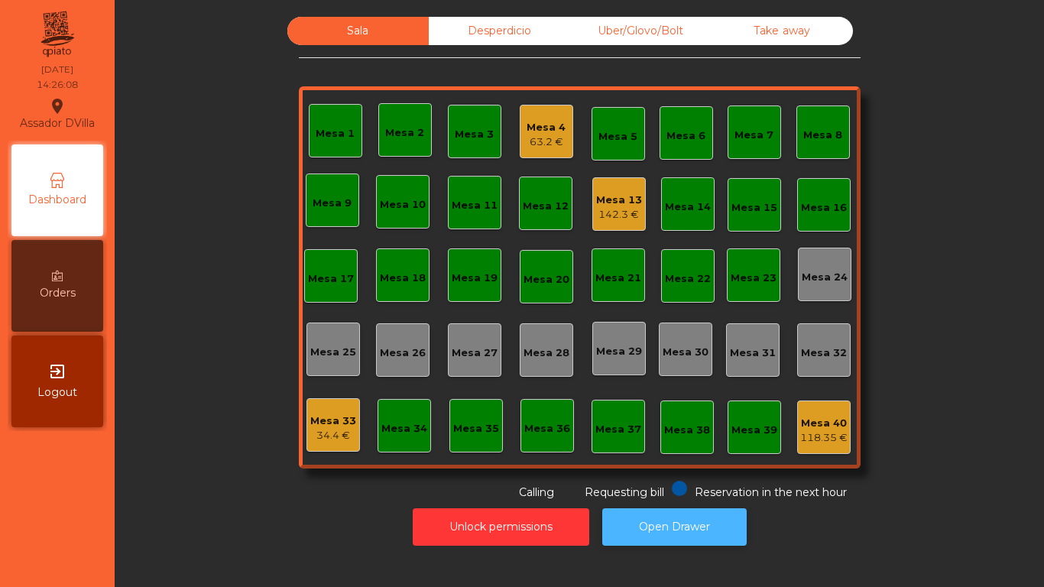
click at [710, 524] on button "Open Drawer" at bounding box center [674, 526] width 144 height 37
click at [527, 128] on div "Mesa 4" at bounding box center [546, 127] width 39 height 15
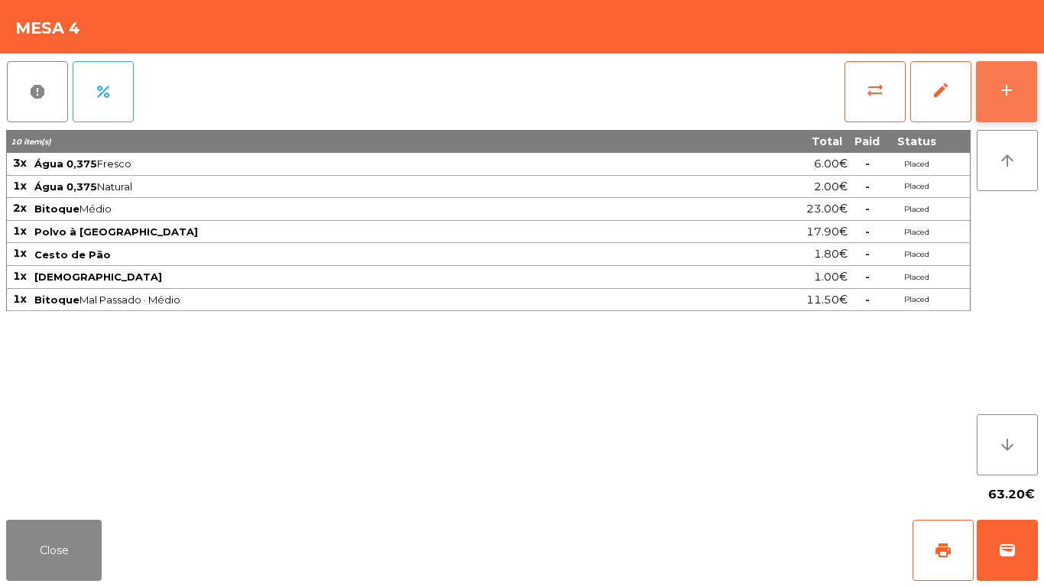
click at [1026, 77] on button "add" at bounding box center [1006, 91] width 61 height 61
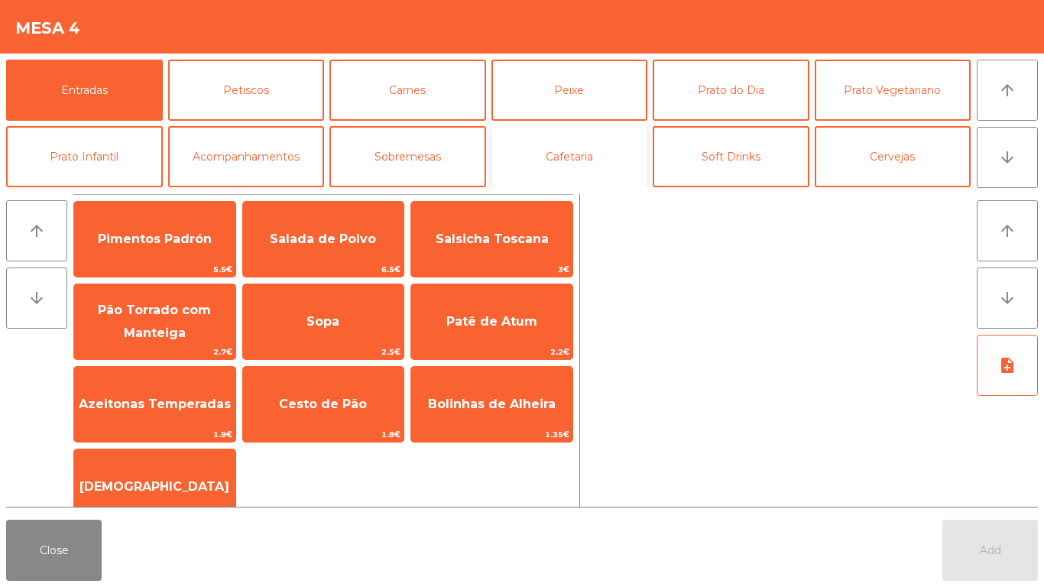
click at [576, 157] on button "Cafetaria" at bounding box center [569, 156] width 157 height 61
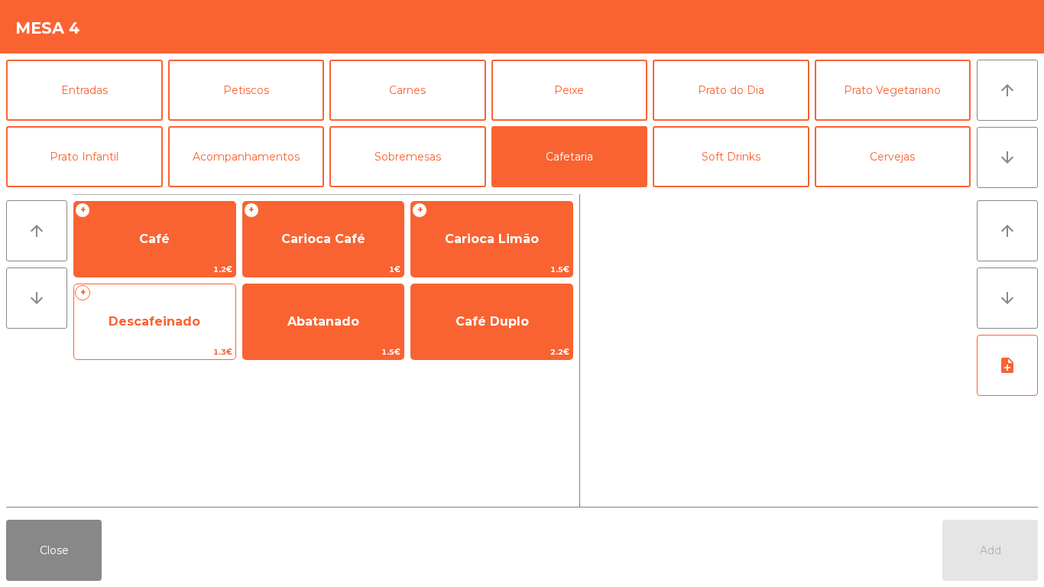
click at [169, 314] on span "Descafeinado" at bounding box center [155, 321] width 92 height 15
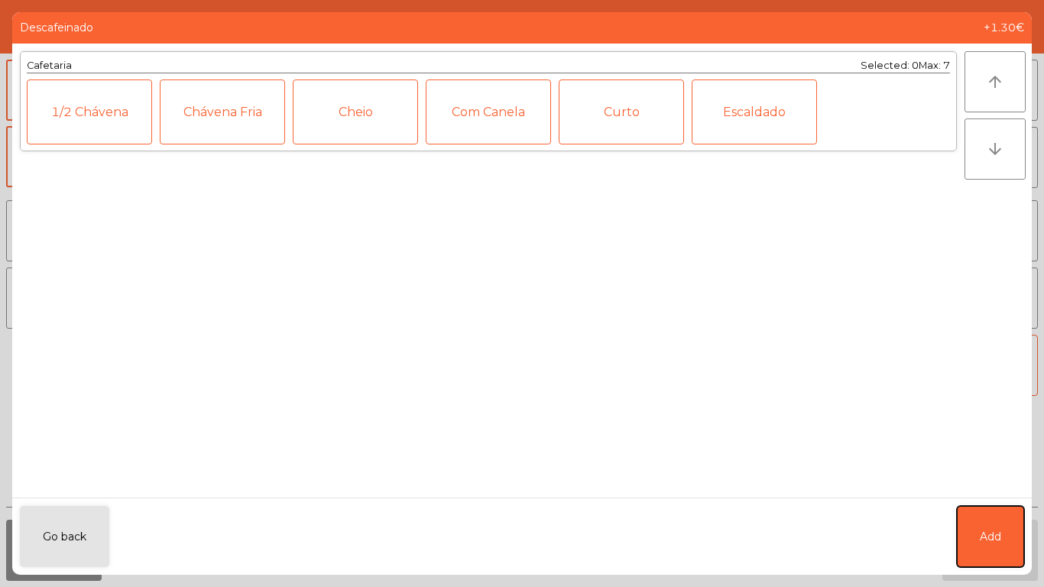
click at [1017, 521] on button "Add" at bounding box center [990, 536] width 67 height 61
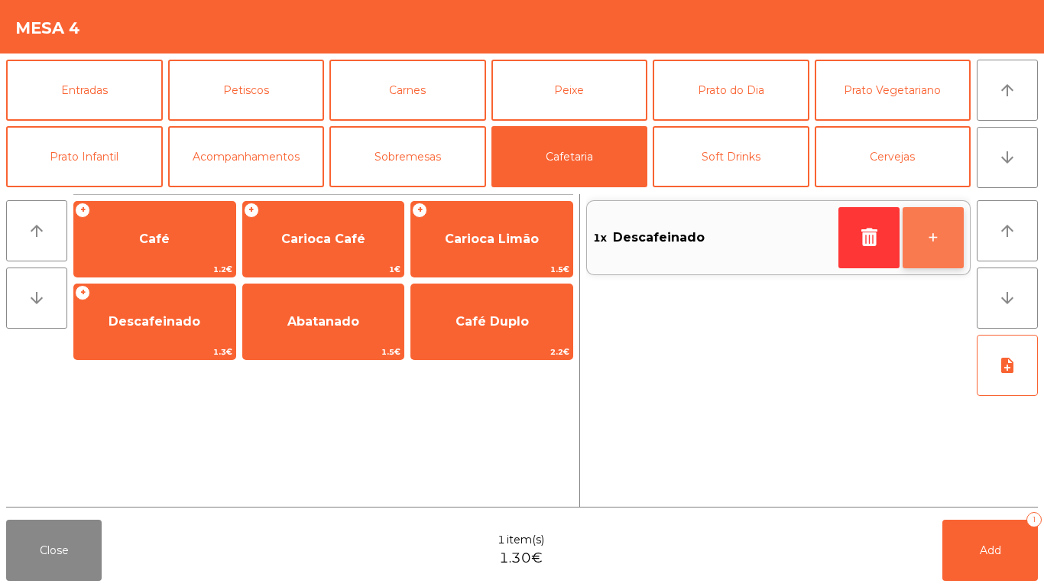
click at [939, 238] on button "+" at bounding box center [933, 237] width 61 height 61
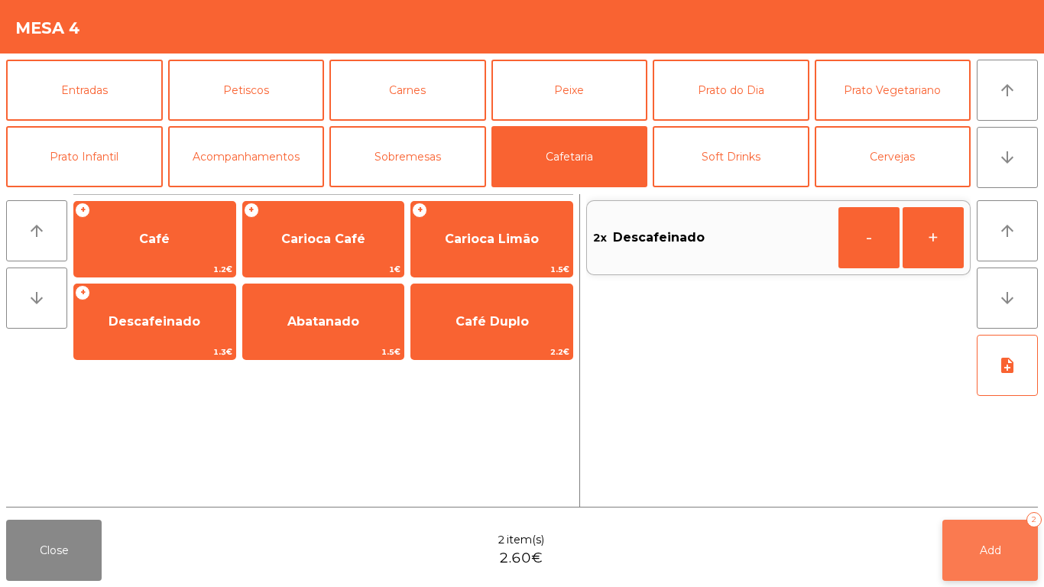
click at [1031, 536] on button "Add 2" at bounding box center [990, 550] width 96 height 61
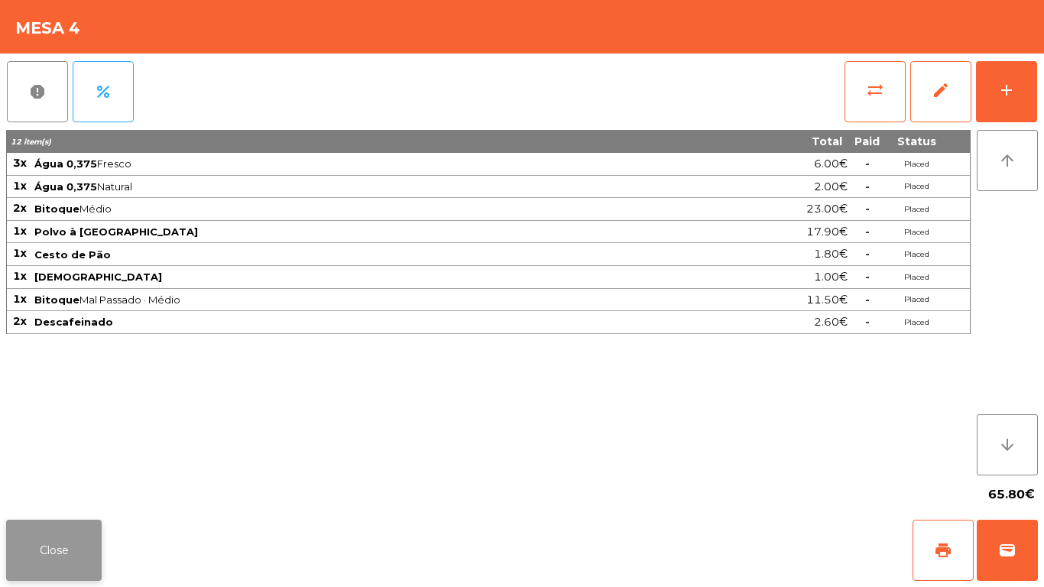
click at [70, 569] on button "Close" at bounding box center [54, 550] width 96 height 61
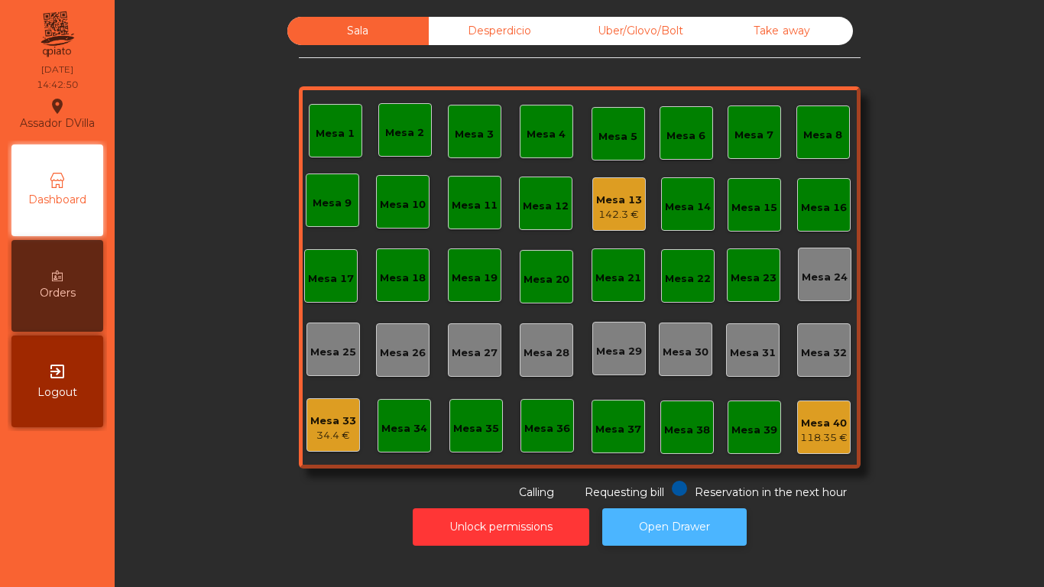
click at [677, 512] on button "Open Drawer" at bounding box center [674, 526] width 144 height 37
click at [627, 213] on div "142.3 €" at bounding box center [619, 214] width 46 height 15
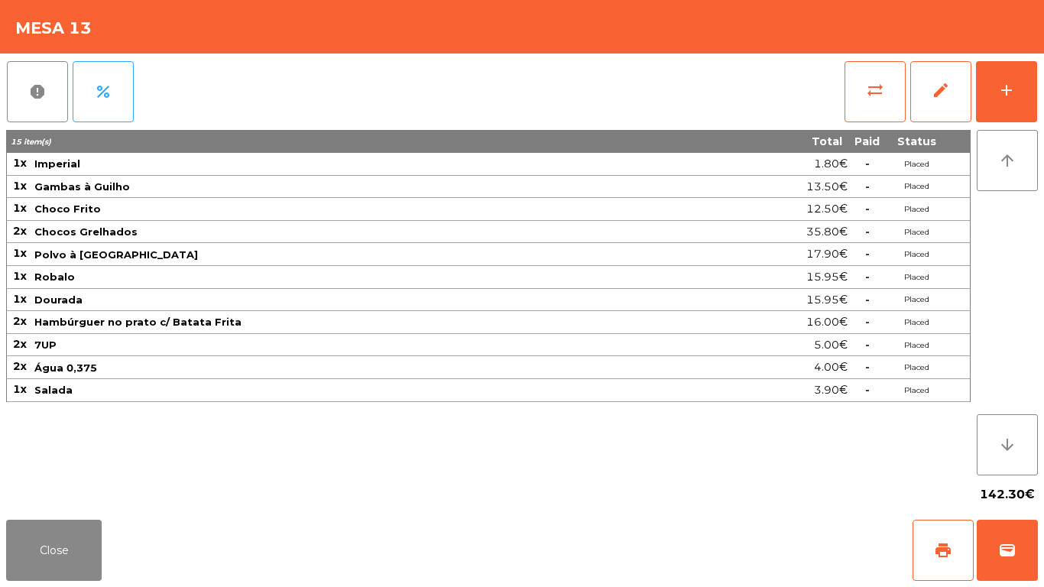
click at [1040, 91] on div "report percent sync_alt edit add 15 item(s) Total Paid Status 1x Imperial 1.80€…" at bounding box center [522, 284] width 1044 height 460
click at [1033, 102] on button "add" at bounding box center [1006, 91] width 61 height 61
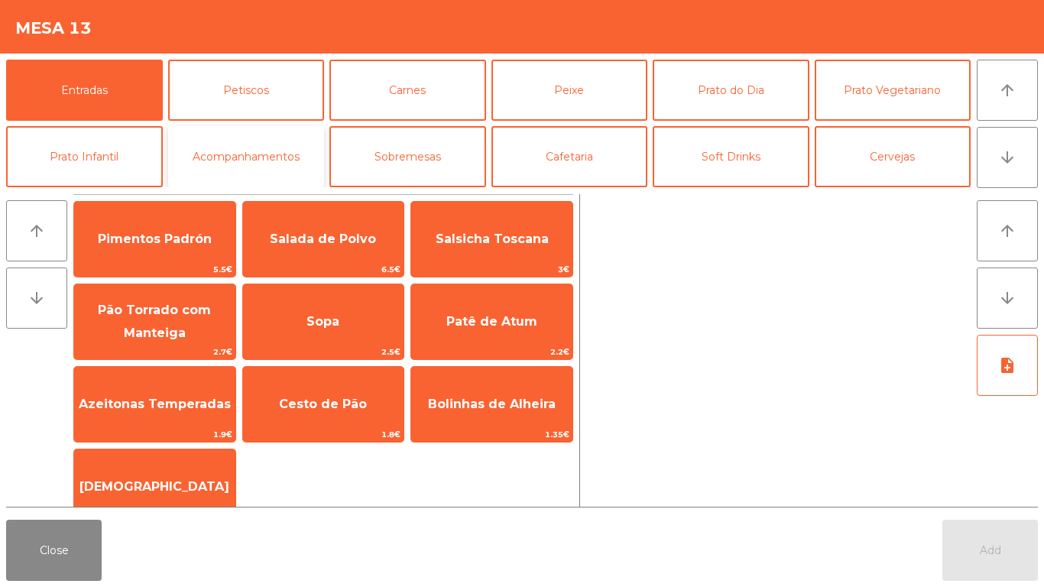
click at [260, 165] on button "Acompanhamentos" at bounding box center [246, 156] width 157 height 61
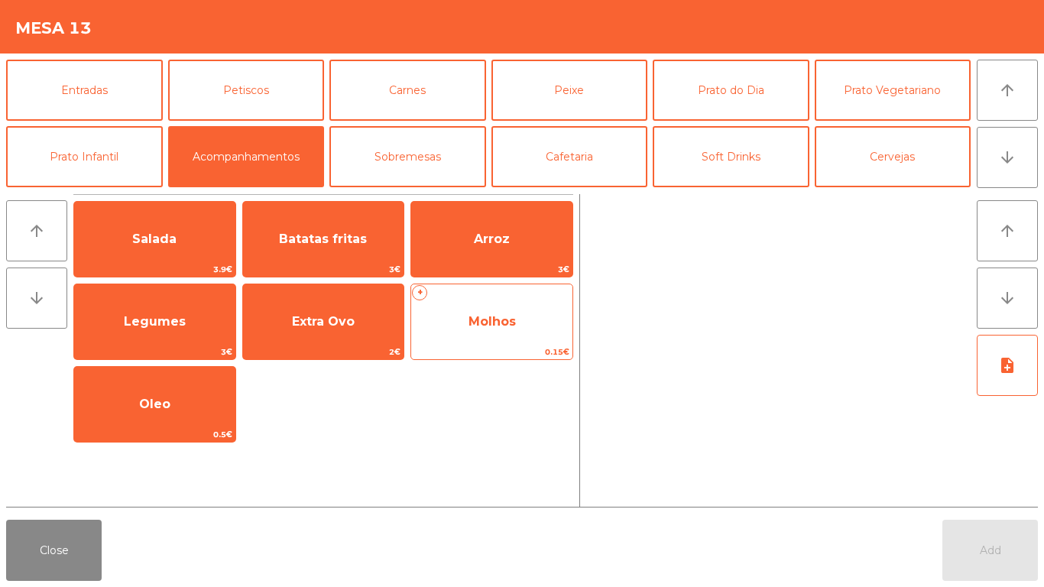
click at [503, 319] on span "Molhos" at bounding box center [492, 321] width 47 height 15
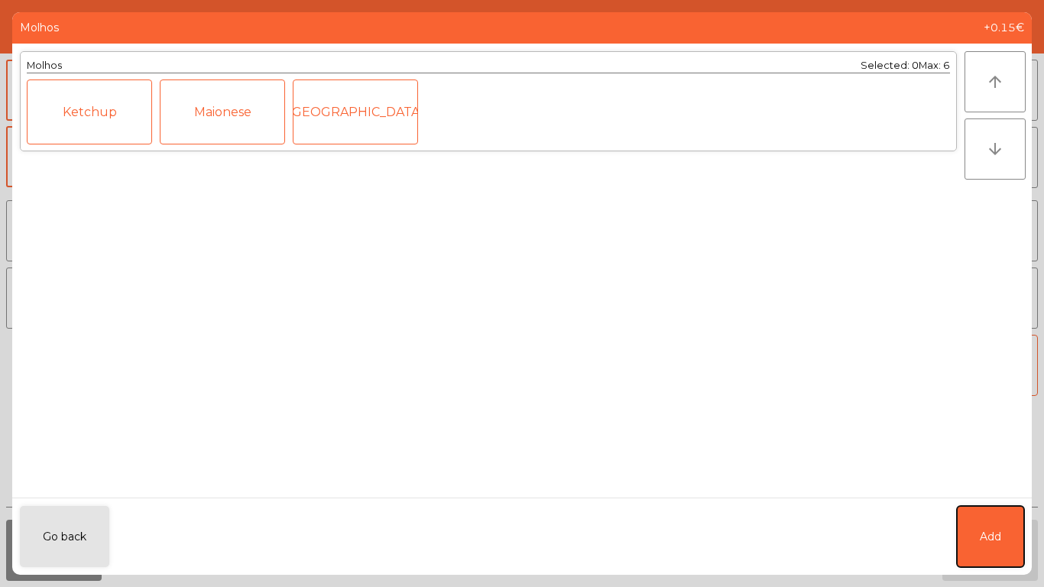
click at [992, 537] on span "Add" at bounding box center [990, 537] width 21 height 16
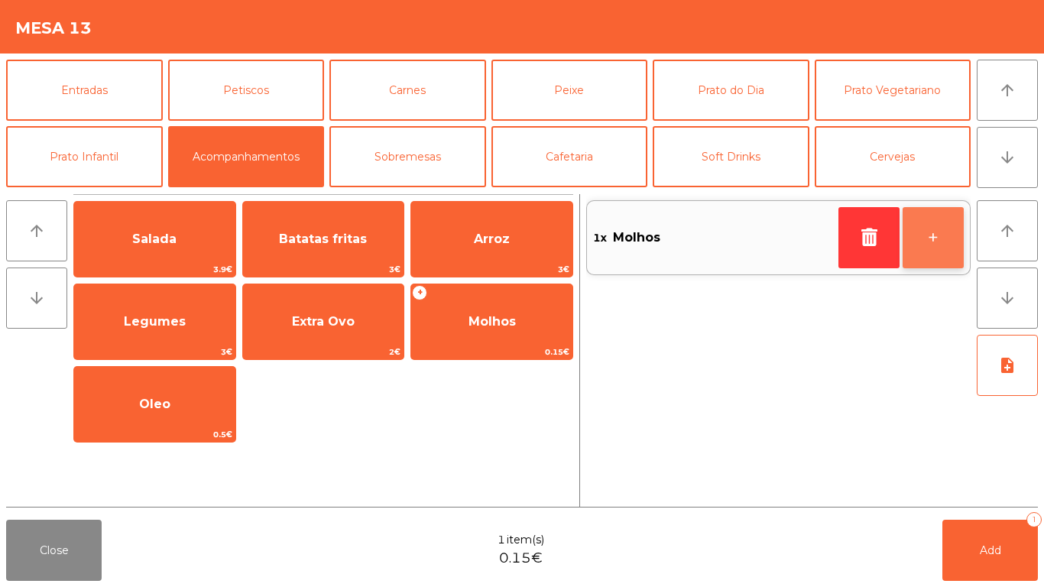
click at [942, 235] on button "+" at bounding box center [933, 237] width 61 height 61
click at [938, 243] on button "+" at bounding box center [933, 237] width 61 height 61
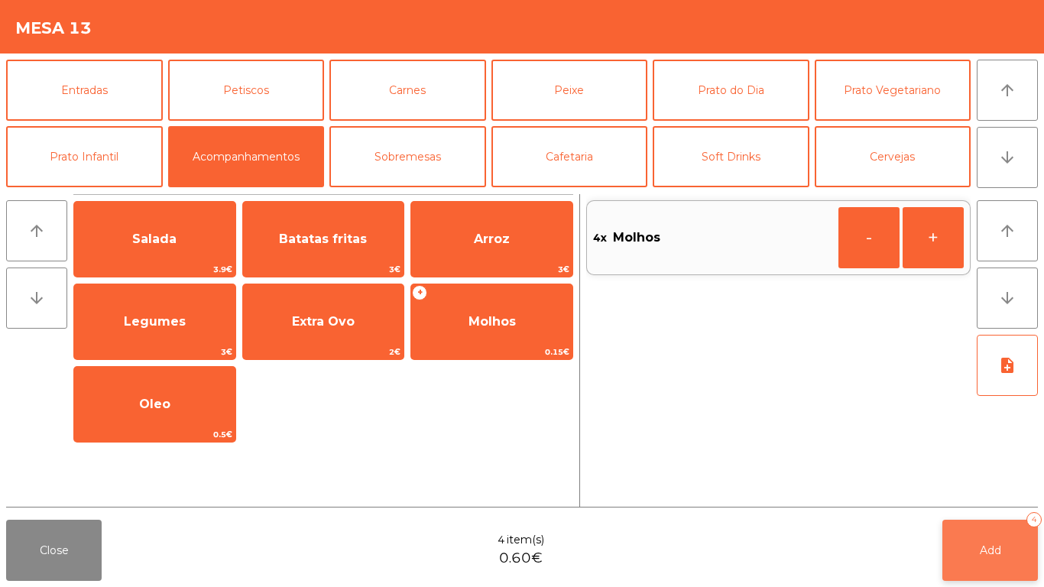
click at [1001, 540] on button "Add 4" at bounding box center [990, 550] width 96 height 61
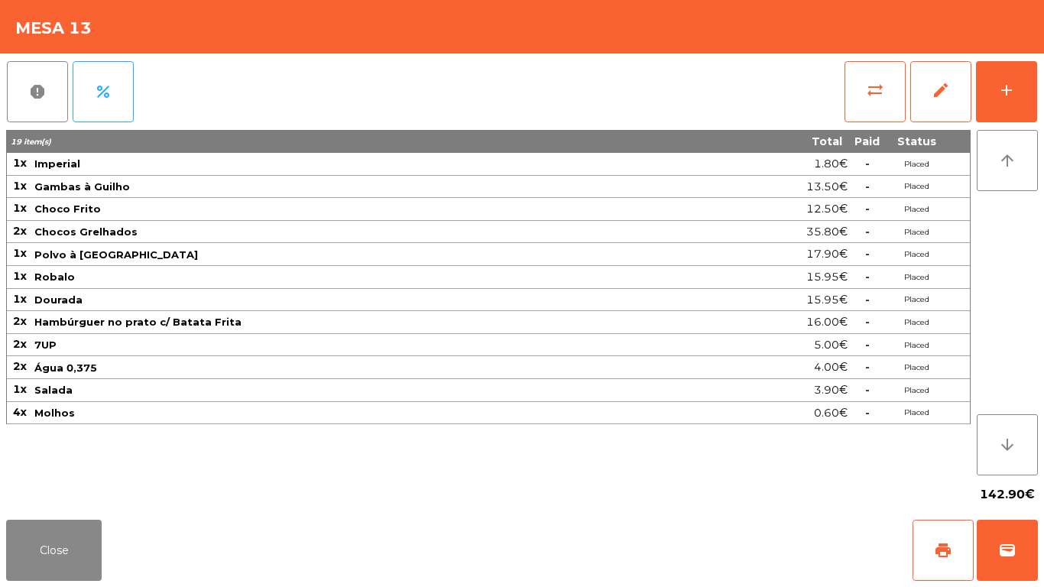
click at [117, 249] on span "Polvo à [GEOGRAPHIC_DATA]" at bounding box center [116, 254] width 164 height 12
